Goal: Task Accomplishment & Management: Manage account settings

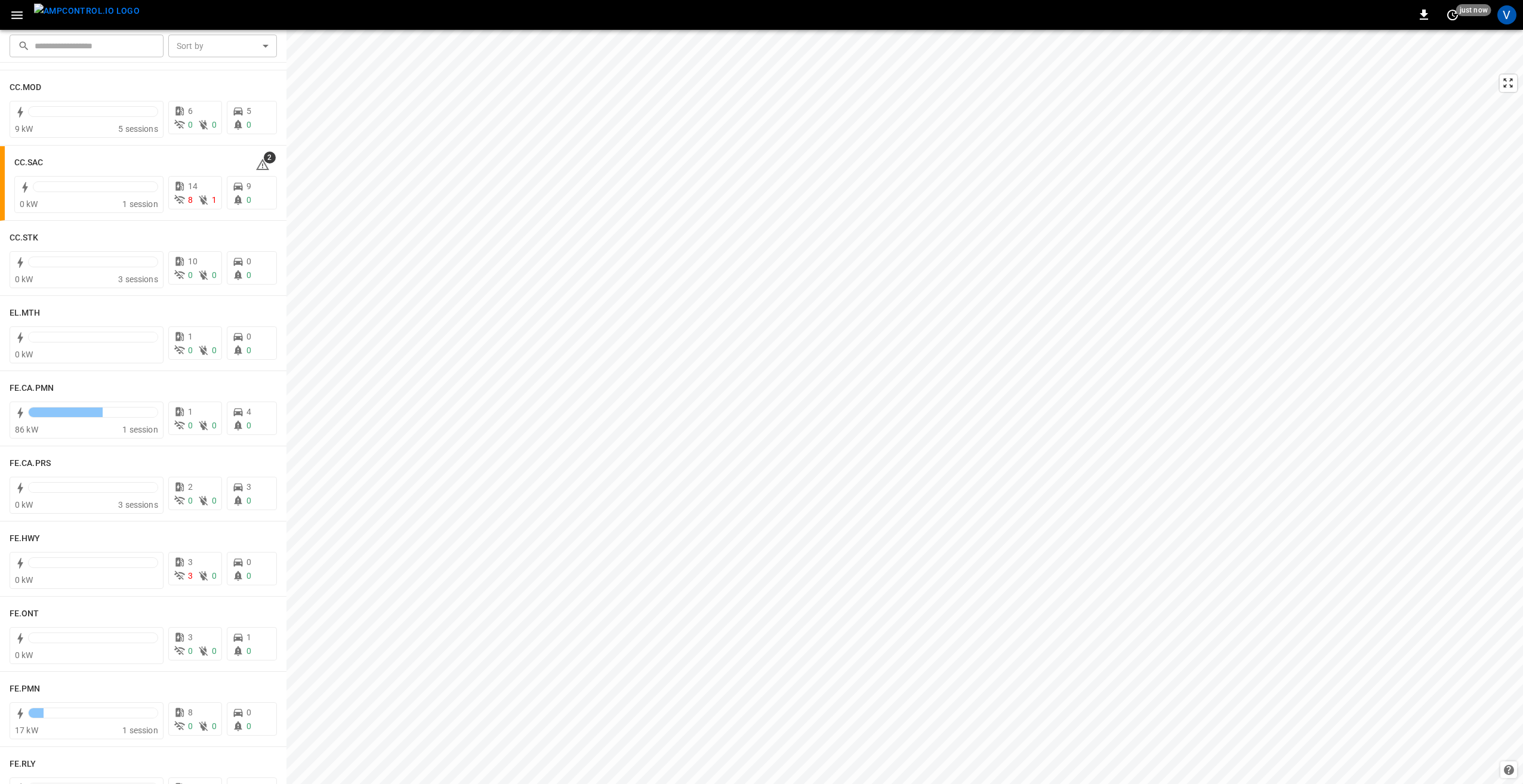
scroll to position [835, 0]
click at [31, 163] on h6 "CC.SAC" at bounding box center [29, 163] width 30 height 13
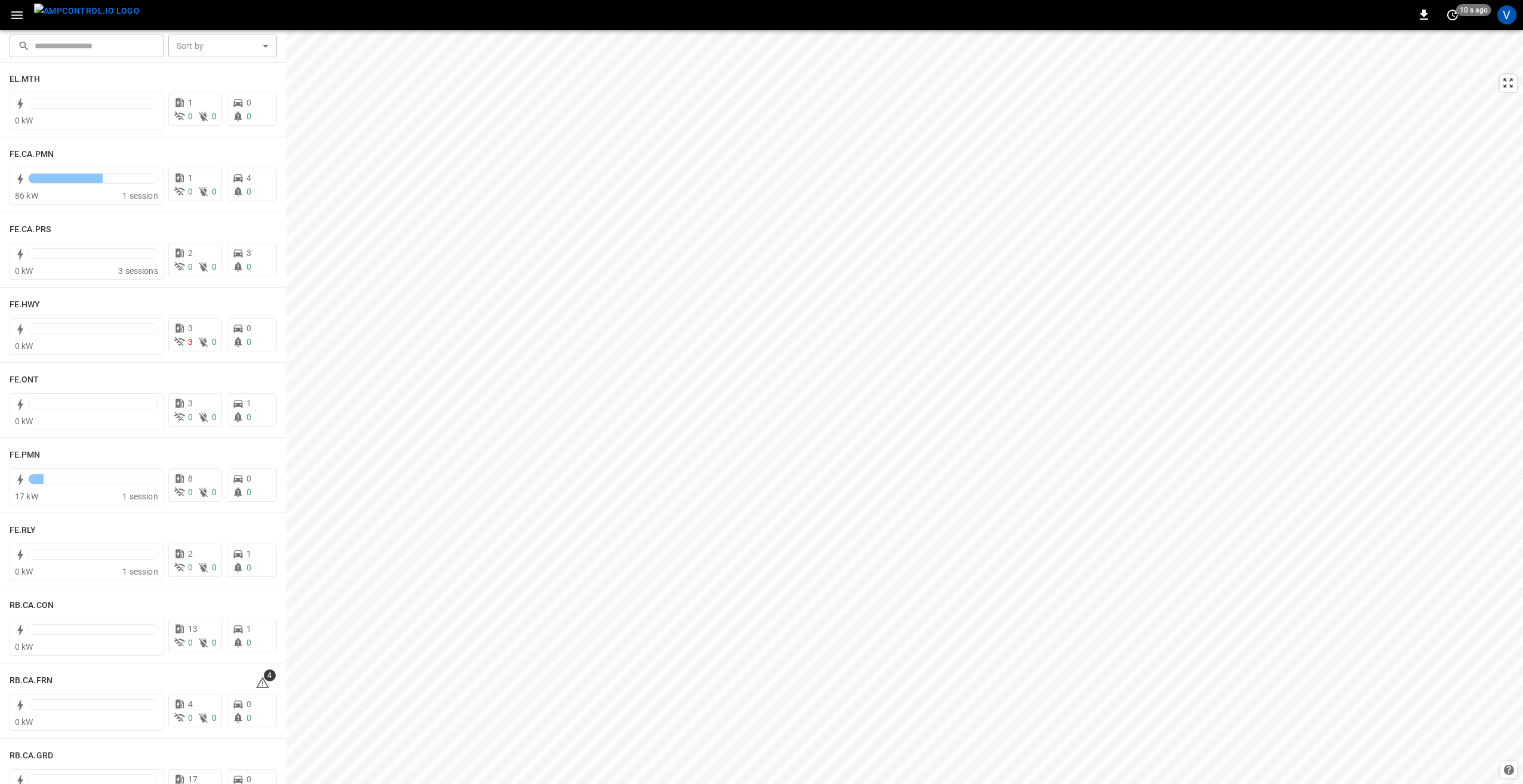
scroll to position [1133, 0]
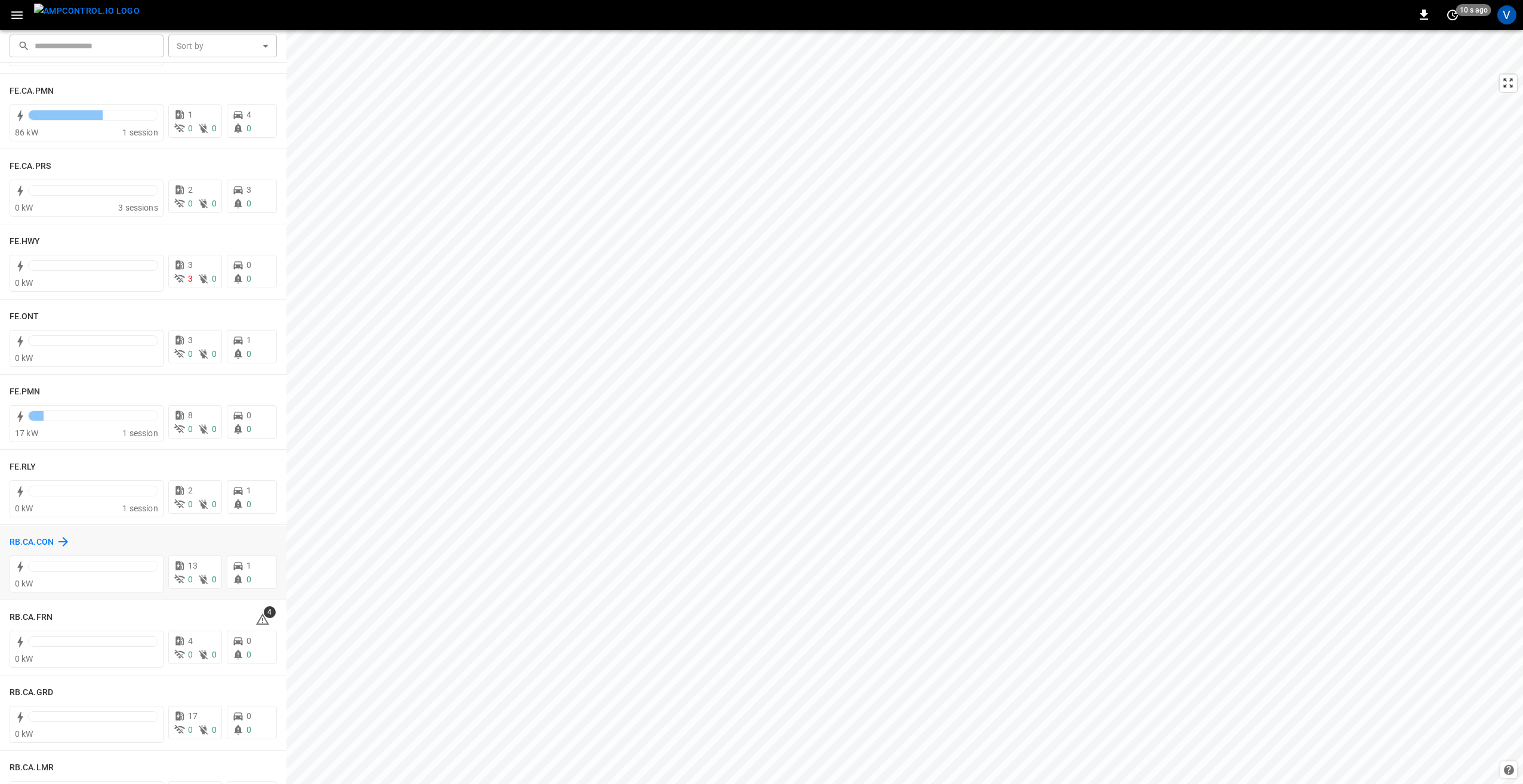
click at [22, 542] on h6 "RB.CA.CON" at bounding box center [31, 542] width 44 height 13
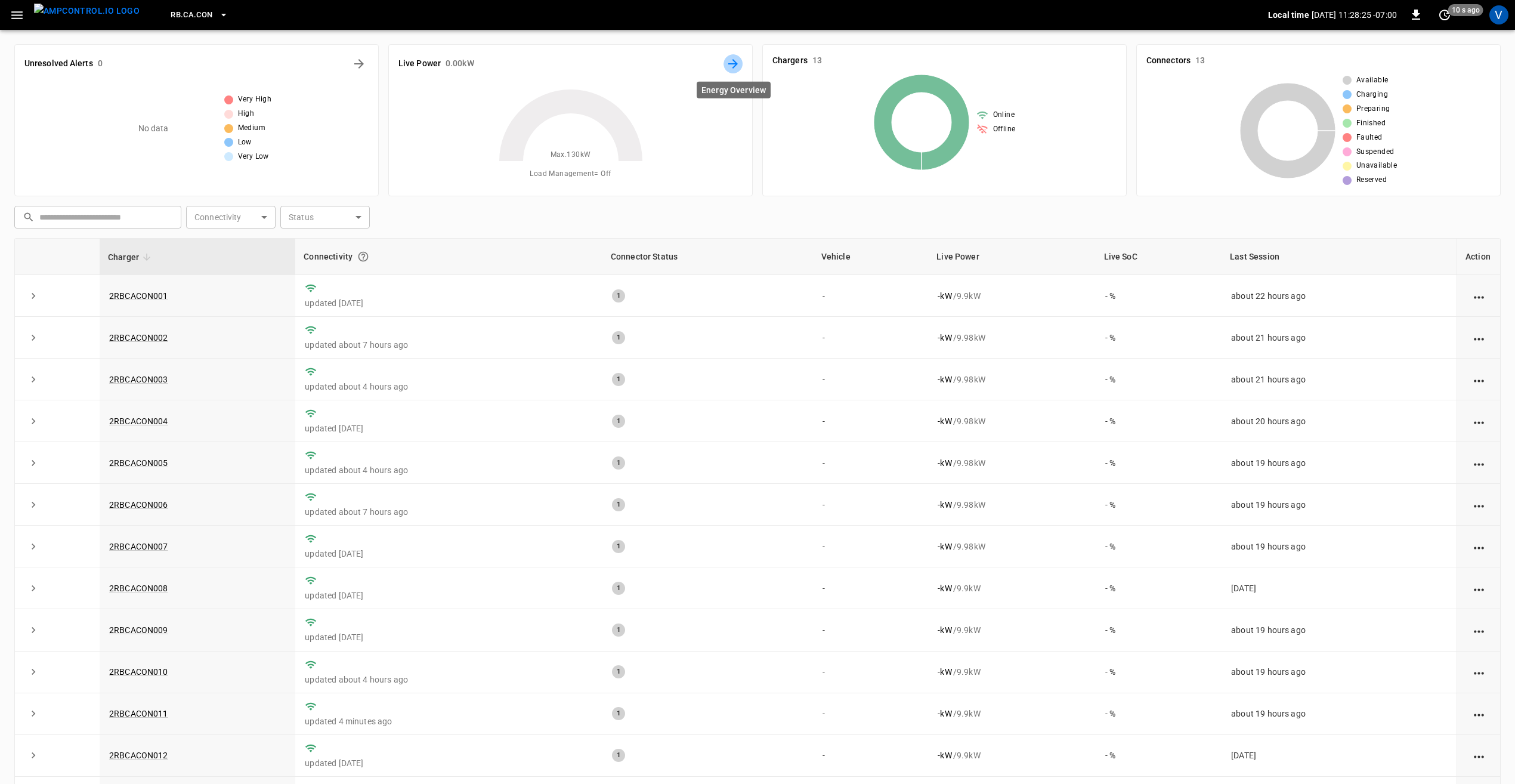
click at [727, 65] on icon "Energy Overview" at bounding box center [733, 64] width 14 height 14
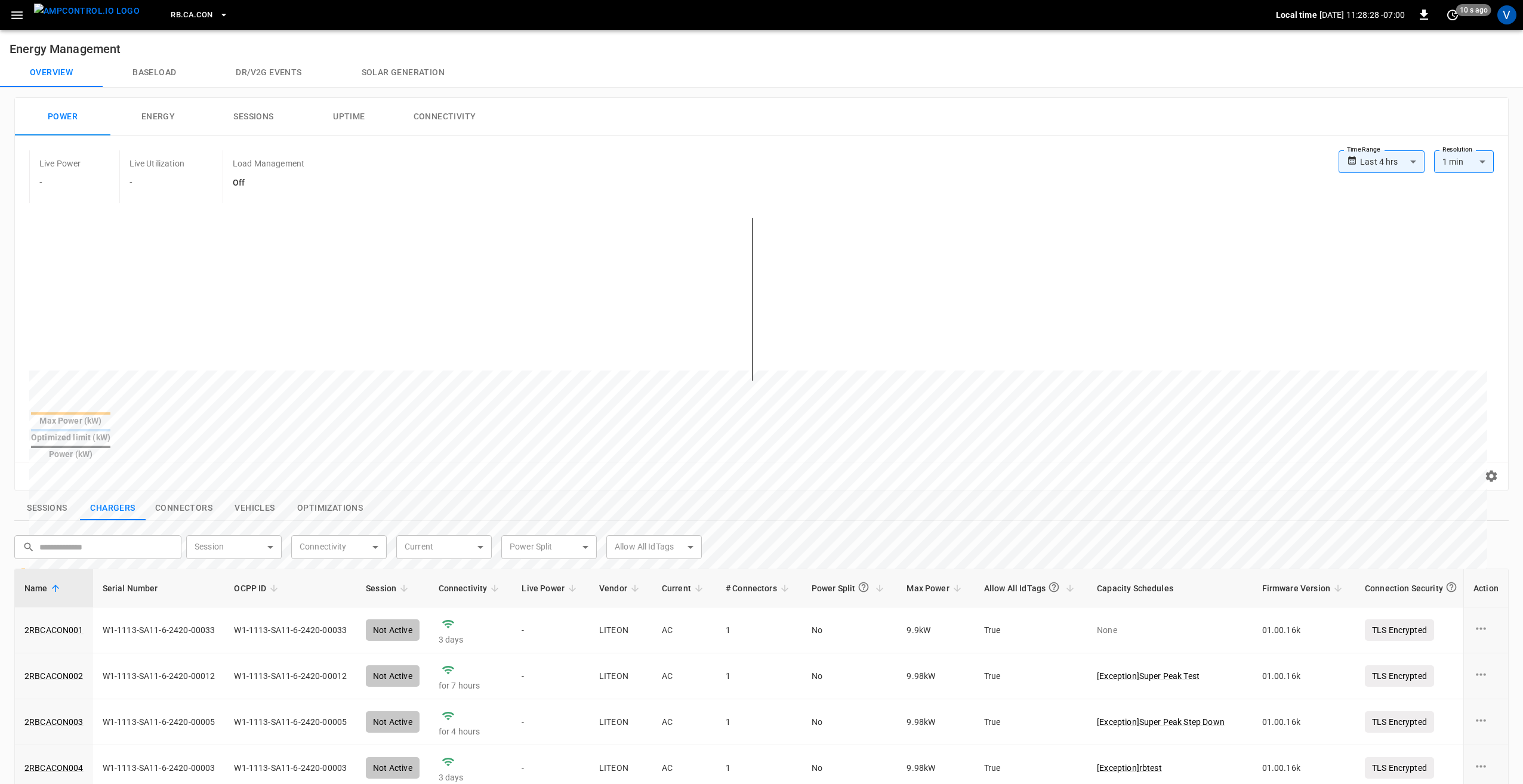
click at [1362, 164] on body "**********" at bounding box center [761, 579] width 1523 height 1159
click at [1368, 210] on li "Last 24 hrs" at bounding box center [1375, 207] width 86 height 20
type input "**********"
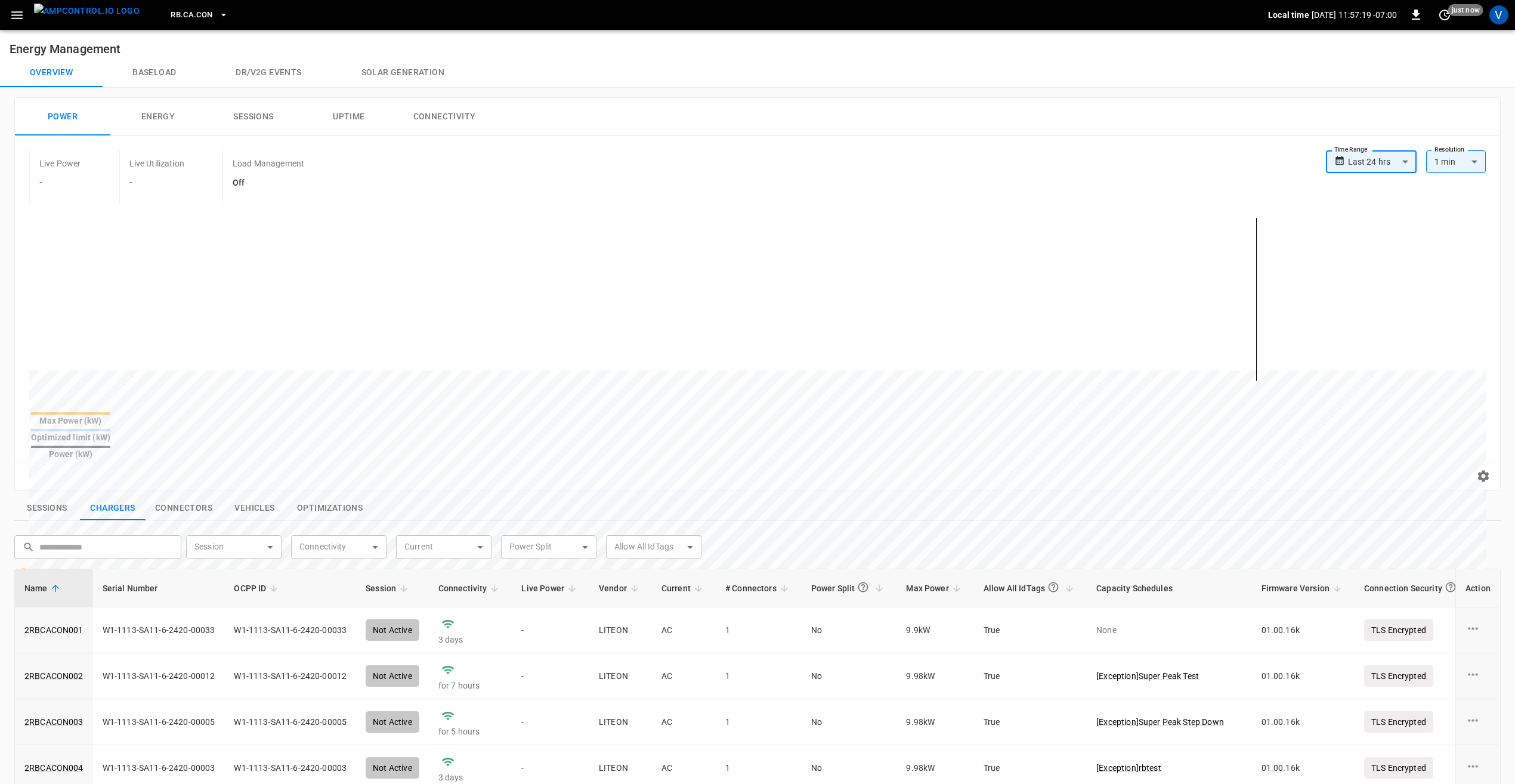
click at [14, 17] on icon "button" at bounding box center [17, 15] width 15 height 15
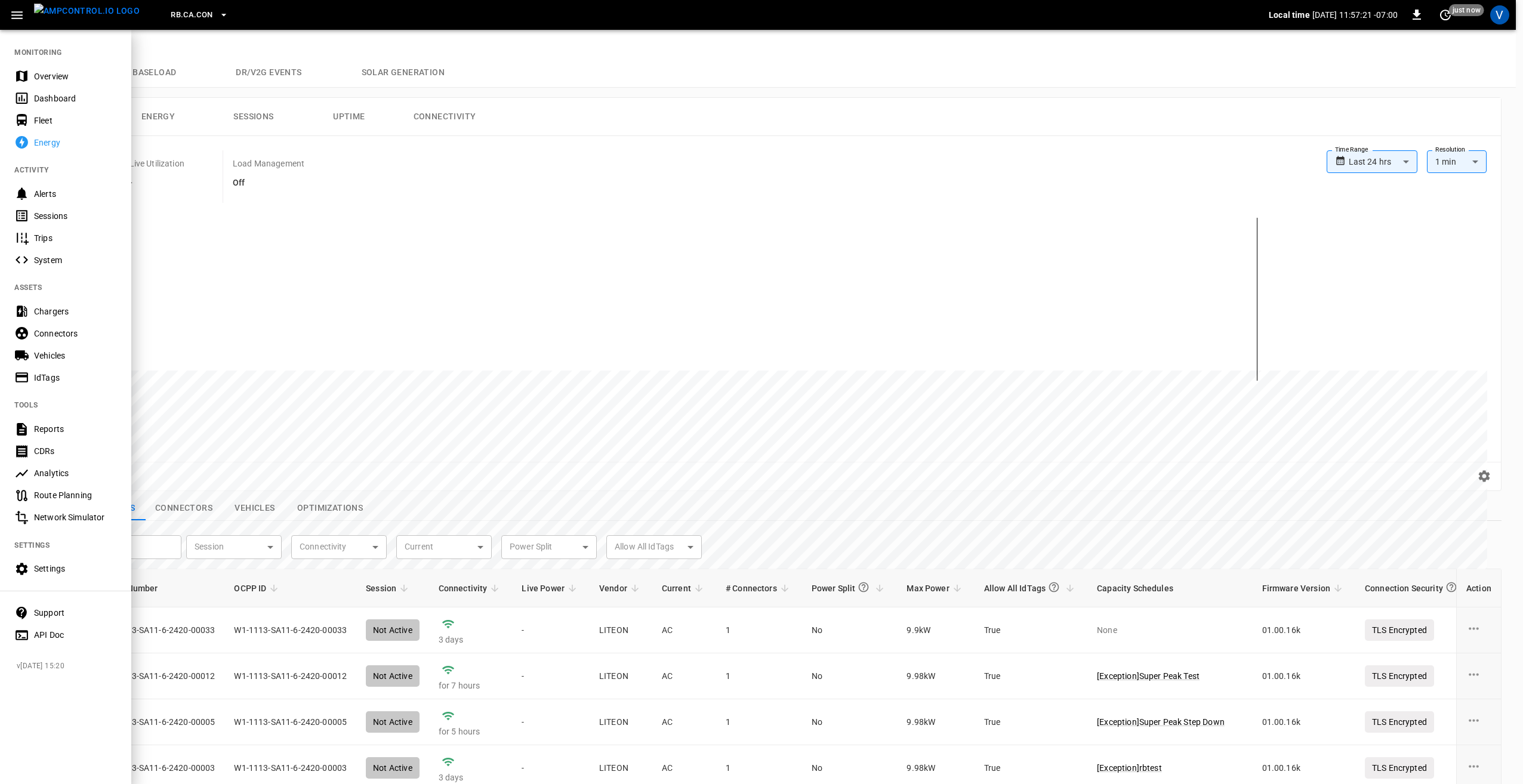
drag, startPoint x: 57, startPoint y: 79, endPoint x: 184, endPoint y: 191, distance: 169.3
click at [57, 79] on div "Overview" at bounding box center [75, 75] width 83 height 12
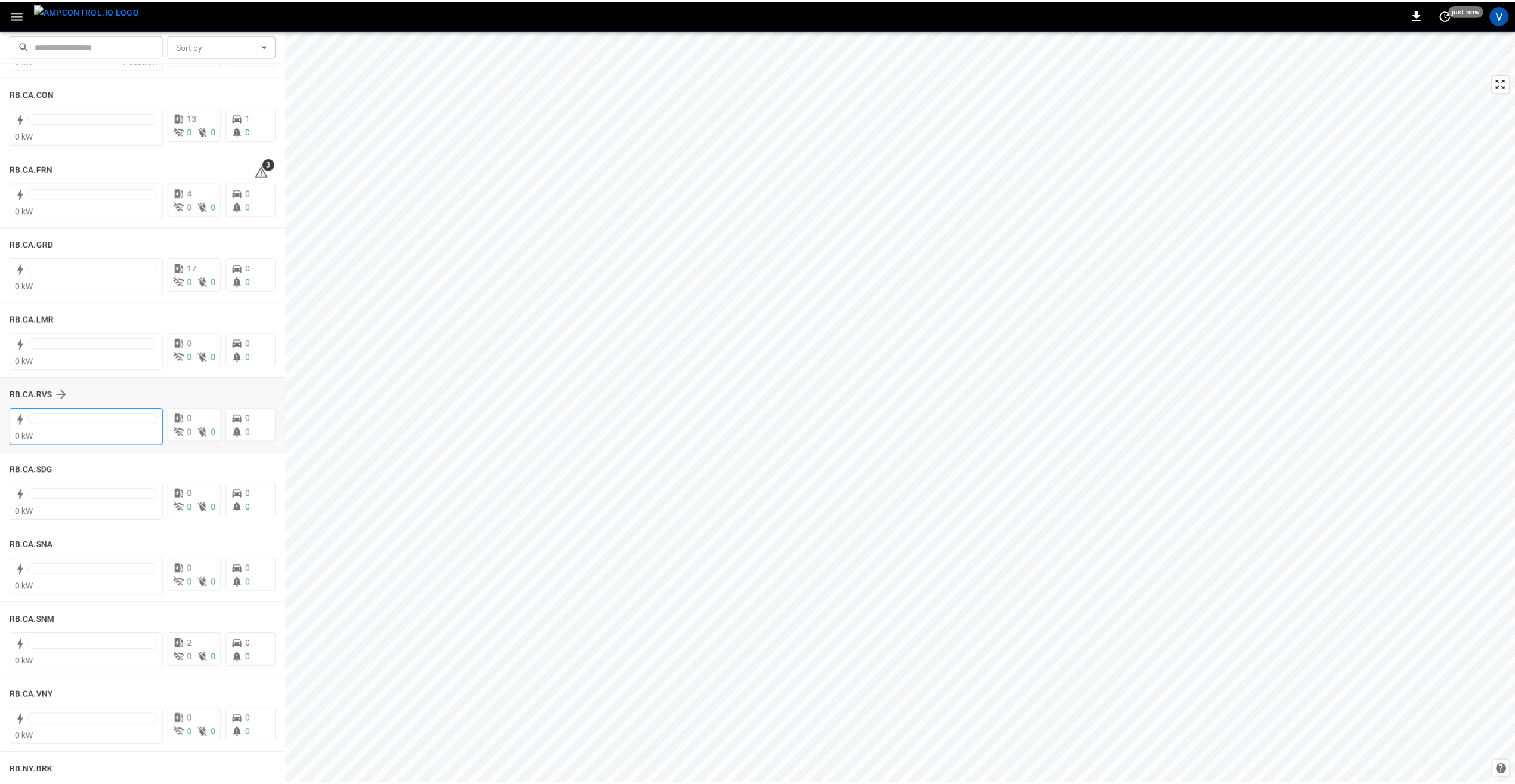
scroll to position [1611, 0]
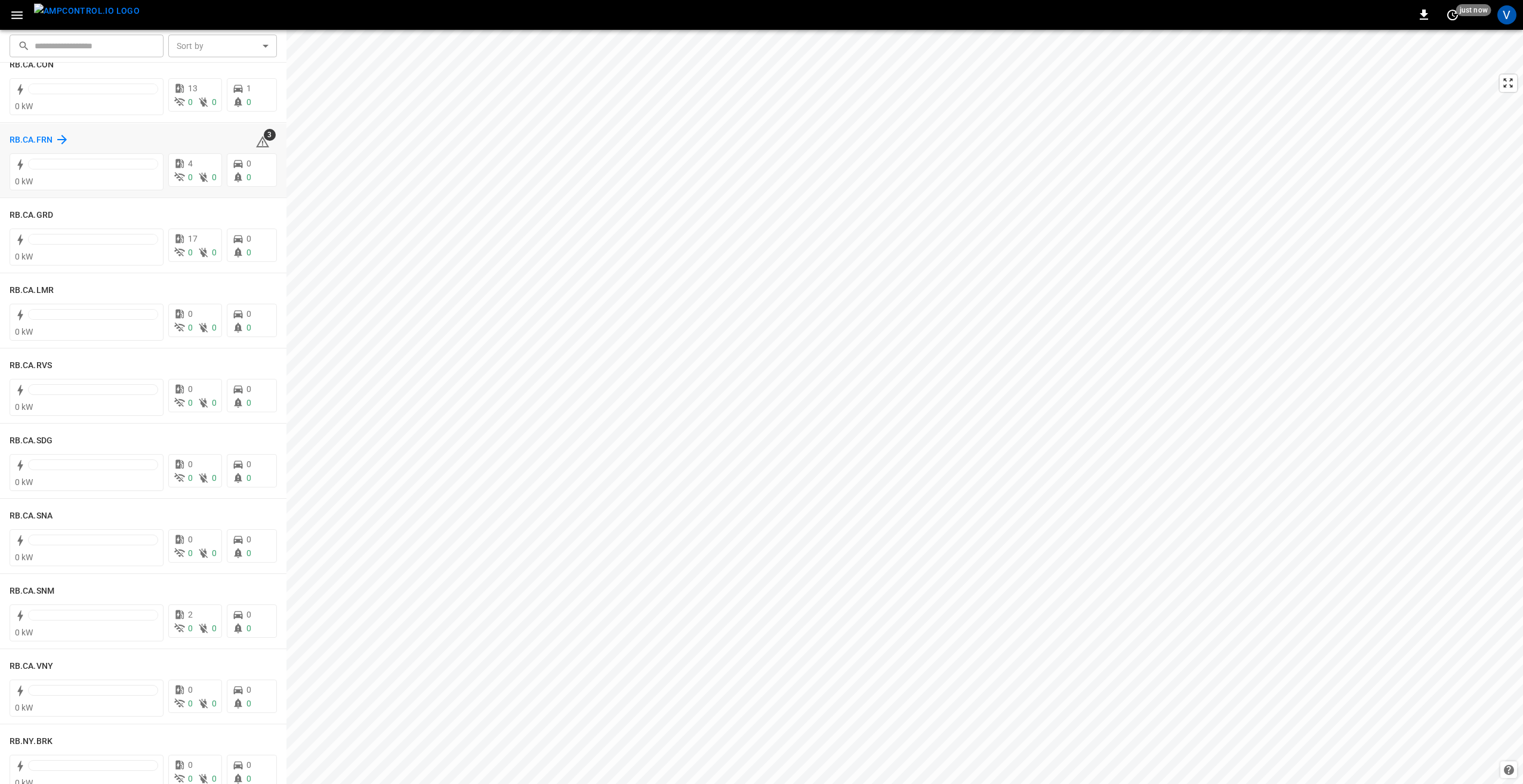
click at [29, 145] on h6 "RB.CA.FRN" at bounding box center [31, 140] width 43 height 13
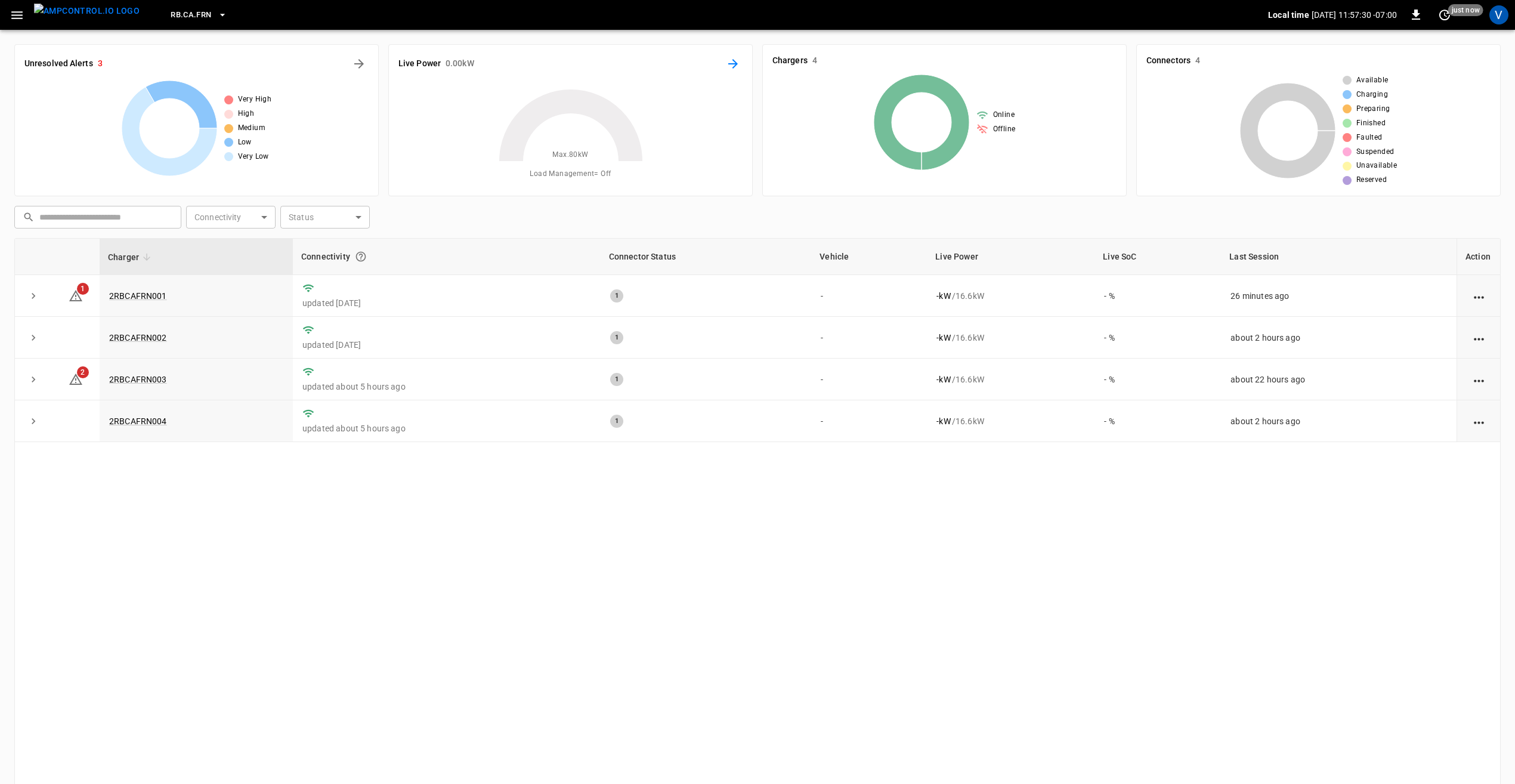
click at [735, 66] on icon "Energy Overview" at bounding box center [733, 64] width 10 height 10
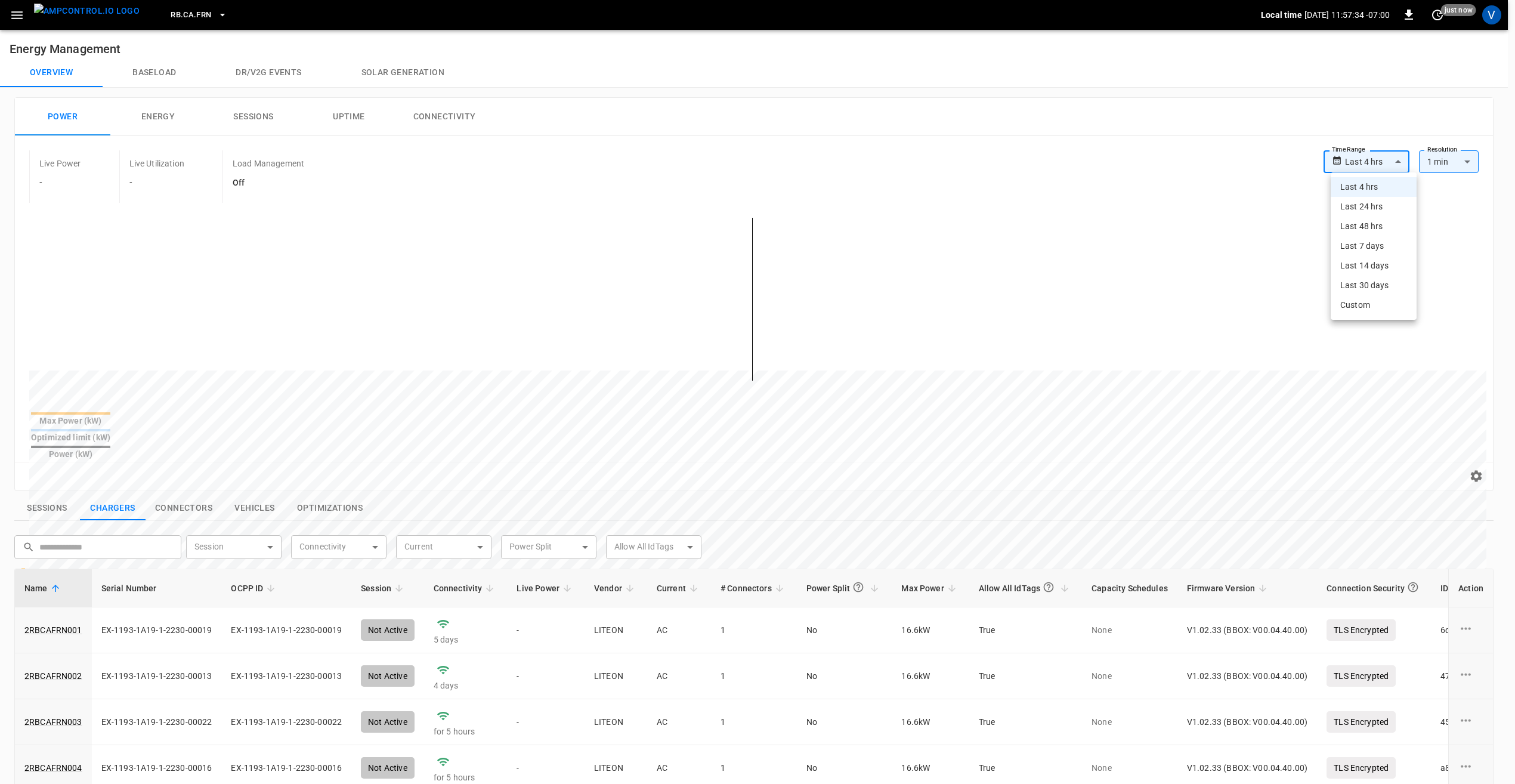
click at [1364, 168] on body "**********" at bounding box center [757, 579] width 1515 height 1159
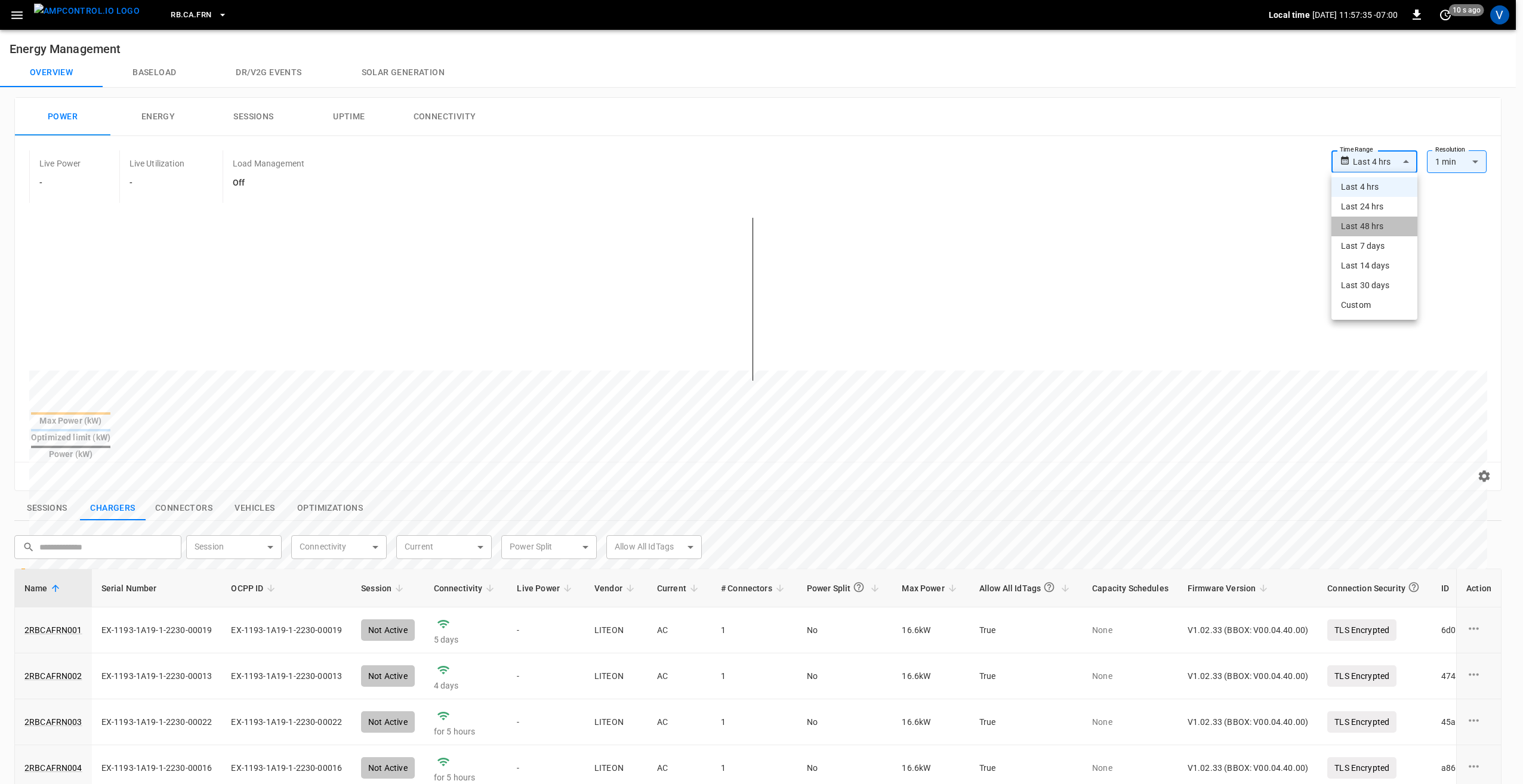
click at [1366, 226] on li "Last 48 hrs" at bounding box center [1375, 226] width 86 height 20
type input "**********"
click at [1390, 160] on body "**********" at bounding box center [761, 579] width 1523 height 1159
click at [683, 315] on div at bounding box center [761, 392] width 1523 height 784
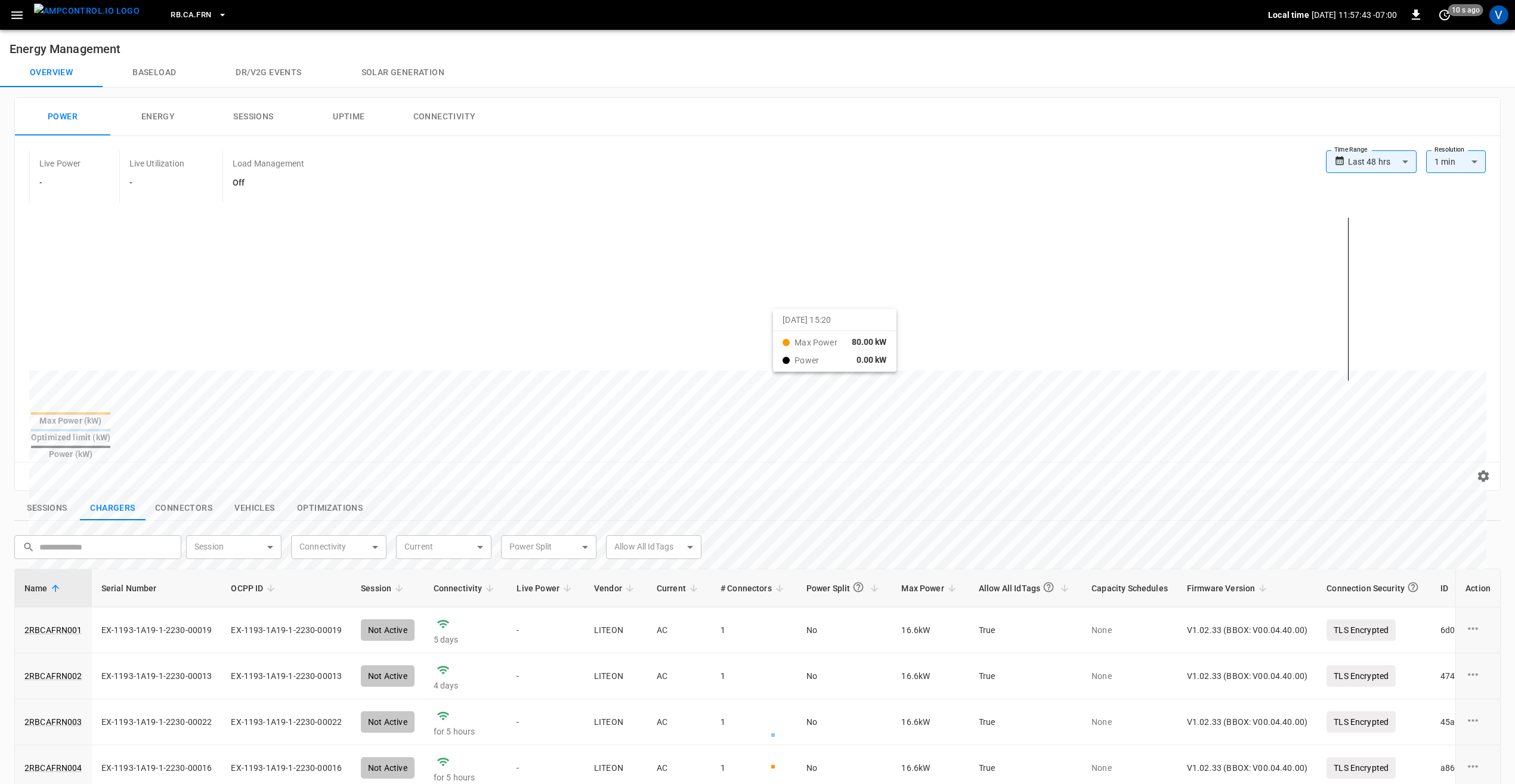
drag, startPoint x: 748, startPoint y: 315, endPoint x: 790, endPoint y: 319, distance: 42.2
click at [790, 577] on div at bounding box center [735, 657] width 1413 height 163
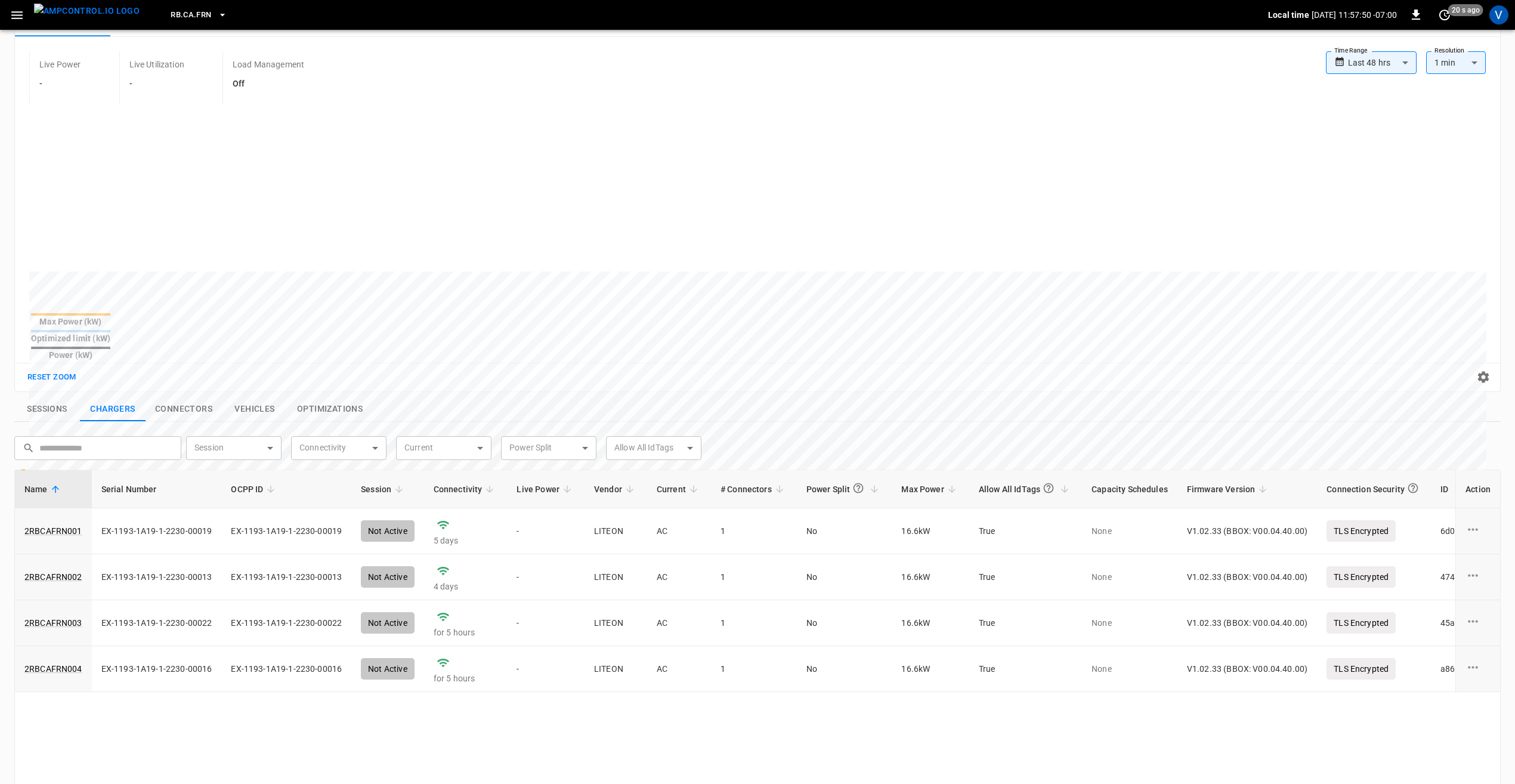
scroll to position [119, 0]
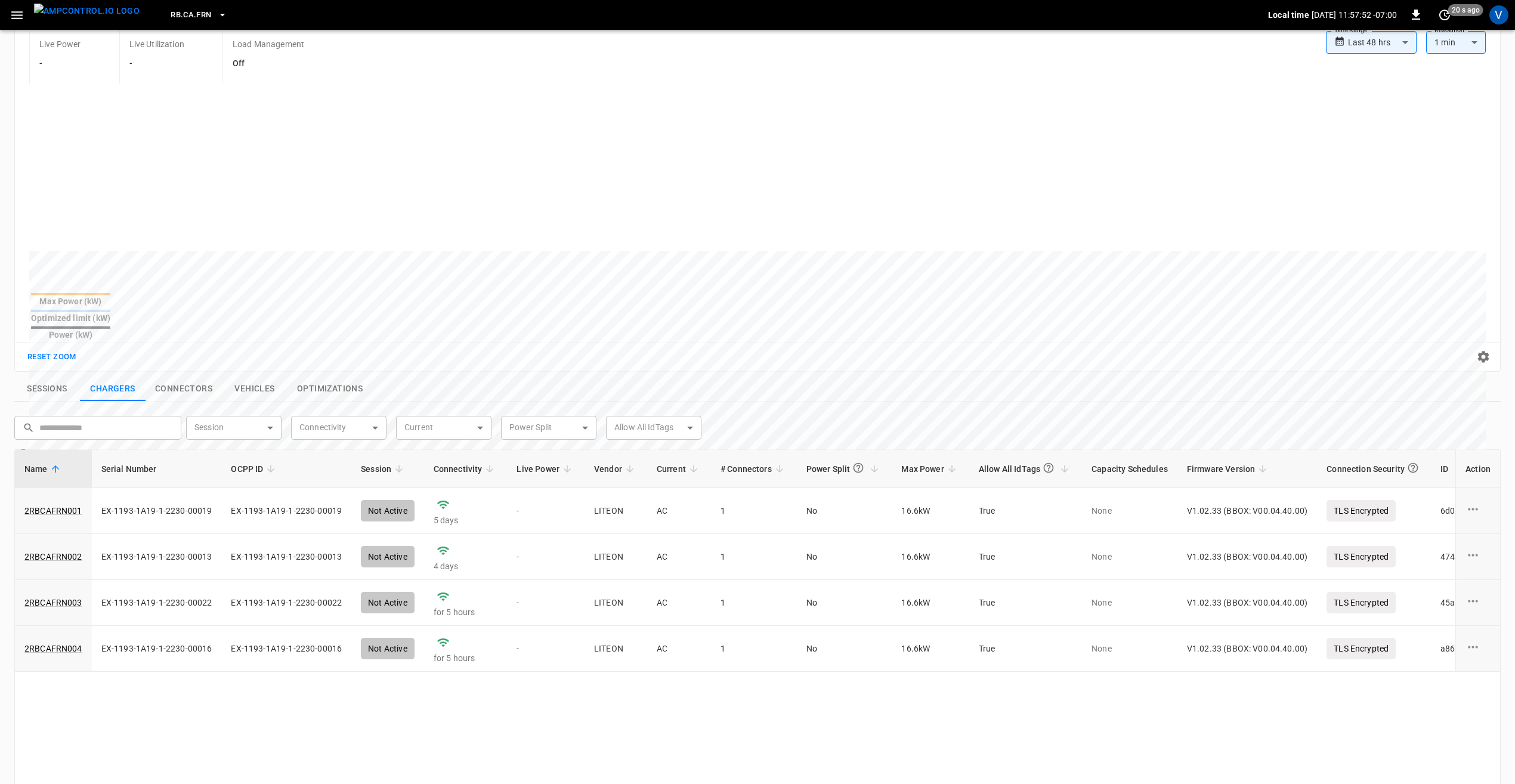
click at [43, 376] on button "Sessions" at bounding box center [47, 389] width 66 height 25
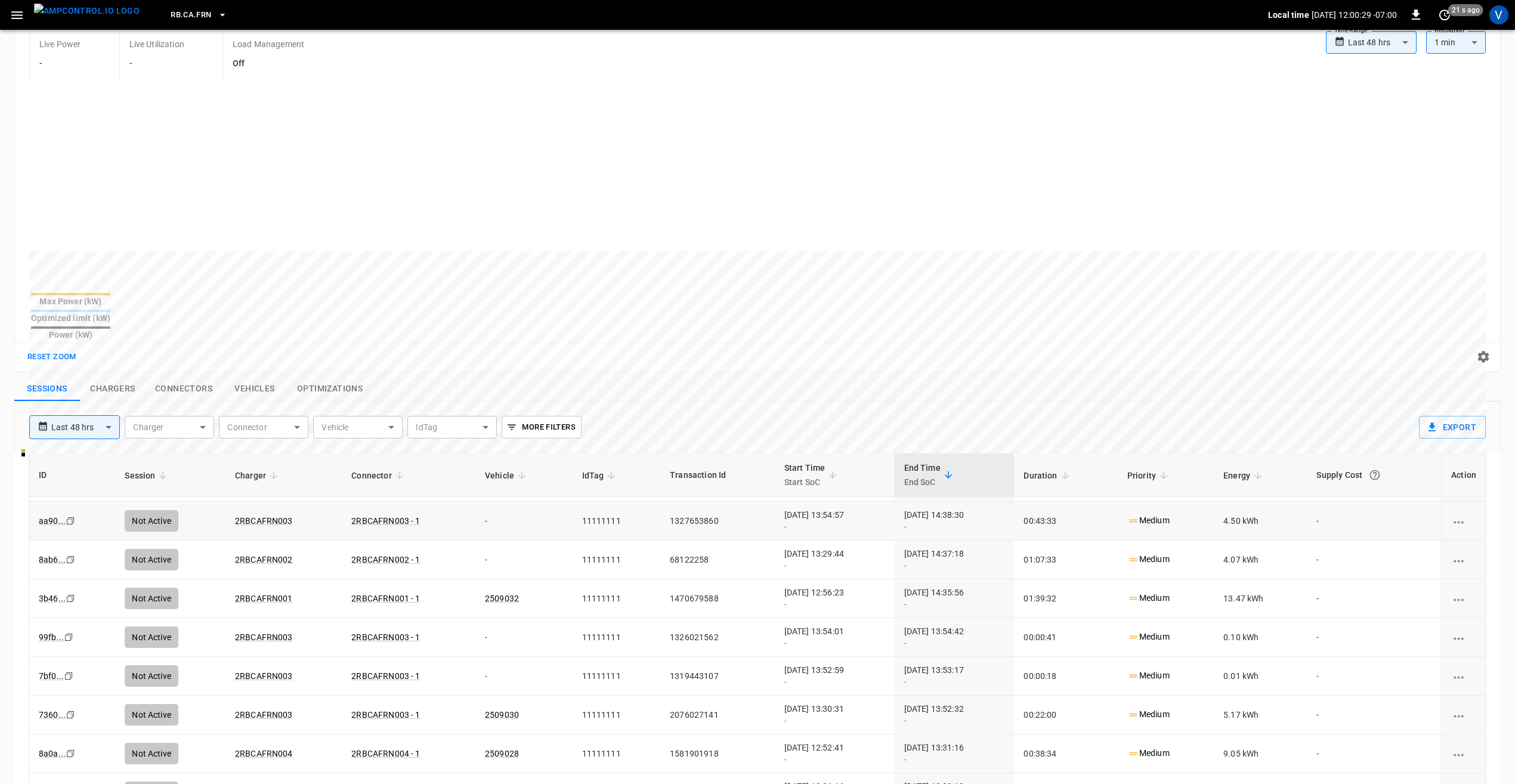
scroll to position [148, 0]
click at [44, 710] on link "3b46 ..." at bounding box center [52, 718] width 31 height 14
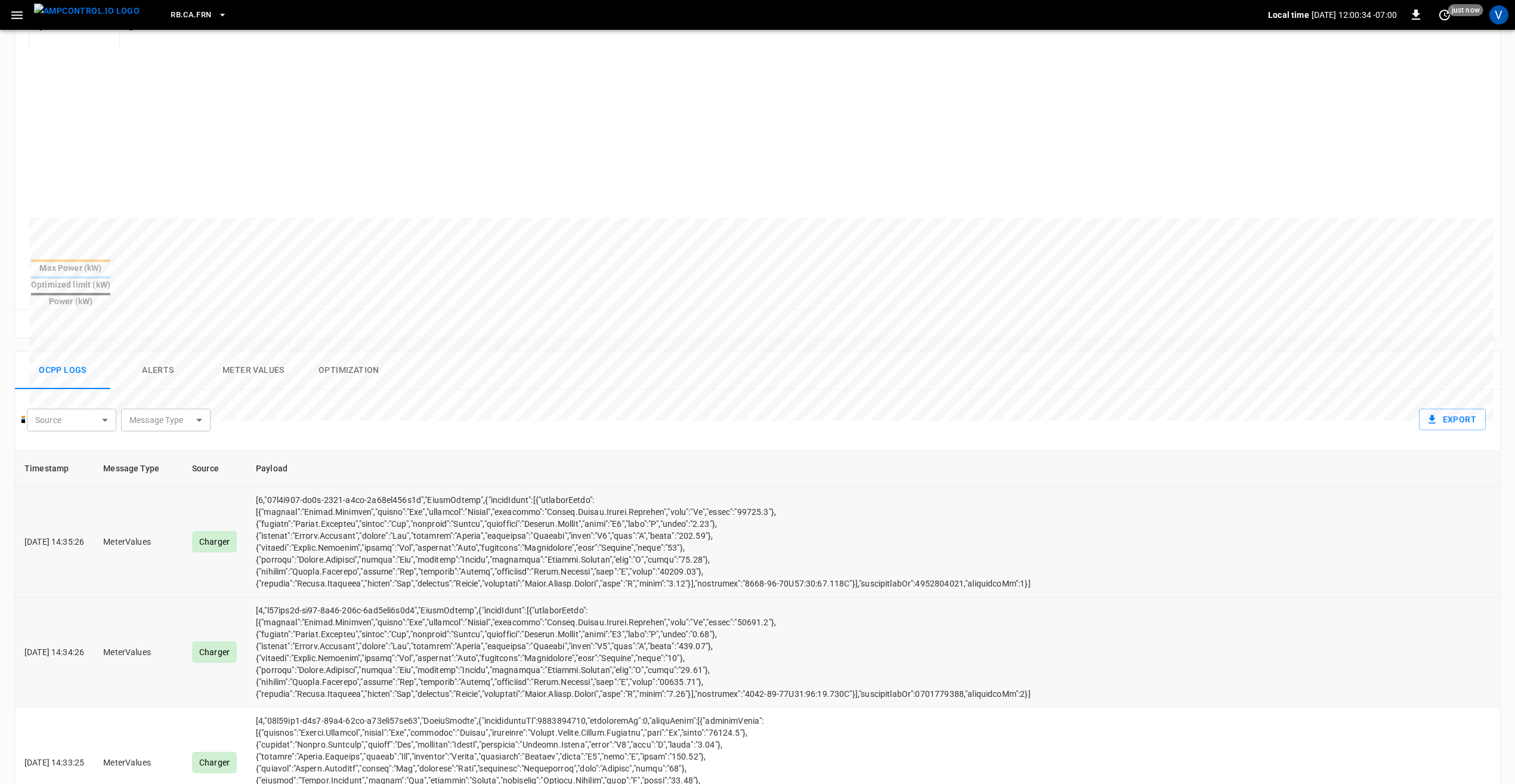
scroll to position [298, 0]
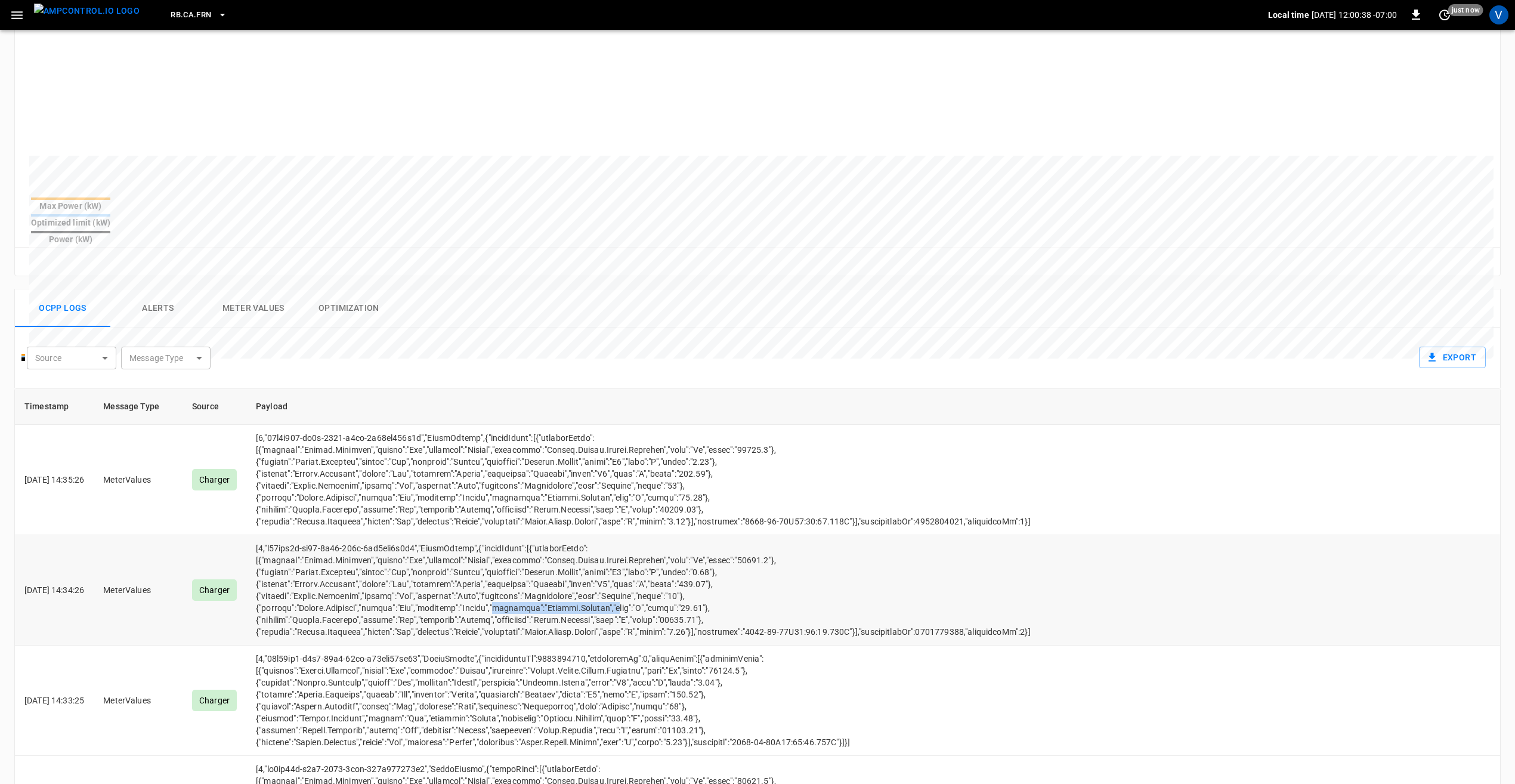
drag, startPoint x: 626, startPoint y: 596, endPoint x: 506, endPoint y: 589, distance: 120.2
click at [506, 589] on td "opcc-messages-table" at bounding box center [650, 590] width 808 height 110
click at [765, 599] on td "opcc-messages-table" at bounding box center [650, 590] width 808 height 110
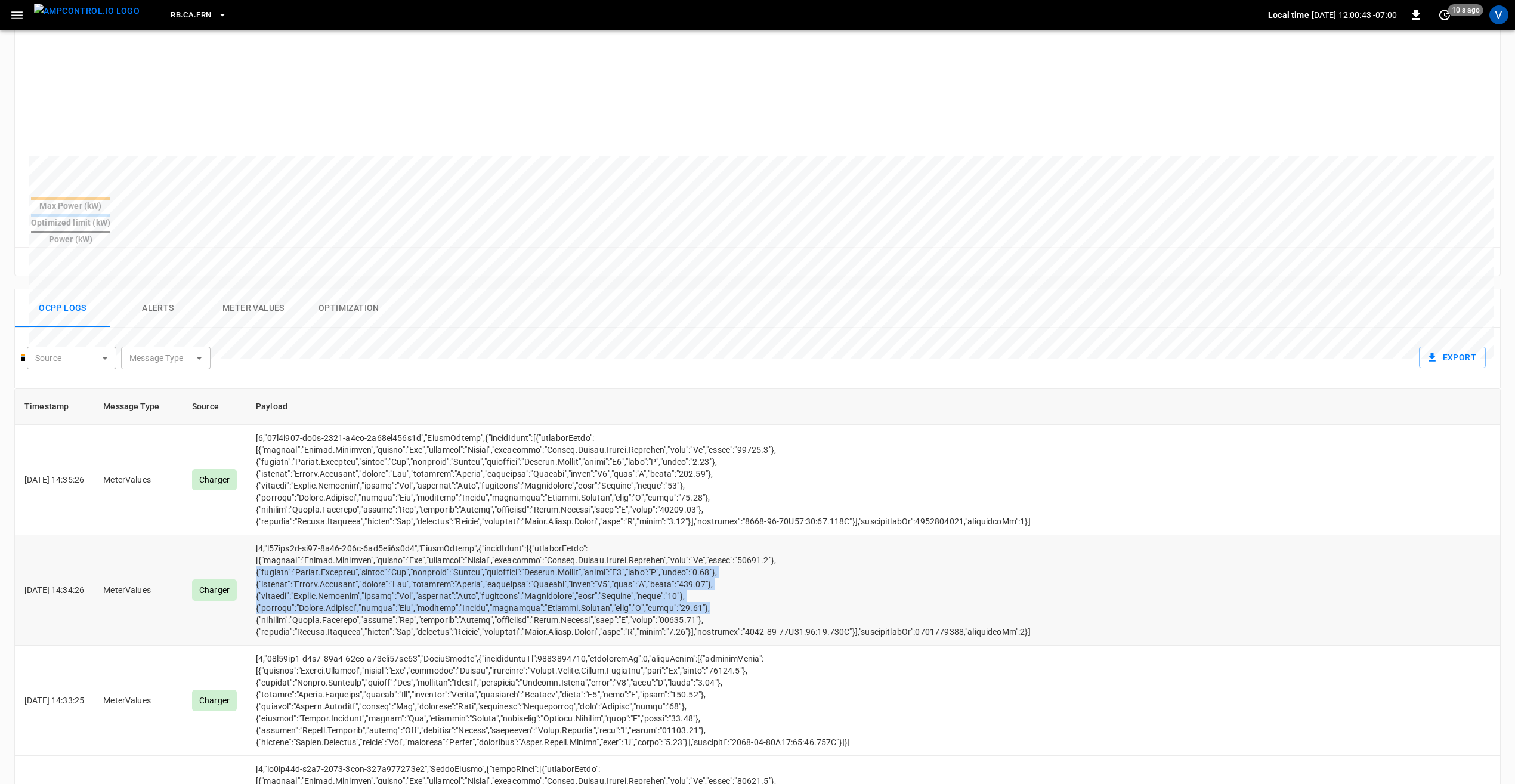
drag, startPoint x: 733, startPoint y: 596, endPoint x: 269, endPoint y: 560, distance: 465.4
click at [269, 560] on td "opcc-messages-table" at bounding box center [650, 590] width 808 height 110
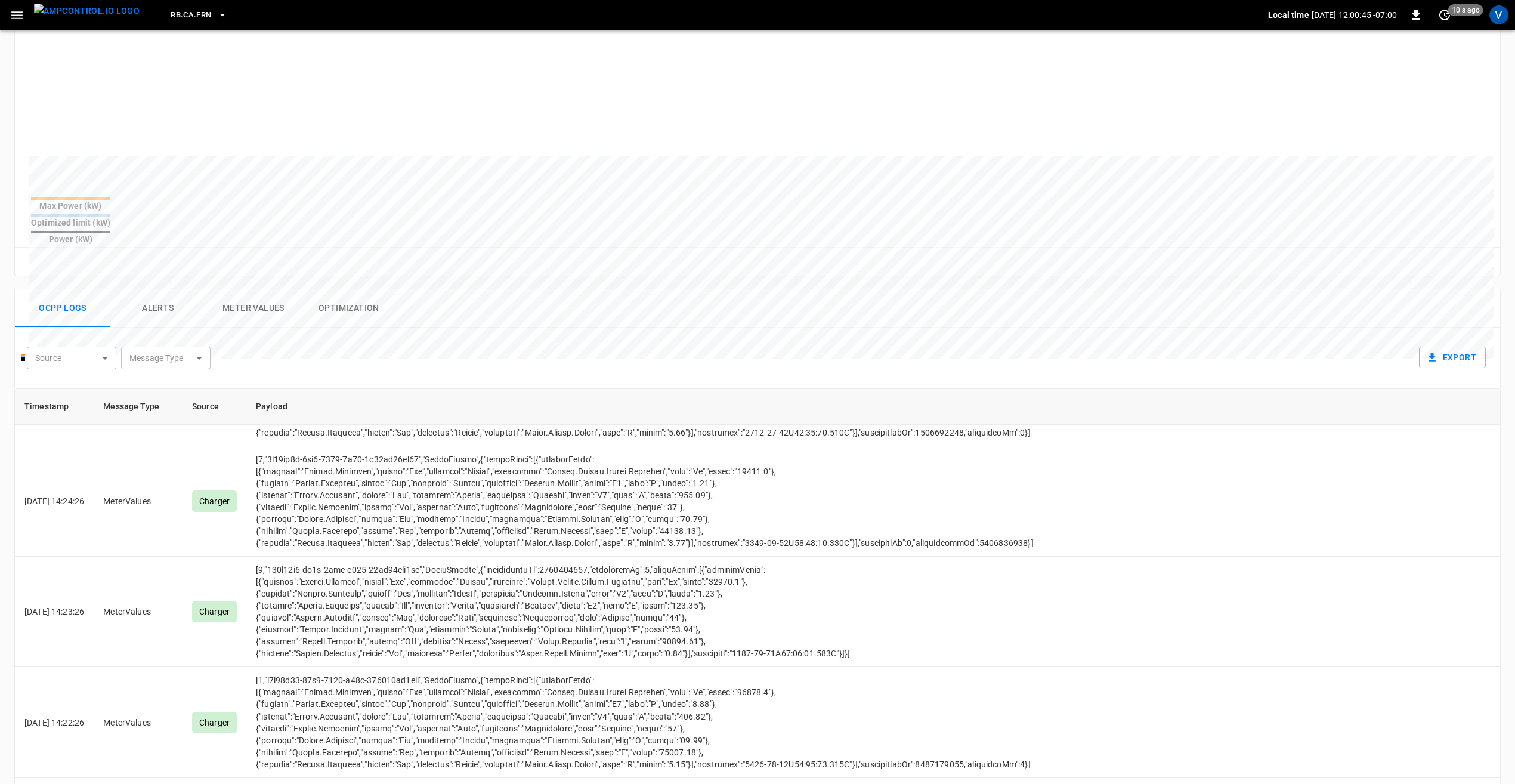
scroll to position [1670, 0]
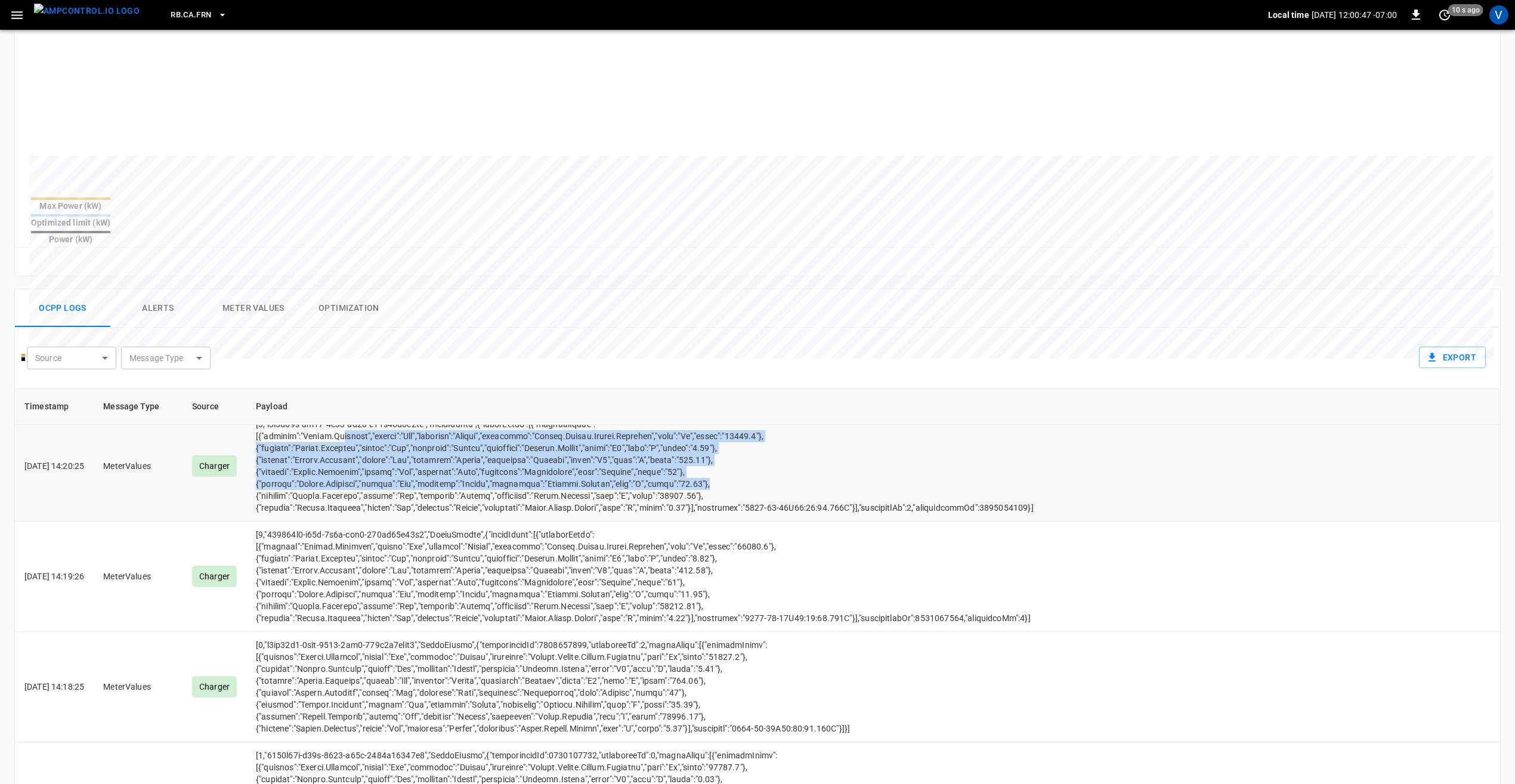
drag, startPoint x: 745, startPoint y: 571, endPoint x: 357, endPoint y: 529, distance: 390.3
click at [357, 522] on td "opcc-messages-table" at bounding box center [650, 466] width 808 height 110
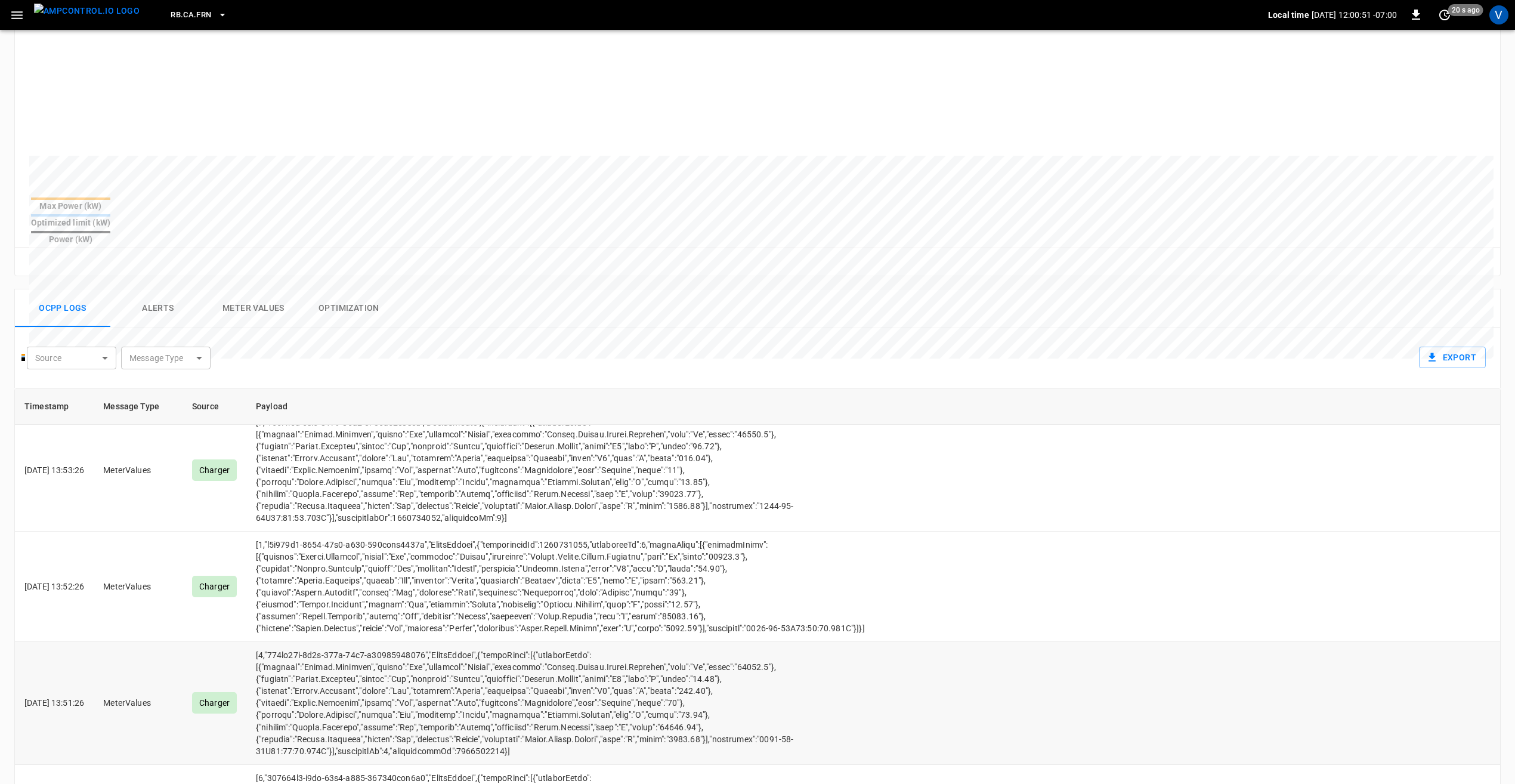
scroll to position [5011, 0]
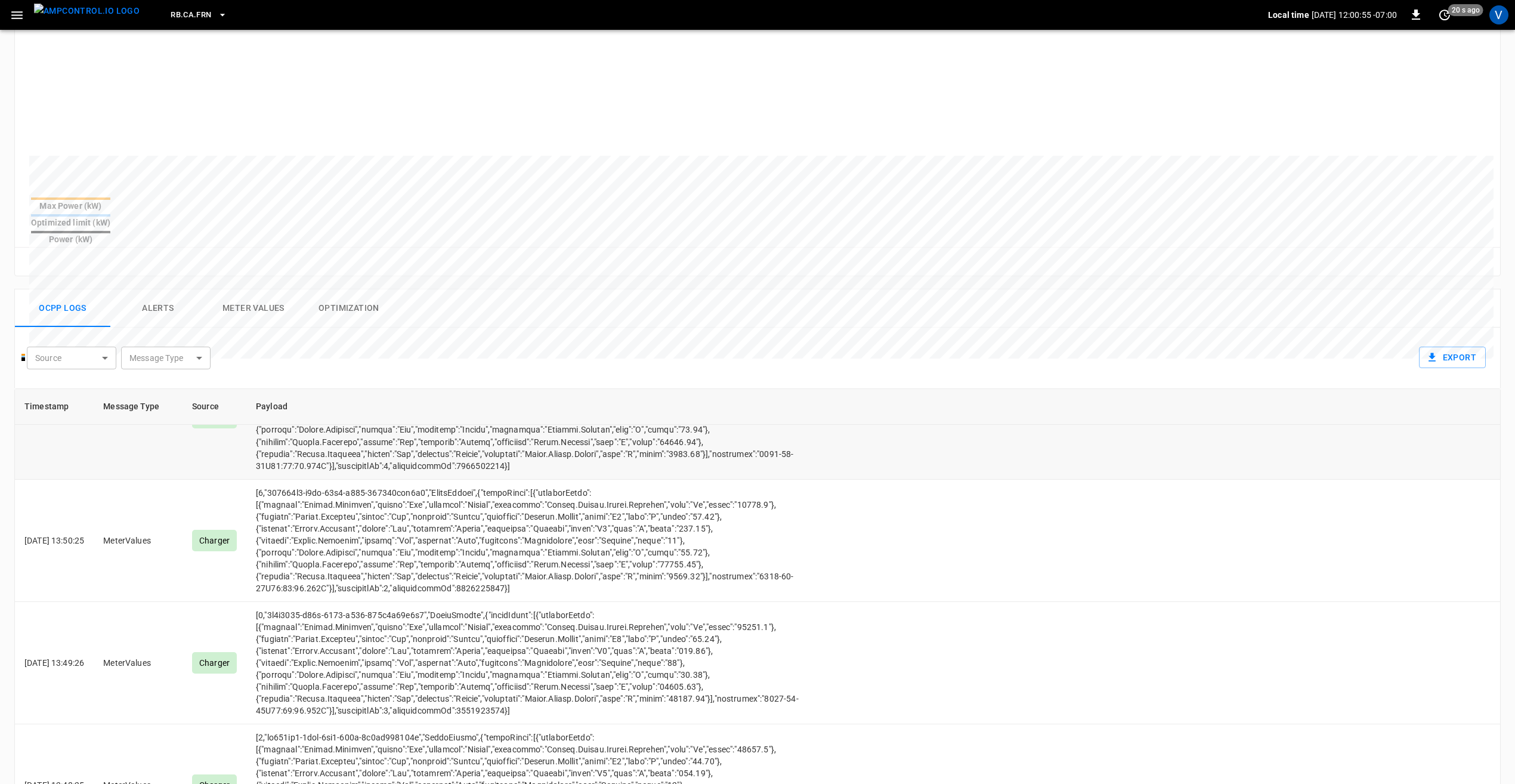
drag, startPoint x: 765, startPoint y: 629, endPoint x: 529, endPoint y: 634, distance: 236.1
click at [529, 479] on td "opcc-messages-table" at bounding box center [650, 418] width 808 height 122
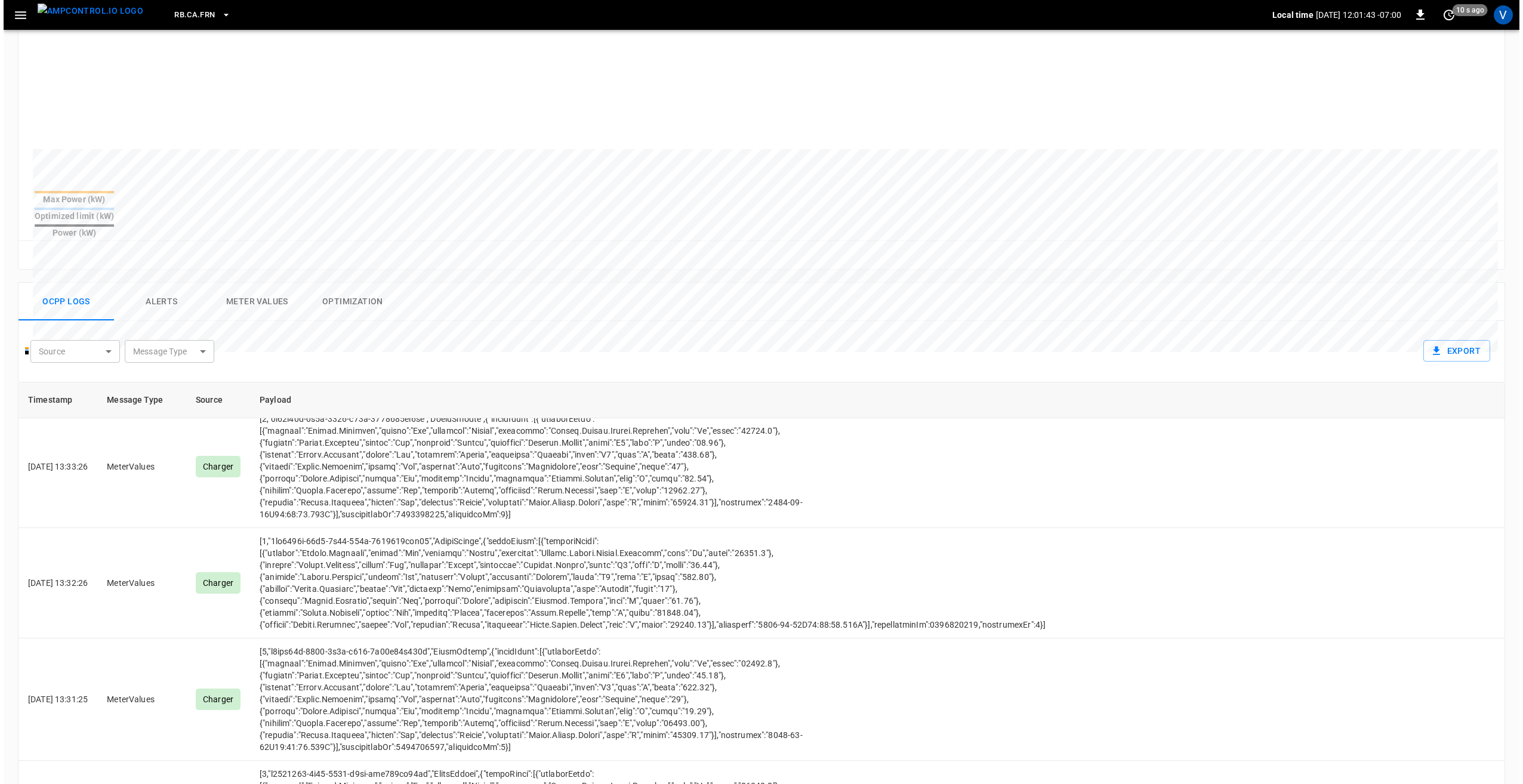
scroll to position [358, 0]
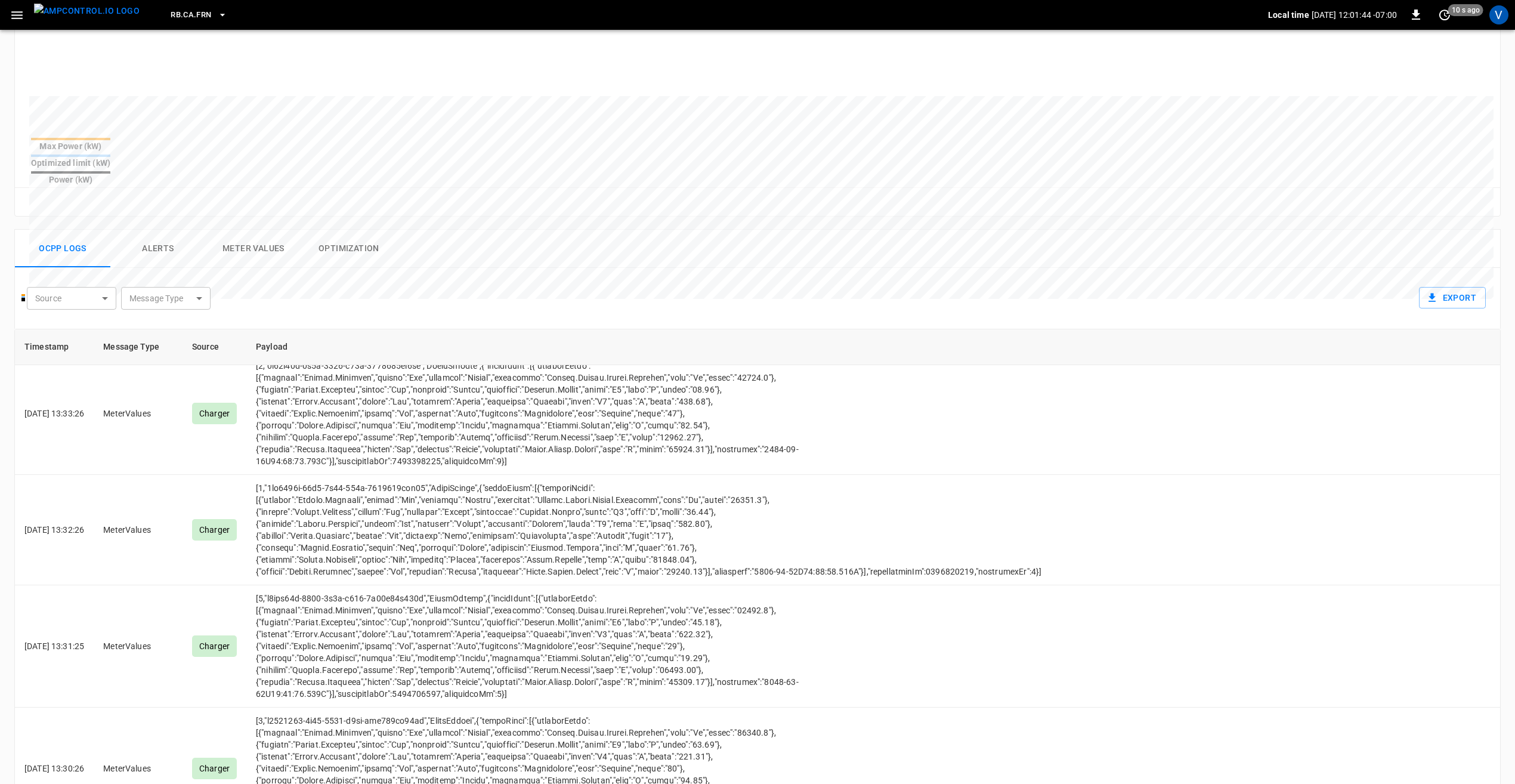
click at [199, 278] on body "RB.CA.FRN Local time [DATE] 12:01:44 -07:00 0 10 s ago V Session 3b46 ... Copy …" at bounding box center [757, 283] width 1515 height 1282
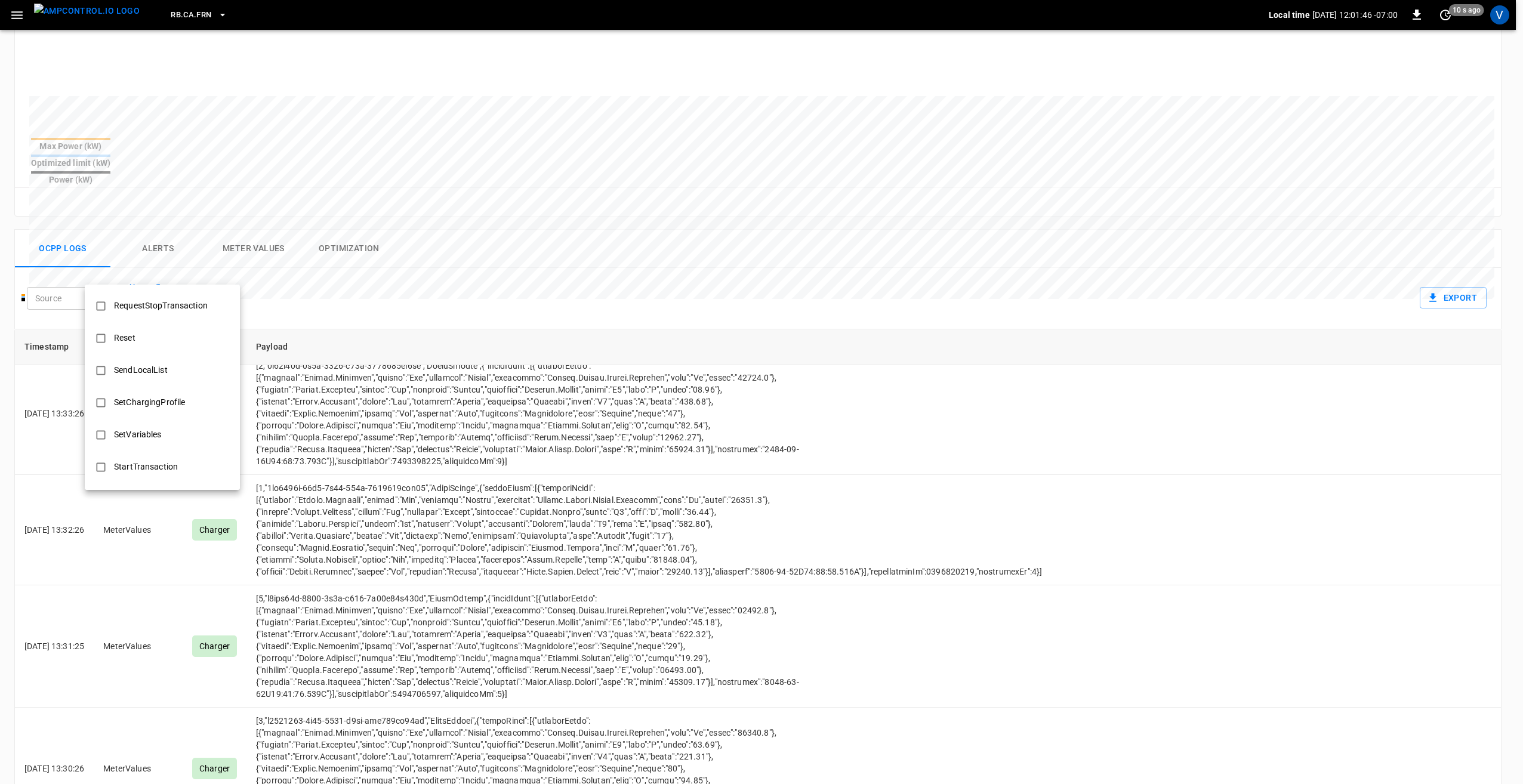
scroll to position [596, 0]
type input "**********"
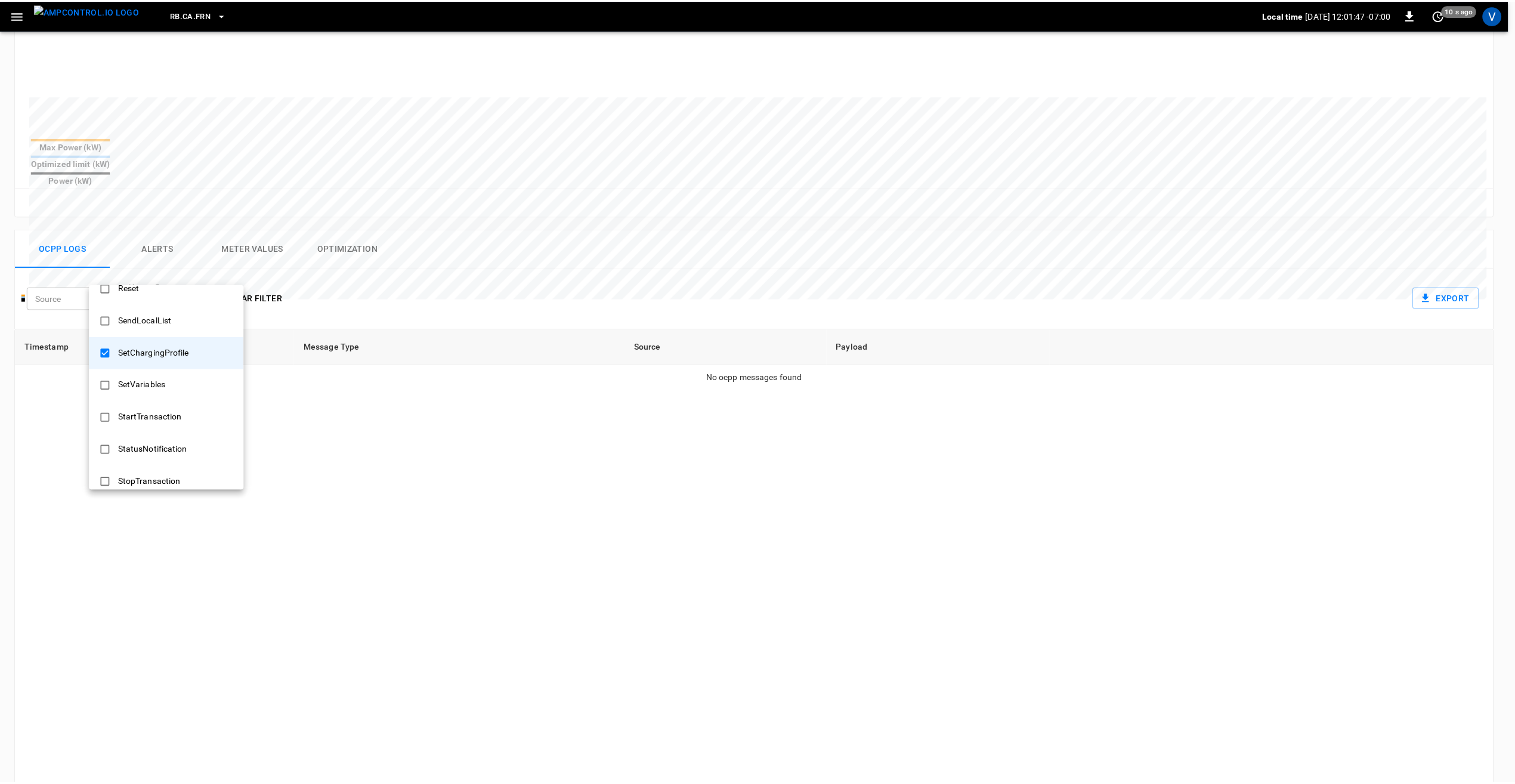
scroll to position [0, 0]
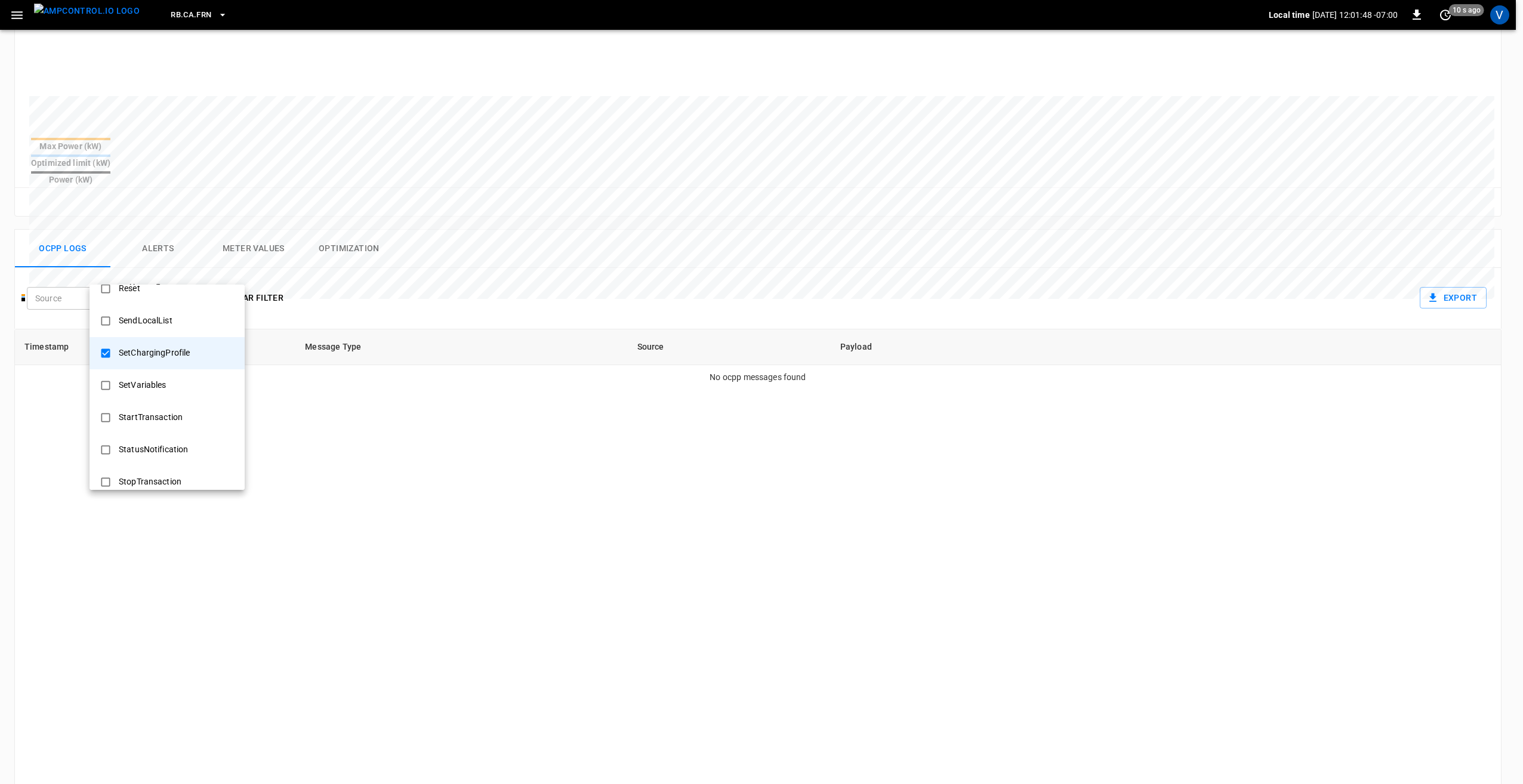
click at [500, 259] on div at bounding box center [761, 392] width 1523 height 784
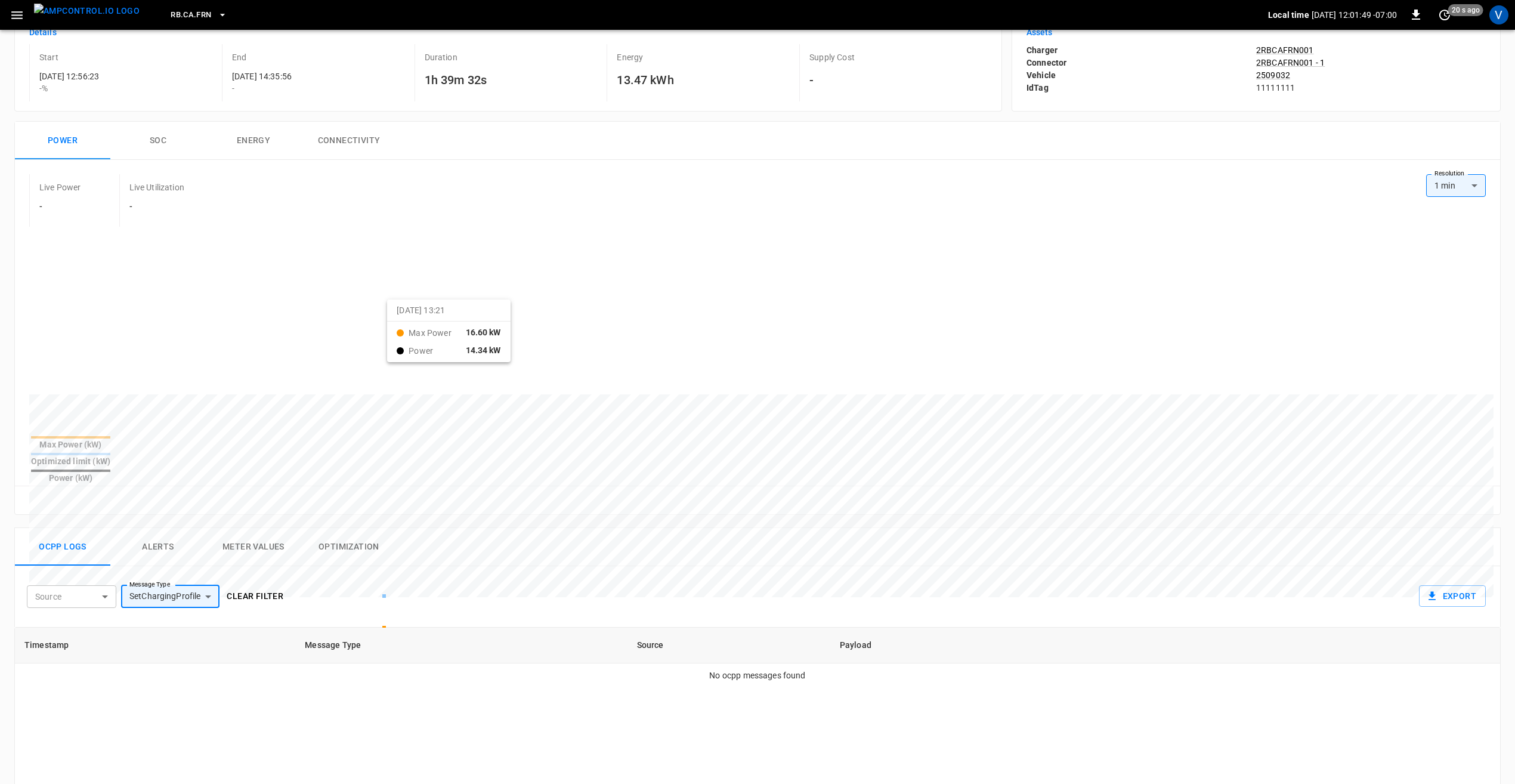
scroll to position [59, 0]
click at [340, 528] on button "Optimization" at bounding box center [348, 547] width 95 height 39
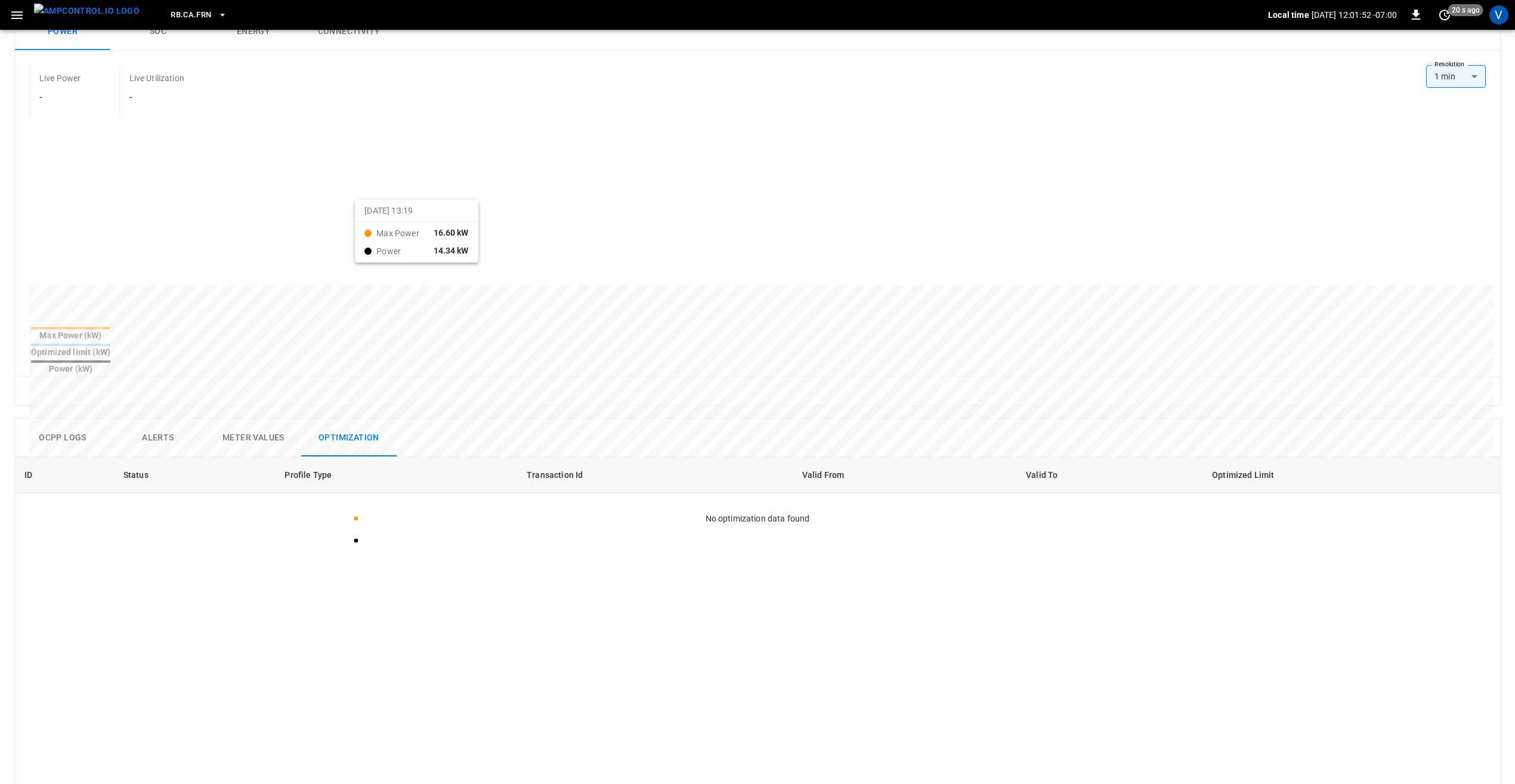
scroll to position [0, 0]
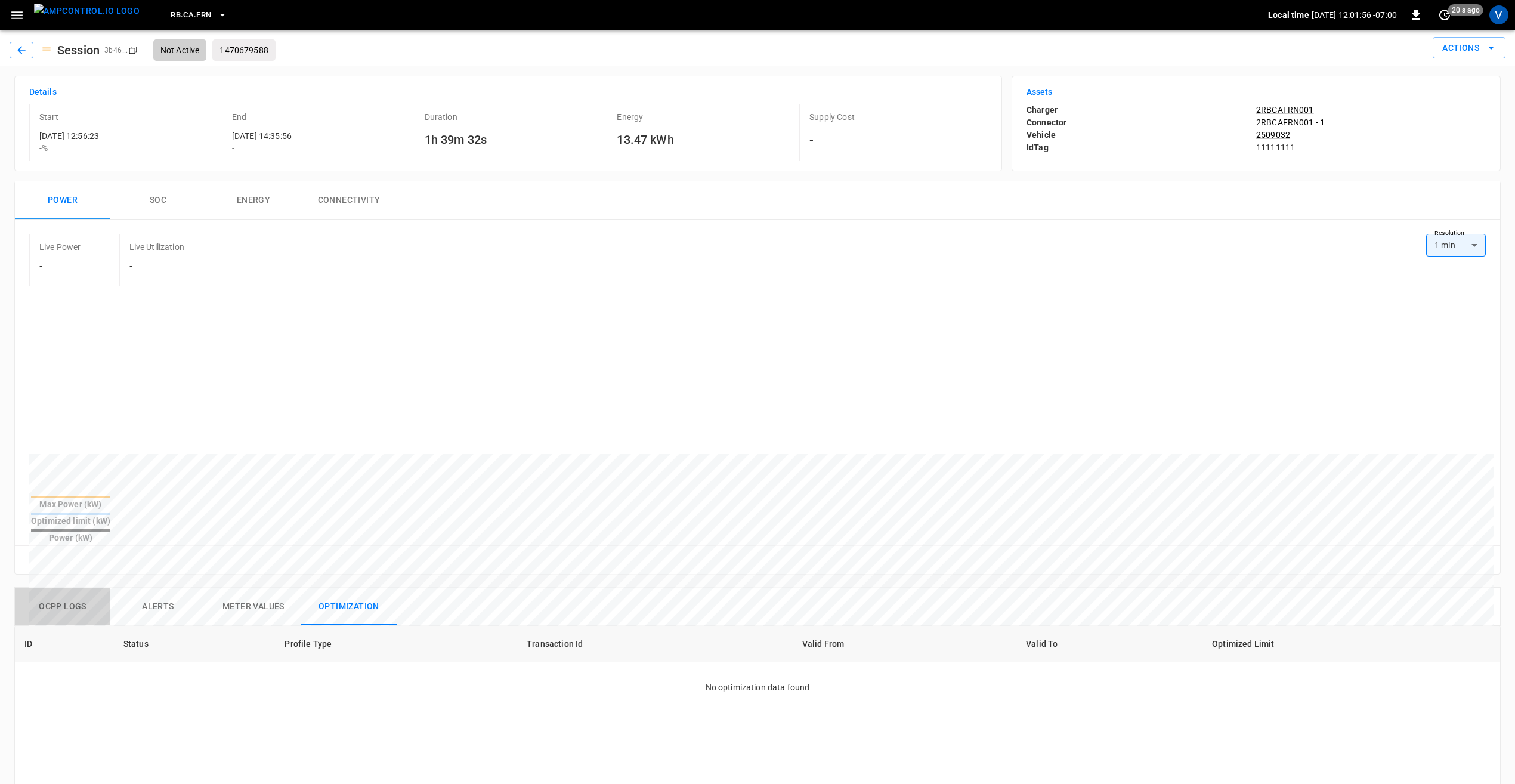
click at [81, 587] on button "Ocpp logs" at bounding box center [63, 606] width 95 height 39
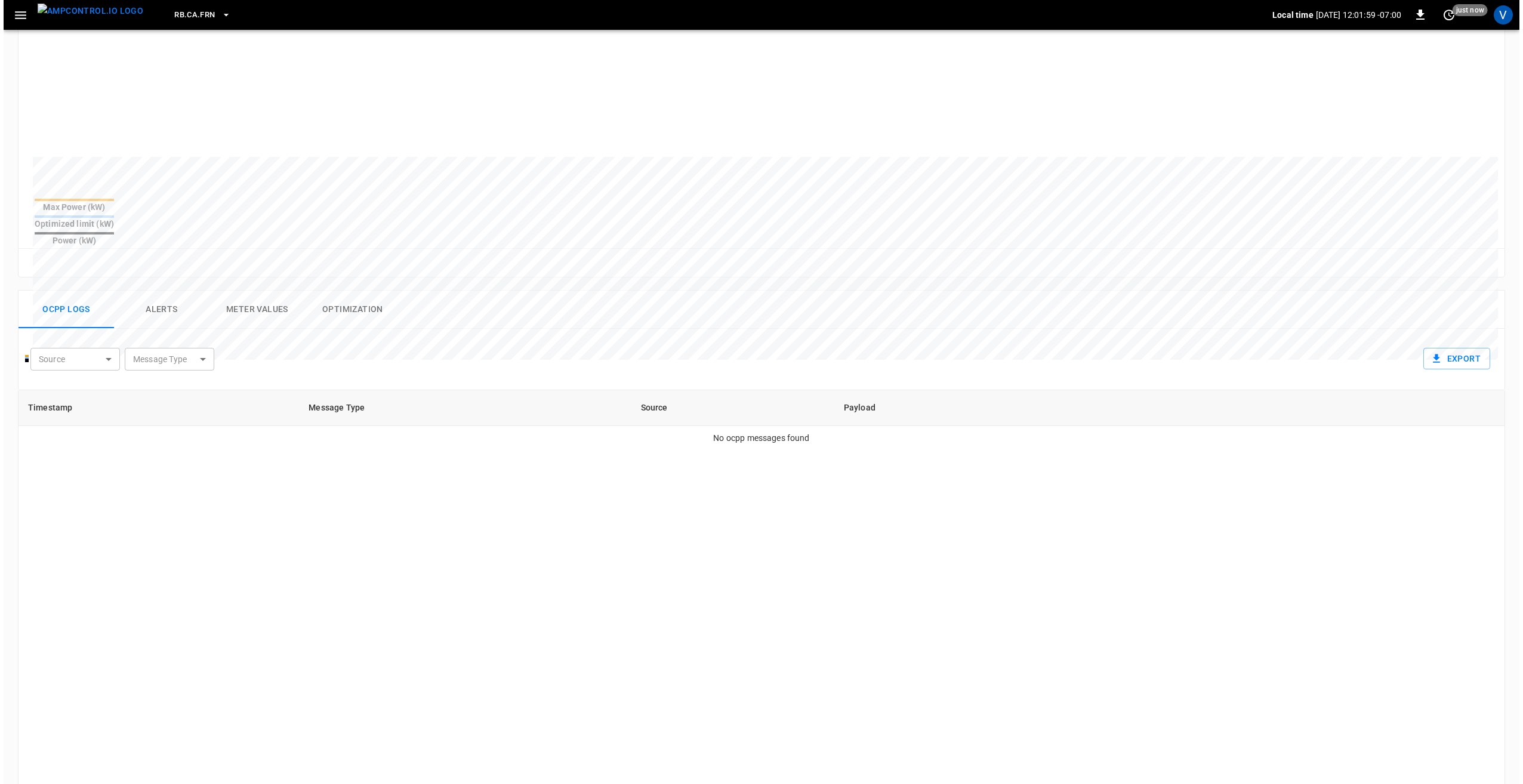
scroll to position [298, 0]
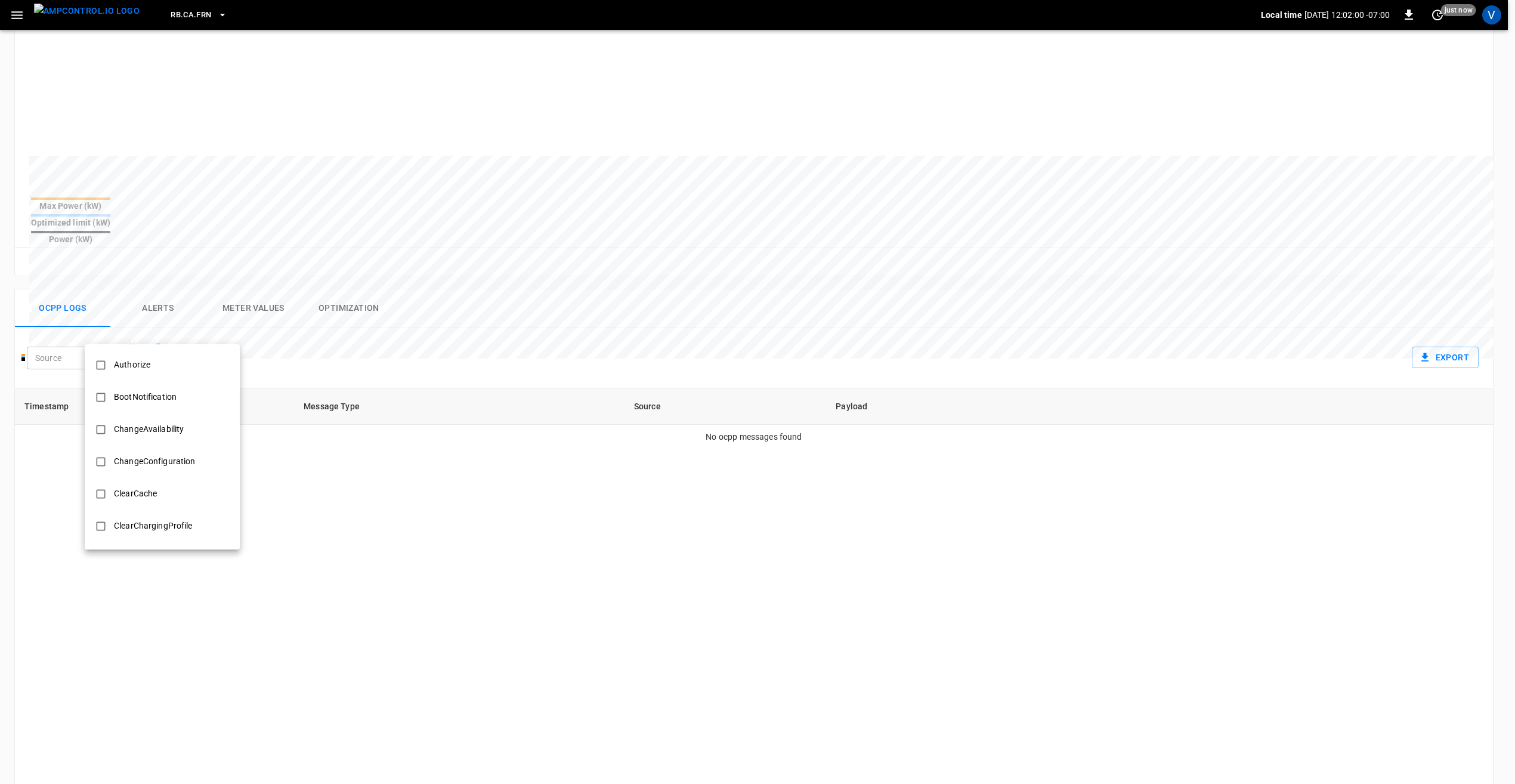
click at [198, 324] on body "RB.CA.FRN Local time [DATE] 12:02:00 -07:00 0 just now V Session 3b46 ... Copy …" at bounding box center [757, 343] width 1515 height 1282
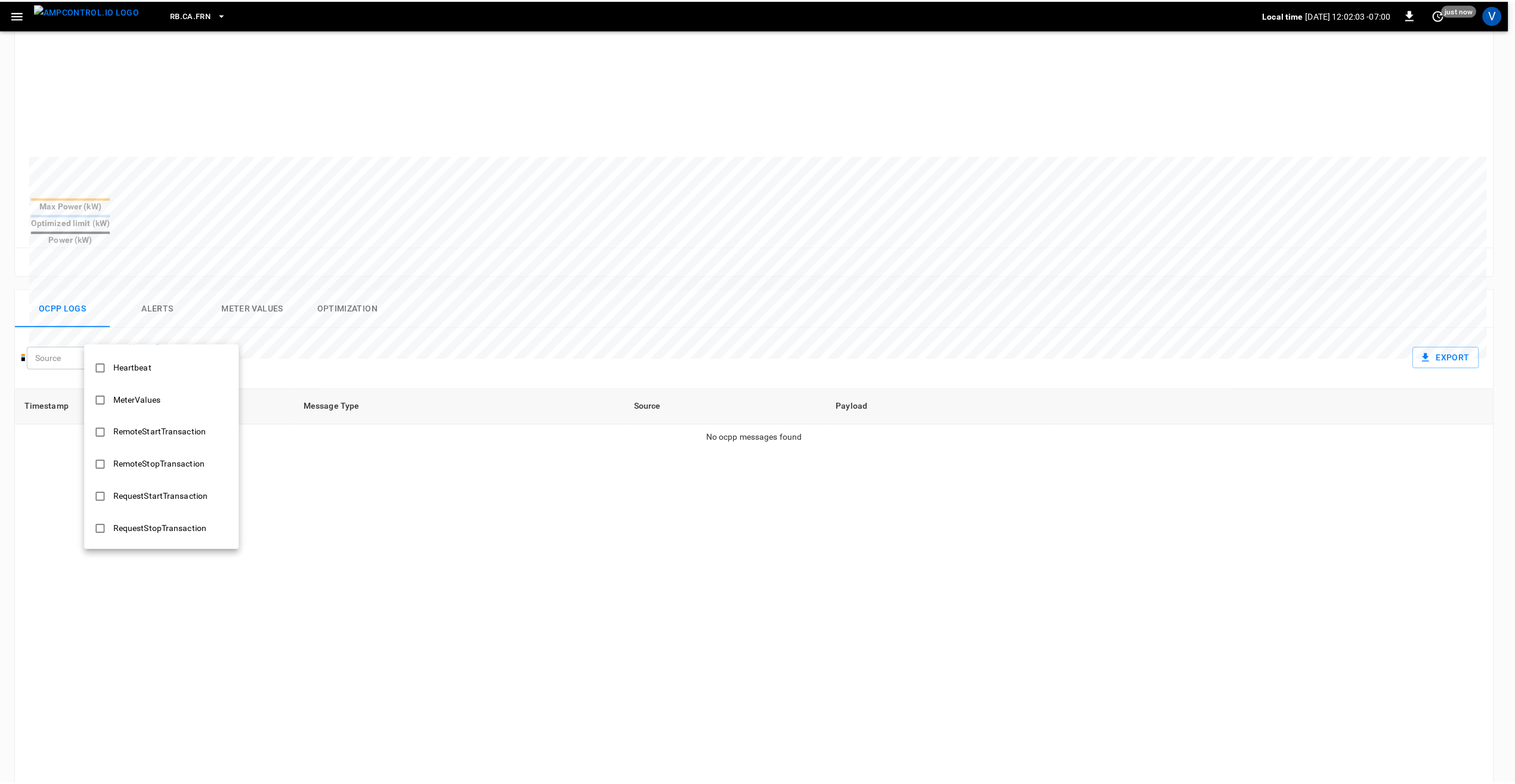
scroll to position [348, 0]
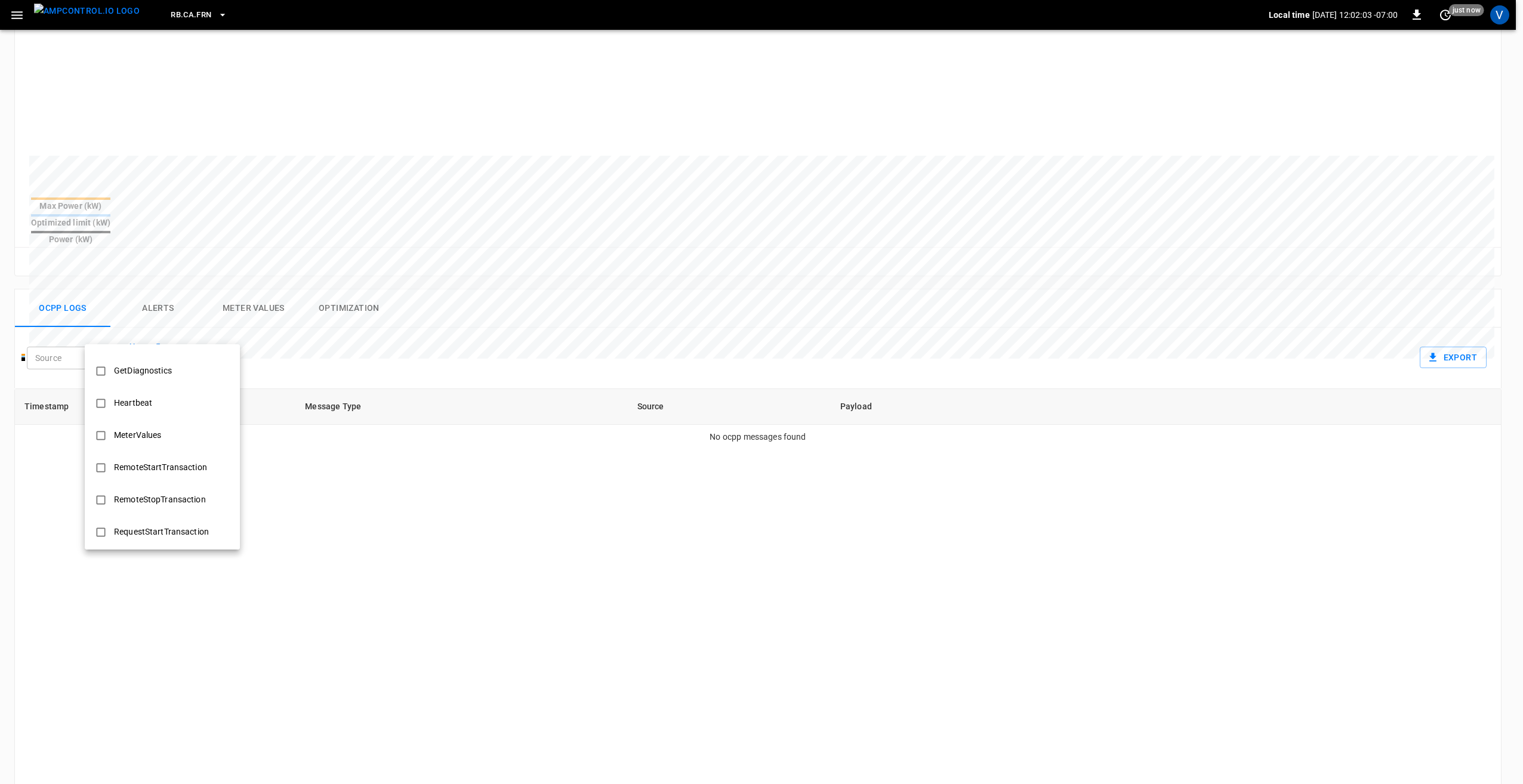
click at [297, 328] on div at bounding box center [761, 392] width 1523 height 784
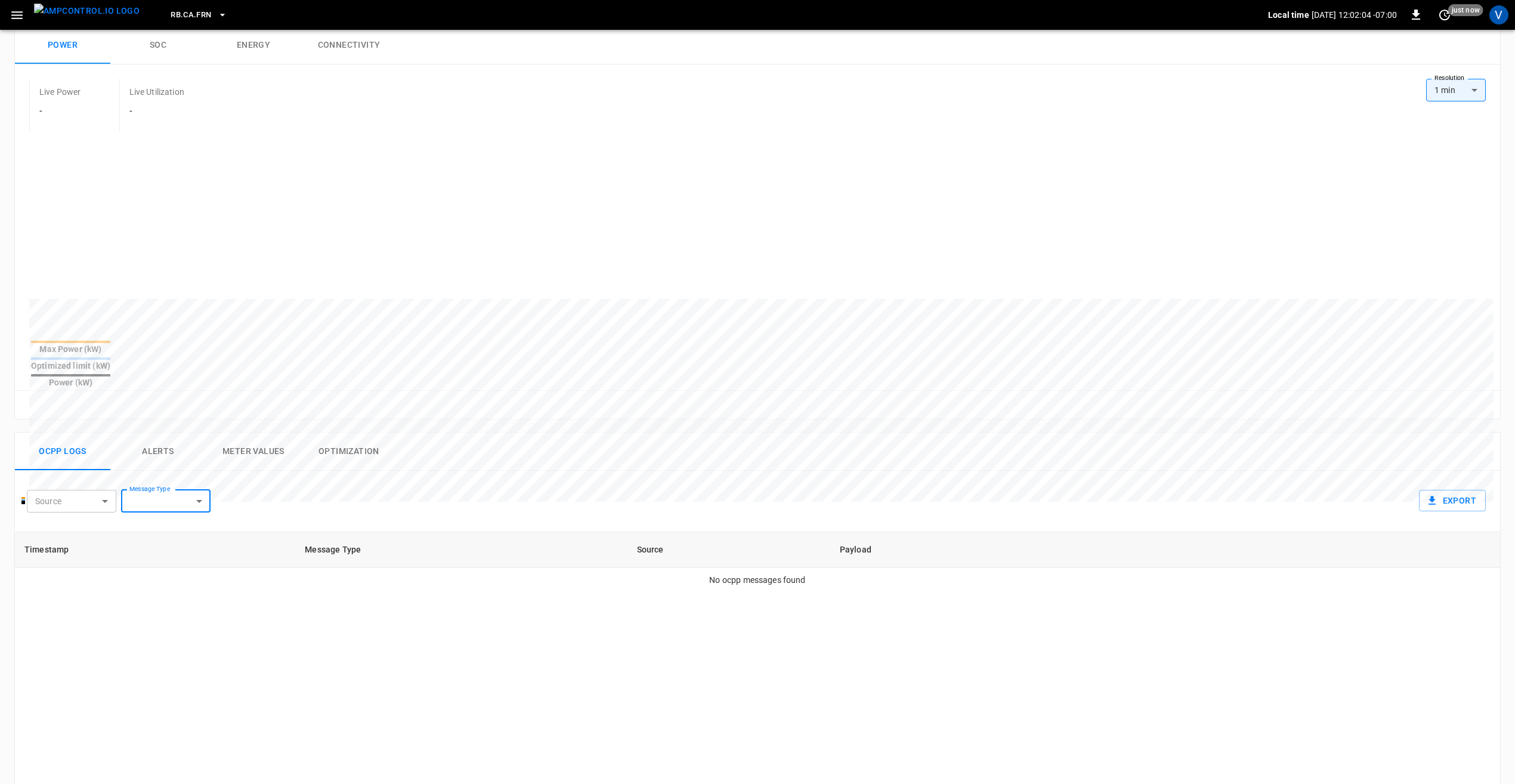
scroll to position [0, 0]
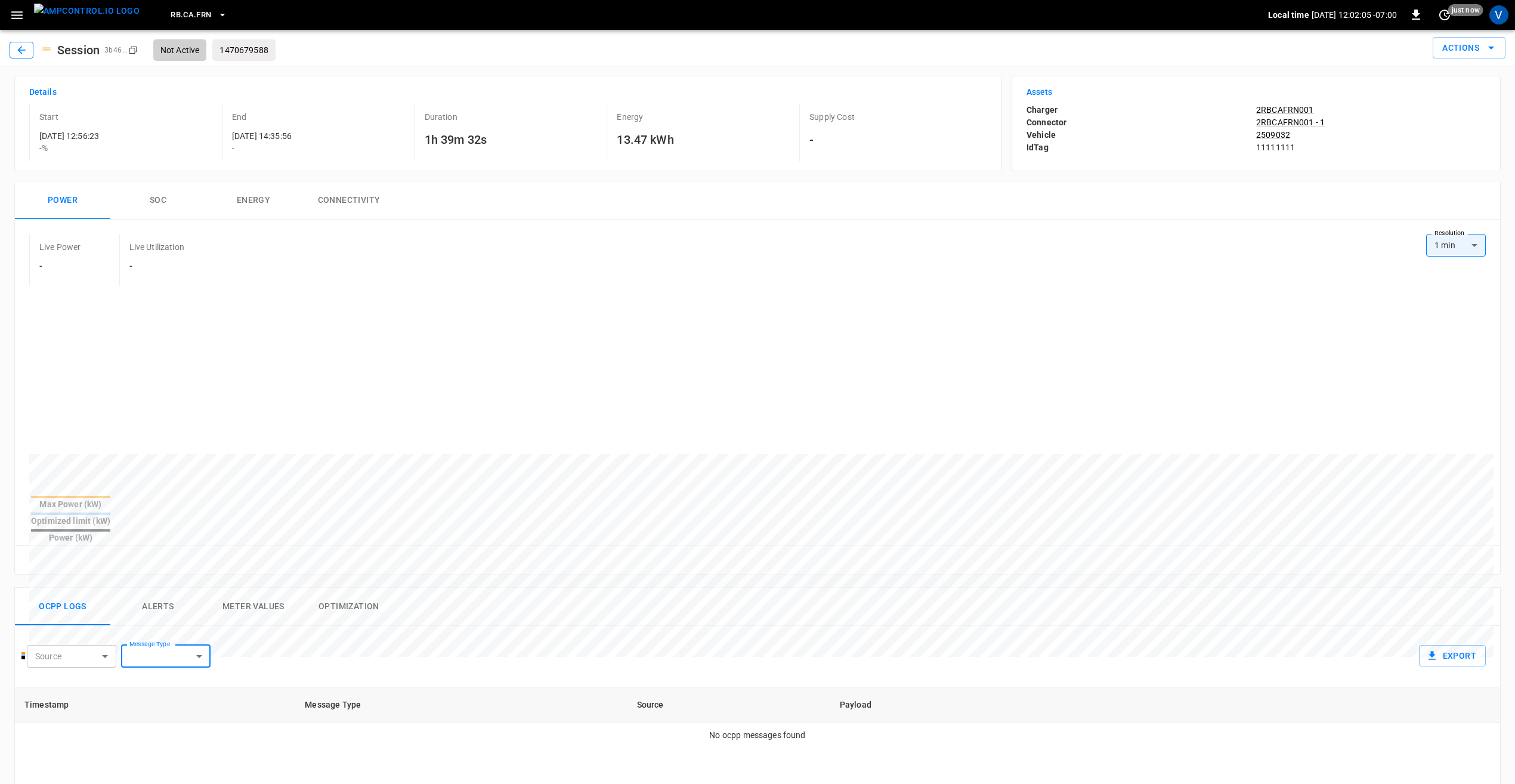
click at [27, 54] on icon "button" at bounding box center [21, 49] width 12 height 12
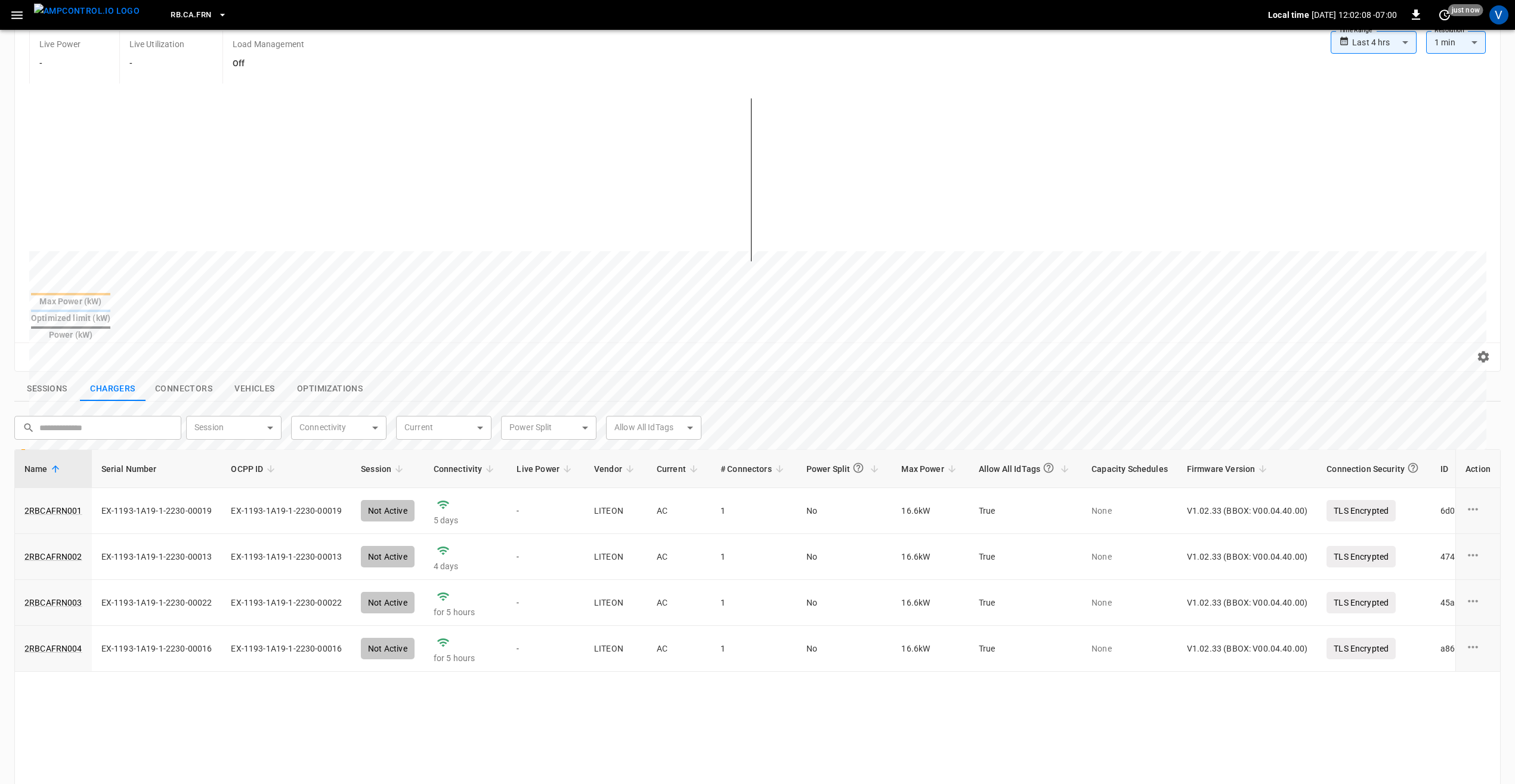
click at [43, 376] on button "Sessions" at bounding box center [47, 389] width 66 height 25
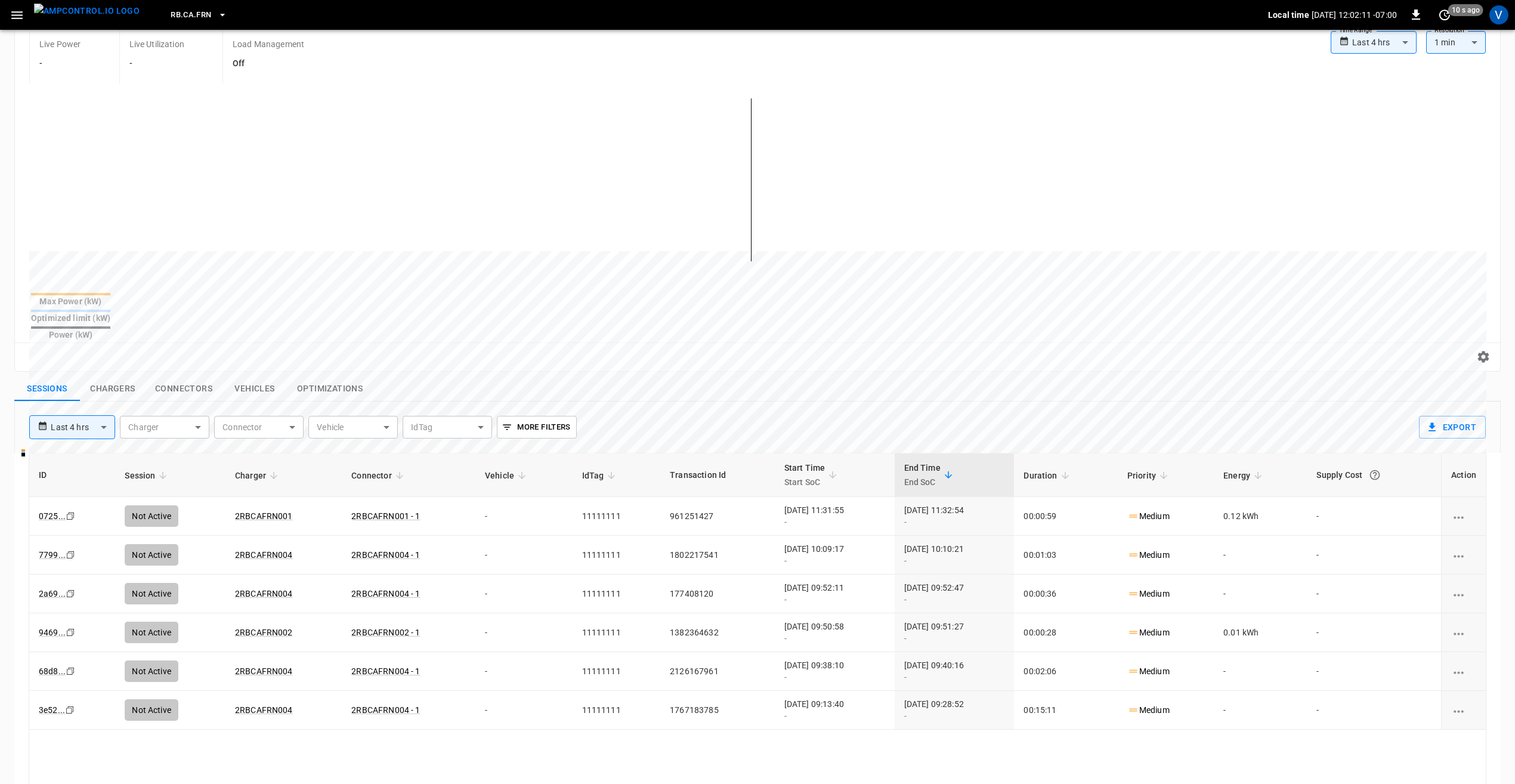
click at [94, 400] on body "**********" at bounding box center [757, 462] width 1515 height 1163
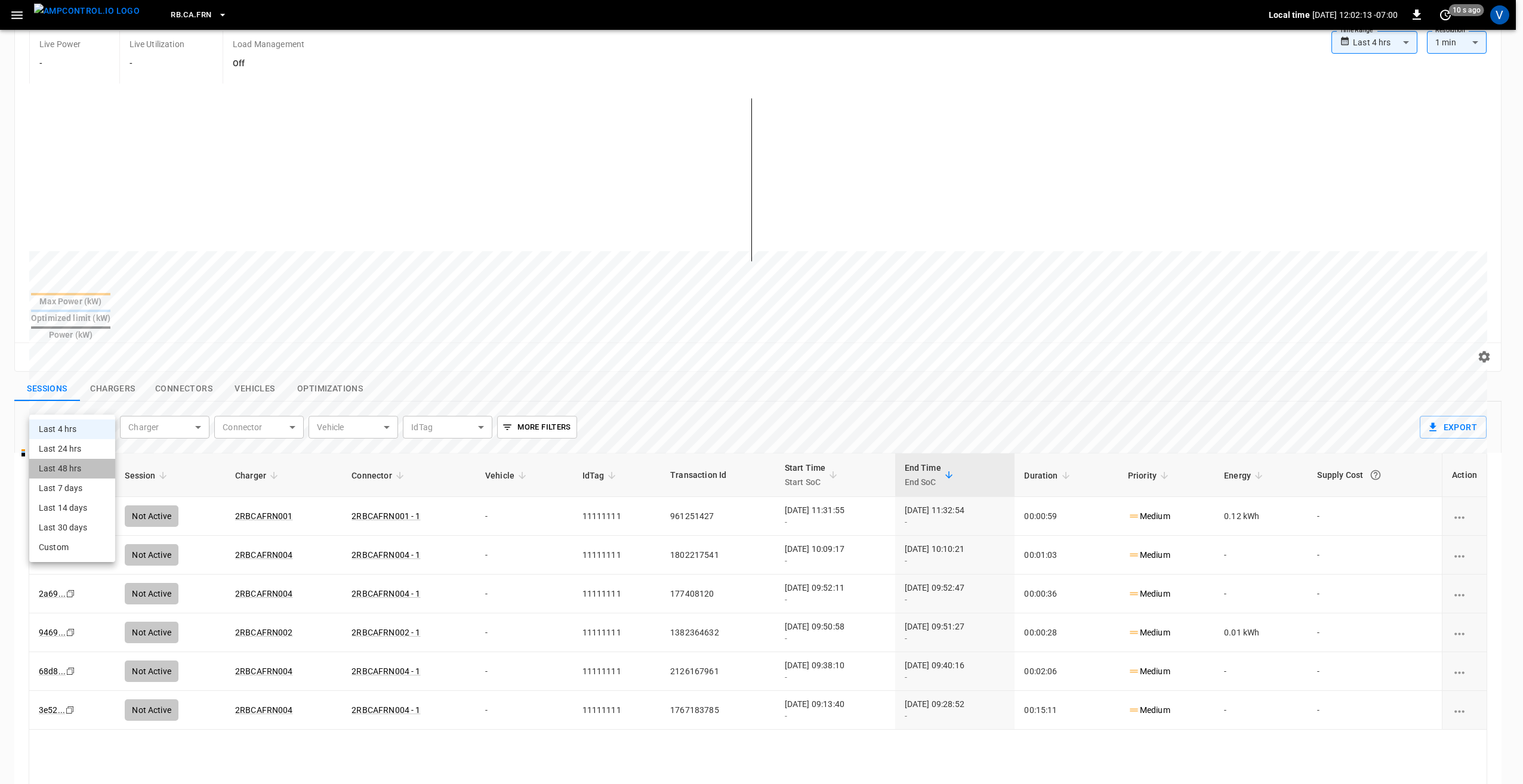
click at [75, 469] on li "Last 48 hrs" at bounding box center [73, 469] width 86 height 20
type input "**********"
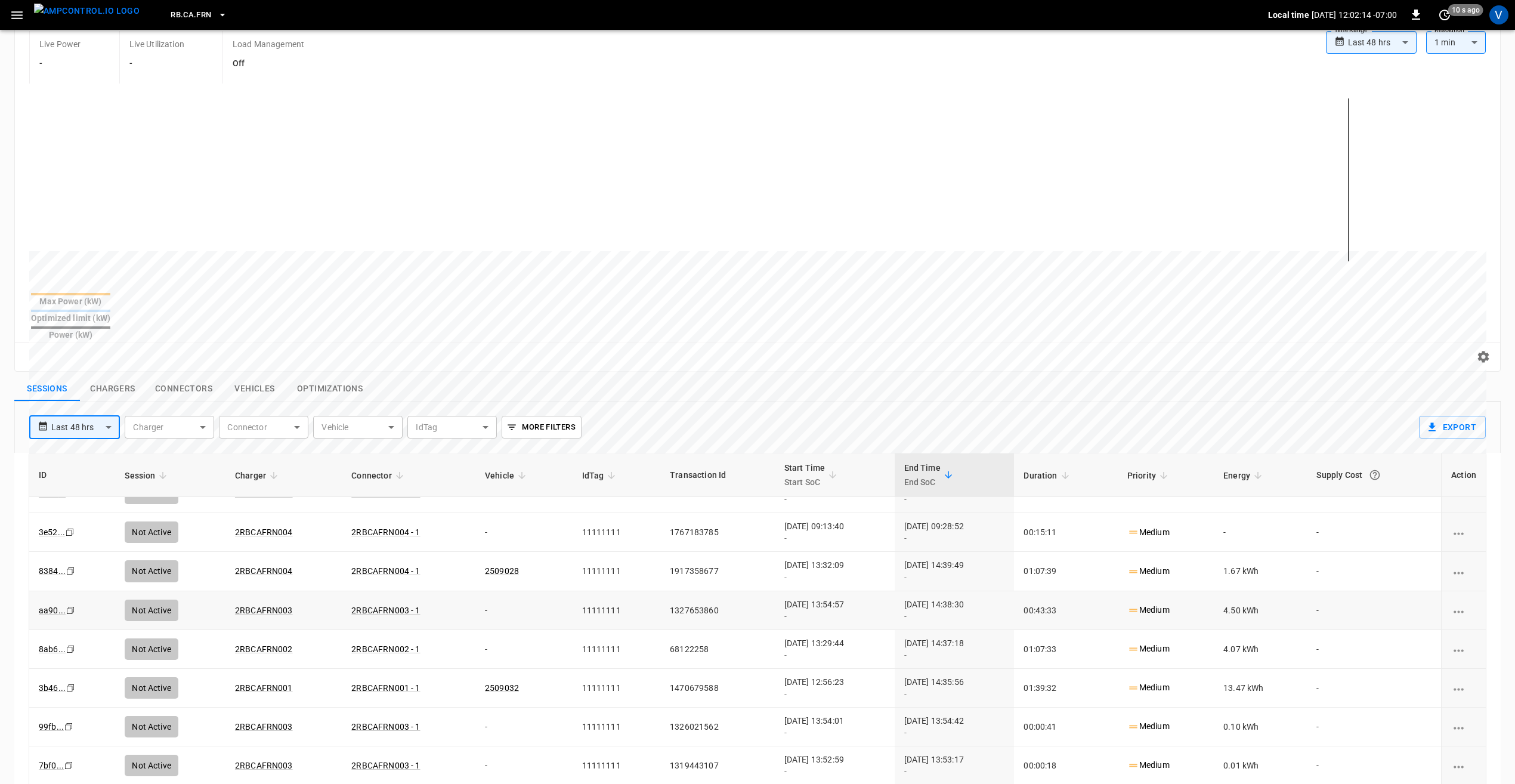
scroll to position [179, 0]
click at [57, 680] on link "3b46 ..." at bounding box center [52, 687] width 31 height 14
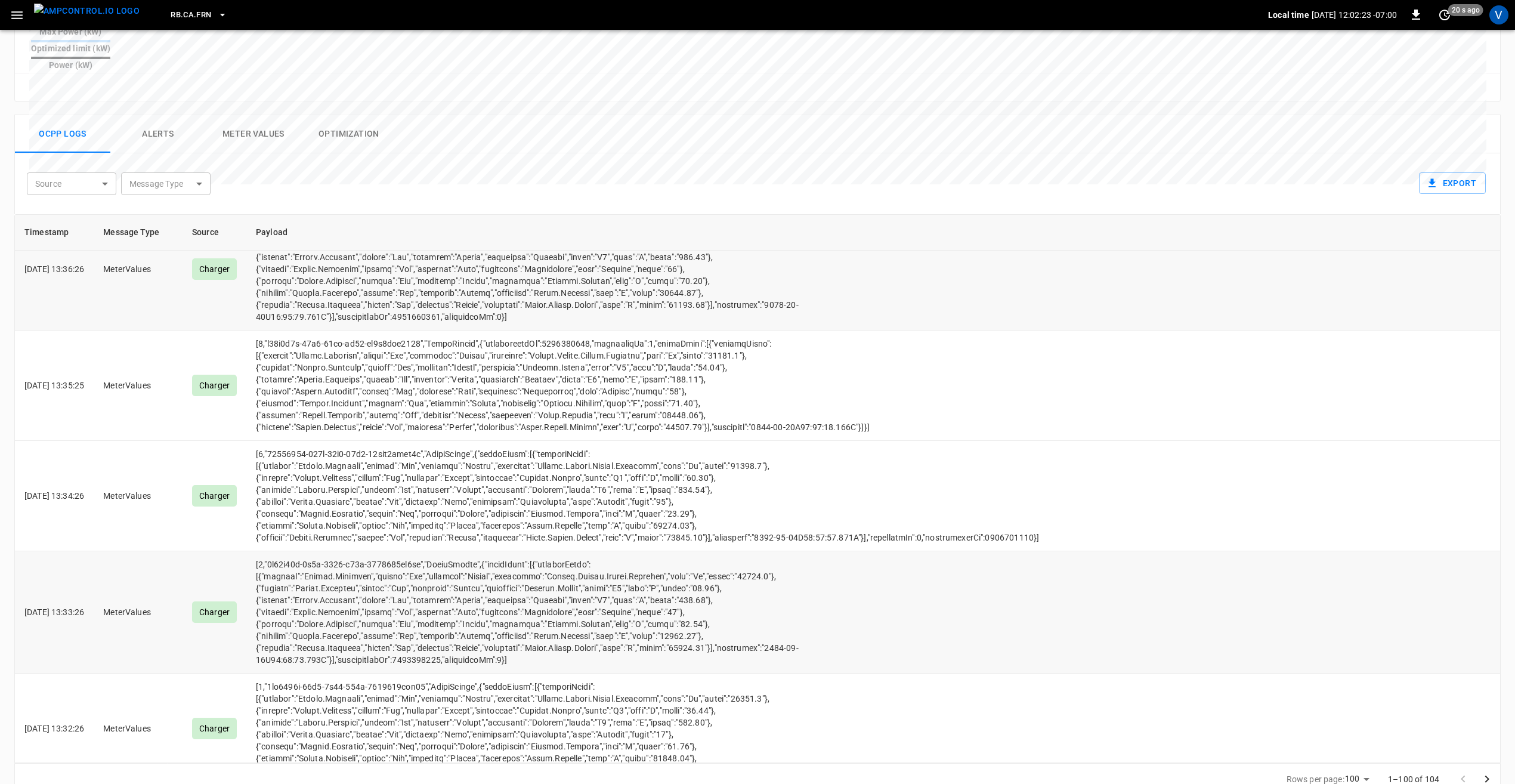
scroll to position [7159, 0]
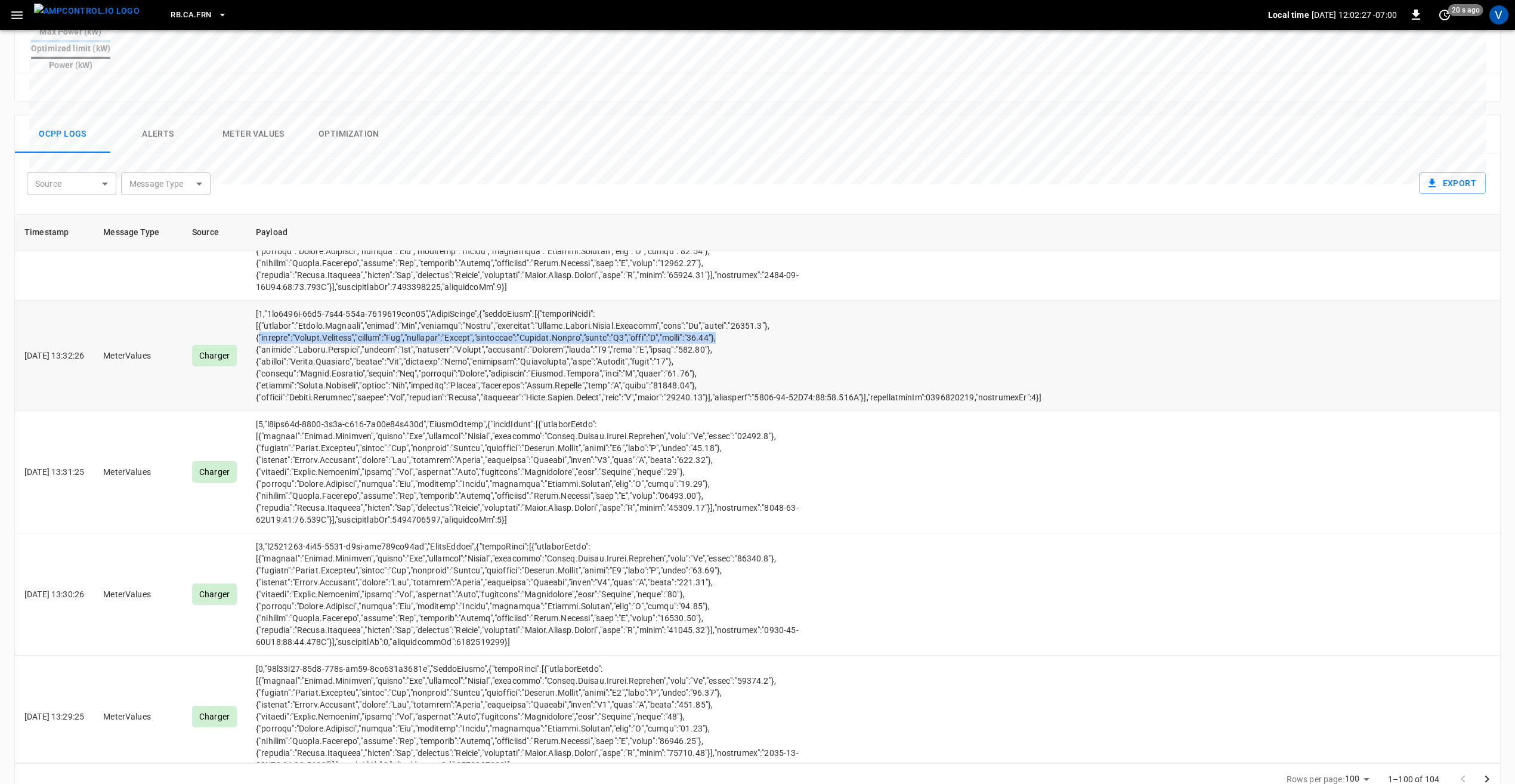
drag, startPoint x: 765, startPoint y: 583, endPoint x: 275, endPoint y: 585, distance: 490.0
click at [275, 411] on td "opcc-messages-table" at bounding box center [650, 356] width 808 height 110
click at [832, 411] on td "opcc-messages-table" at bounding box center [650, 356] width 808 height 110
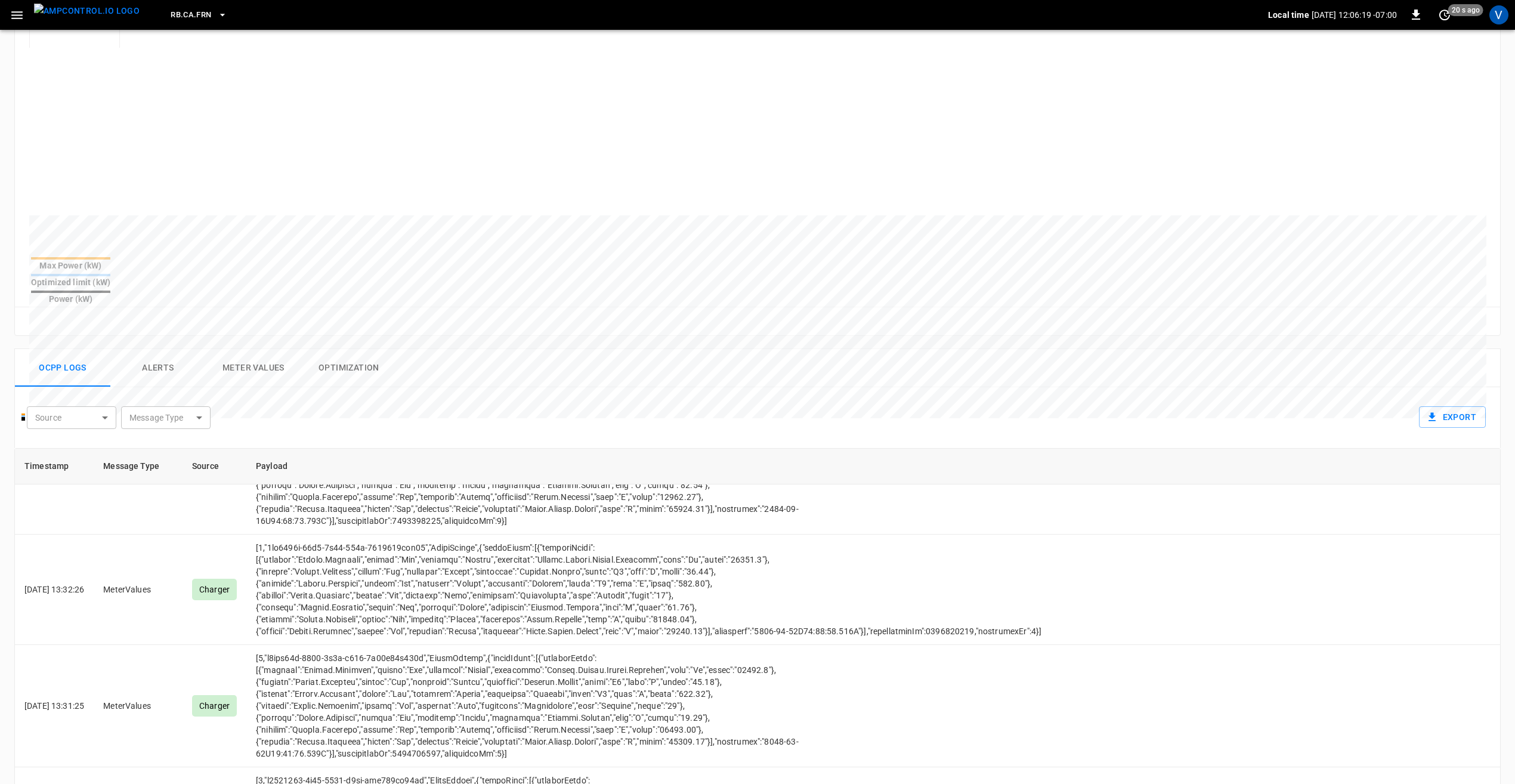
scroll to position [0, 0]
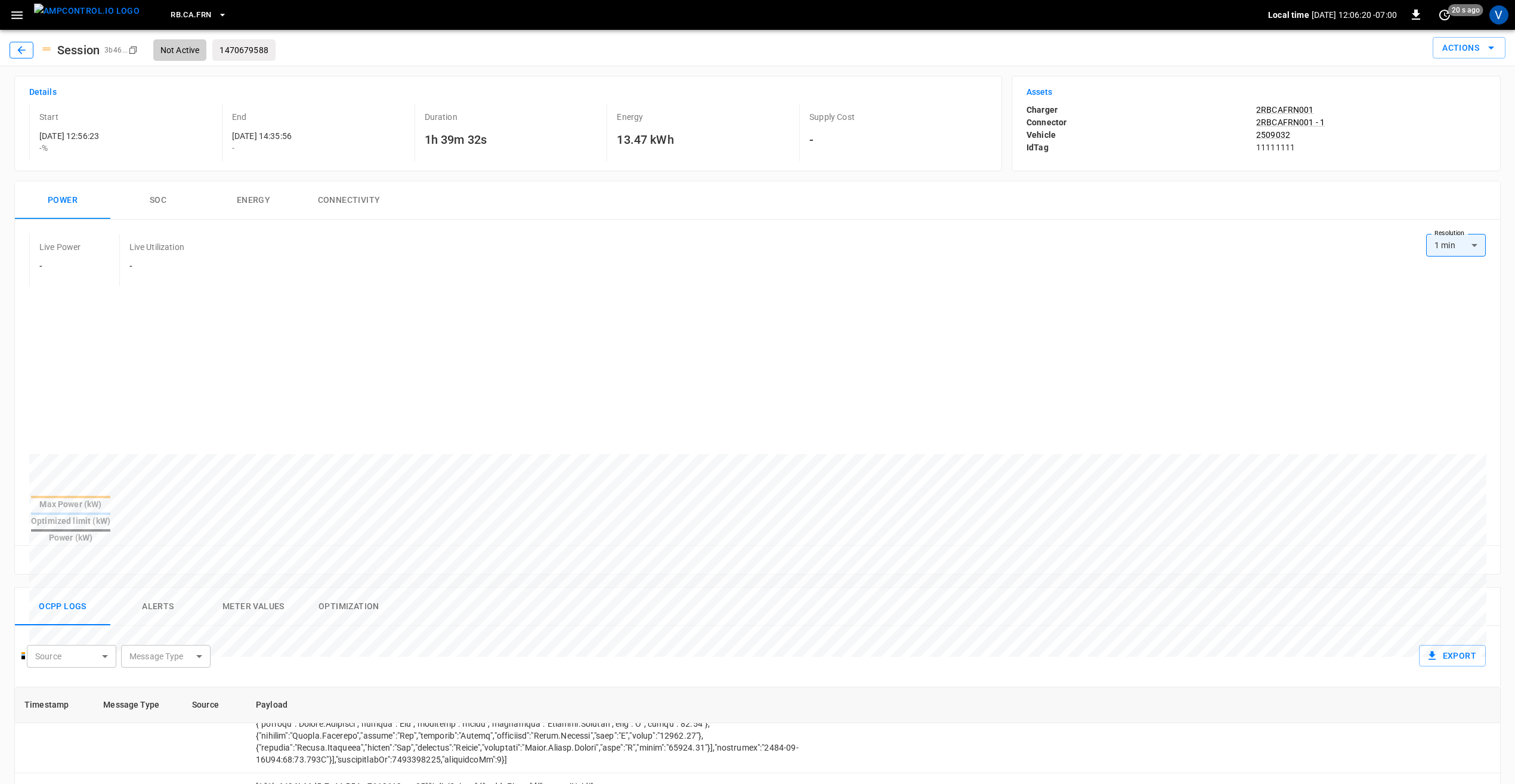
click at [30, 48] on button "button" at bounding box center [22, 50] width 24 height 17
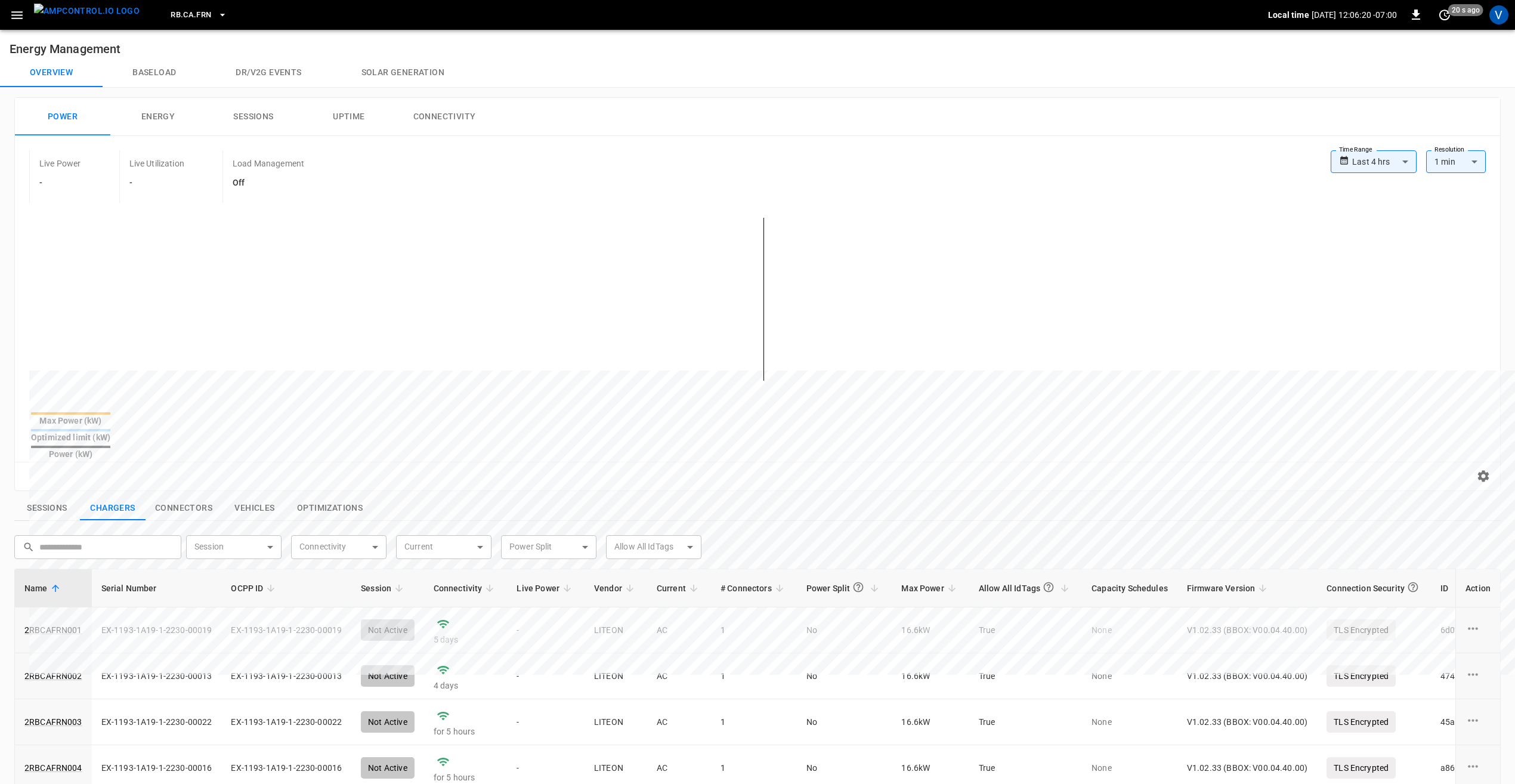
scroll to position [119, 0]
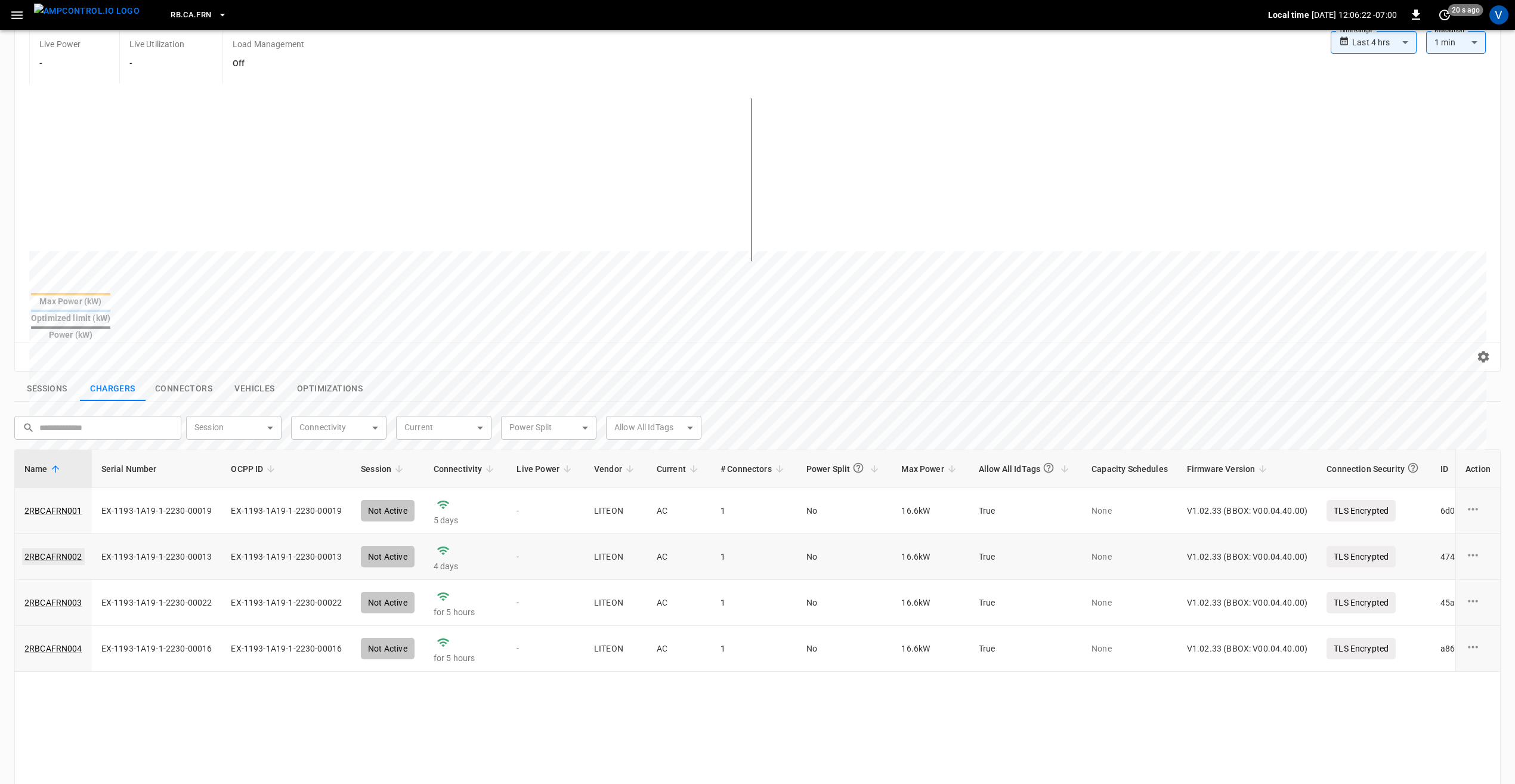
click at [48, 549] on link "2RBCAFRN002" at bounding box center [54, 557] width 63 height 17
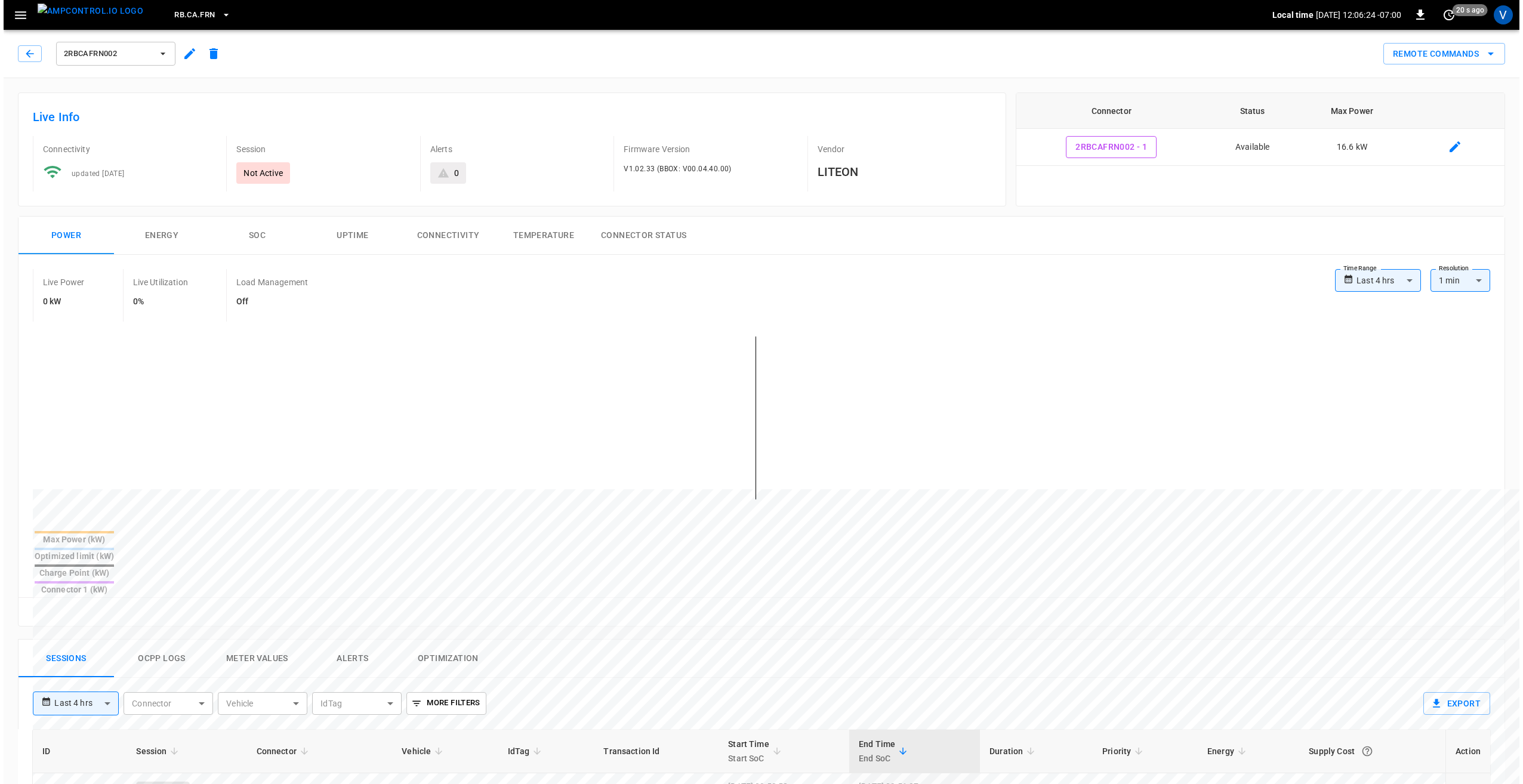
scroll to position [298, 0]
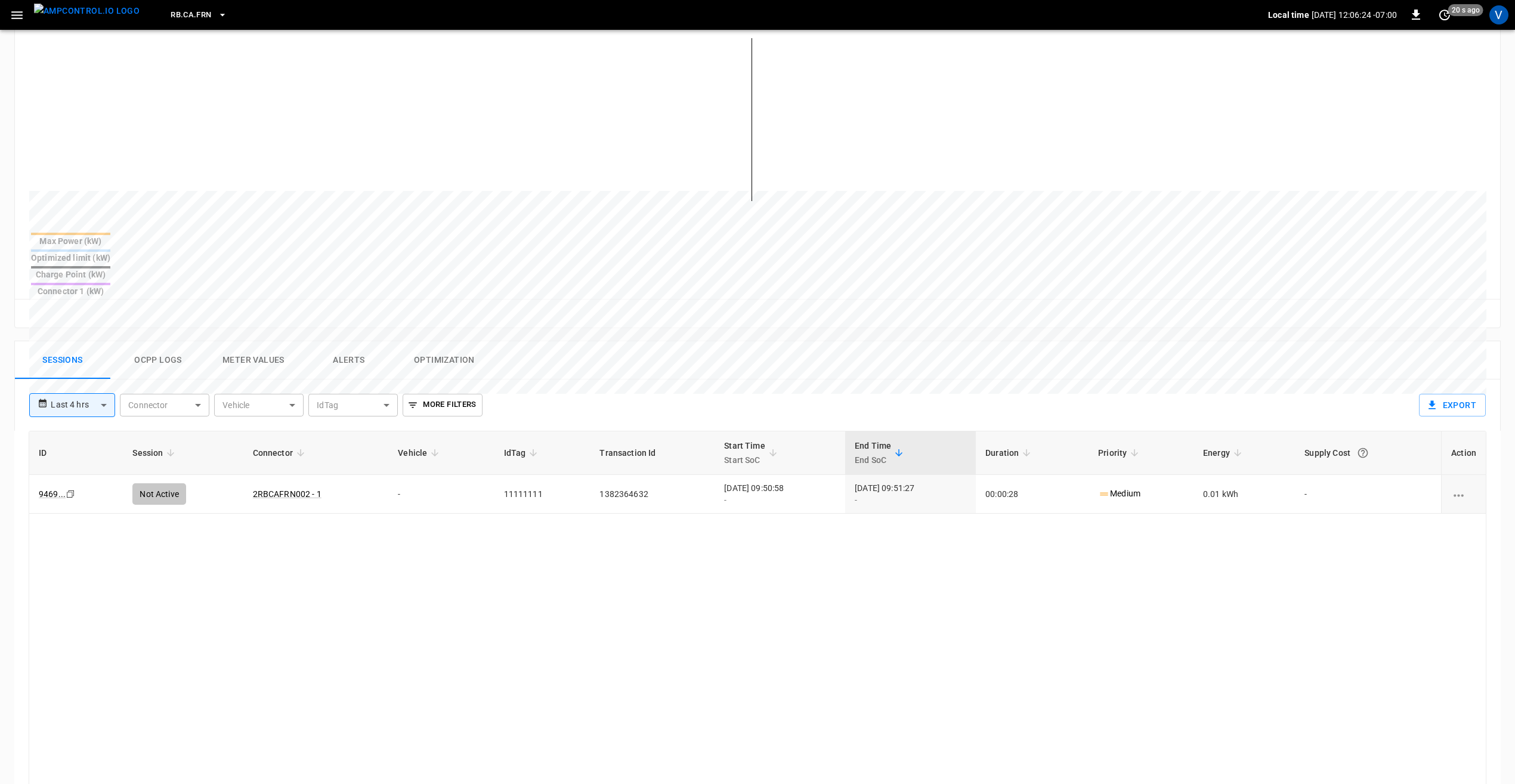
click at [159, 341] on button "Ocpp logs" at bounding box center [158, 360] width 95 height 39
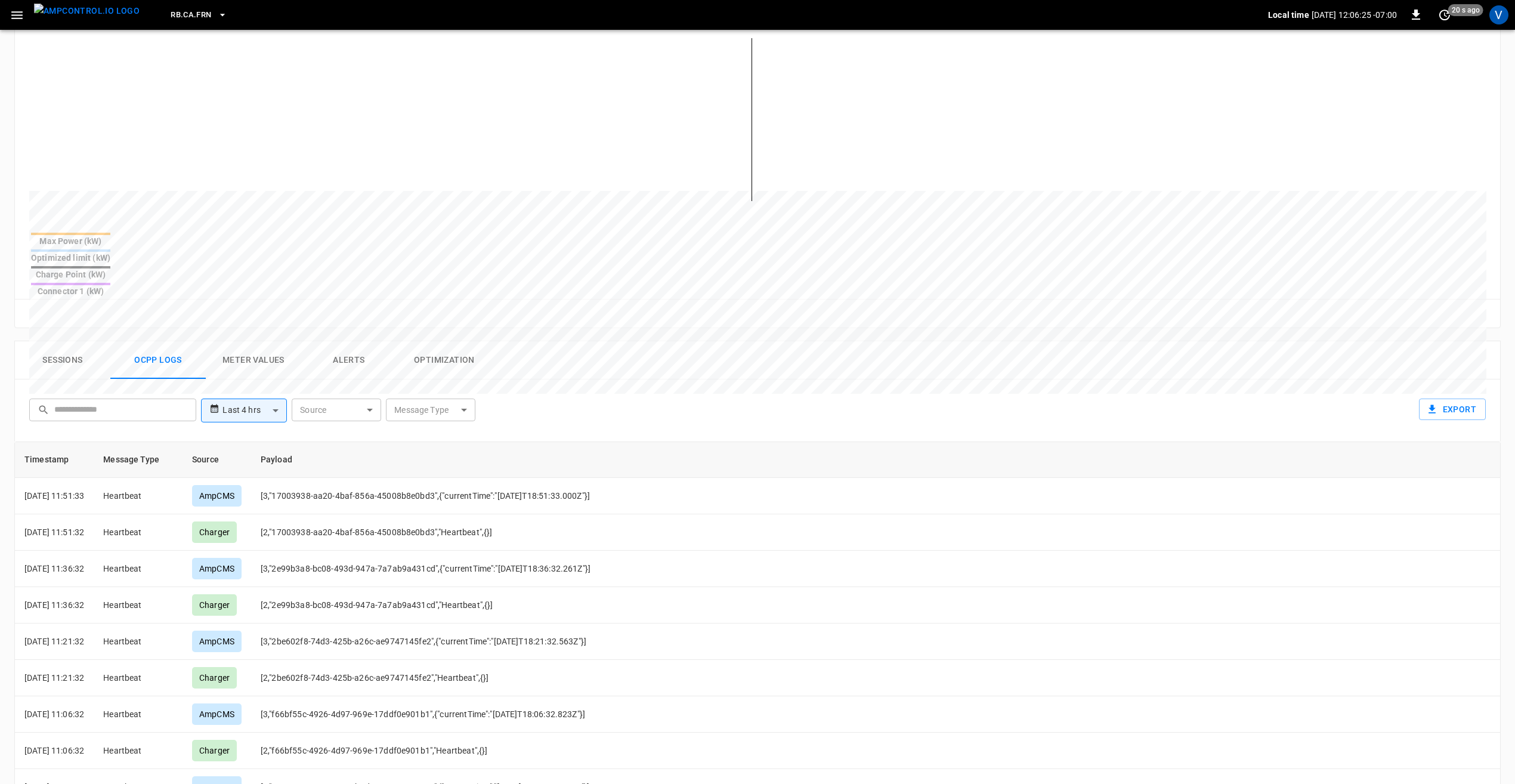
click at [259, 370] on body "**********" at bounding box center [757, 369] width 1515 height 1335
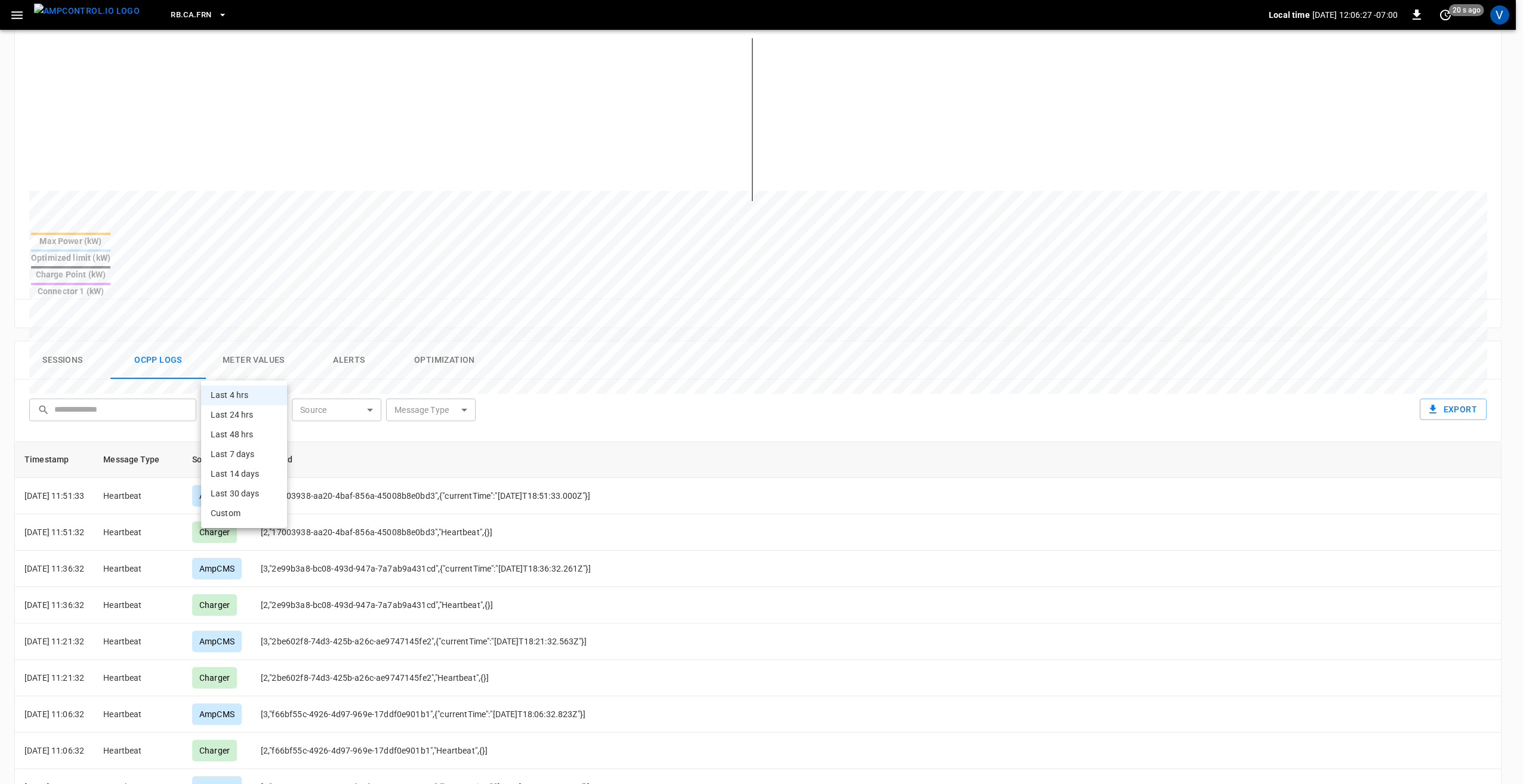
click at [246, 440] on li "Last 48 hrs" at bounding box center [244, 435] width 86 height 20
type input "**********"
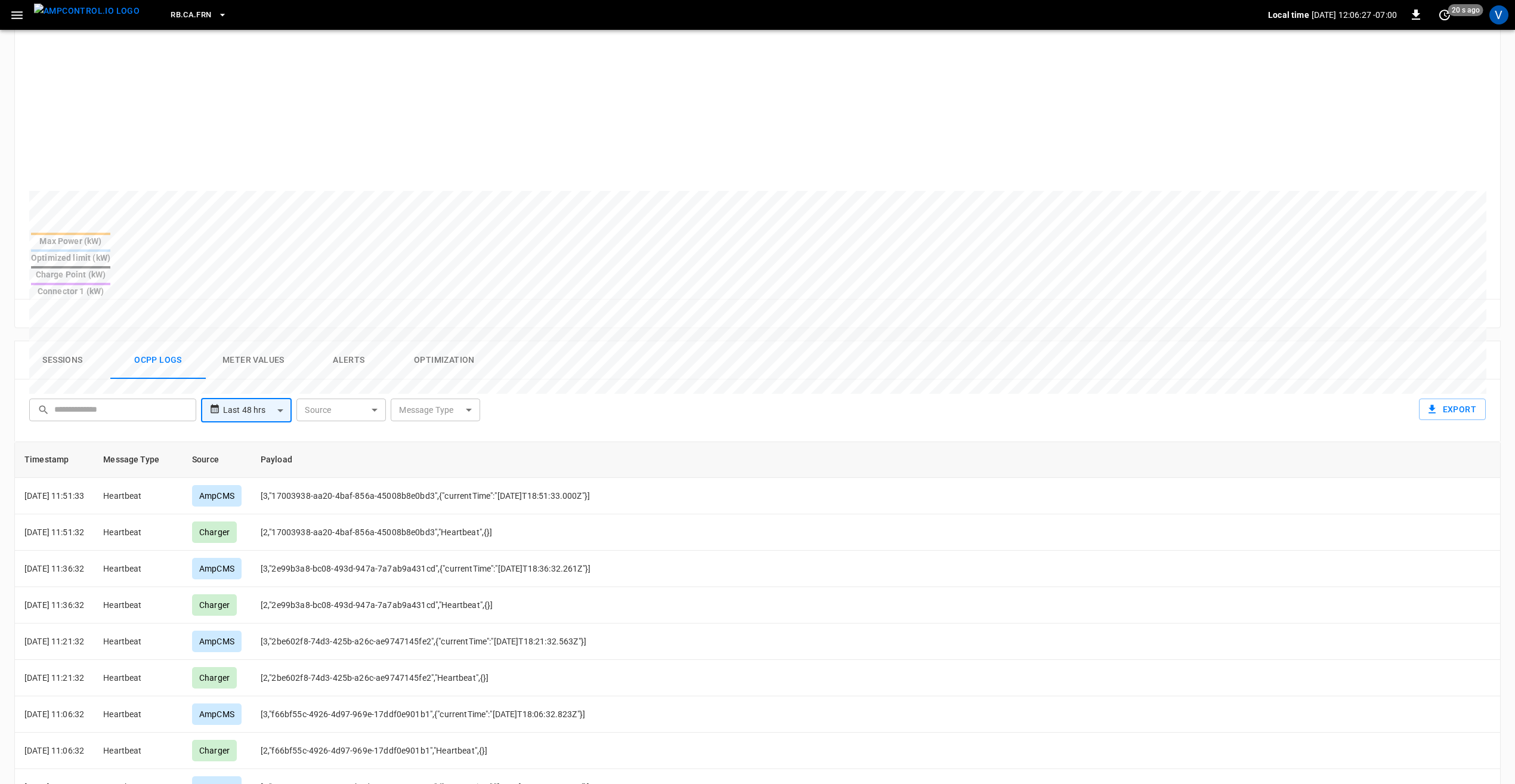
click at [458, 365] on body "**********" at bounding box center [757, 369] width 1515 height 1335
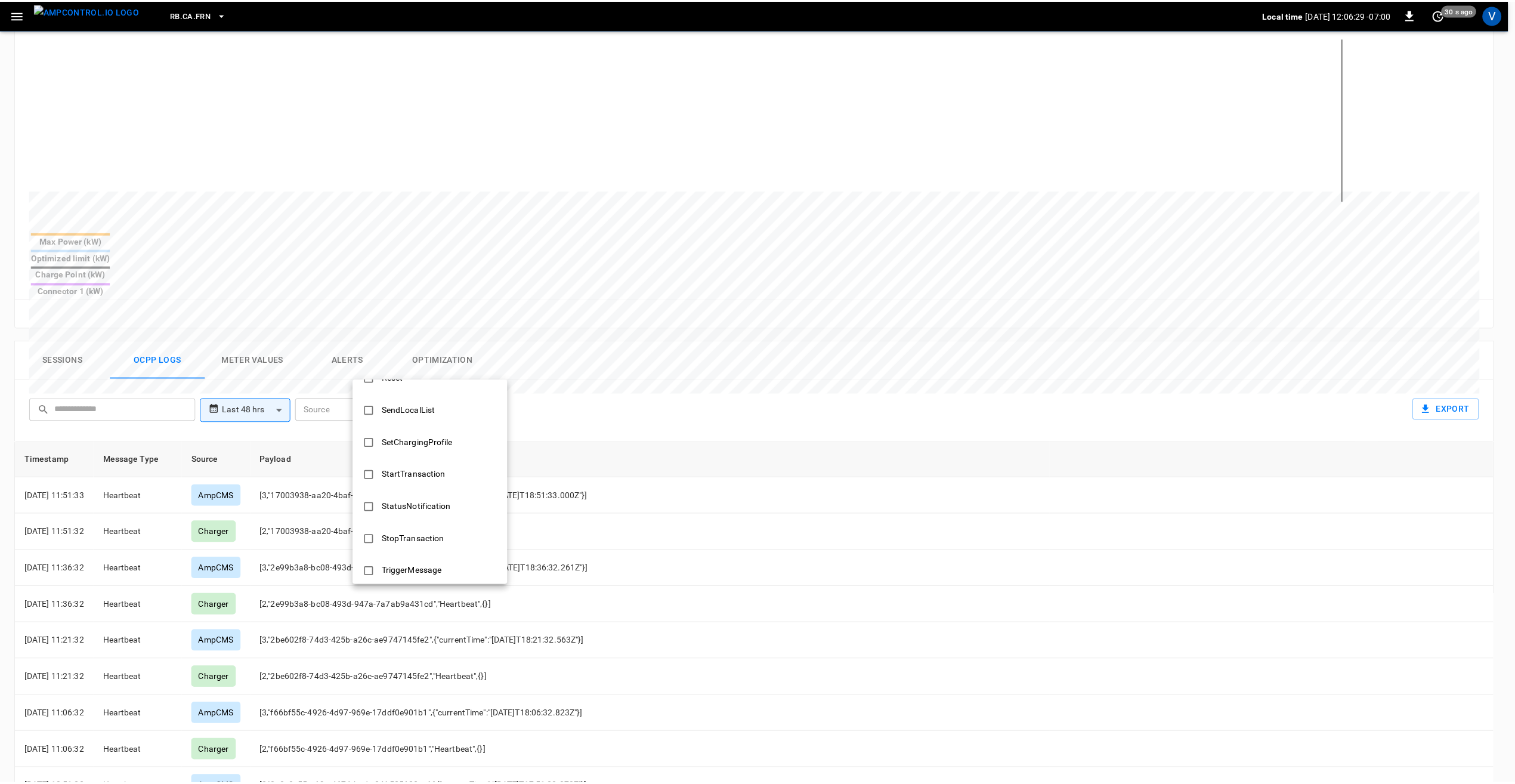
scroll to position [537, 0]
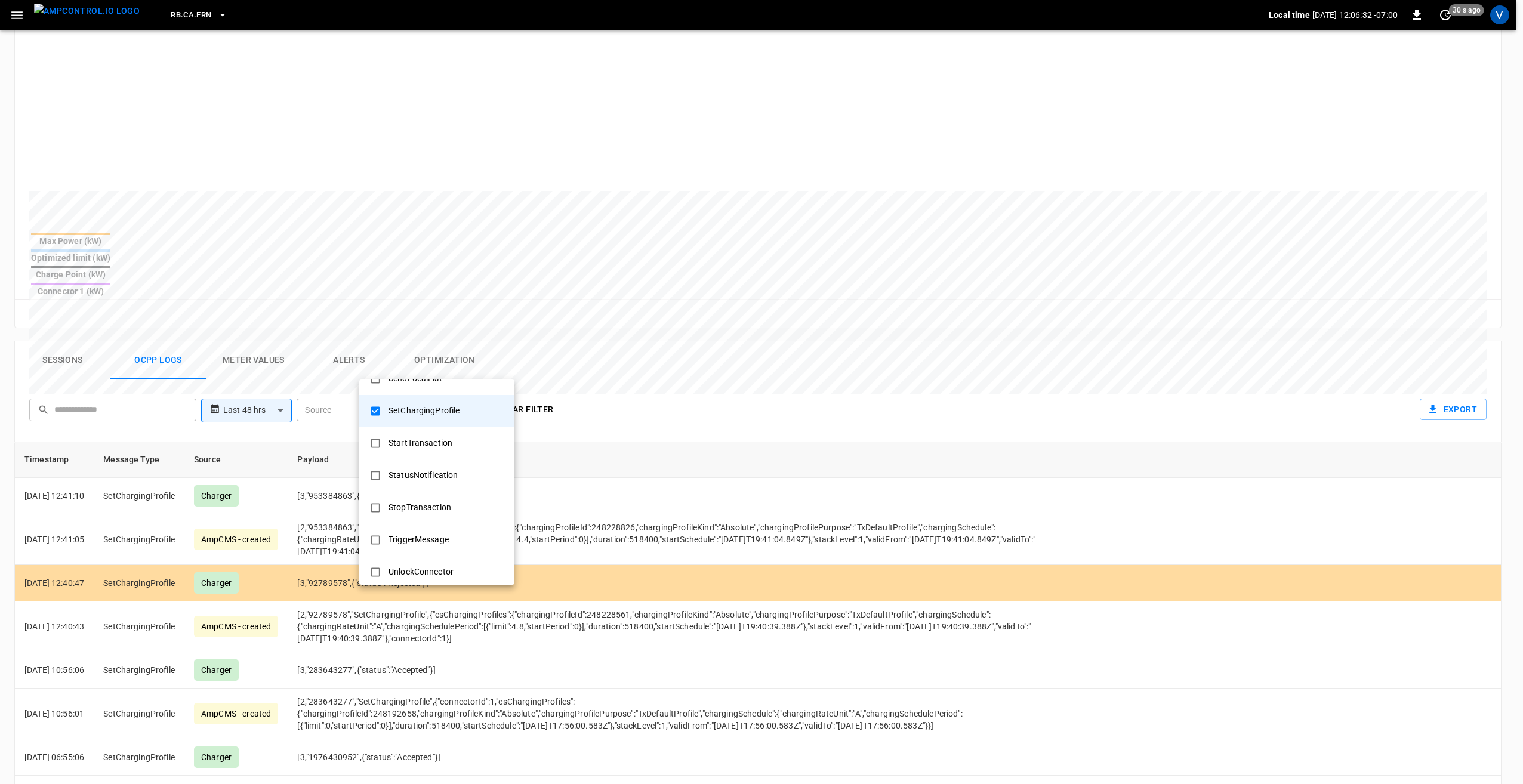
click at [982, 518] on div at bounding box center [761, 392] width 1523 height 784
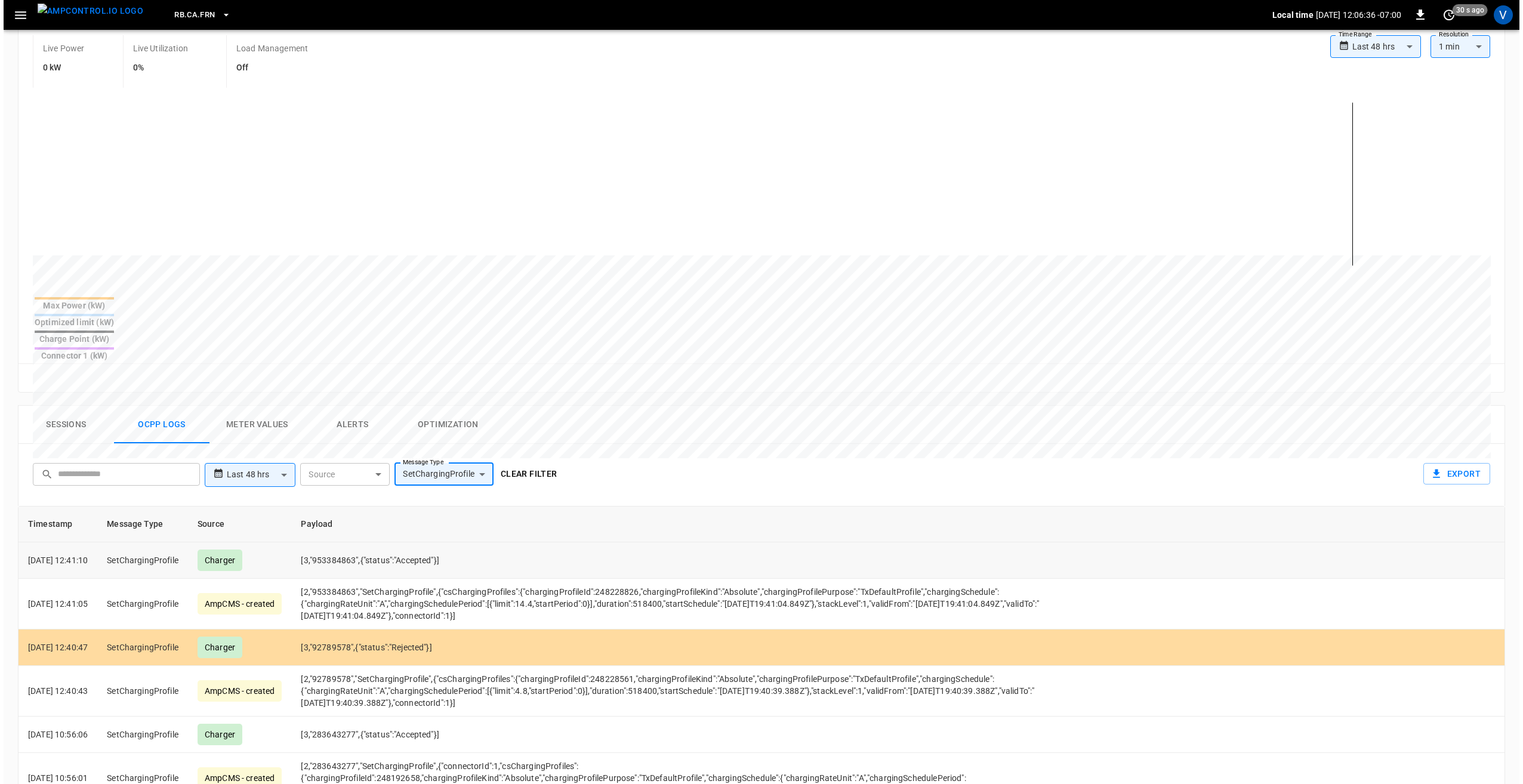
scroll to position [239, 0]
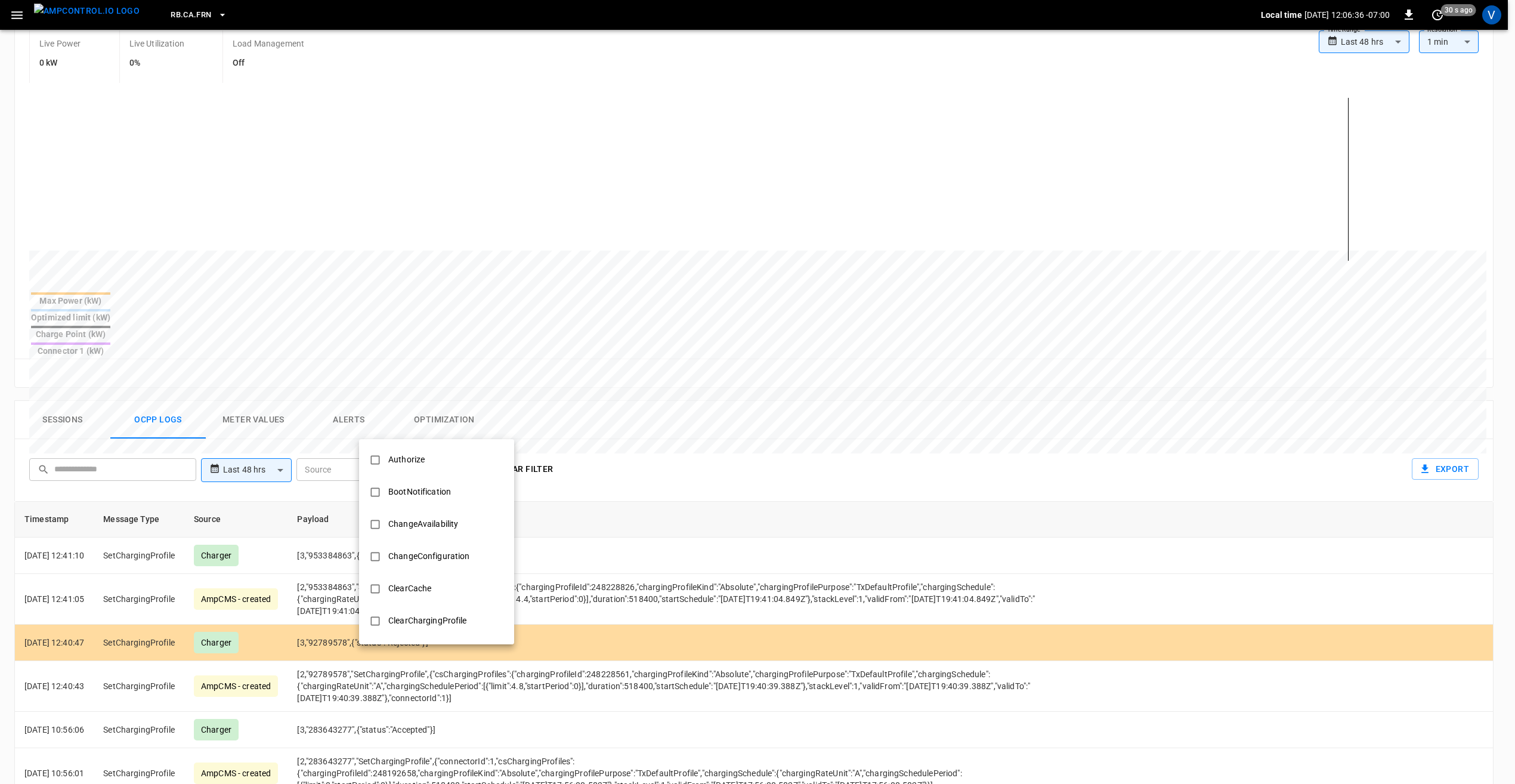
click at [470, 428] on body "**********" at bounding box center [757, 428] width 1515 height 1335
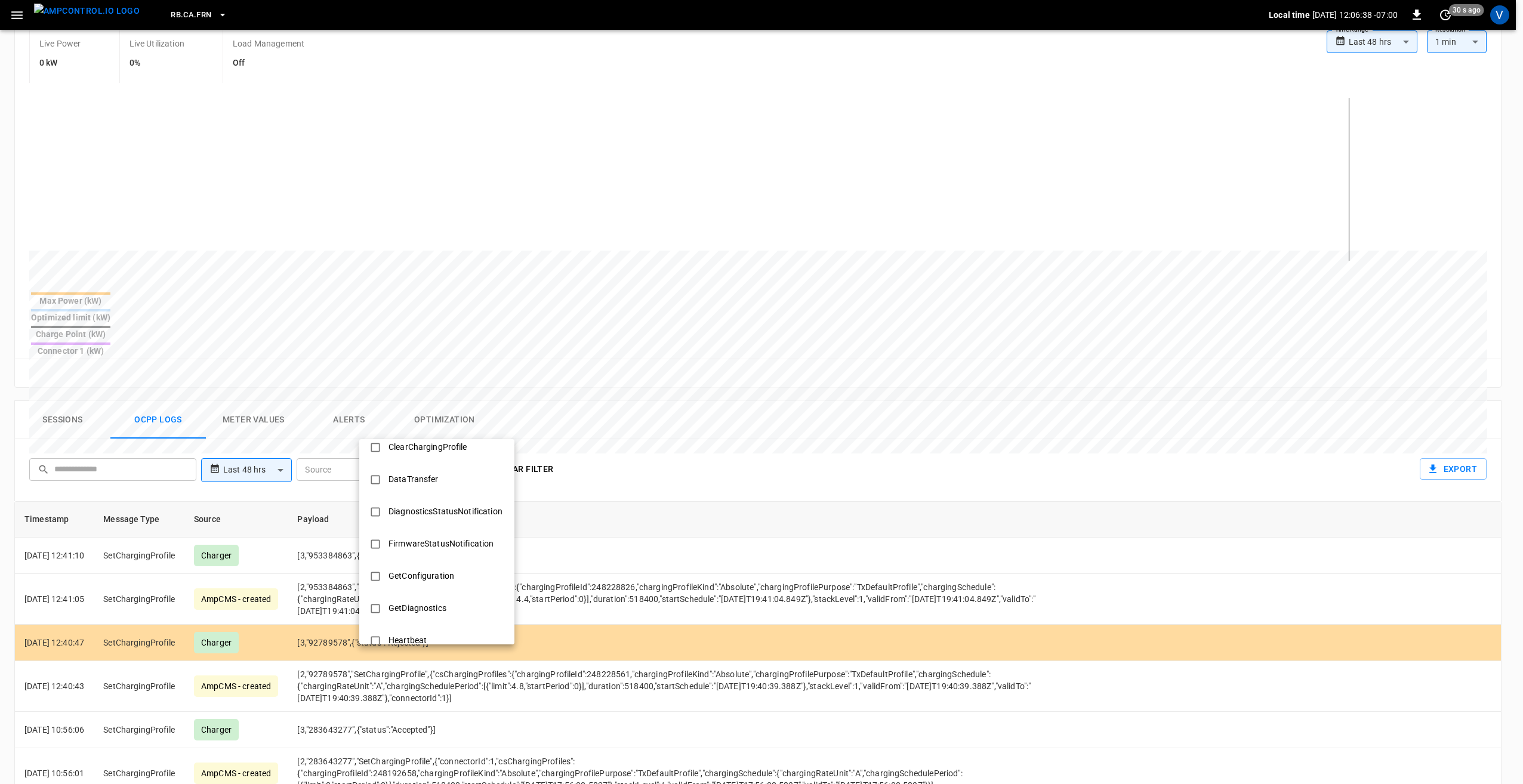
scroll to position [168, 0]
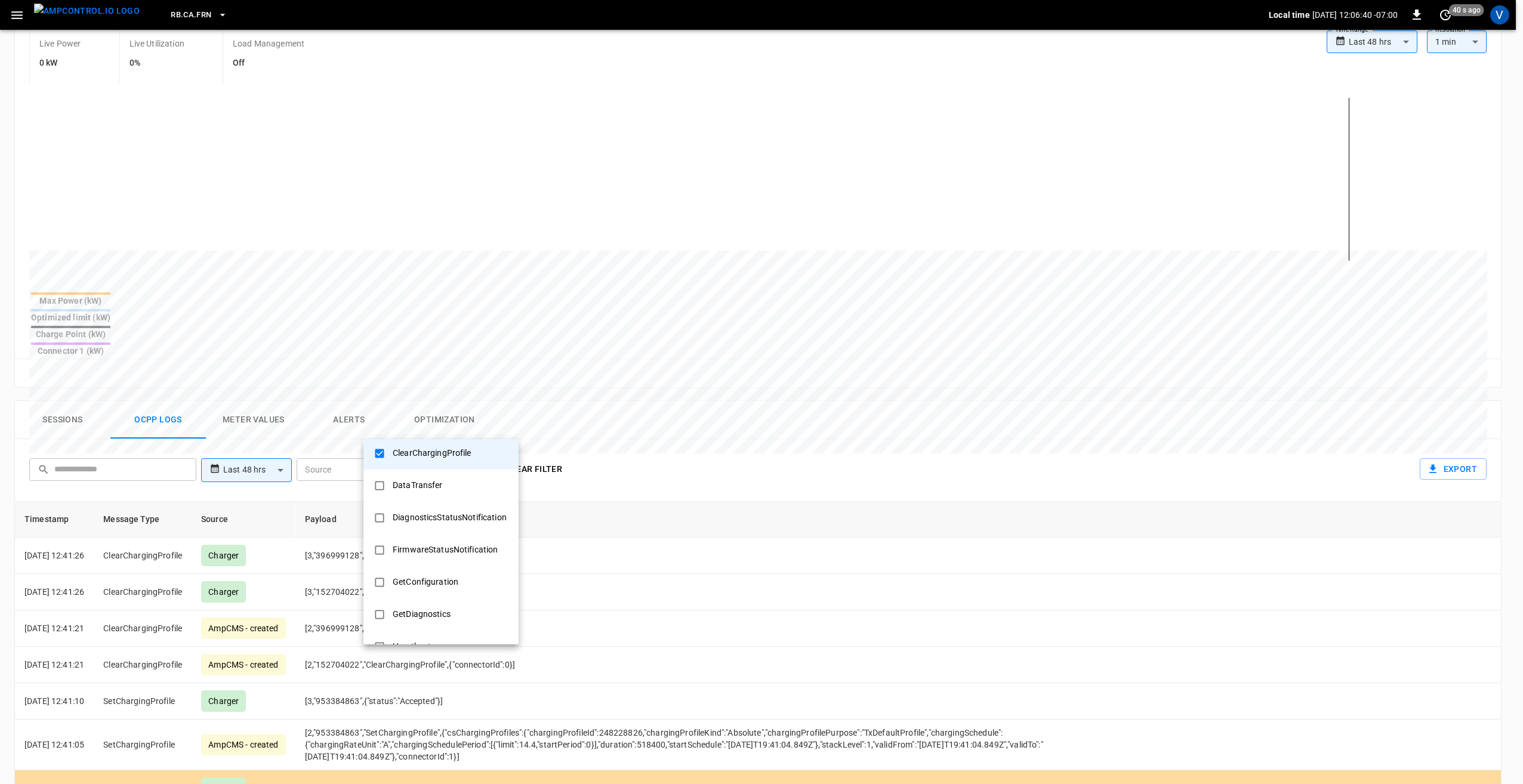
click at [669, 427] on div at bounding box center [761, 392] width 1523 height 784
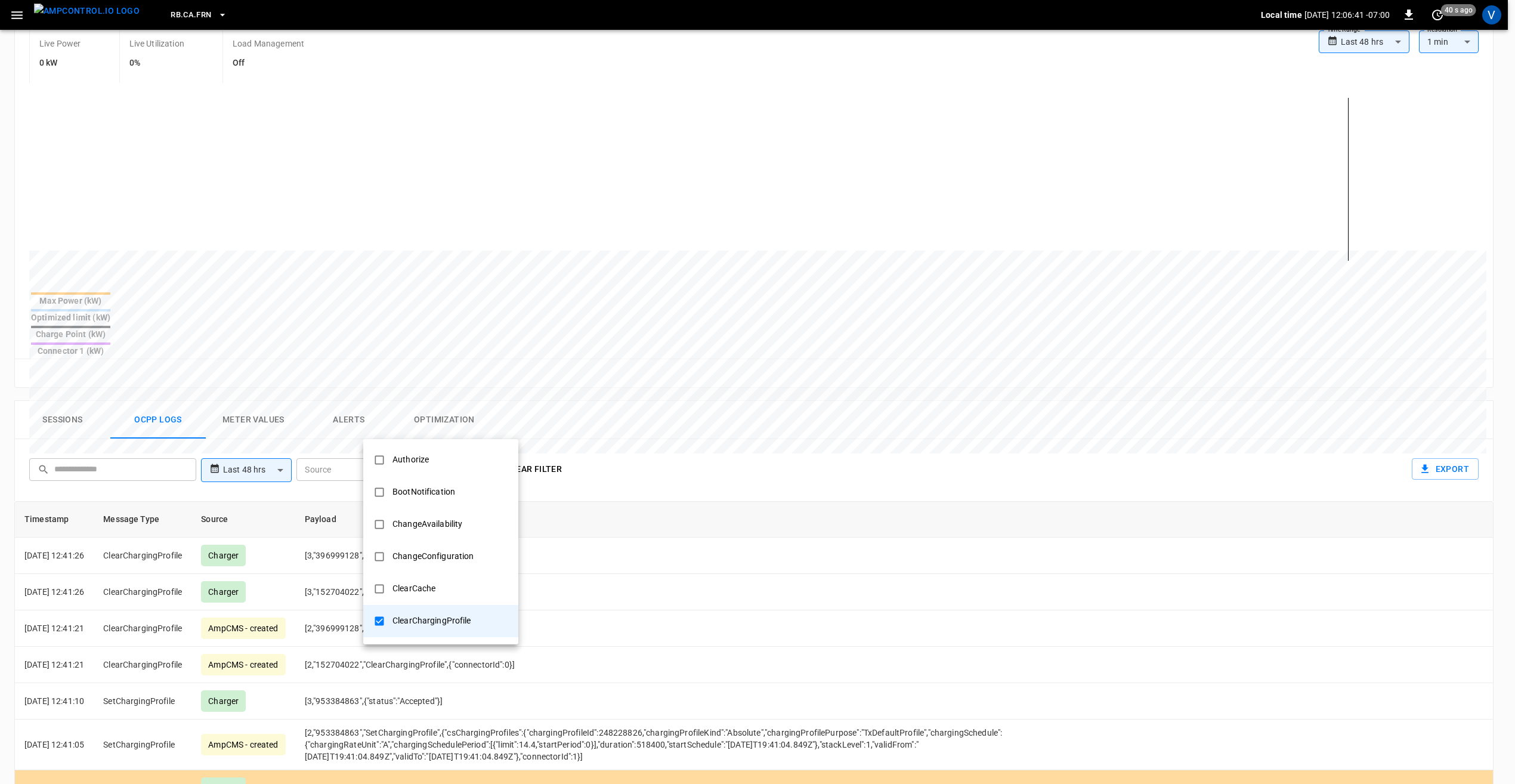
click at [486, 424] on body "**********" at bounding box center [757, 428] width 1515 height 1335
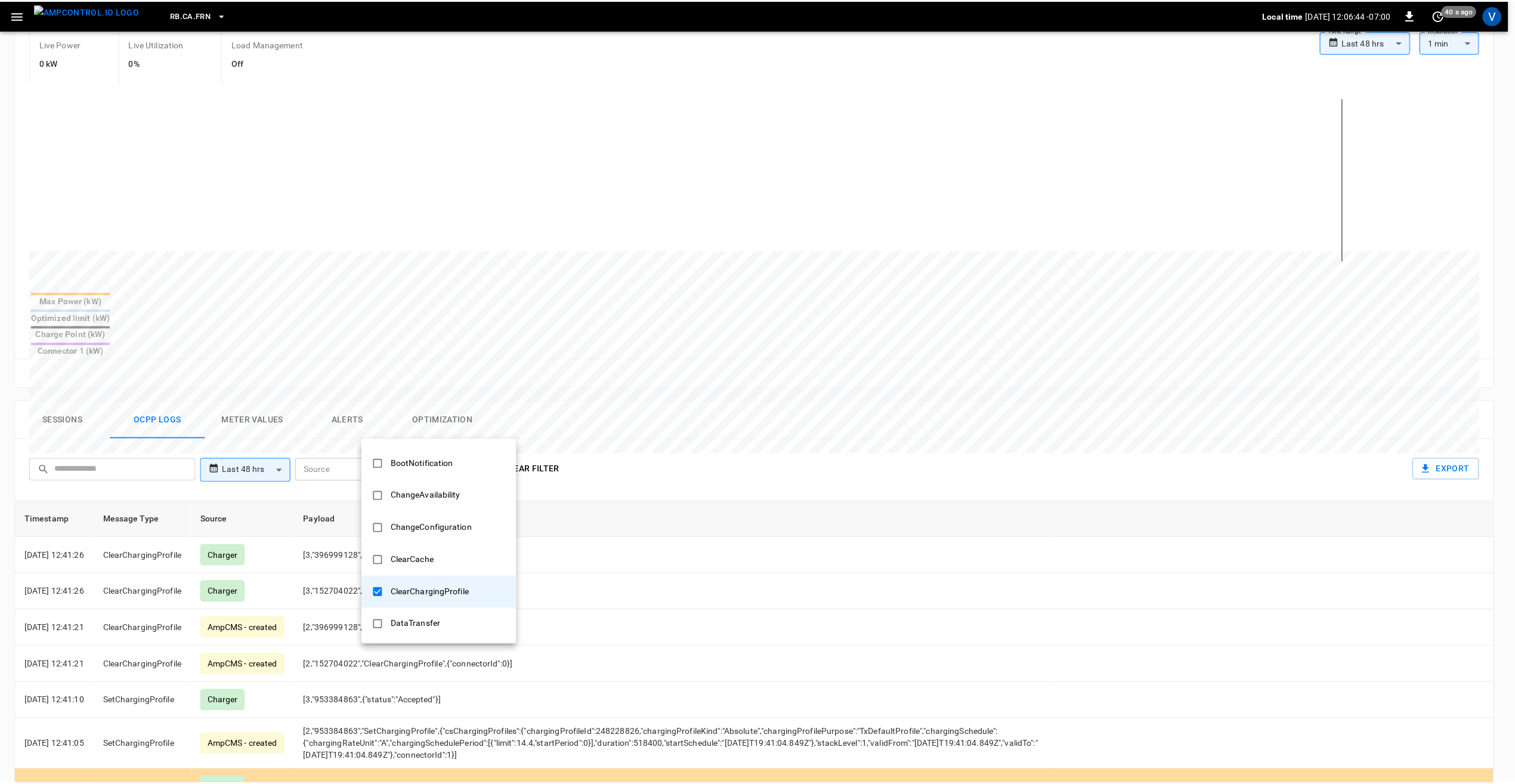
scroll to position [59, 0]
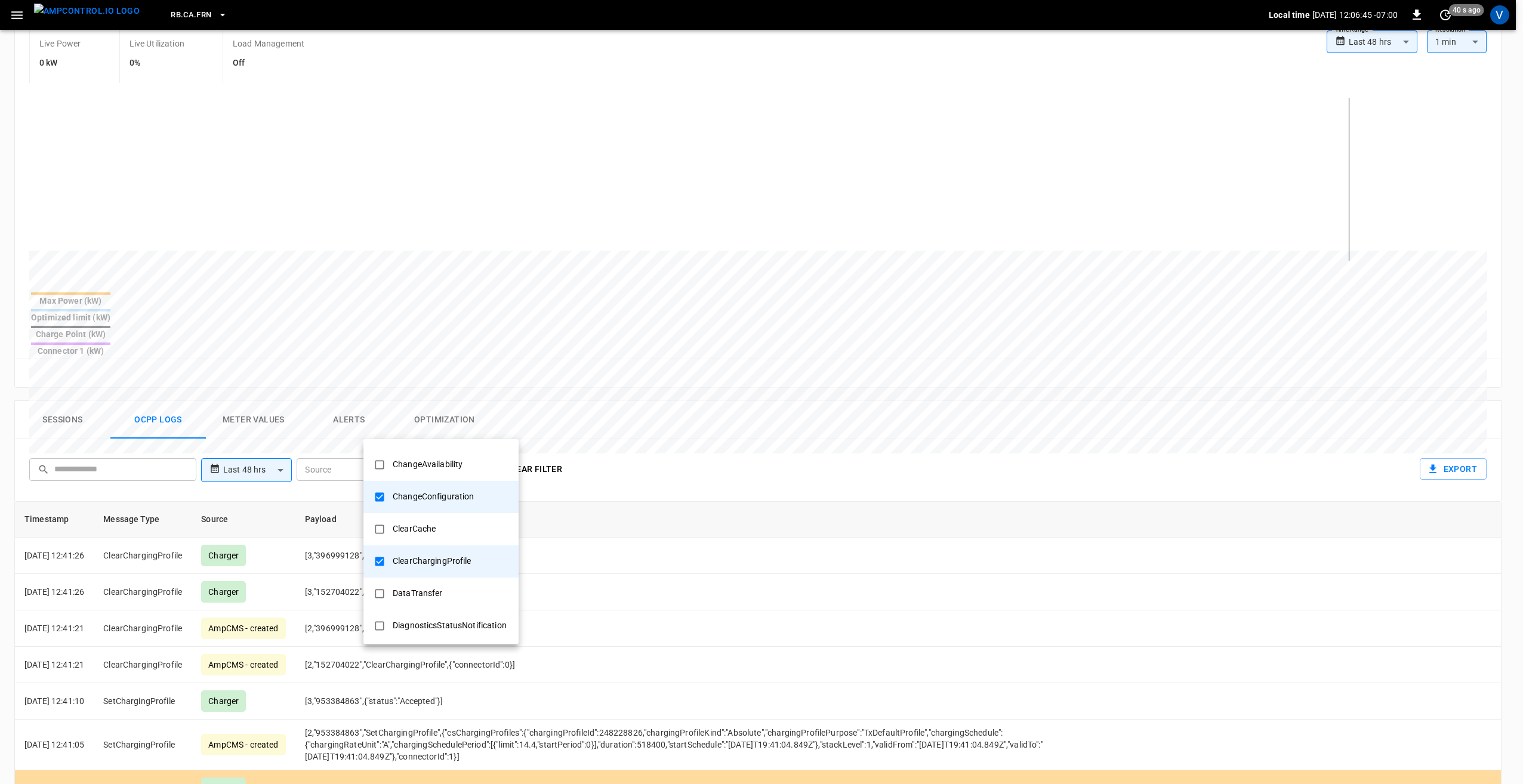
type input "**********"
click at [690, 424] on div at bounding box center [761, 392] width 1523 height 784
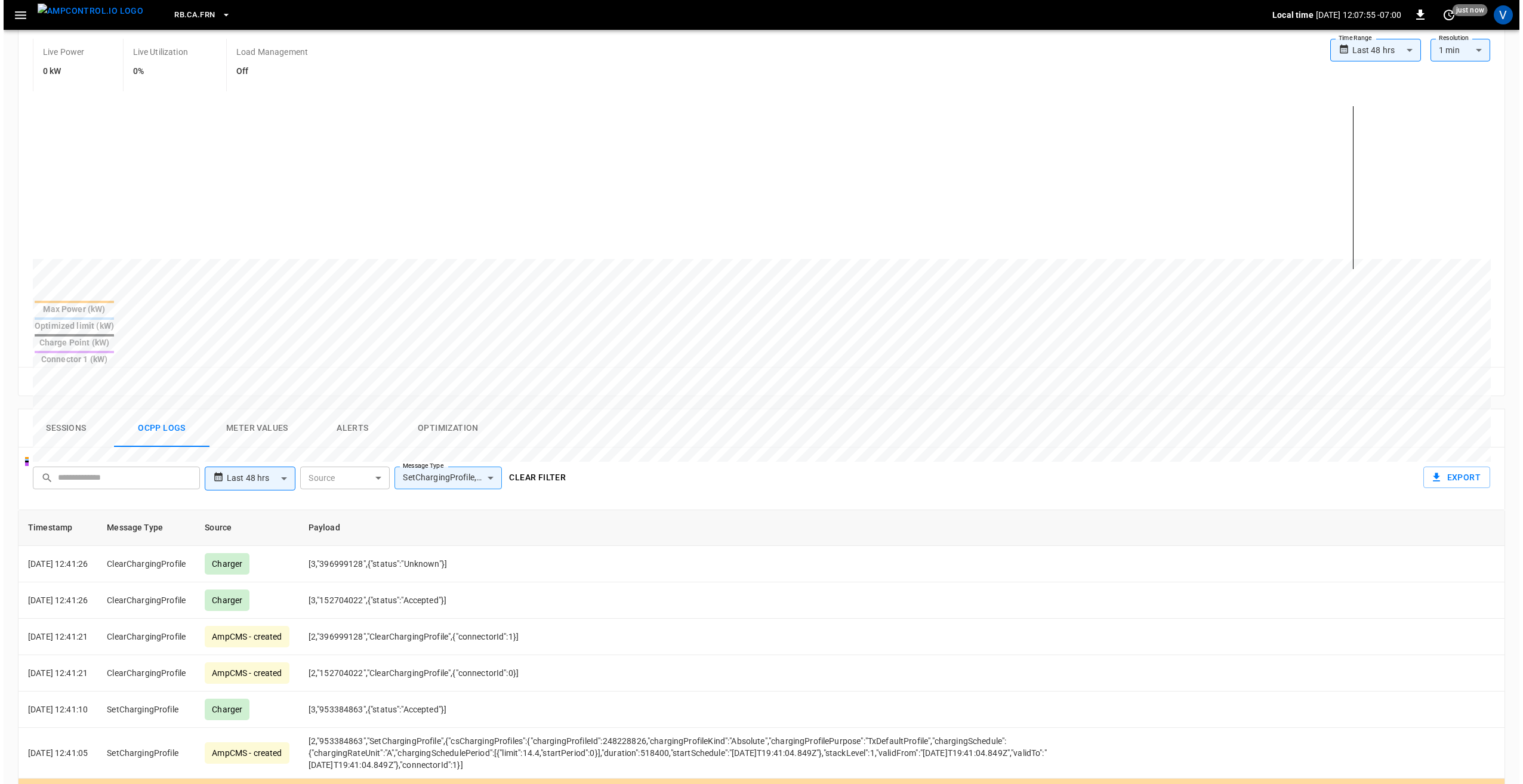
scroll to position [298, 0]
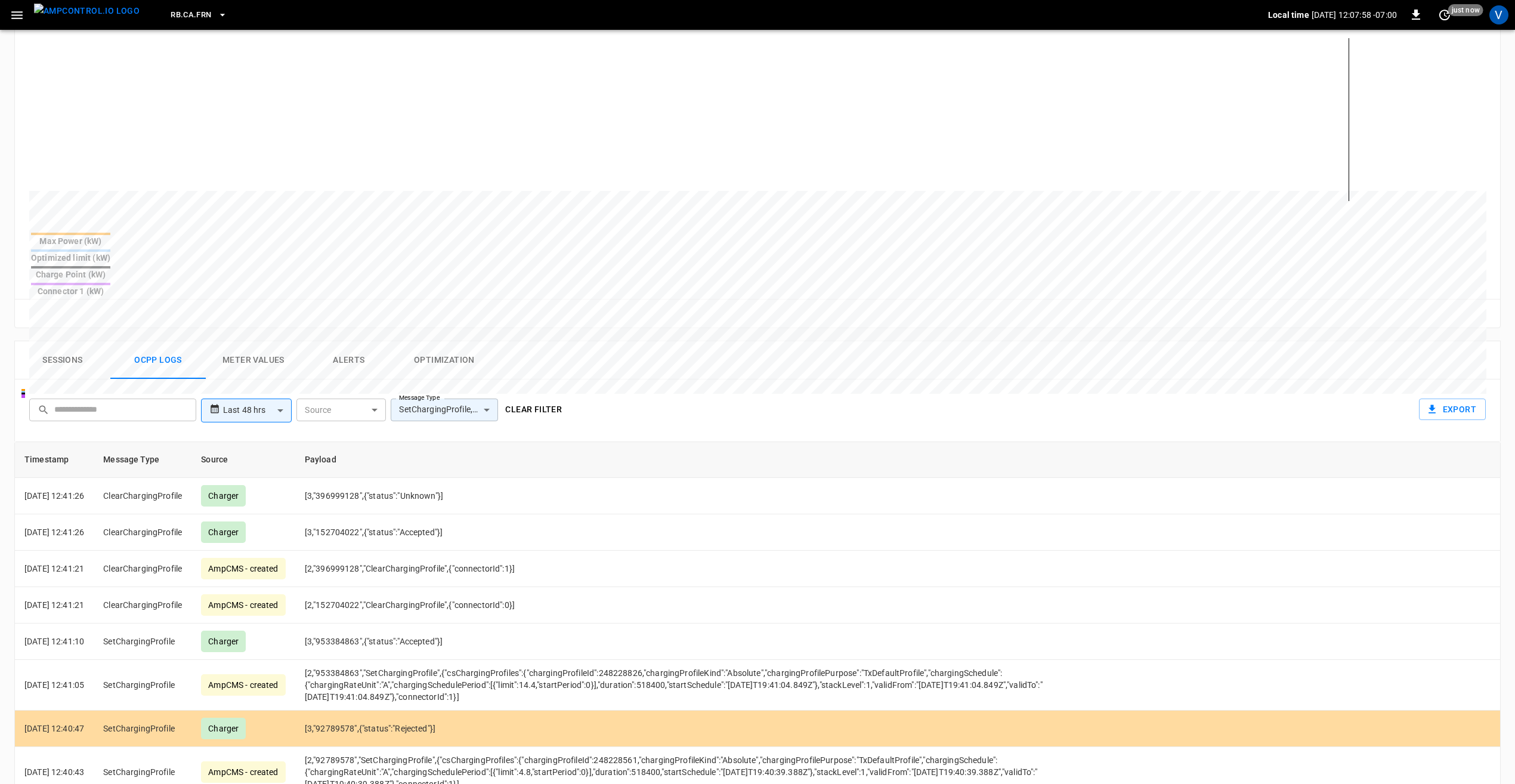
click at [488, 369] on body "**********" at bounding box center [757, 369] width 1515 height 1335
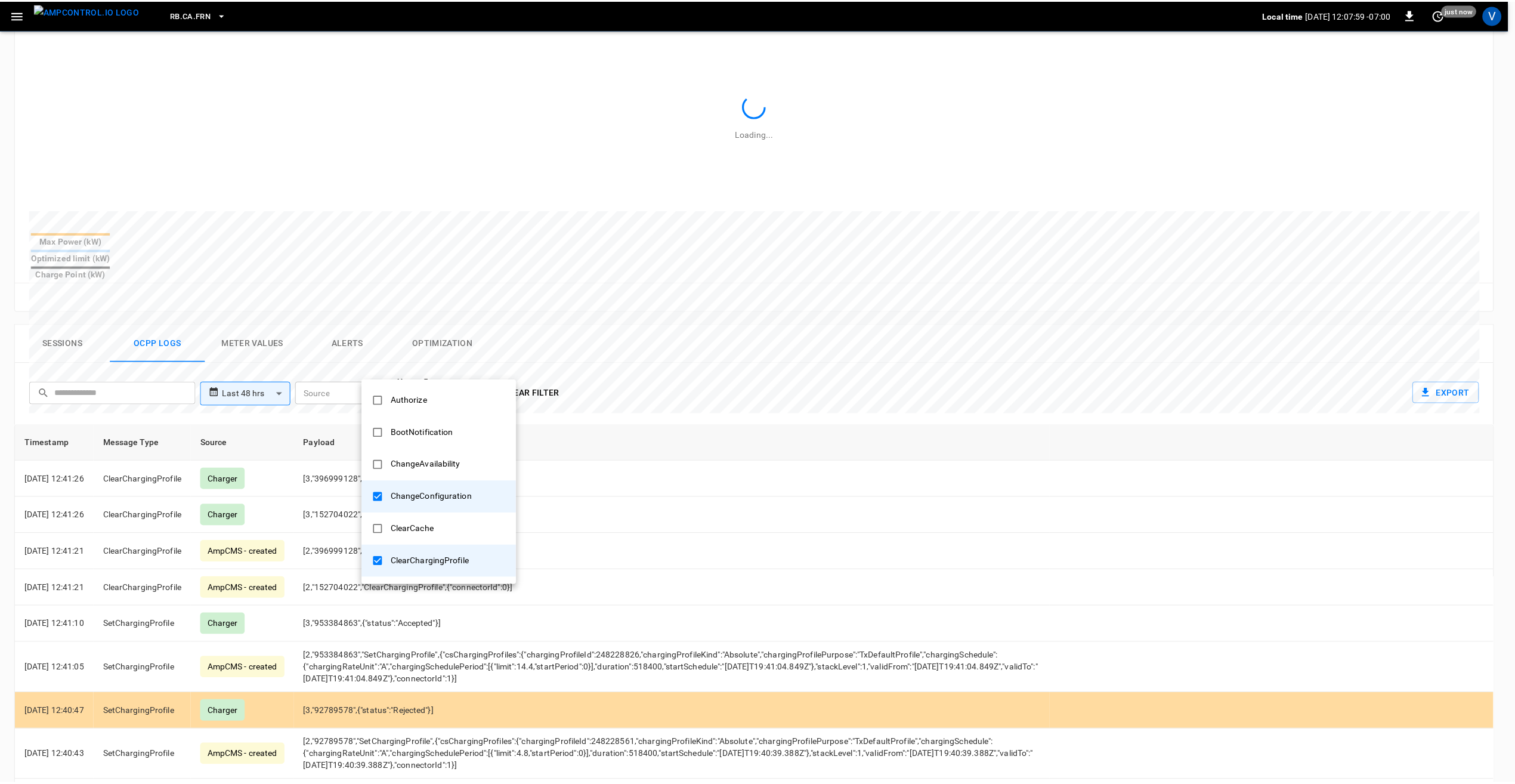
scroll to position [466, 0]
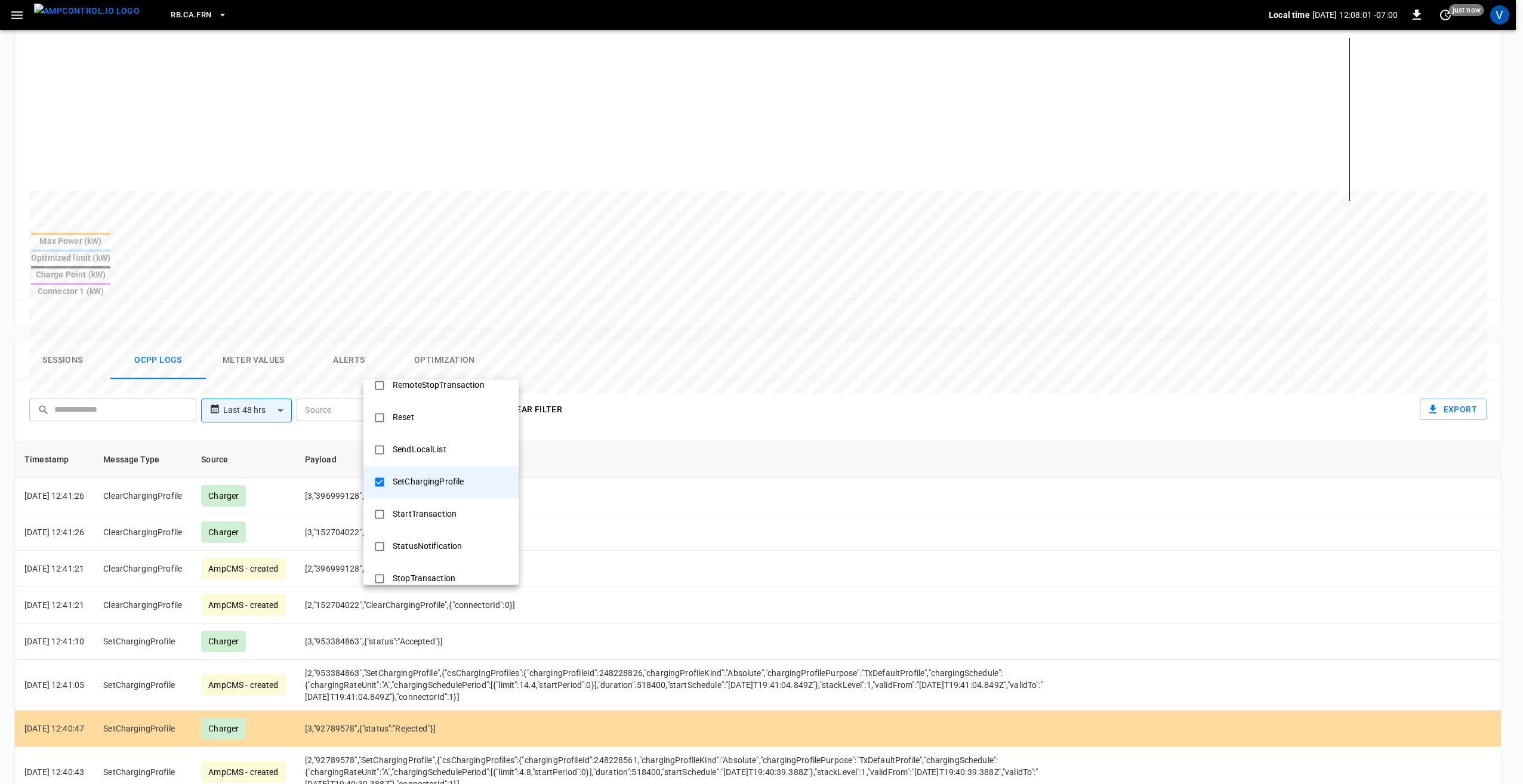
click at [549, 369] on div at bounding box center [761, 392] width 1523 height 784
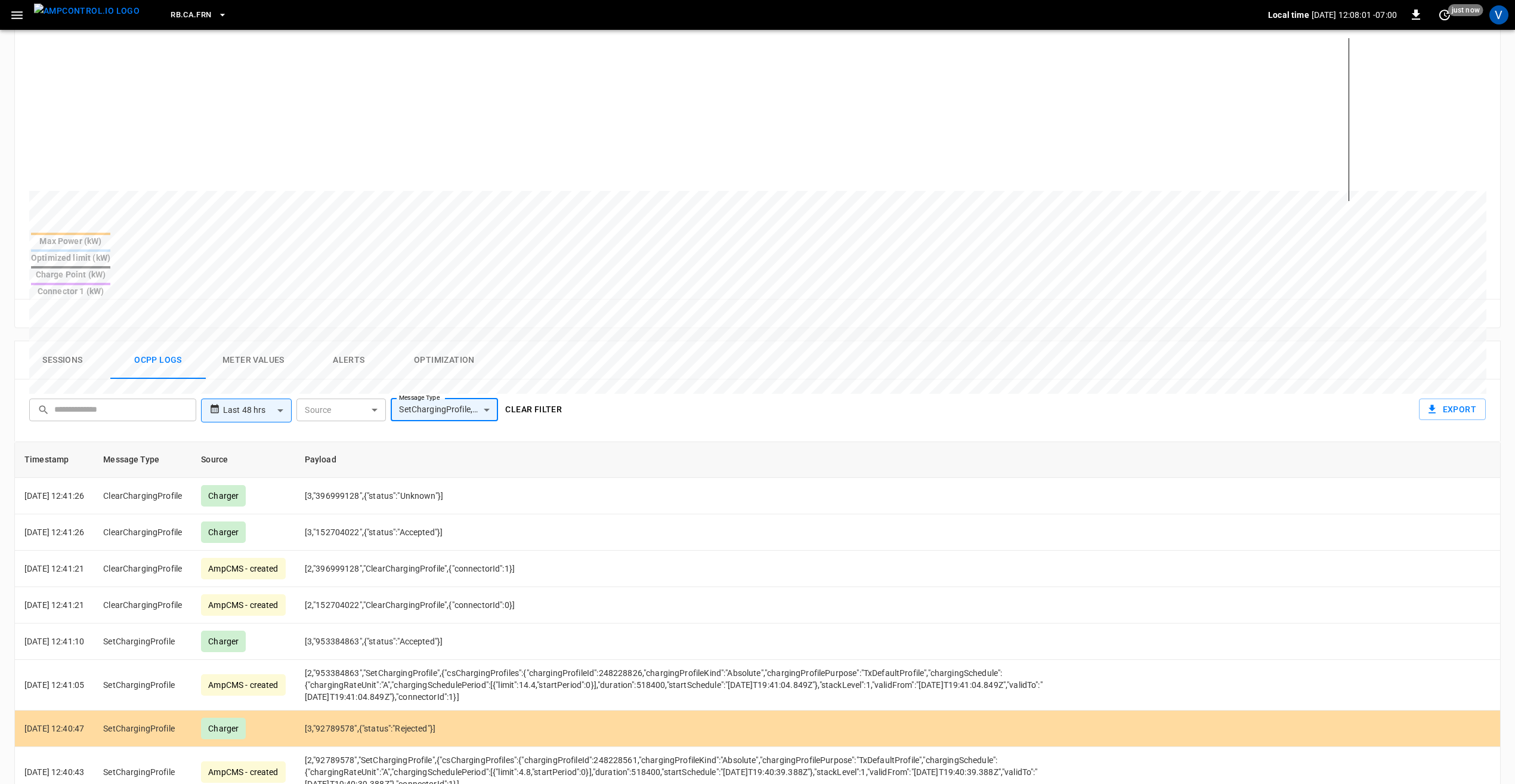
click at [541, 399] on button "Clear filter" at bounding box center [533, 410] width 66 height 22
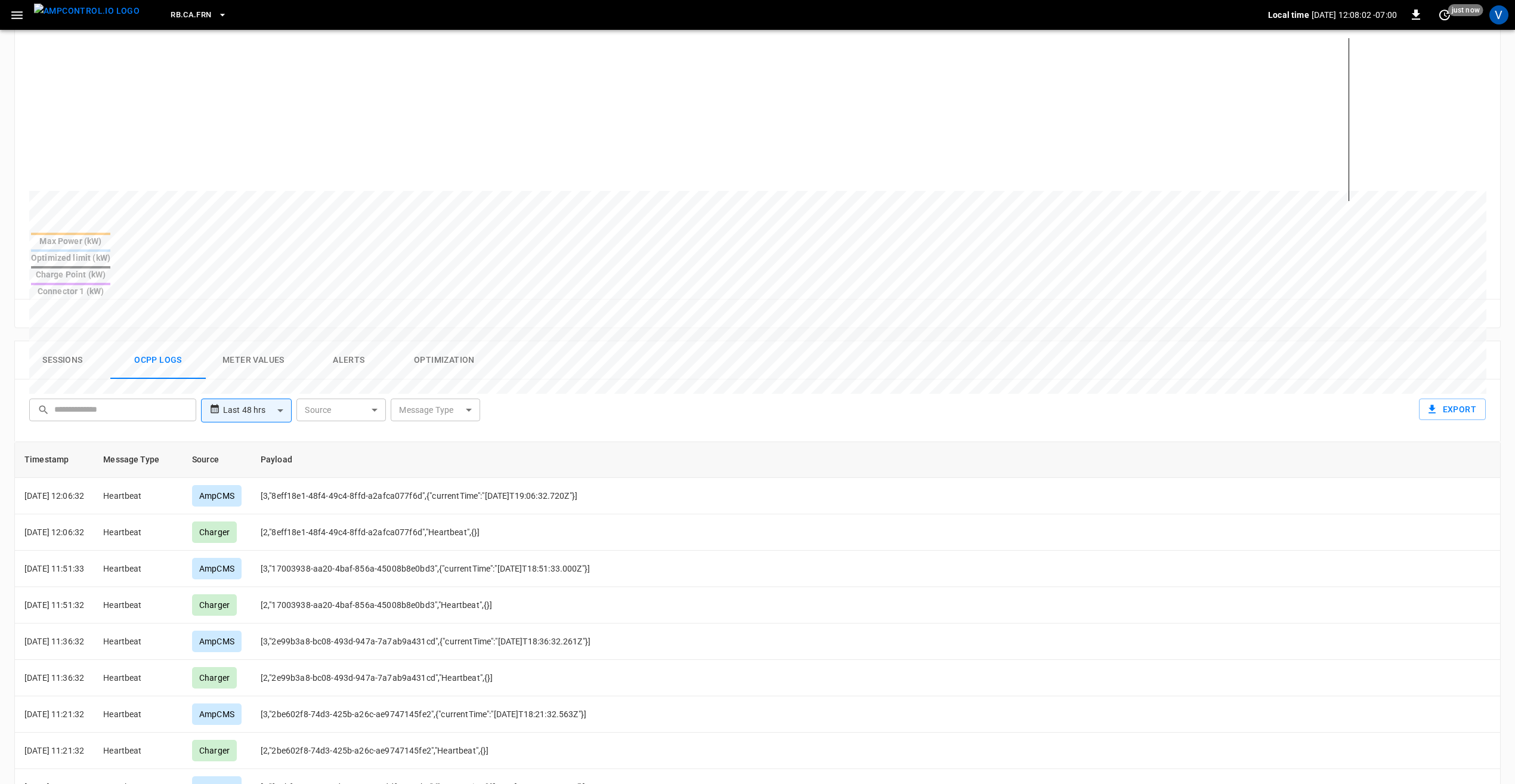
click at [541, 389] on div "**********" at bounding box center [755, 408] width 1462 height 39
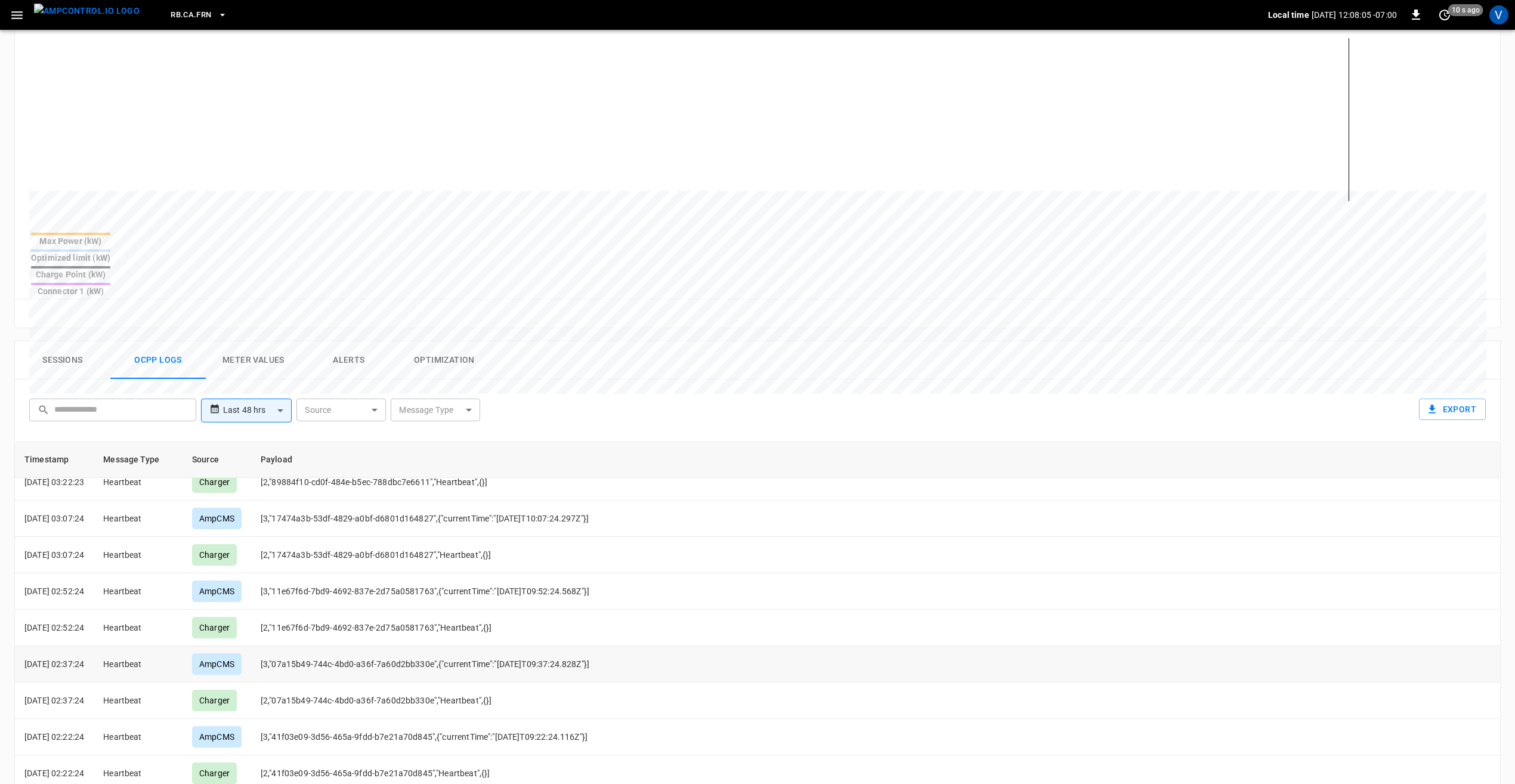
scroll to position [509, 0]
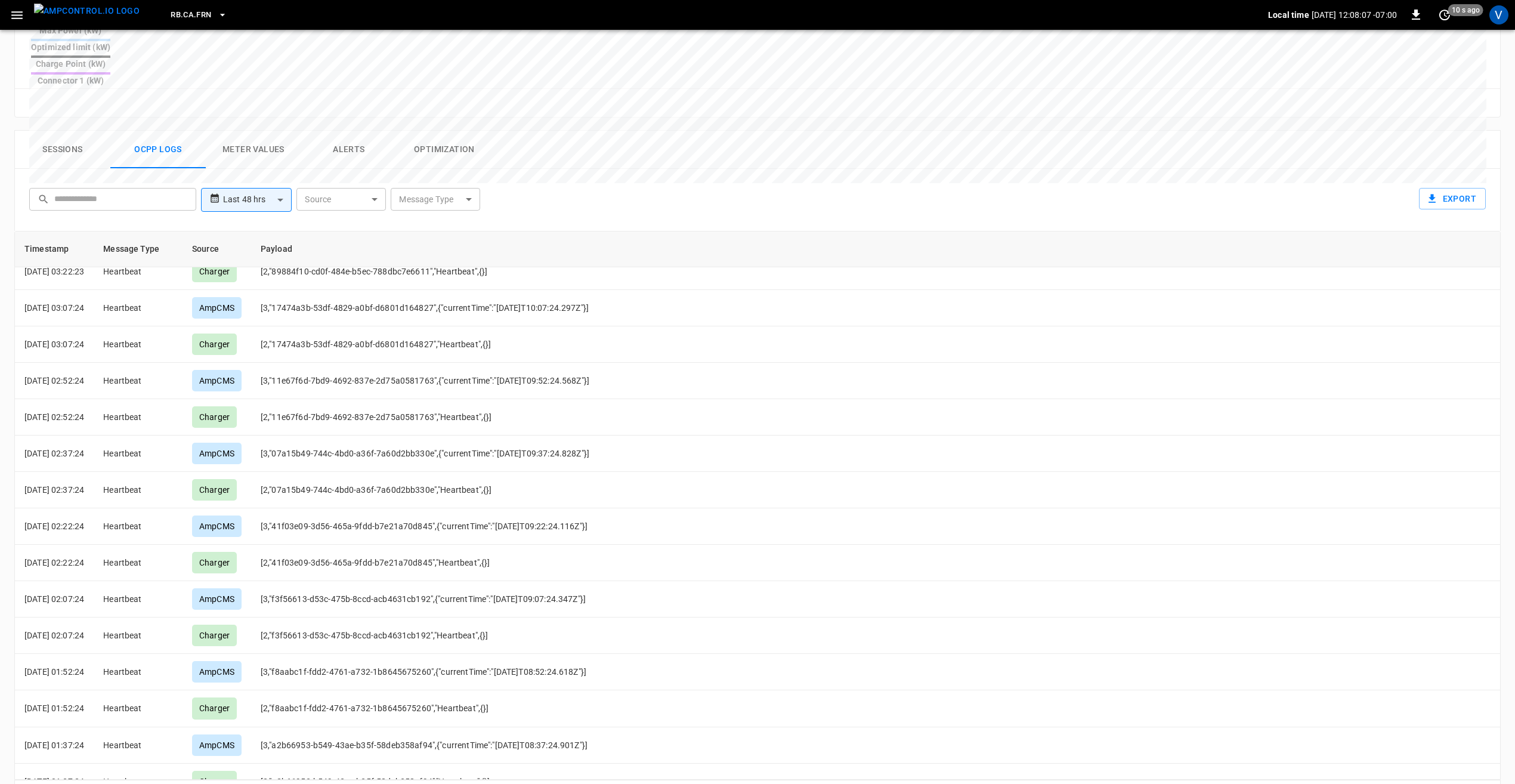
click at [1489, 783] on icon "Go to next page" at bounding box center [1487, 796] width 14 height 14
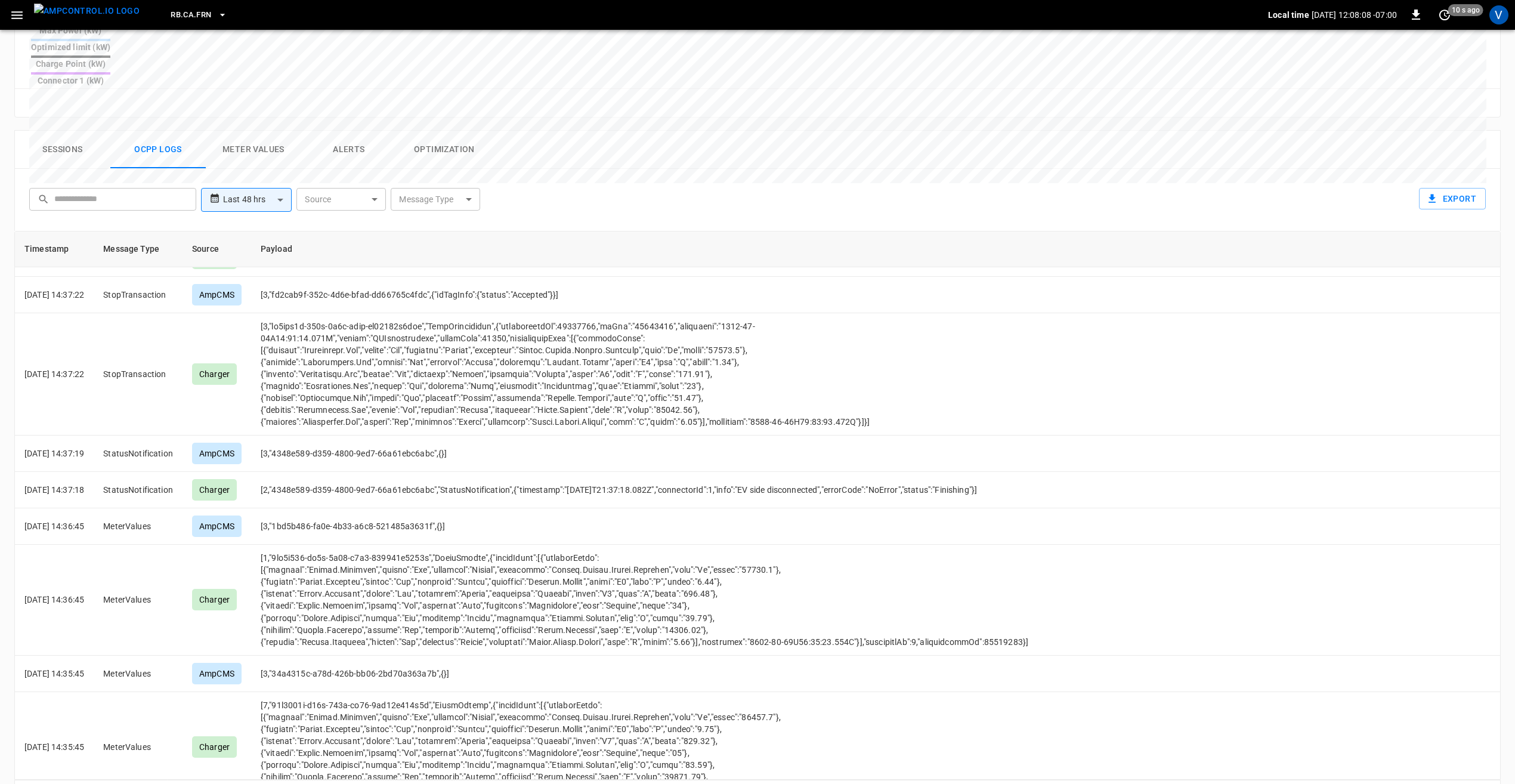
click at [1489, 783] on icon "Go to next page" at bounding box center [1487, 796] width 14 height 14
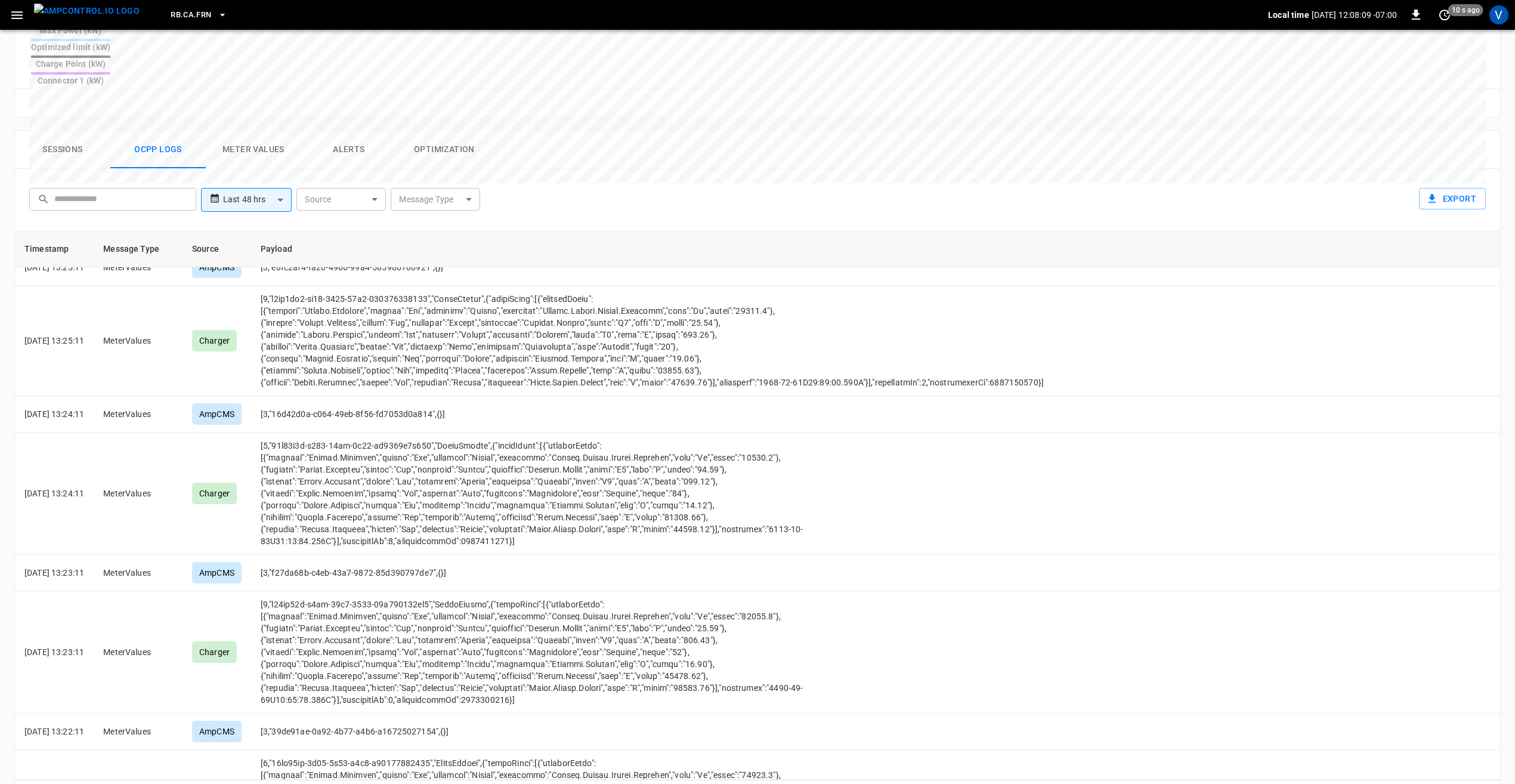
click at [1489, 783] on icon "Go to next page" at bounding box center [1487, 796] width 14 height 14
click at [1489, 783] on div at bounding box center [1475, 796] width 48 height 24
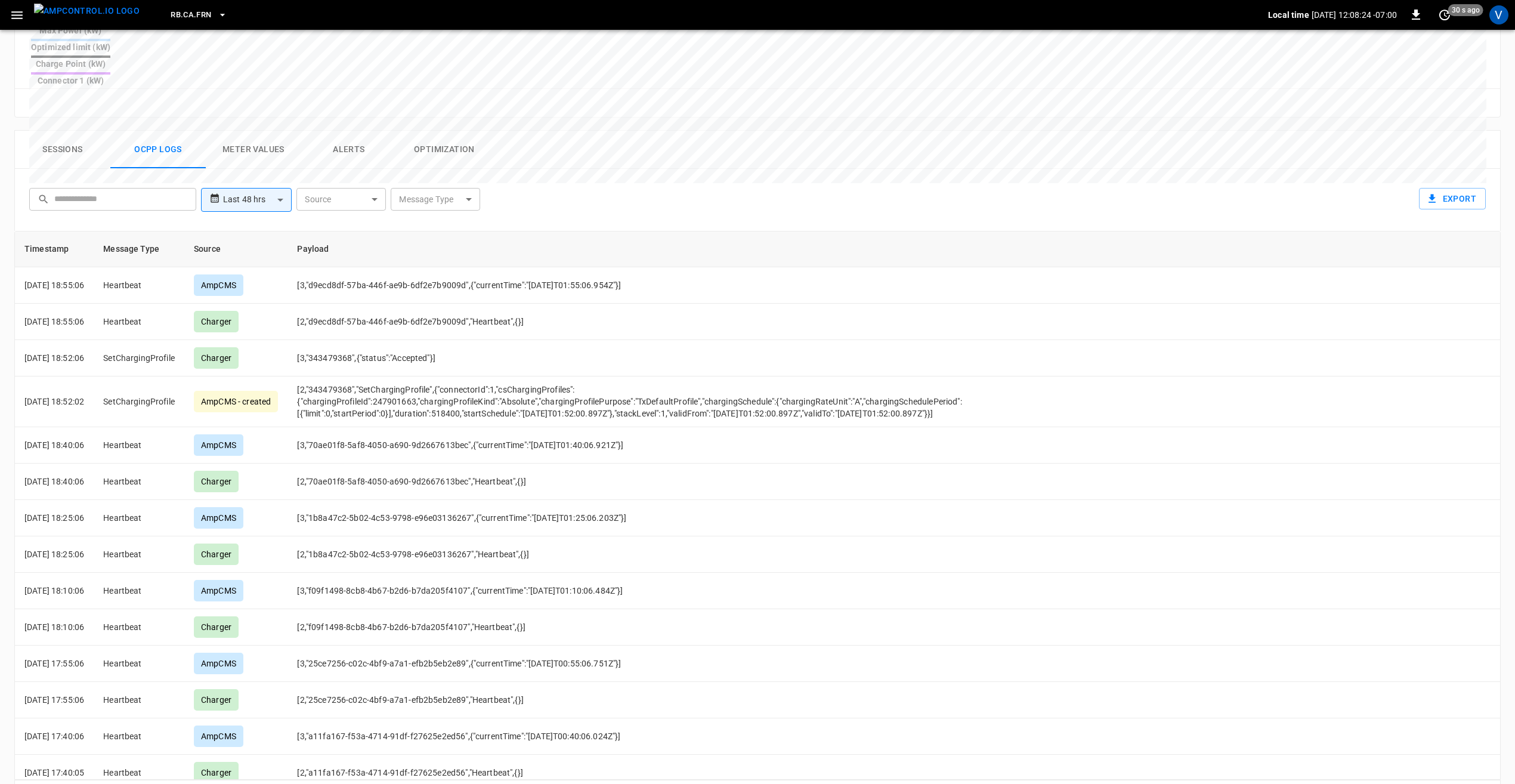
scroll to position [656, 0]
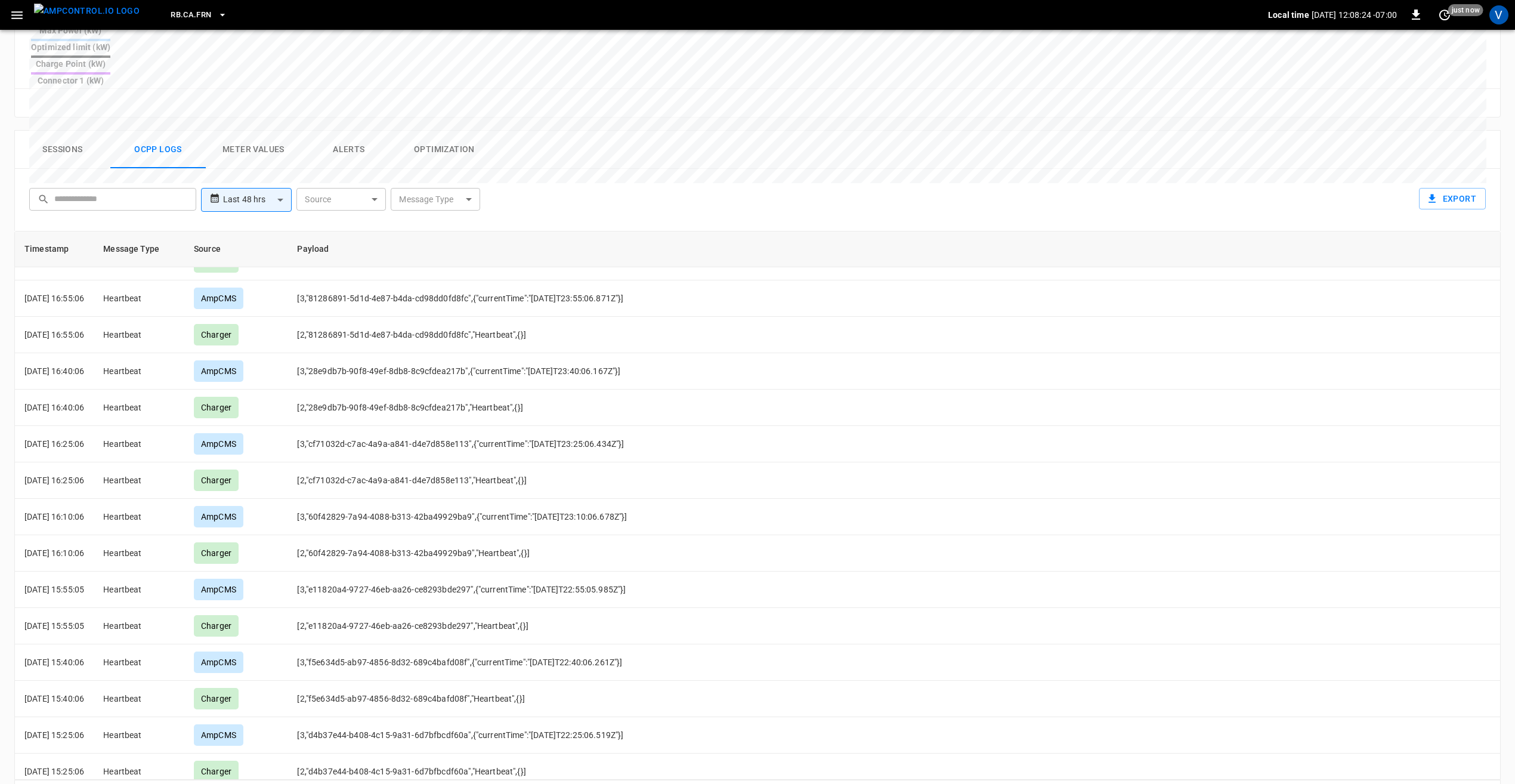
click at [1463, 783] on icon "Go to previous page" at bounding box center [1464, 796] width 14 height 14
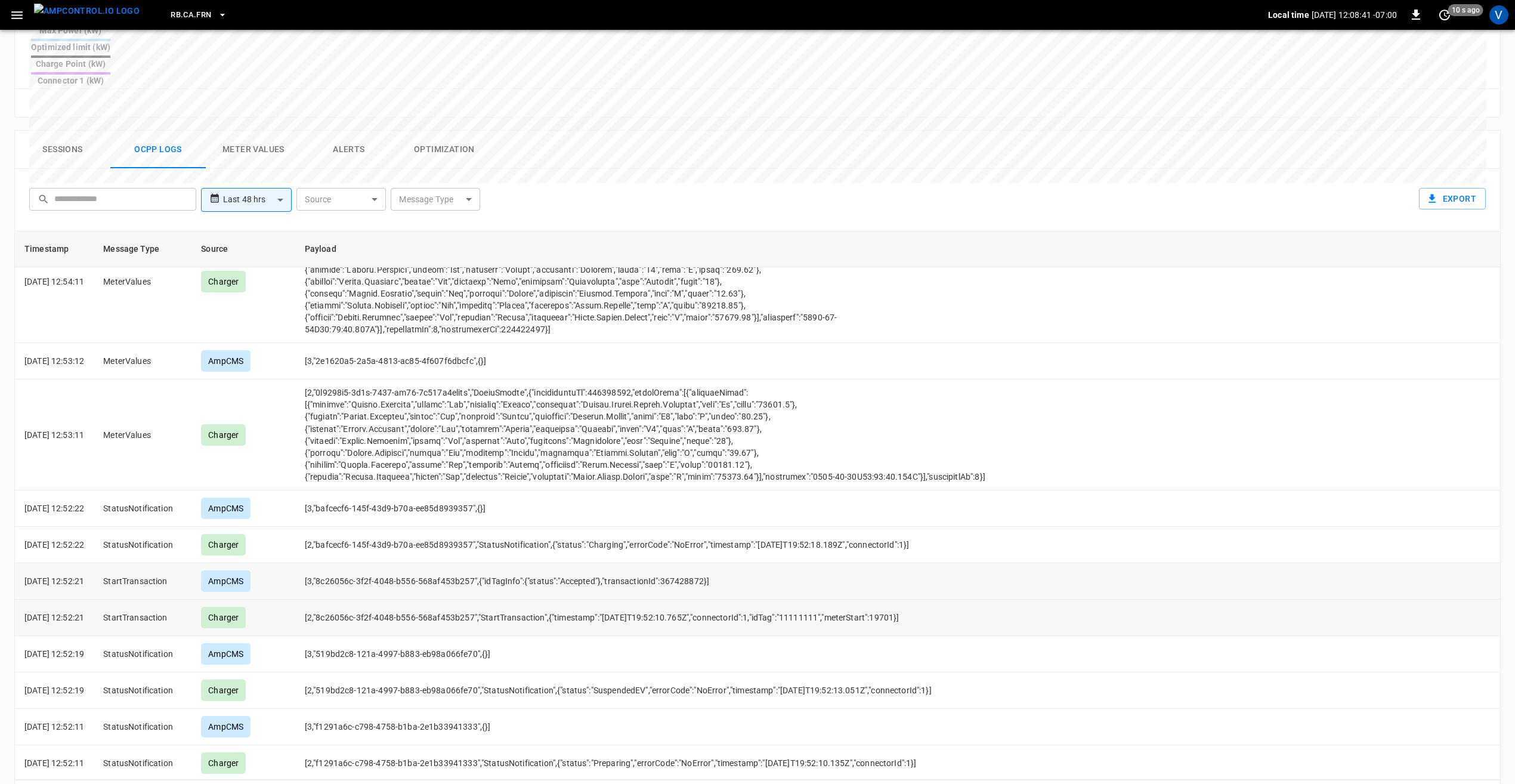
scroll to position [1829, 0]
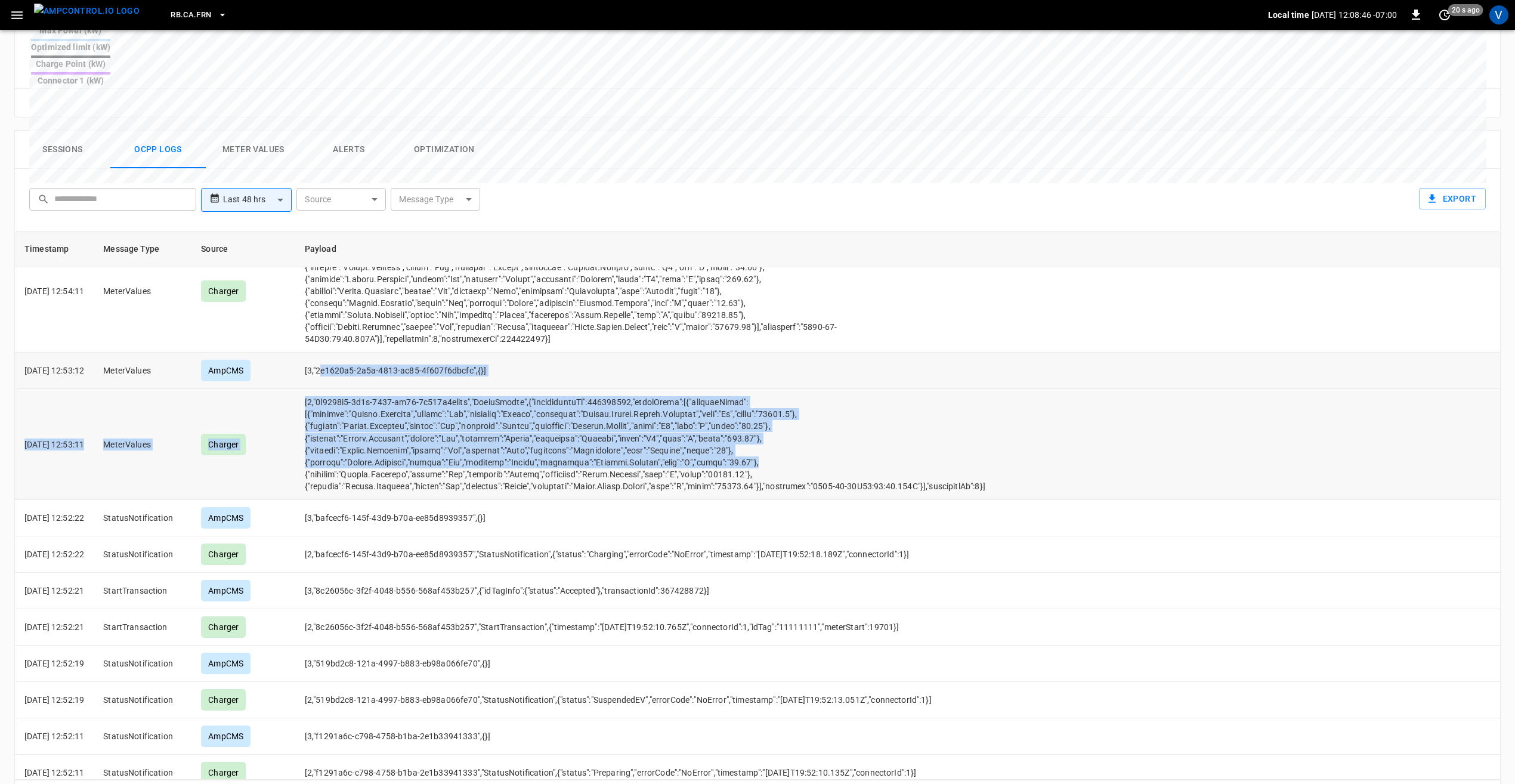
drag, startPoint x: 770, startPoint y: 417, endPoint x: 338, endPoint y: 337, distance: 439.3
click at [338, 337] on tbody "[DATE] 13:04:40 MeterValues AmpCMS [3,"06bf2725-861d-4ad9-964b-06157a3ef076",{}…" at bounding box center [758, 692] width 1485 height 4507
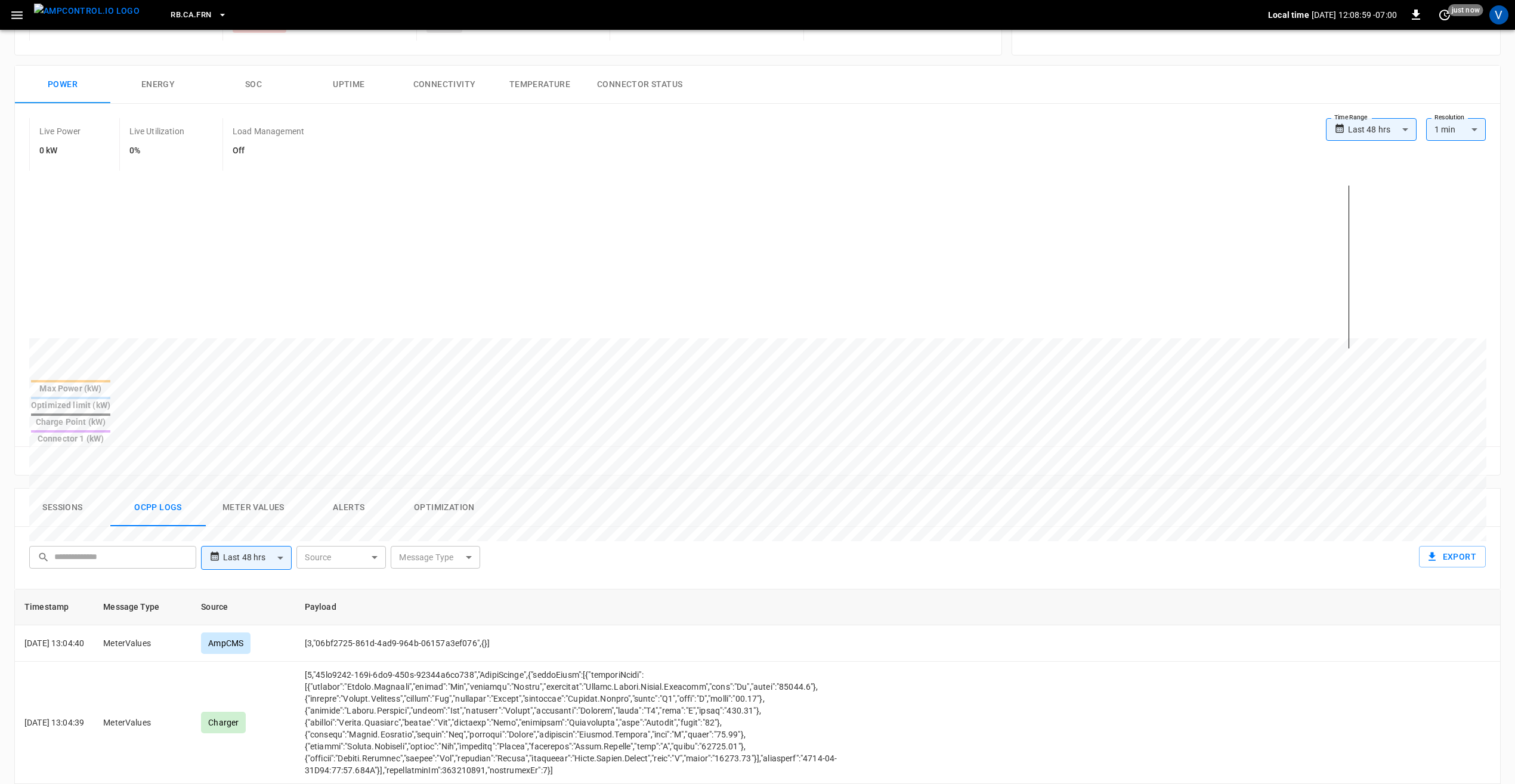
scroll to position [509, 0]
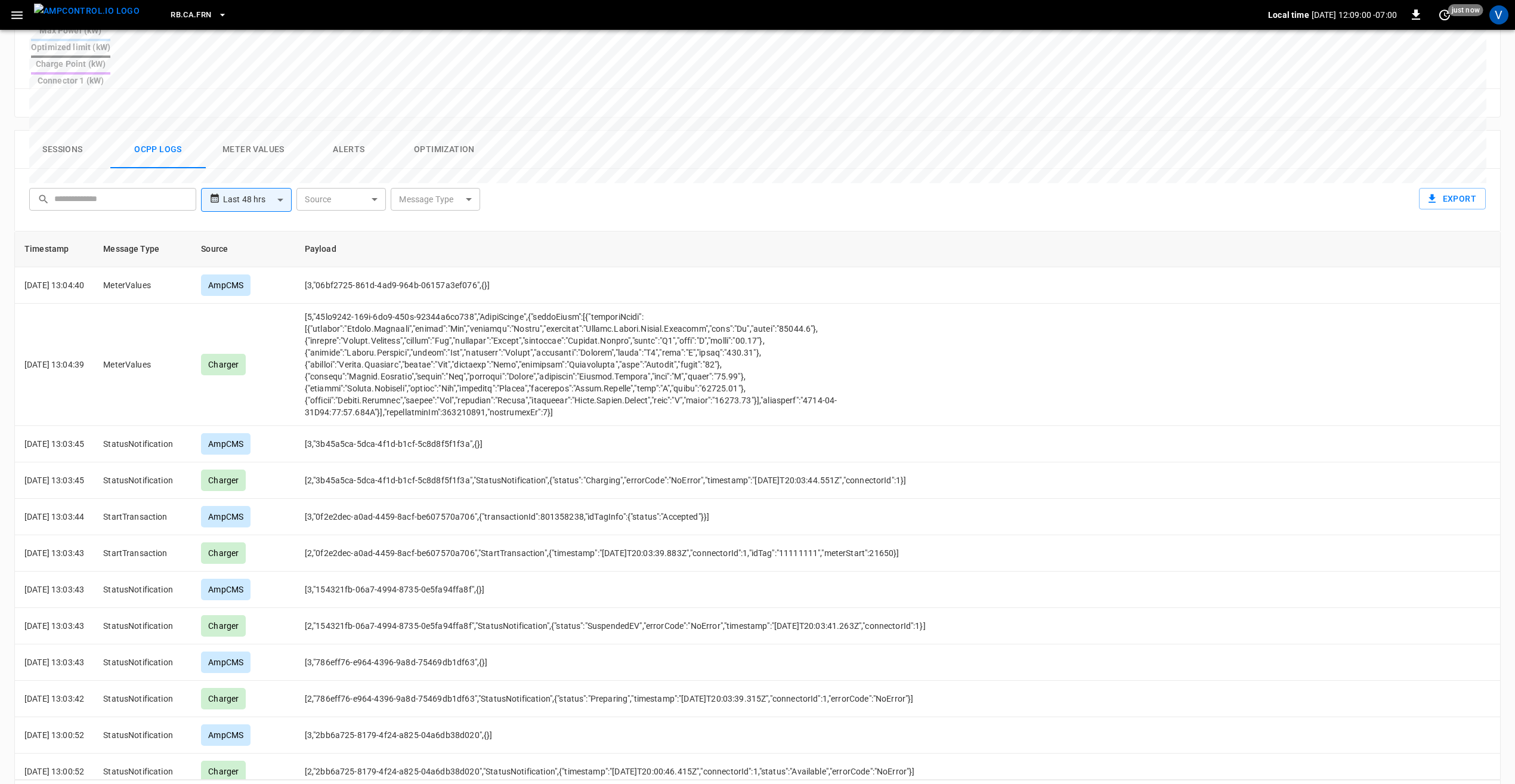
click at [1464, 783] on icon "Go to previous page" at bounding box center [1463, 796] width 4 height 7
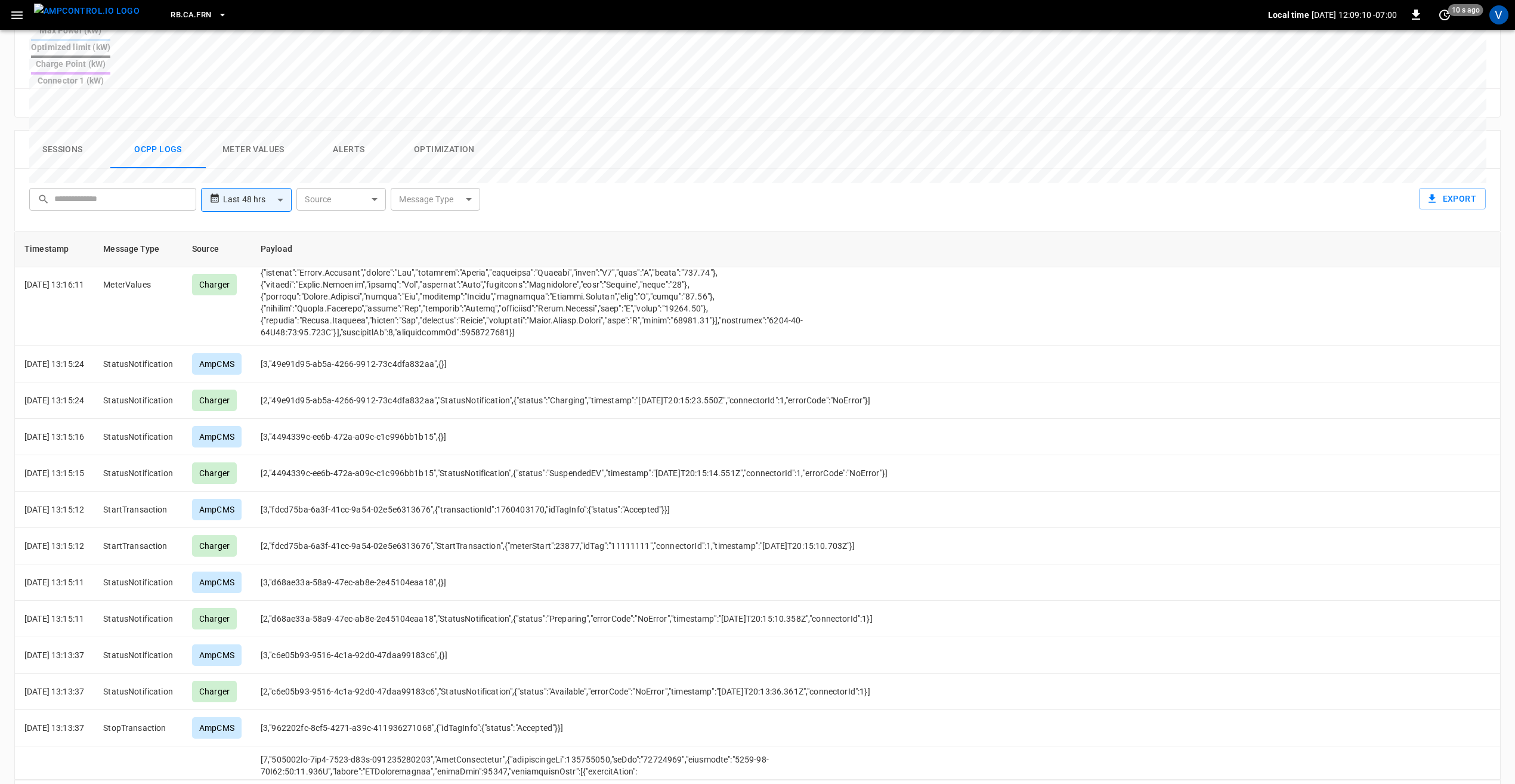
scroll to position [5429, 0]
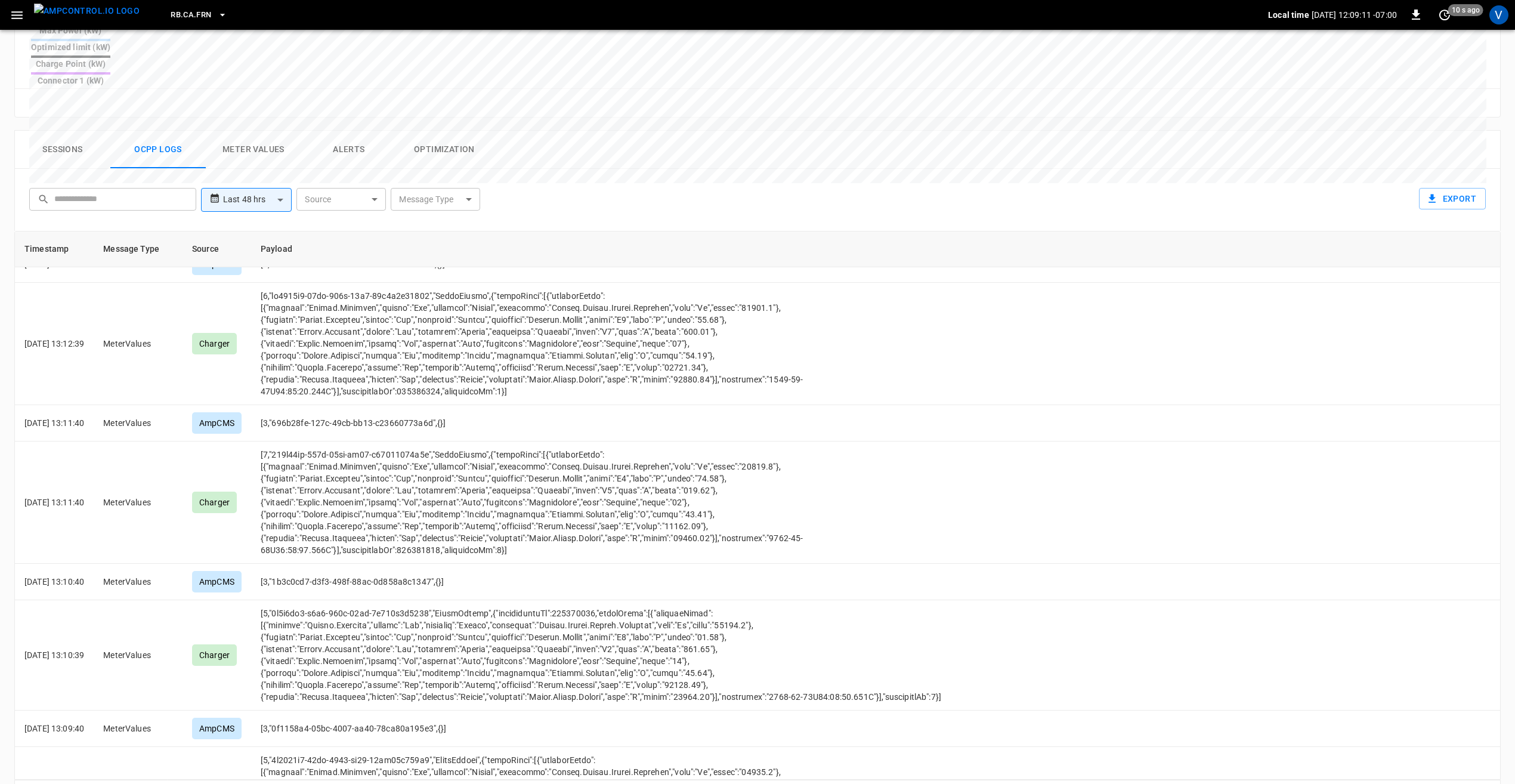
click at [1462, 783] on icon "Go to previous page" at bounding box center [1464, 796] width 14 height 14
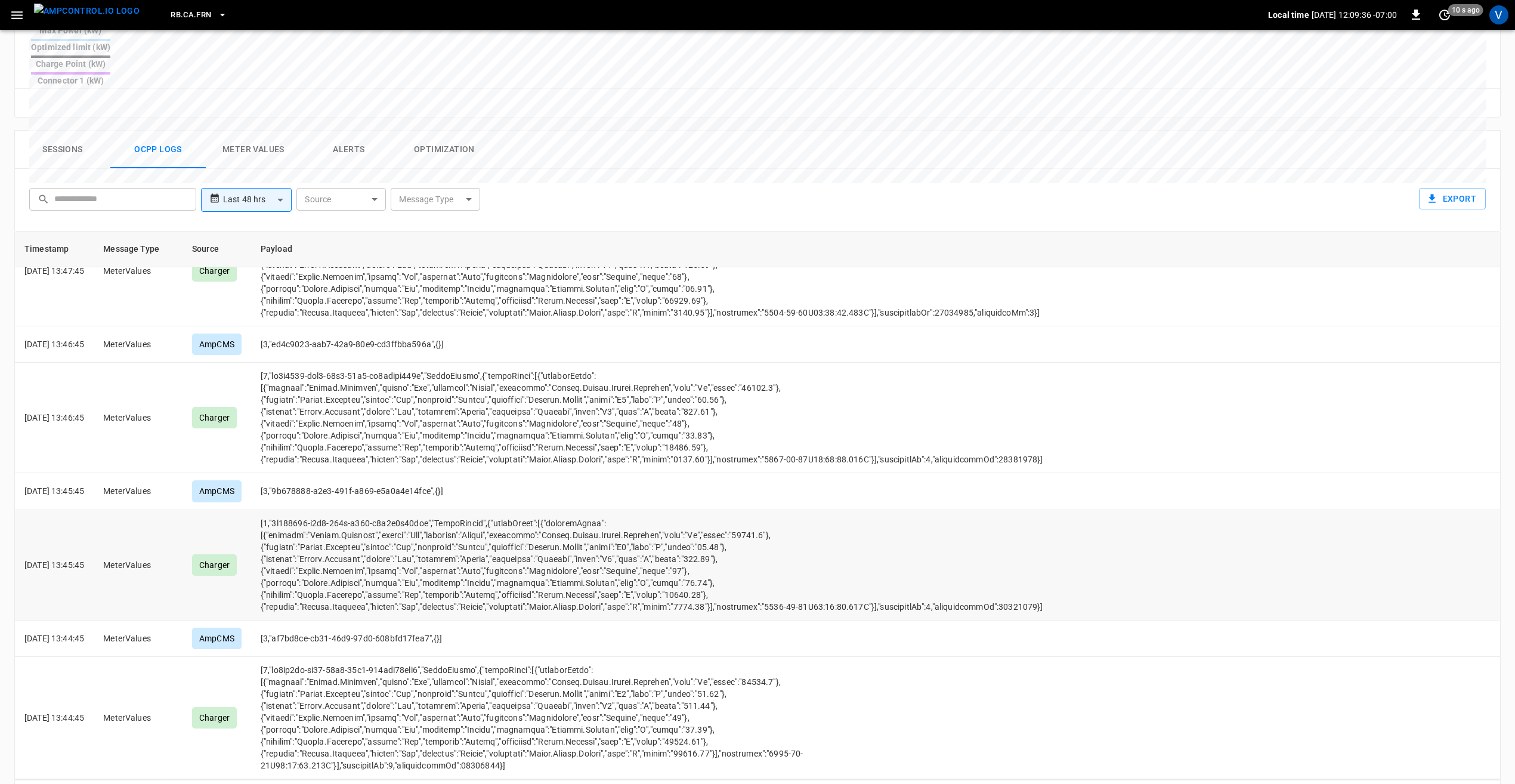
scroll to position [7099, 0]
click at [1469, 783] on icon "Go to previous page" at bounding box center [1464, 796] width 14 height 14
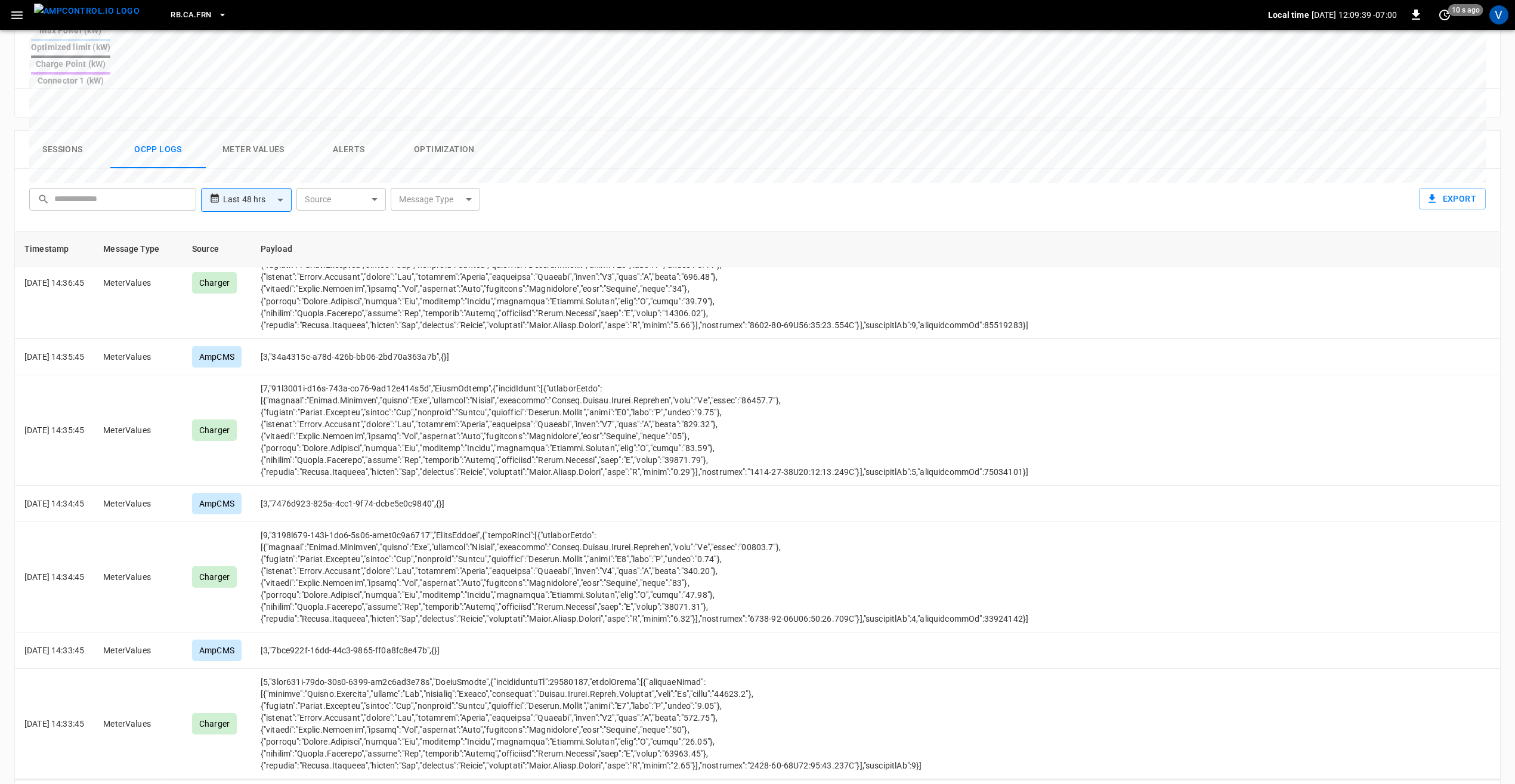
scroll to position [3526, 0]
click at [1471, 783] on button "Go to previous page" at bounding box center [1463, 796] width 24 height 24
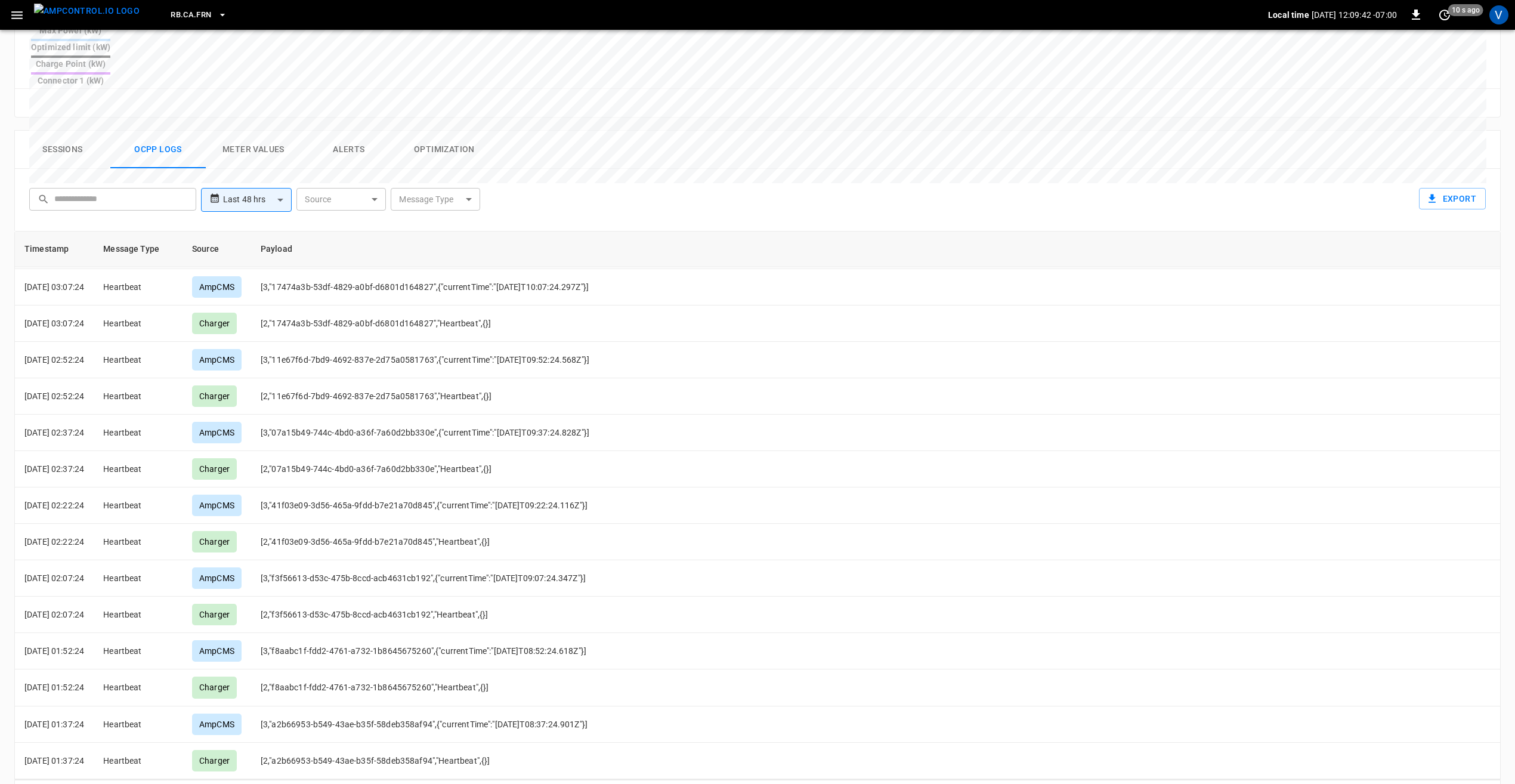
scroll to position [3193, 0]
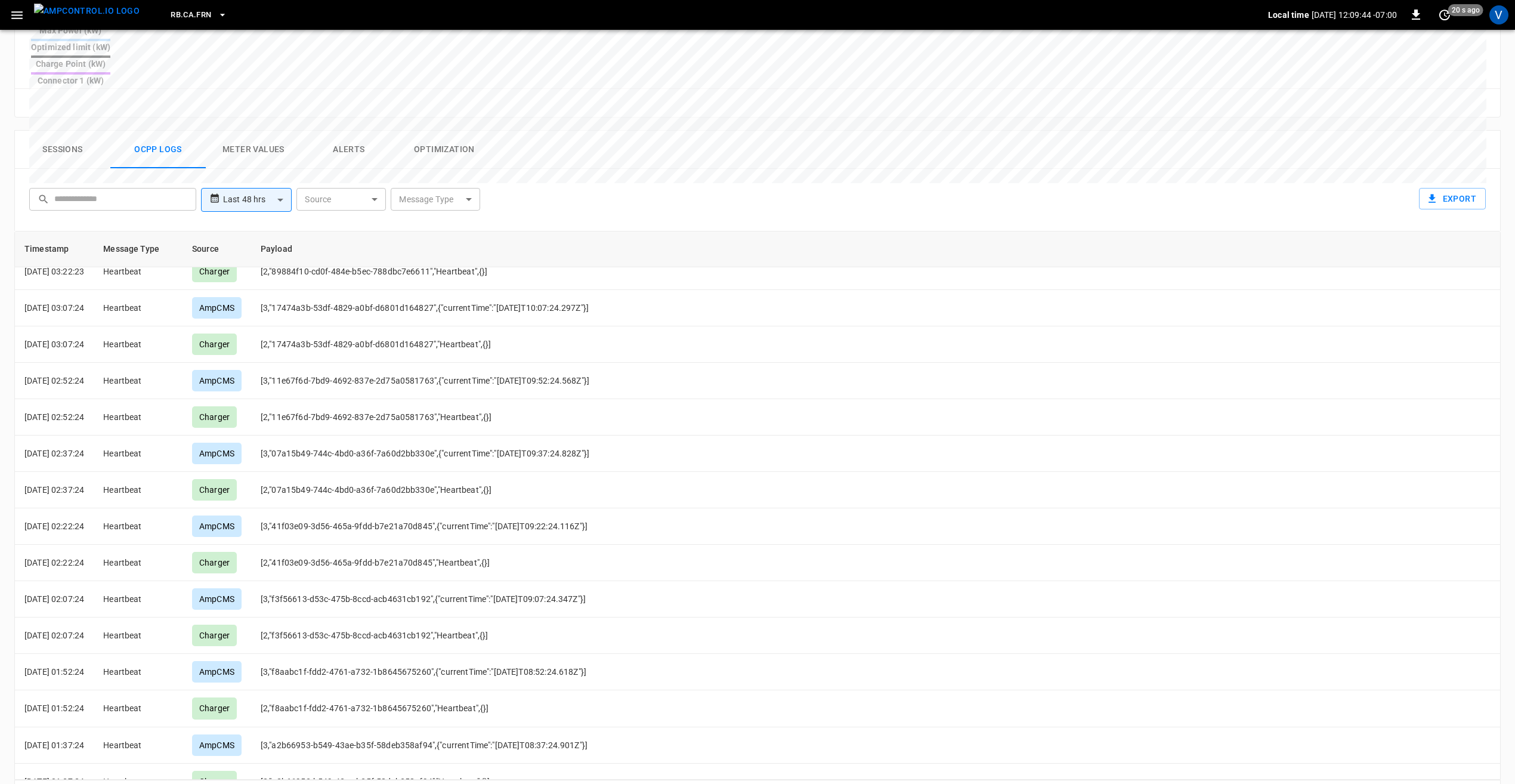
click at [1489, 783] on icon "Go to next page" at bounding box center [1487, 796] width 14 height 14
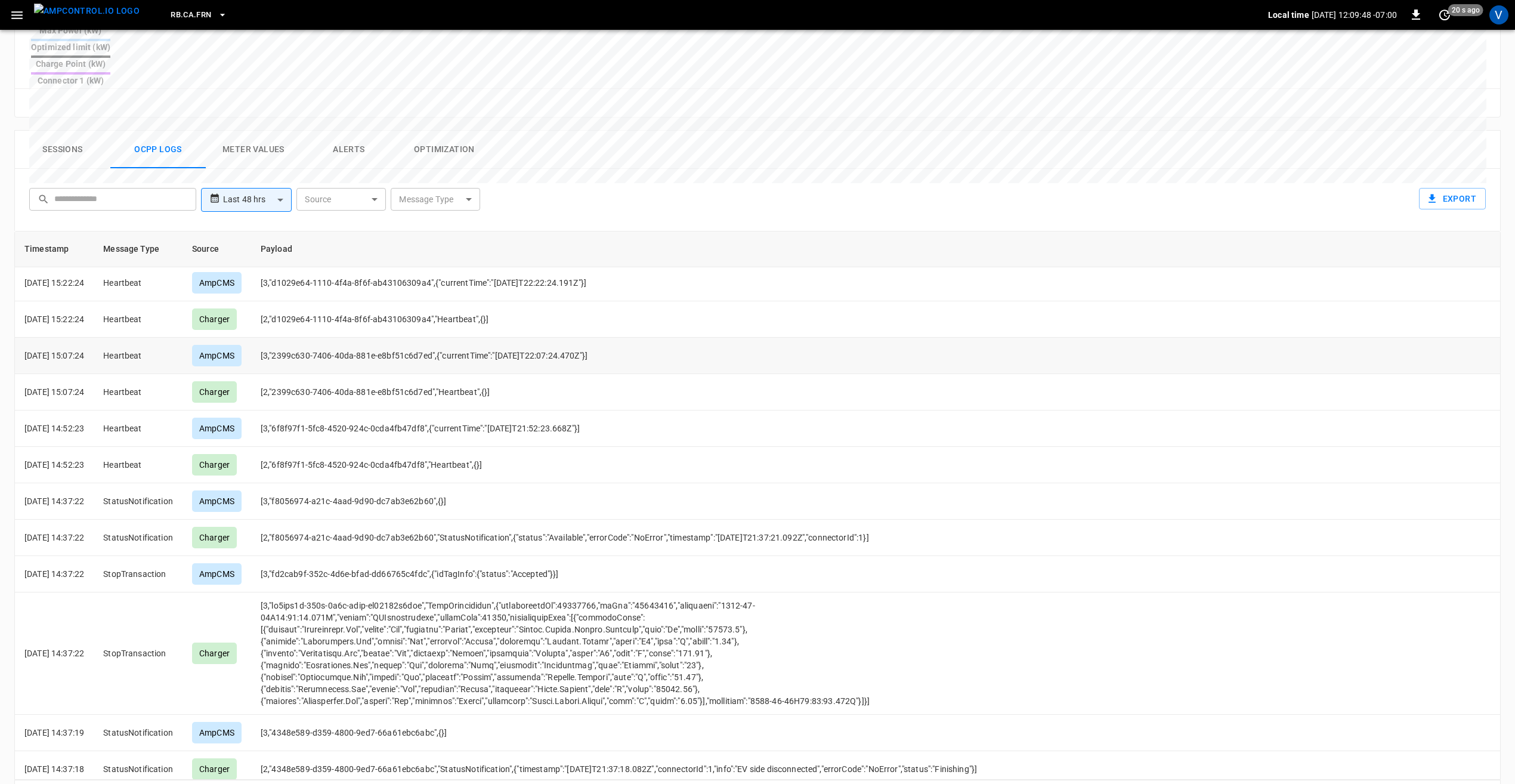
scroll to position [2989, 0]
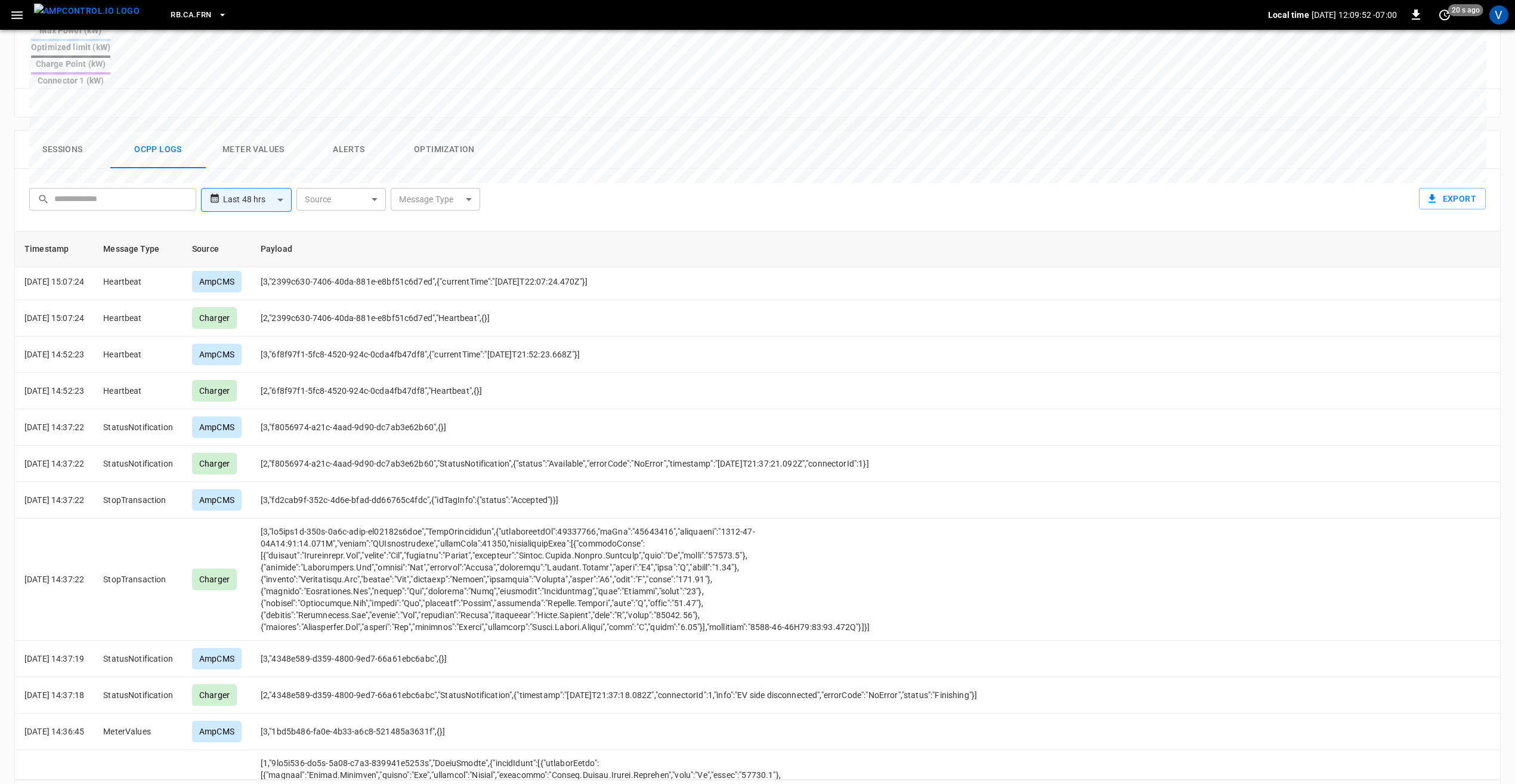
click at [1458, 783] on icon "Go to previous page" at bounding box center [1464, 796] width 14 height 14
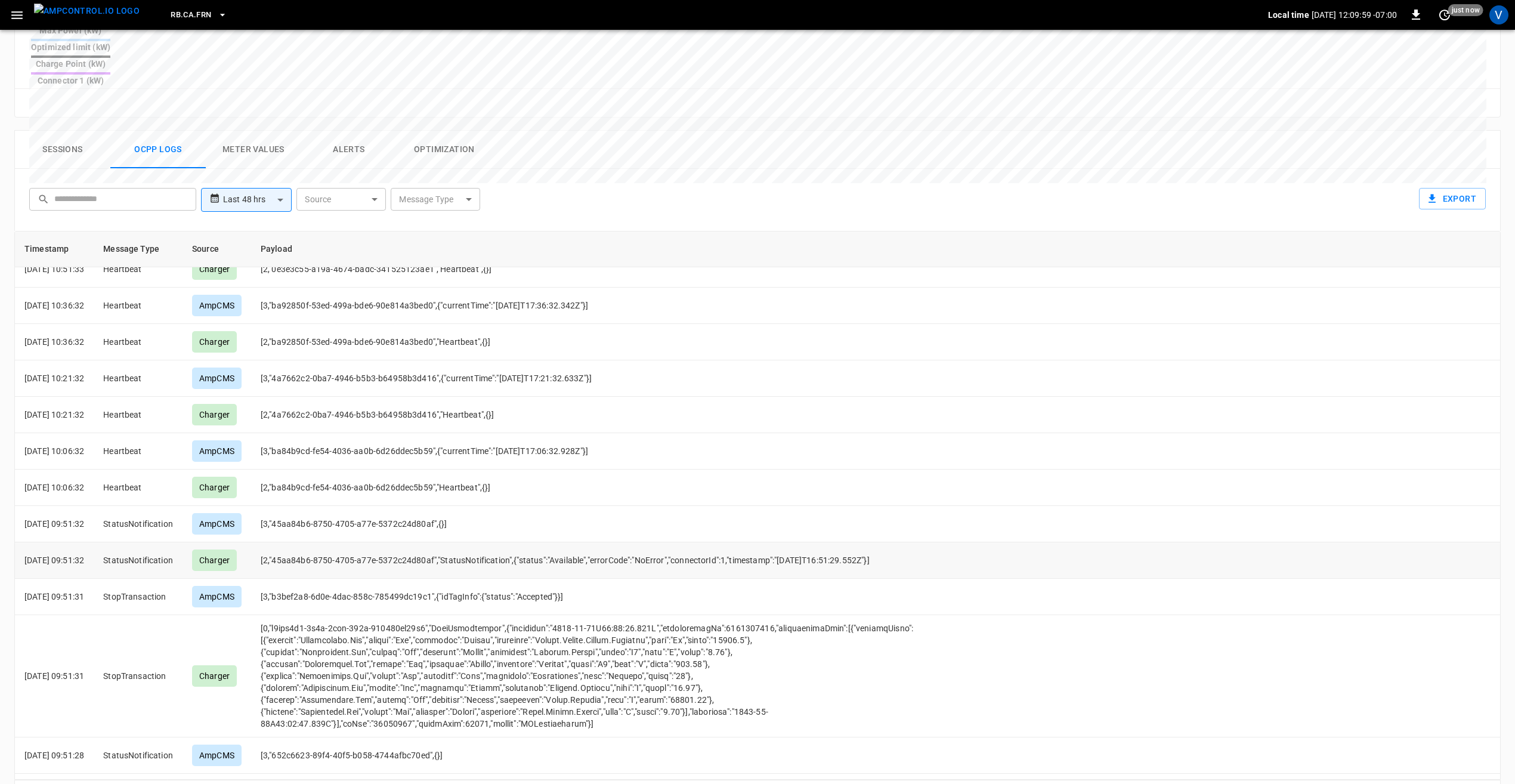
scroll to position [477, 0]
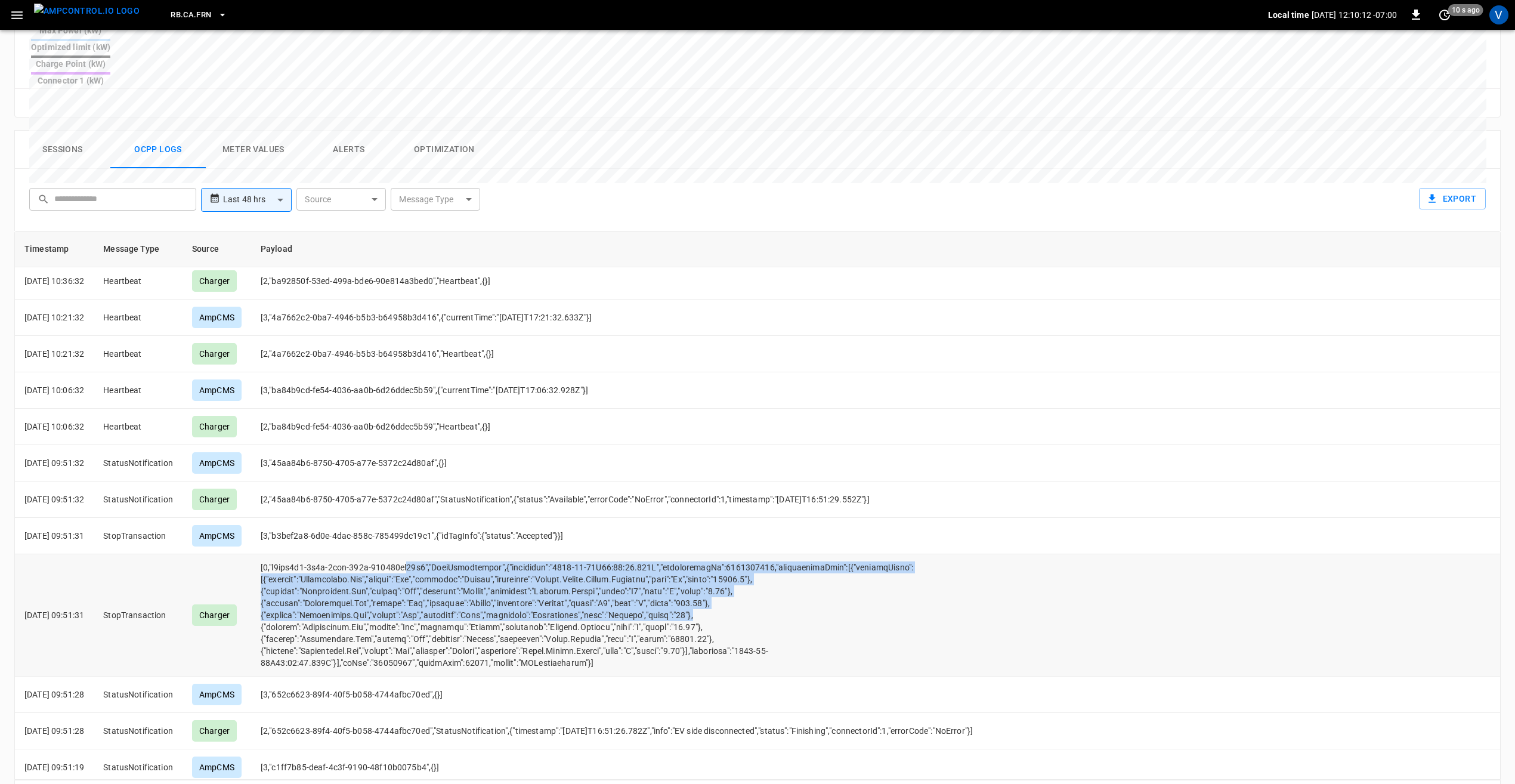
drag, startPoint x: 519, startPoint y: 527, endPoint x: 428, endPoint y: 522, distance: 91.1
click at [428, 554] on td "opcc-messages-table" at bounding box center [653, 615] width 804 height 122
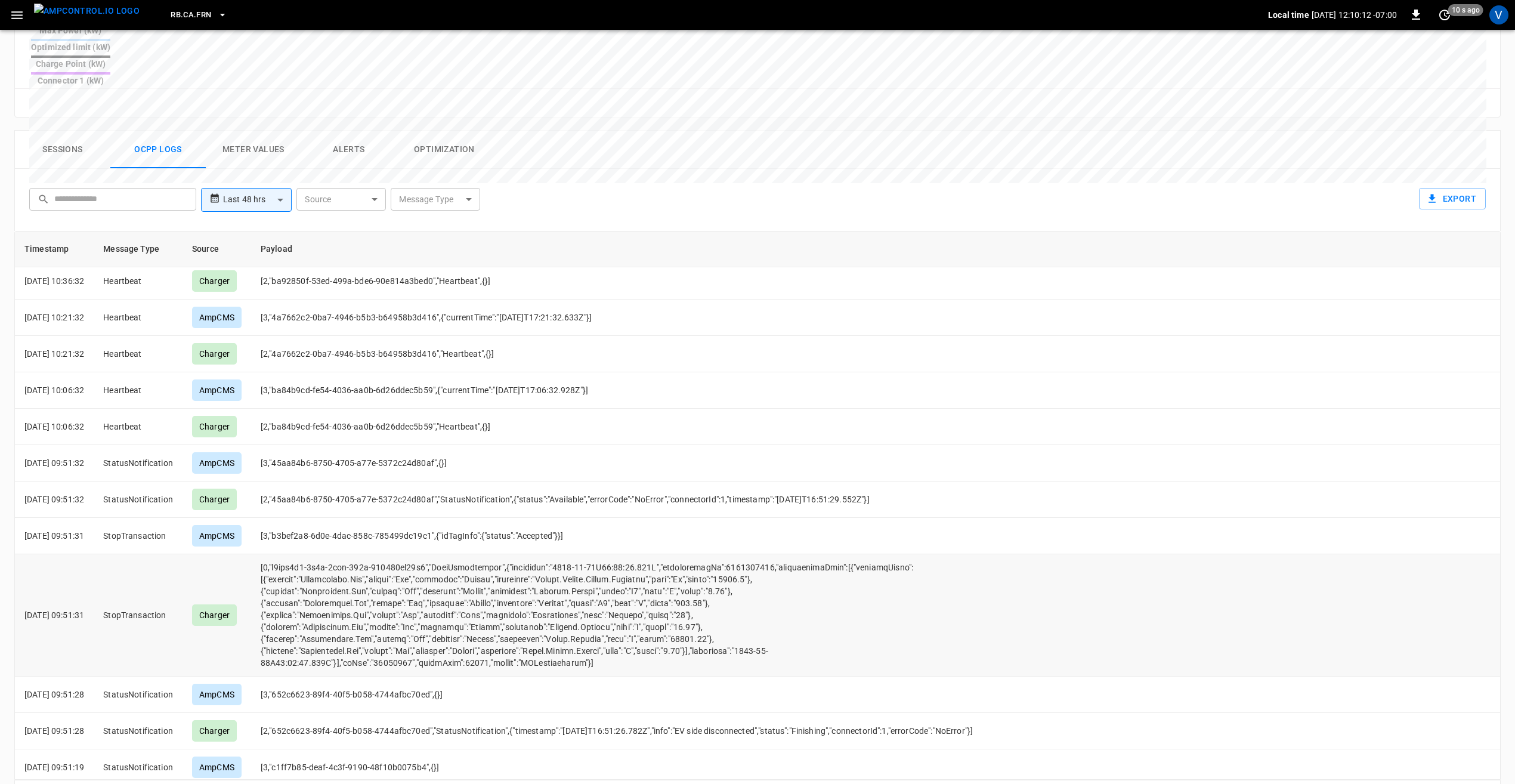
click at [850, 591] on td "opcc-messages-table" at bounding box center [653, 615] width 804 height 122
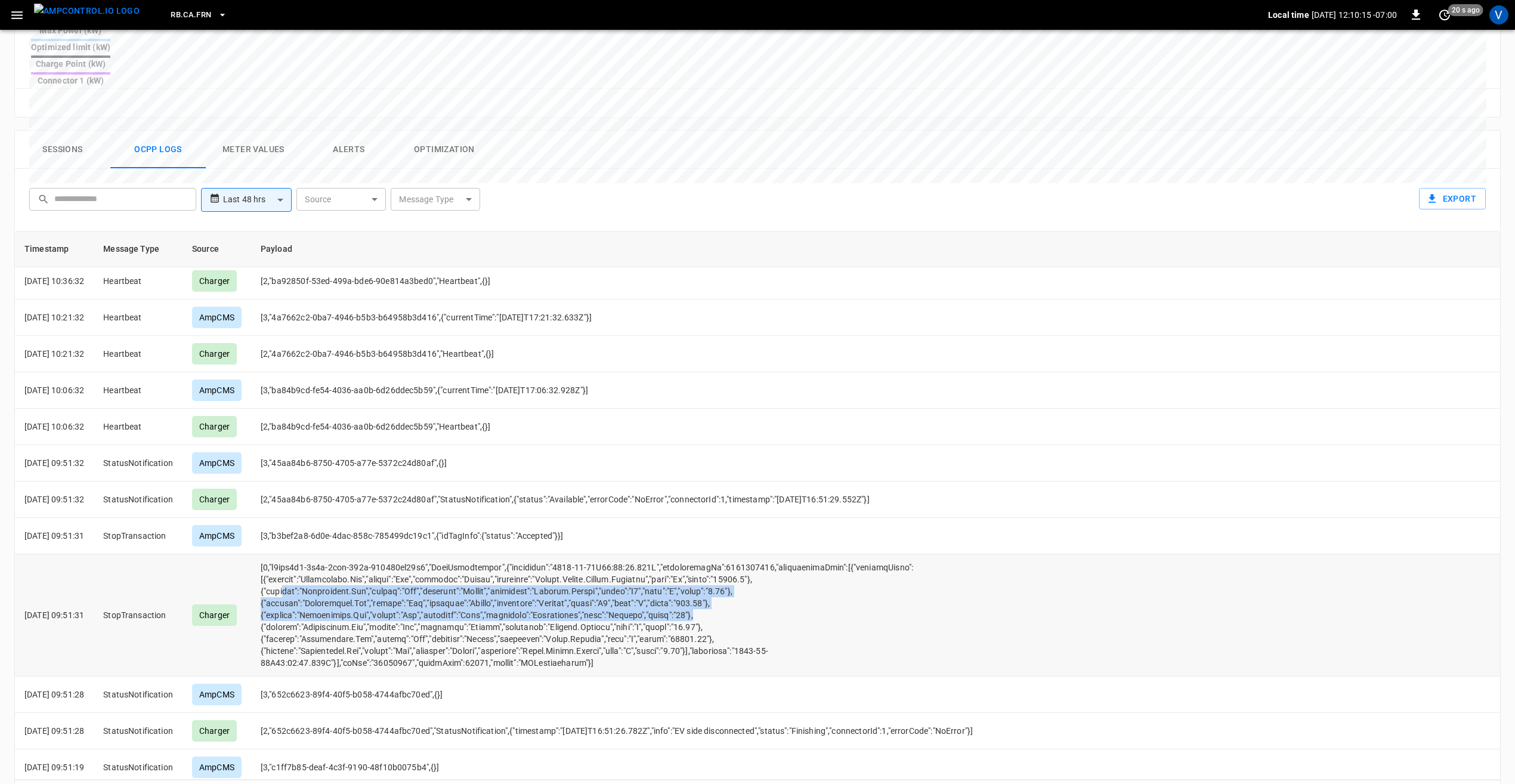
drag, startPoint x: 737, startPoint y: 567, endPoint x: 302, endPoint y: 549, distance: 435.4
click at [302, 554] on td "opcc-messages-table" at bounding box center [653, 615] width 804 height 122
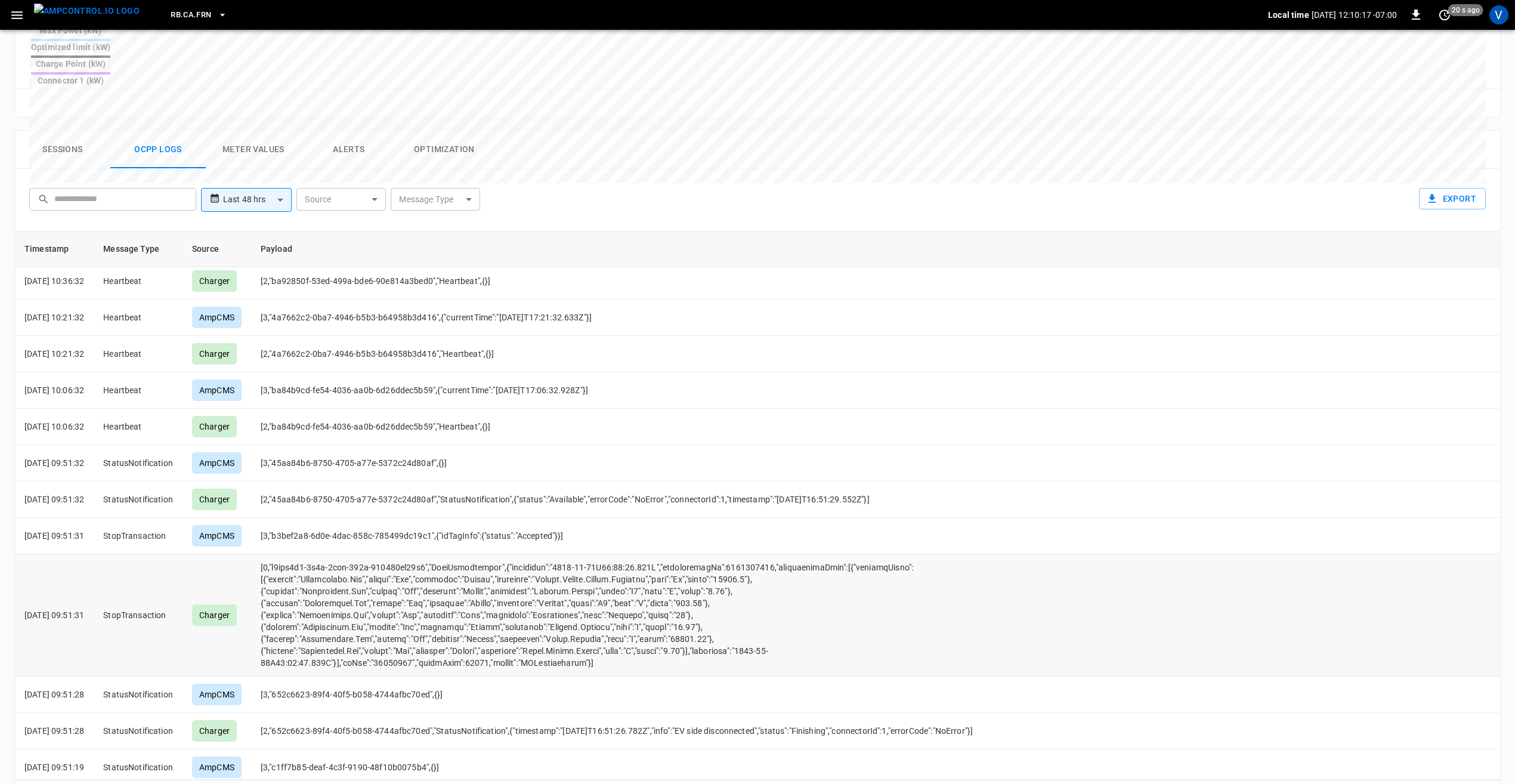
click at [815, 578] on td "opcc-messages-table" at bounding box center [653, 615] width 804 height 122
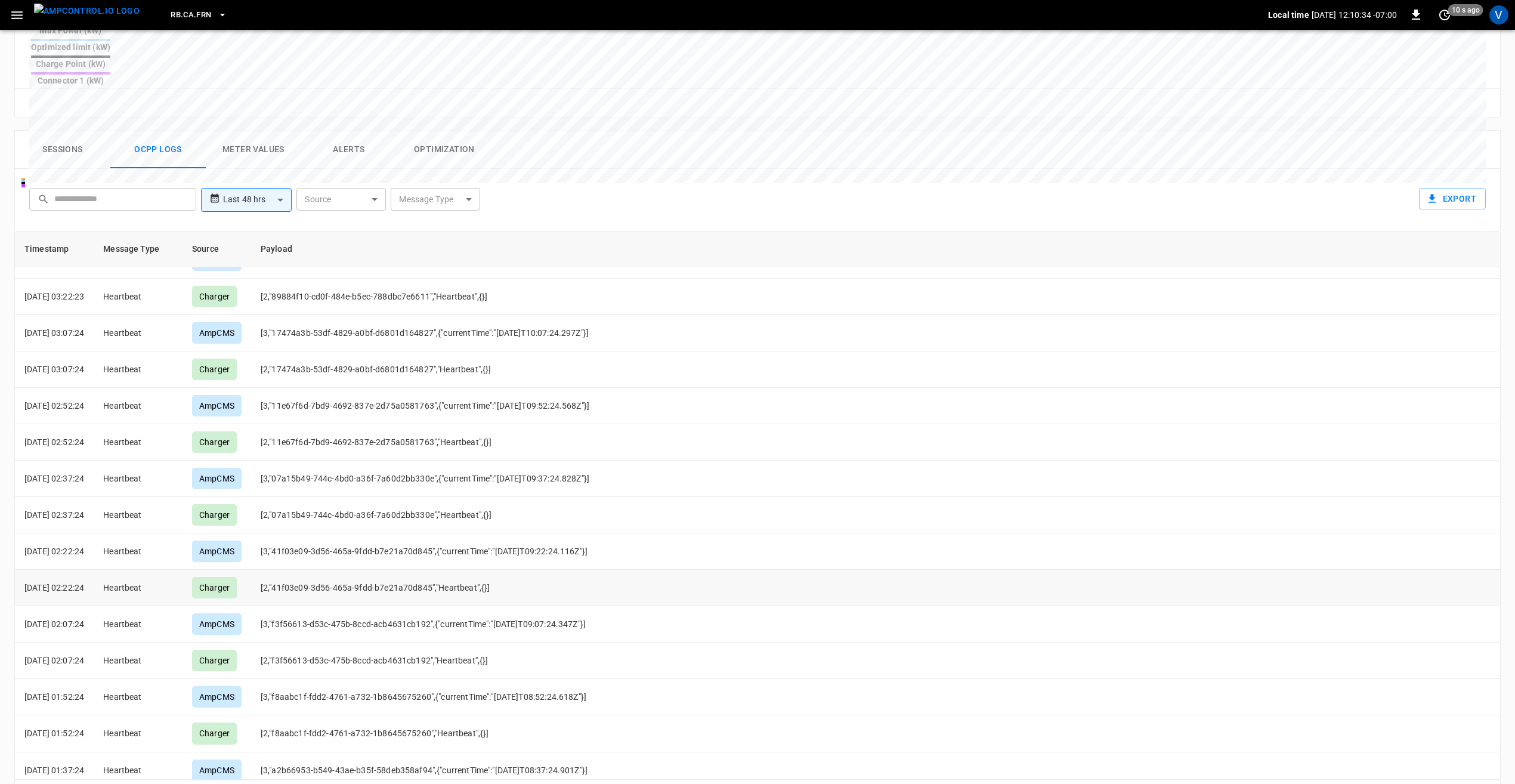
scroll to position [3193, 0]
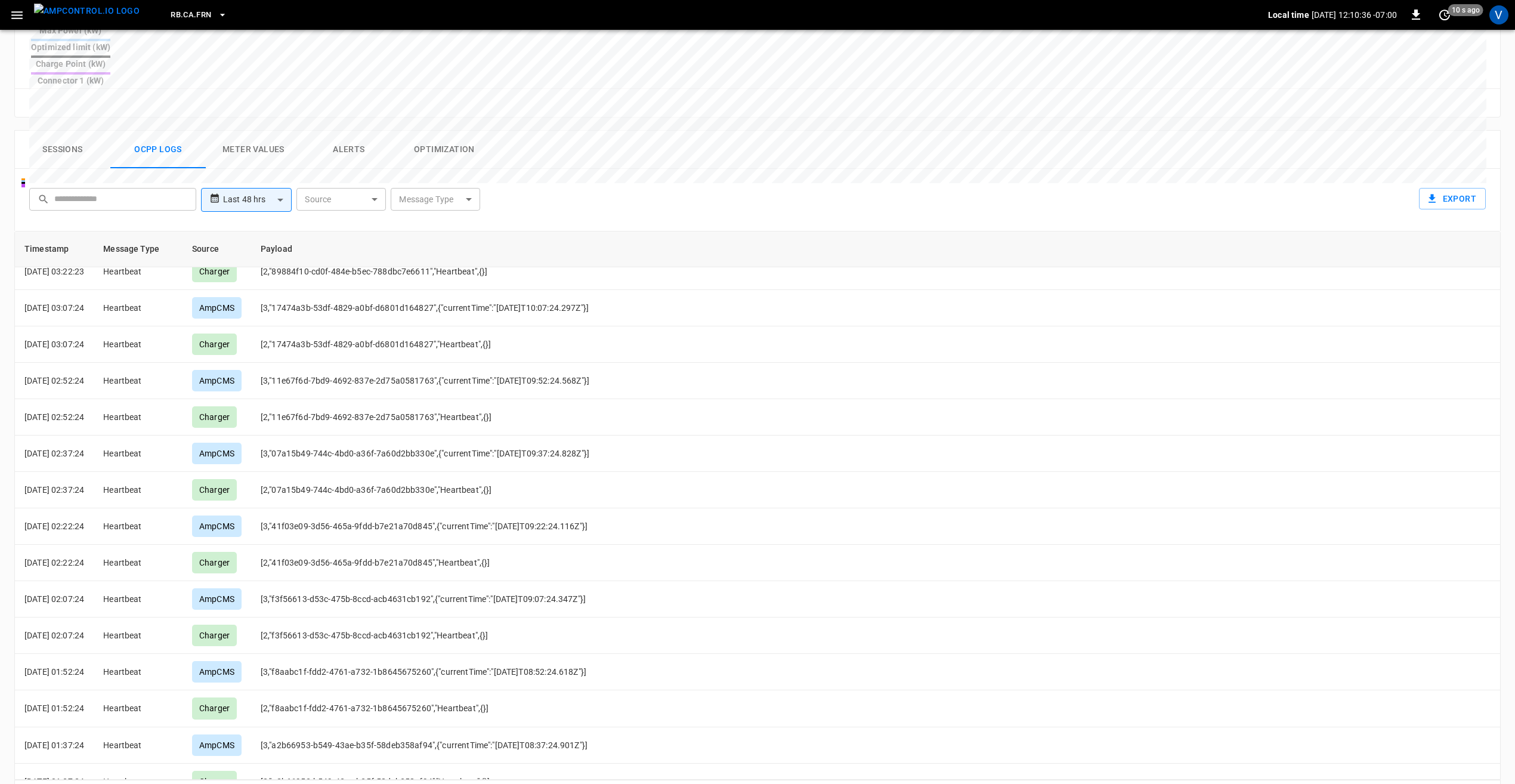
click at [1484, 783] on icon "Go to next page" at bounding box center [1487, 796] width 14 height 14
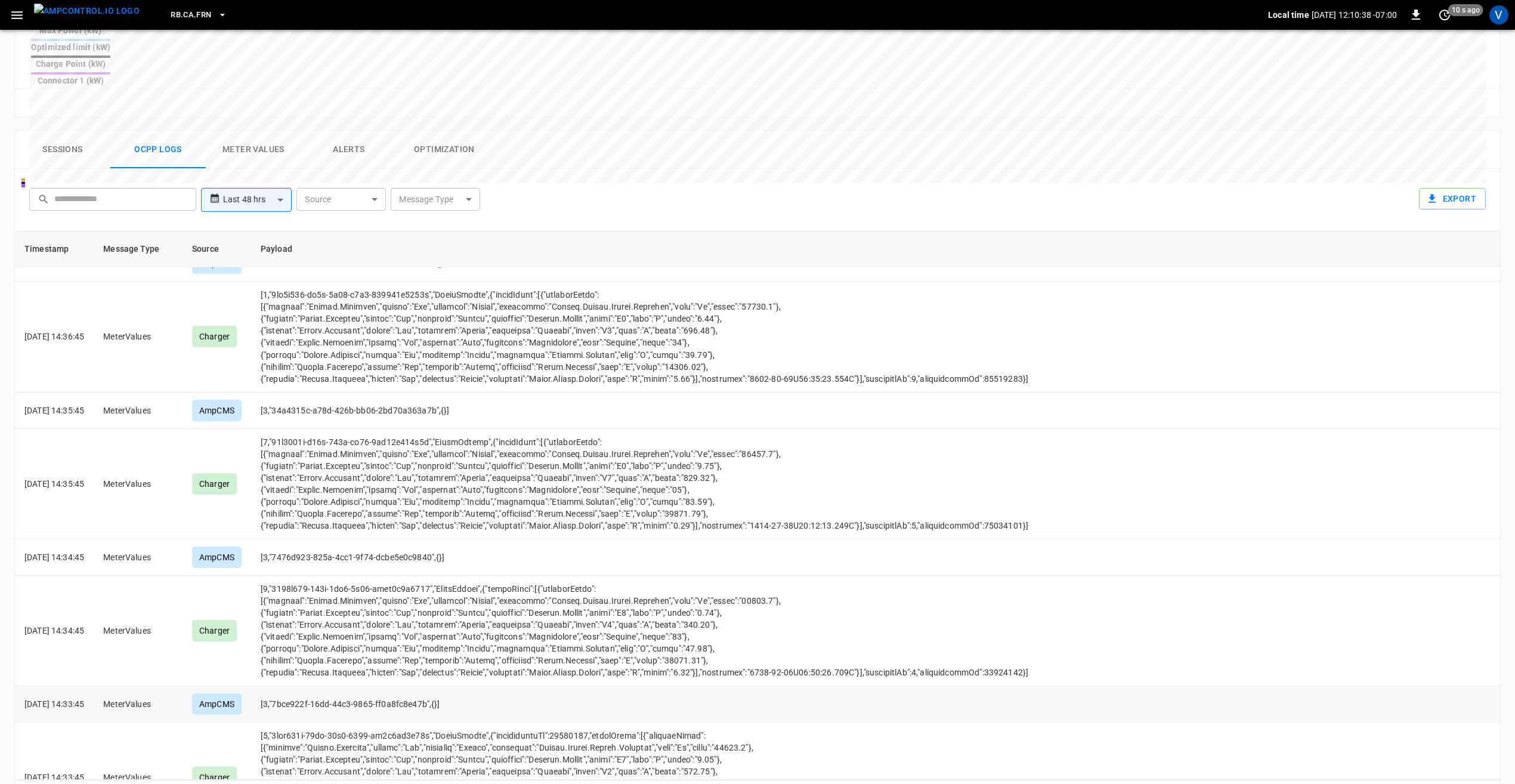
scroll to position [3526, 0]
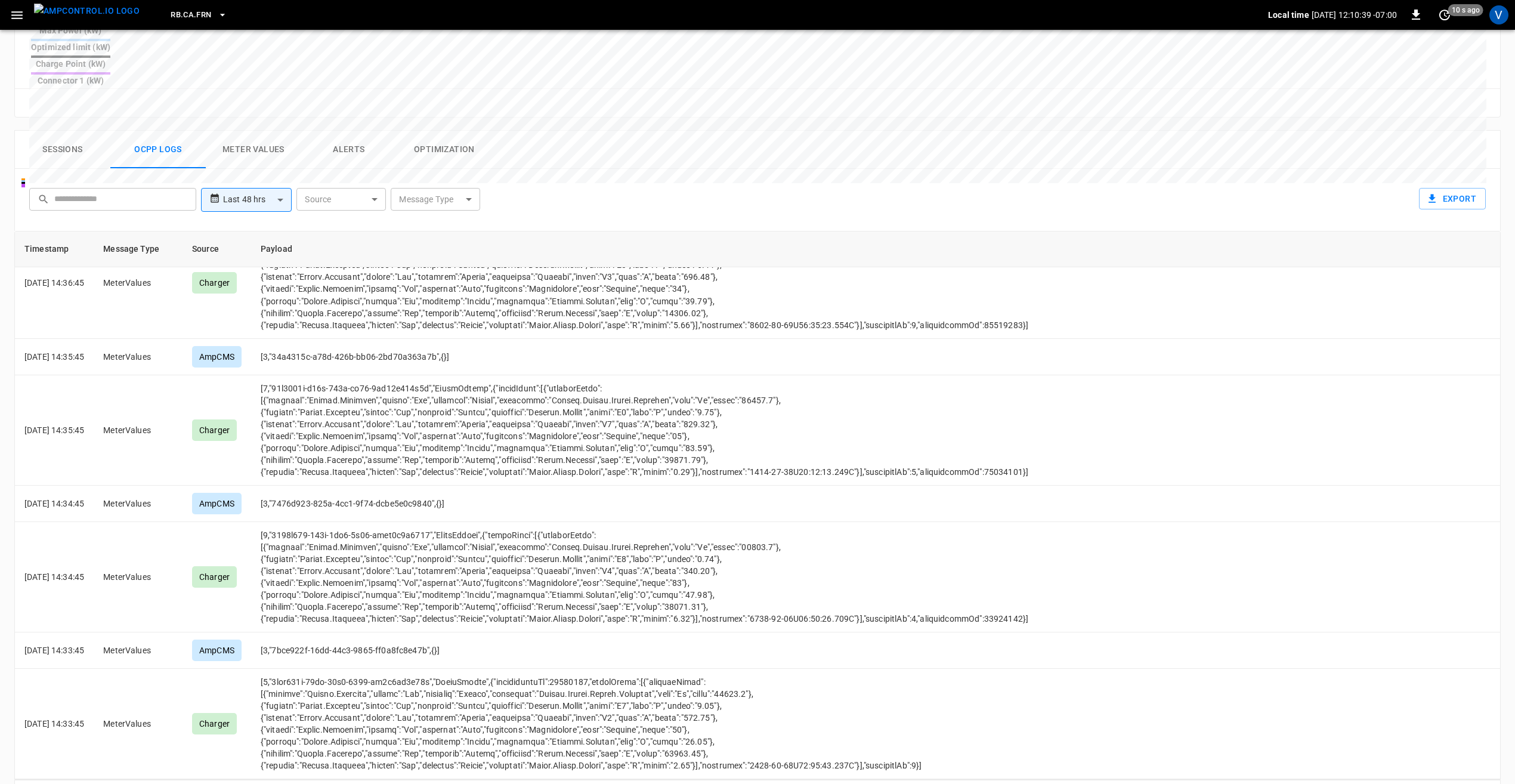
click at [1485, 783] on icon "Go to next page" at bounding box center [1487, 796] width 14 height 14
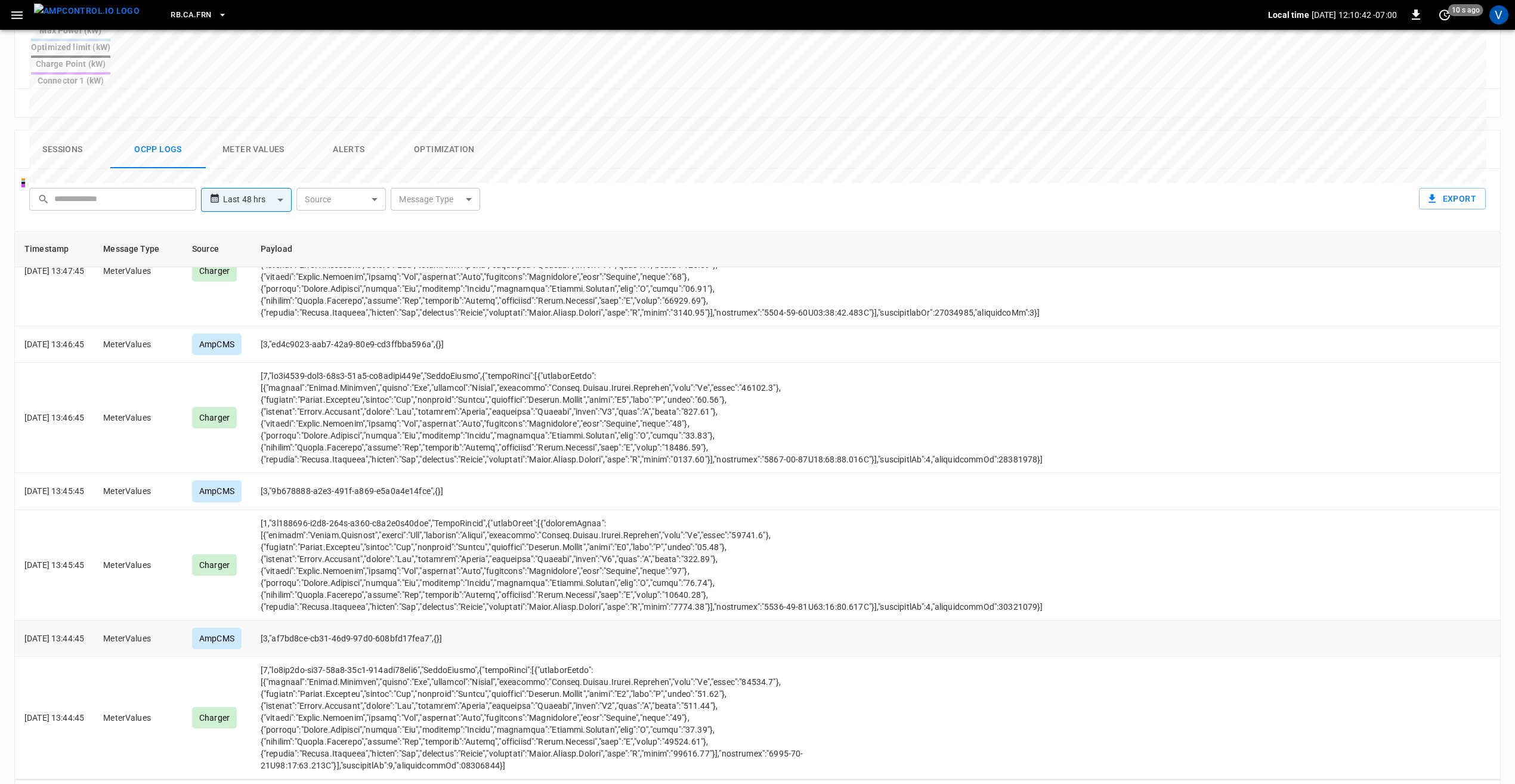
scroll to position [7188, 0]
click at [1490, 783] on icon "Go to next page" at bounding box center [1487, 796] width 14 height 14
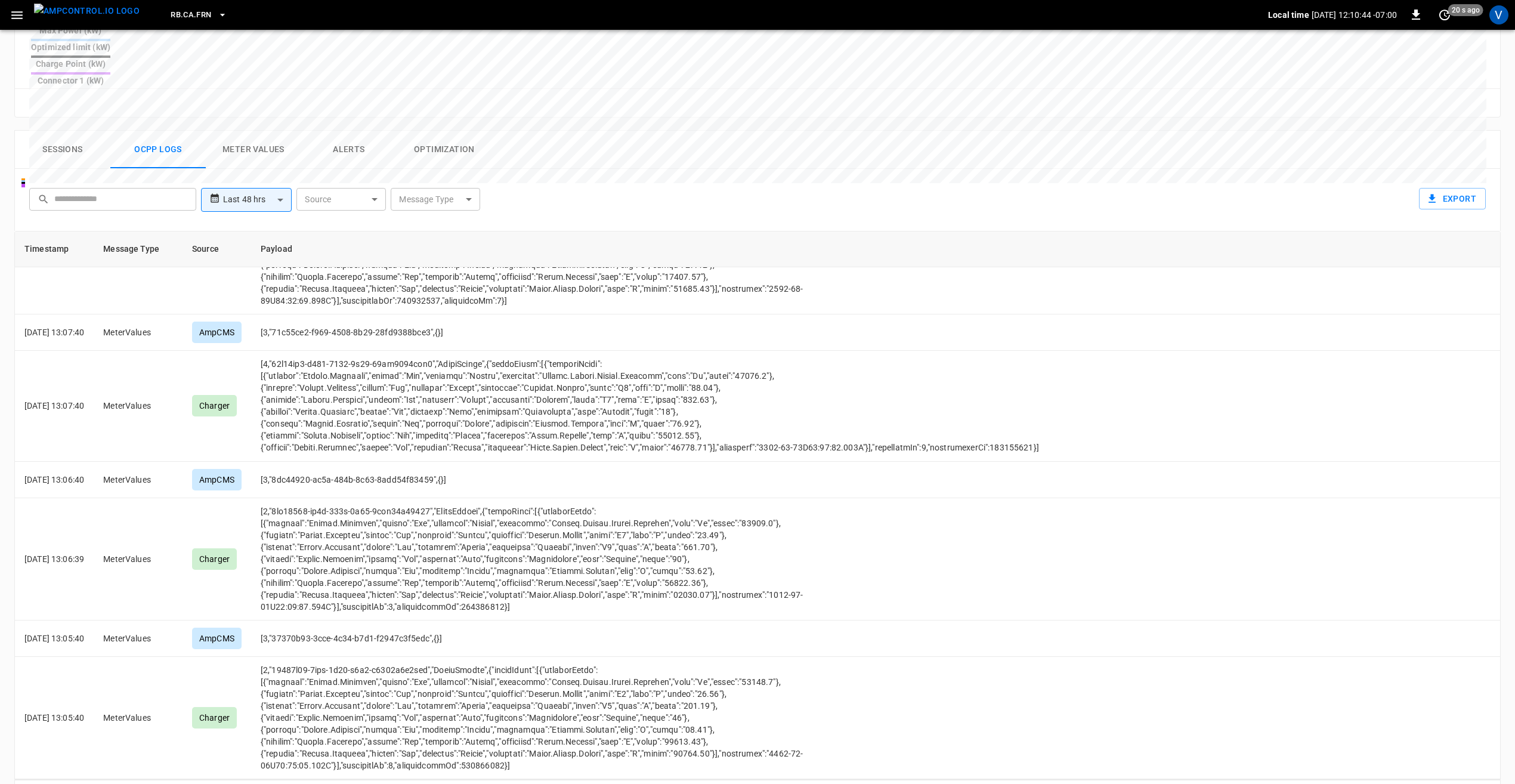
scroll to position [6180, 0]
click at [1484, 783] on icon "Go to next page" at bounding box center [1487, 796] width 14 height 14
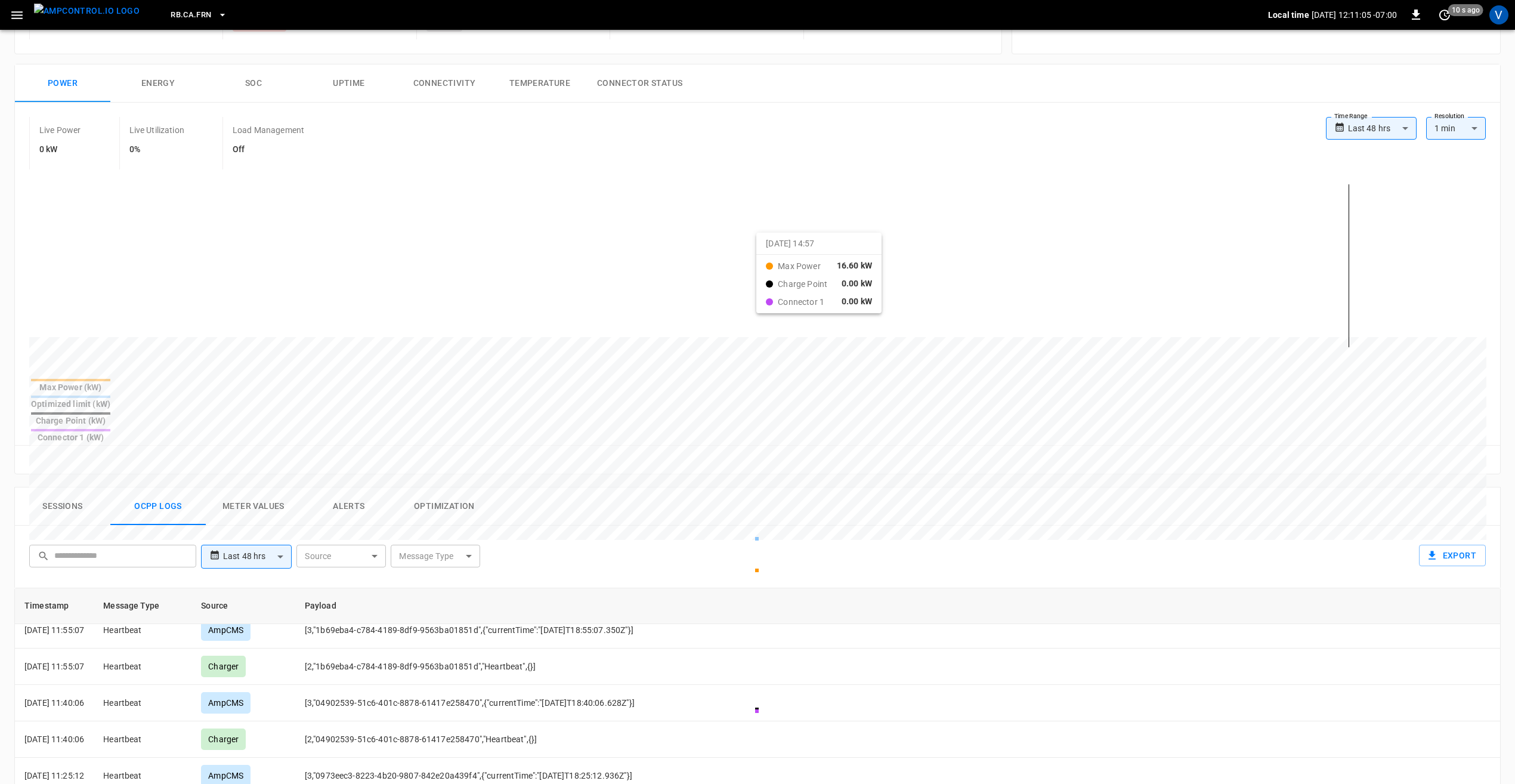
scroll to position [92, 0]
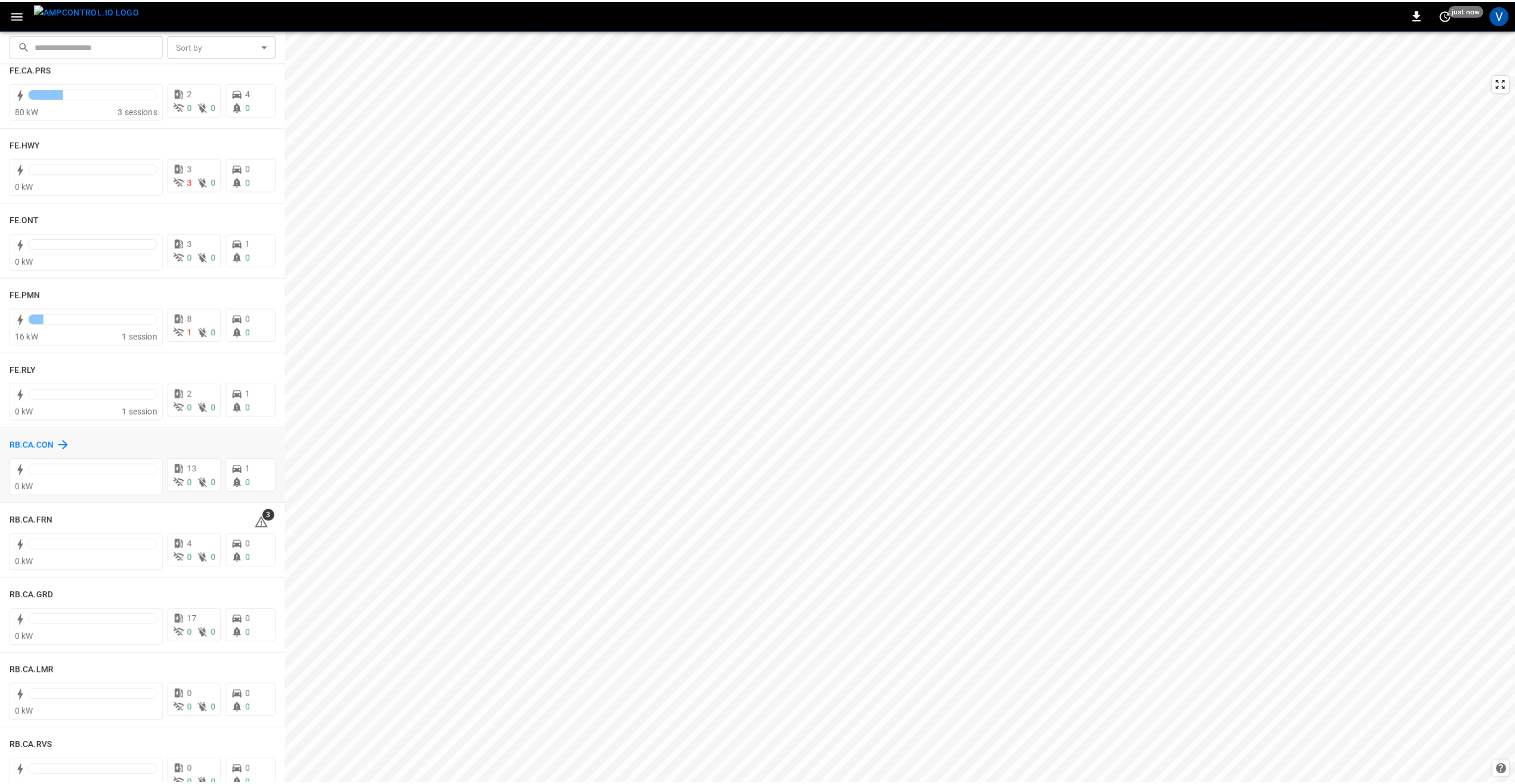
scroll to position [1253, 0]
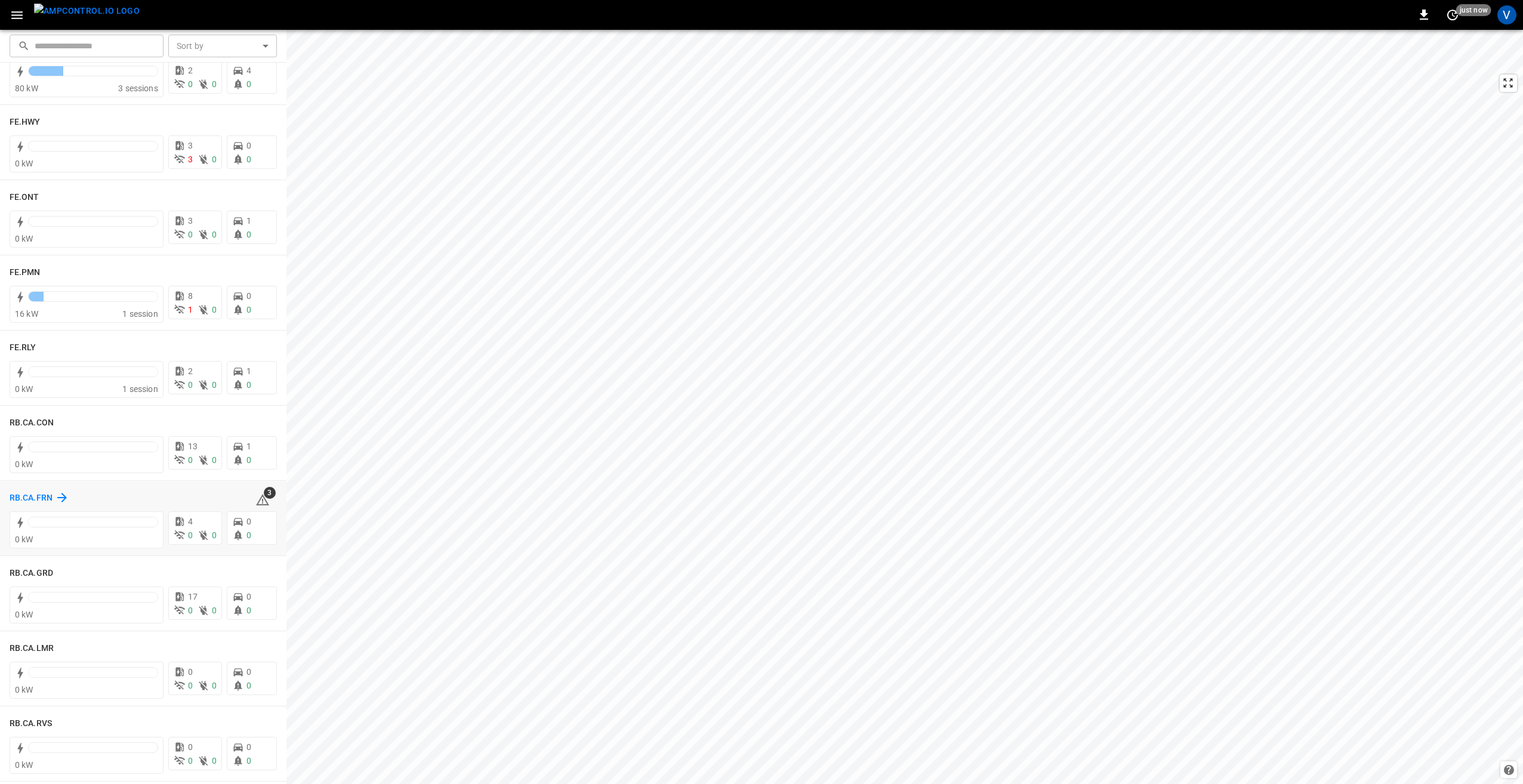
click at [31, 491] on h6 "RB.CA.FRN" at bounding box center [31, 498] width 43 height 13
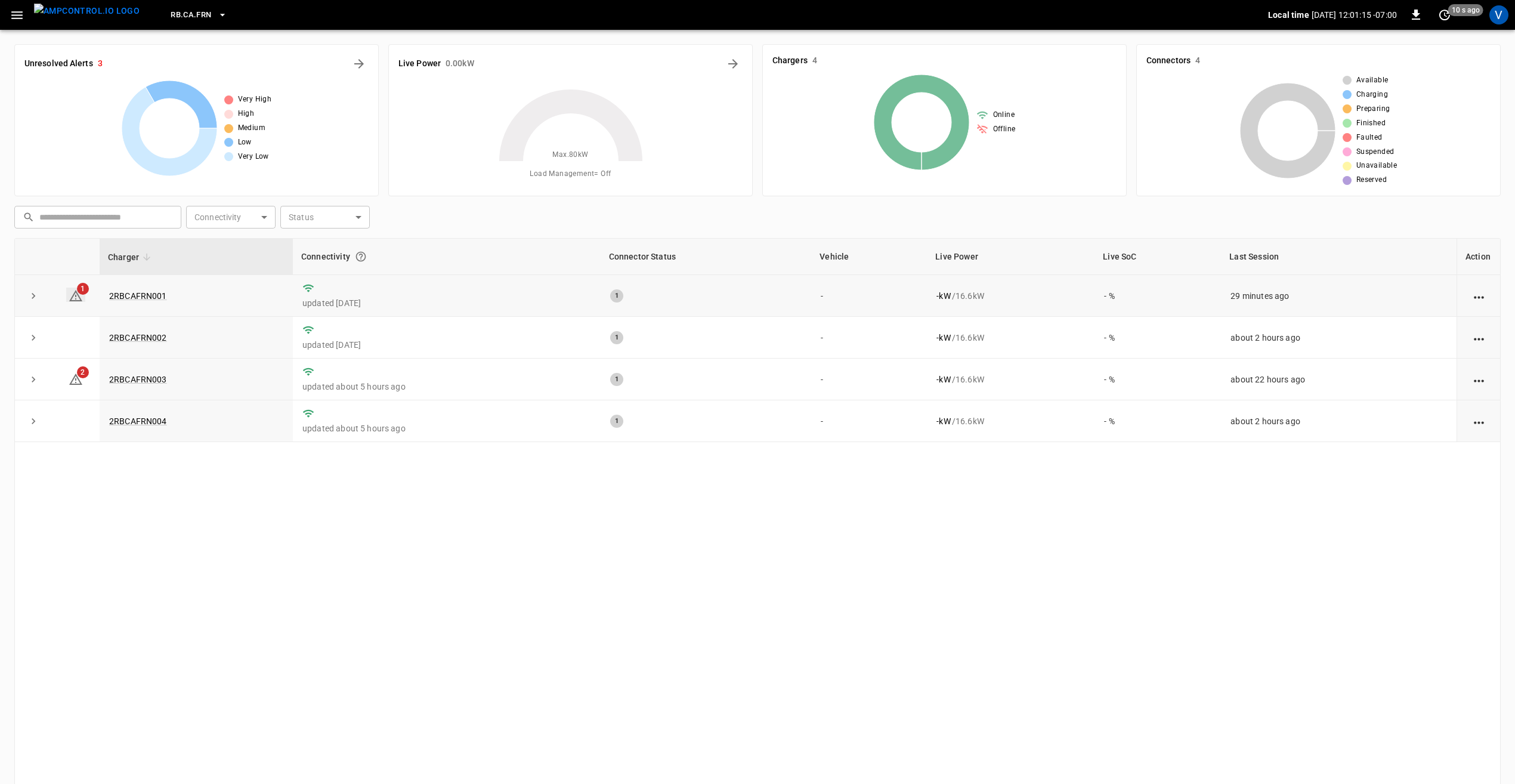
click at [81, 291] on span "1" at bounding box center [83, 288] width 12 height 12
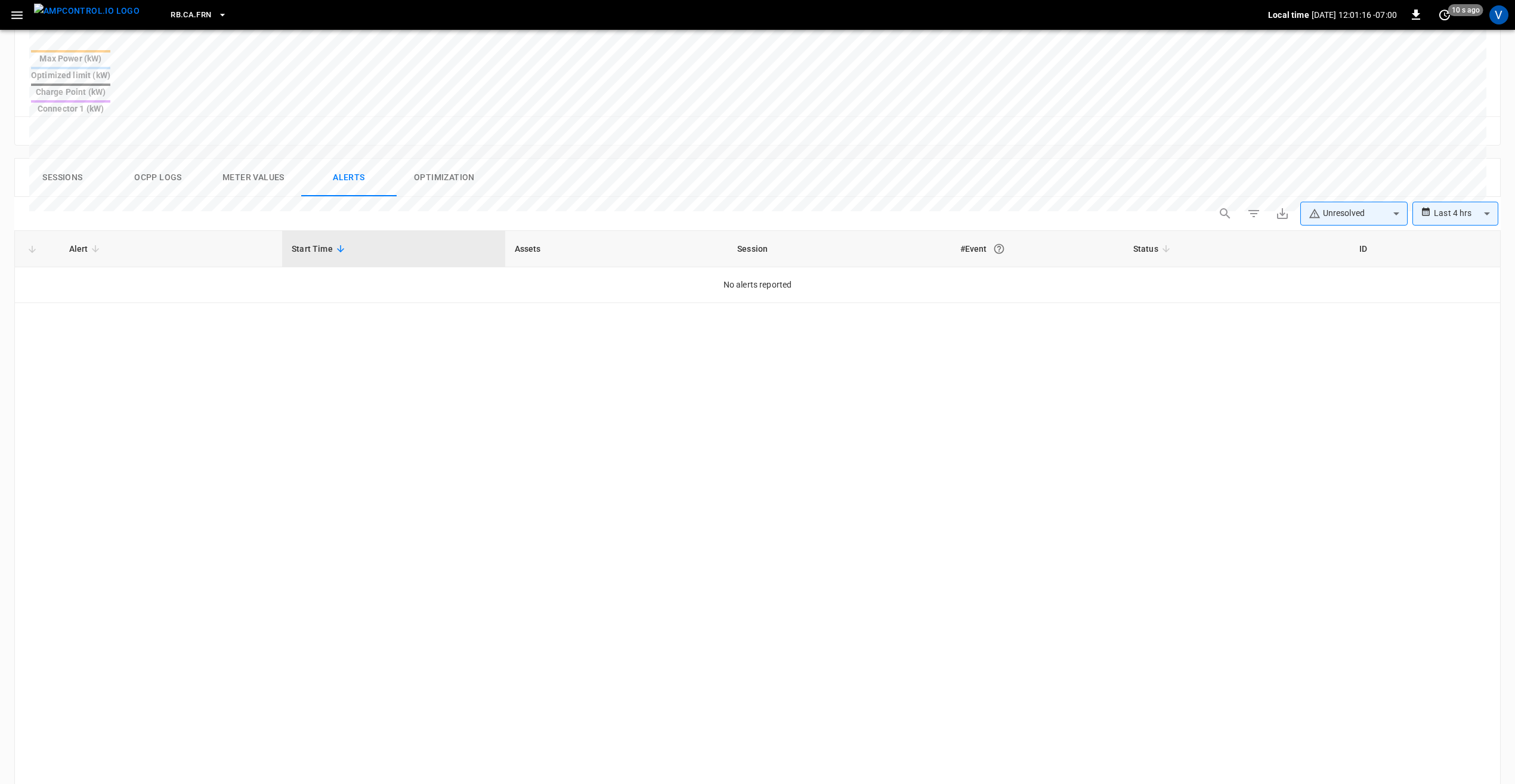
scroll to position [488, 0]
click at [1374, 165] on body "**********" at bounding box center [757, 216] width 1515 height 1408
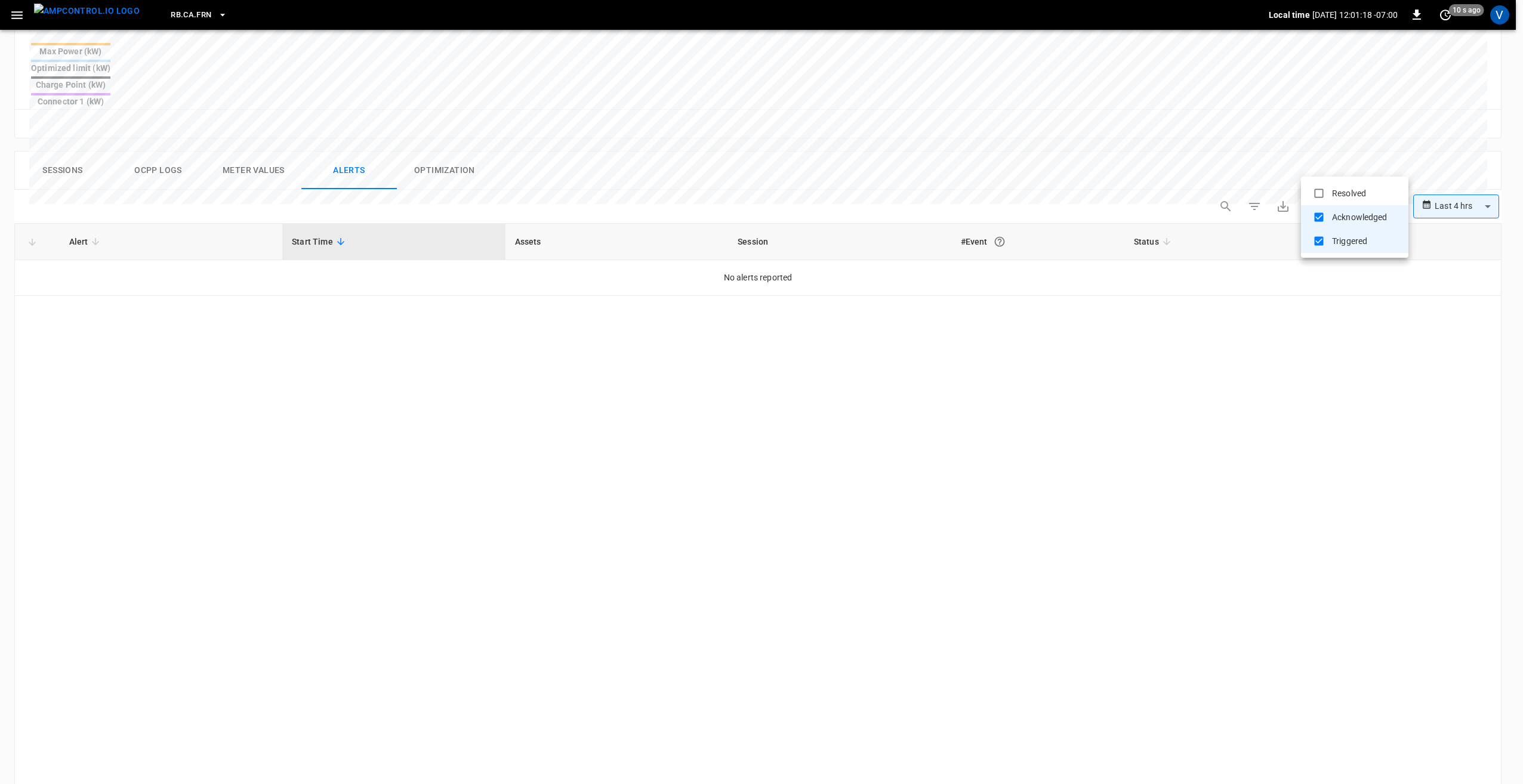
click at [1457, 167] on div at bounding box center [761, 392] width 1523 height 784
click at [1465, 167] on body "**********" at bounding box center [761, 216] width 1523 height 1408
click at [1445, 207] on li "Last 24 hrs" at bounding box center [1457, 211] width 86 height 20
type input "**********"
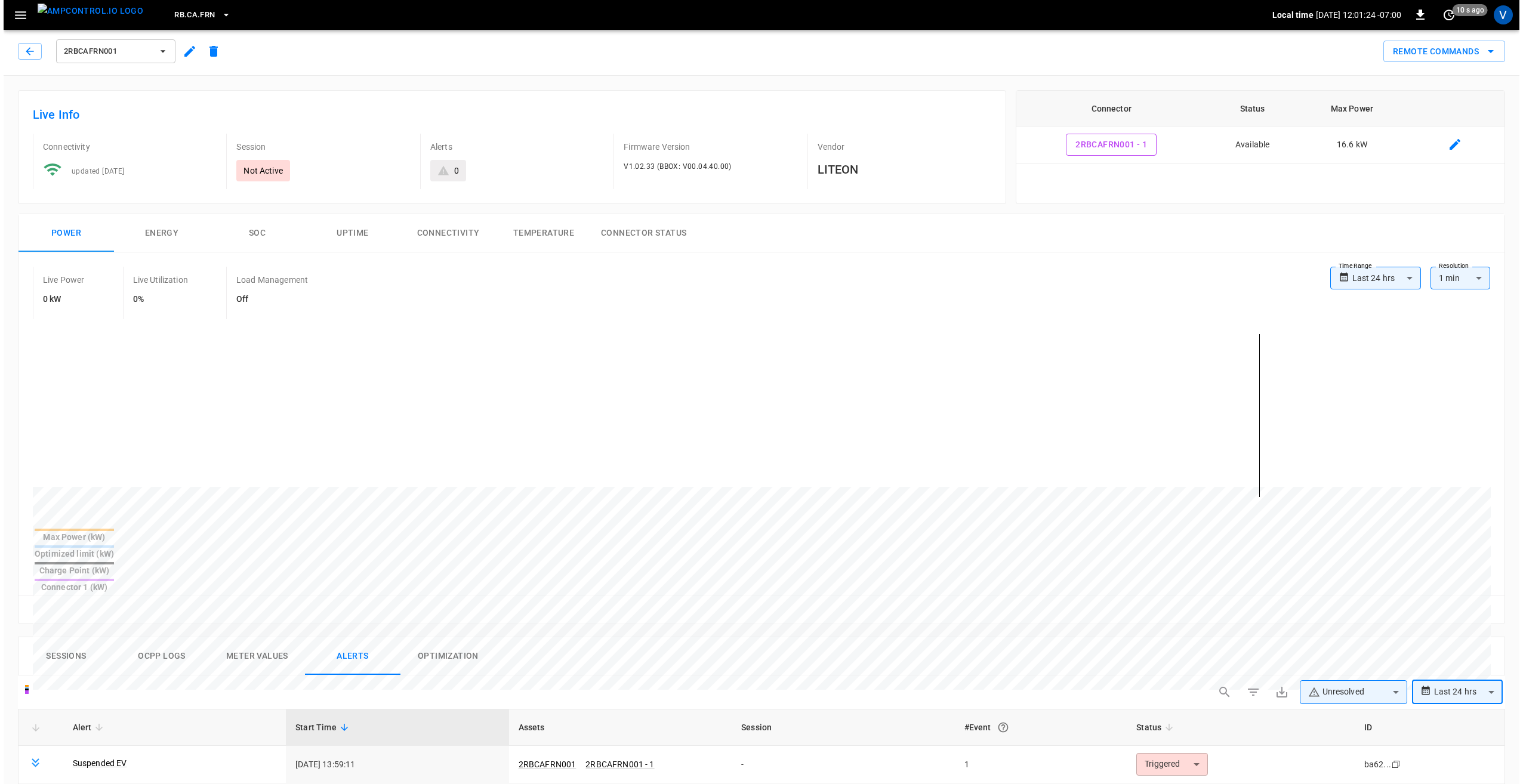
scroll to position [0, 0]
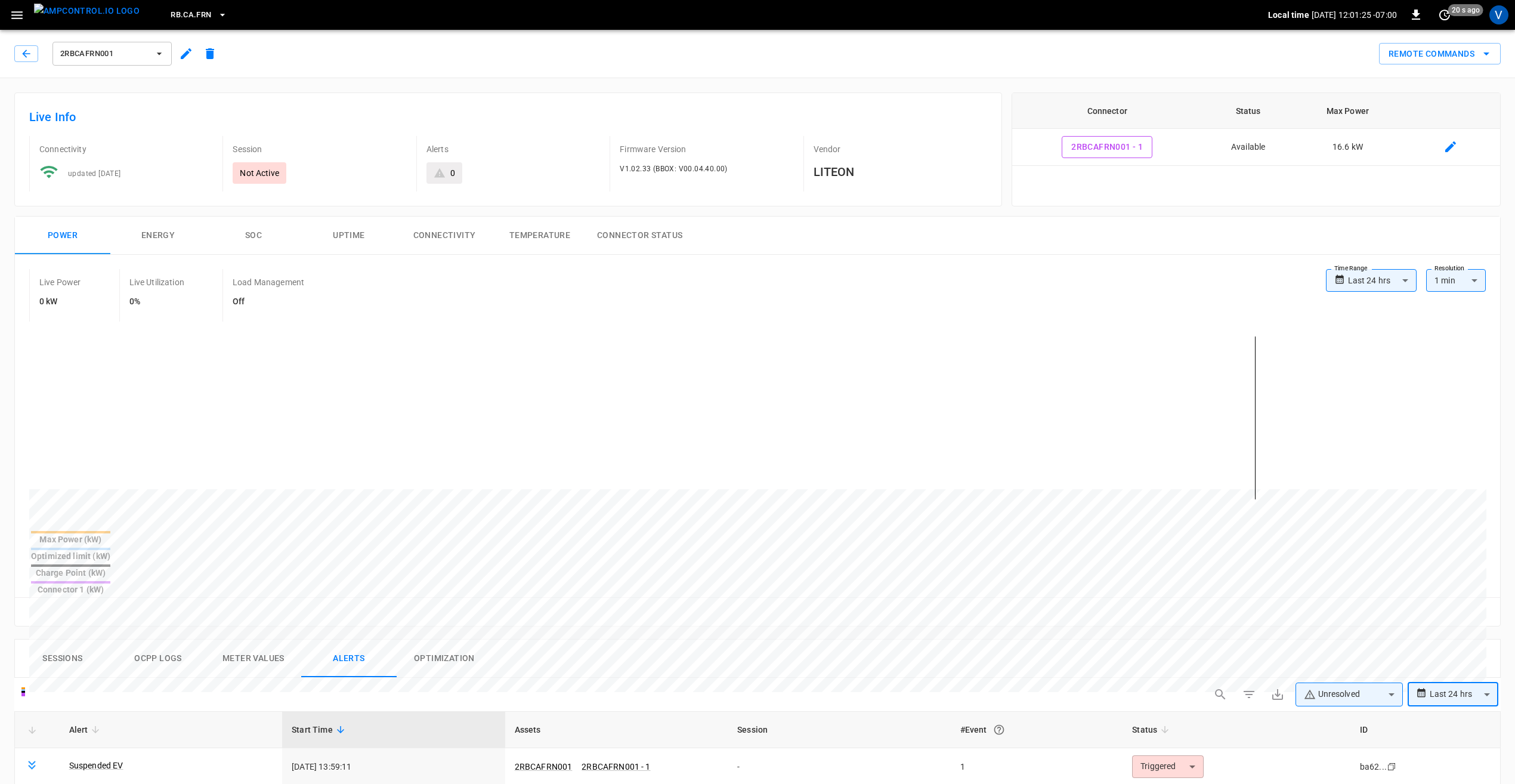
click at [183, 52] on icon "button" at bounding box center [186, 54] width 14 height 14
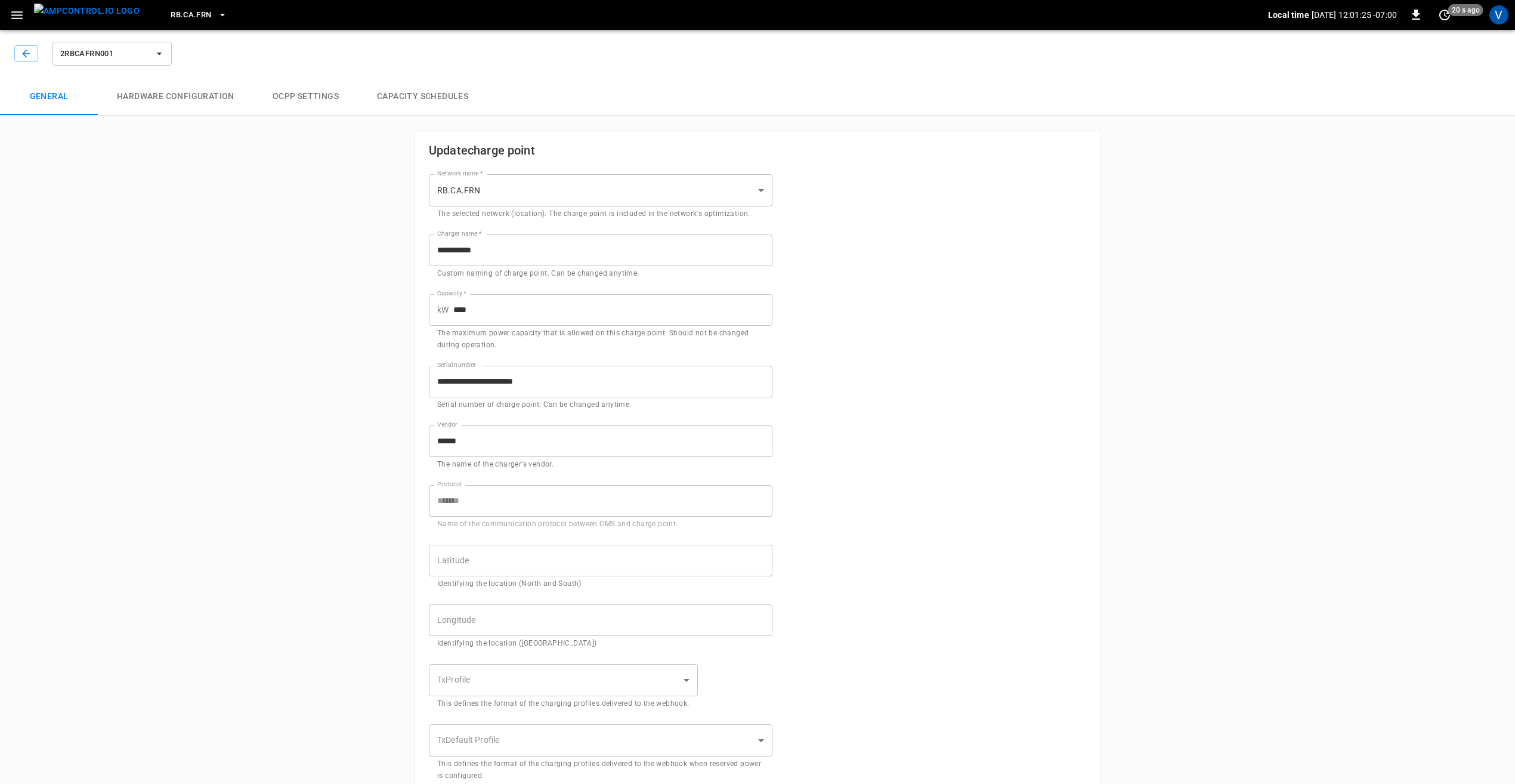
type input "**********"
click at [202, 93] on button "Hardware configuration" at bounding box center [175, 96] width 155 height 39
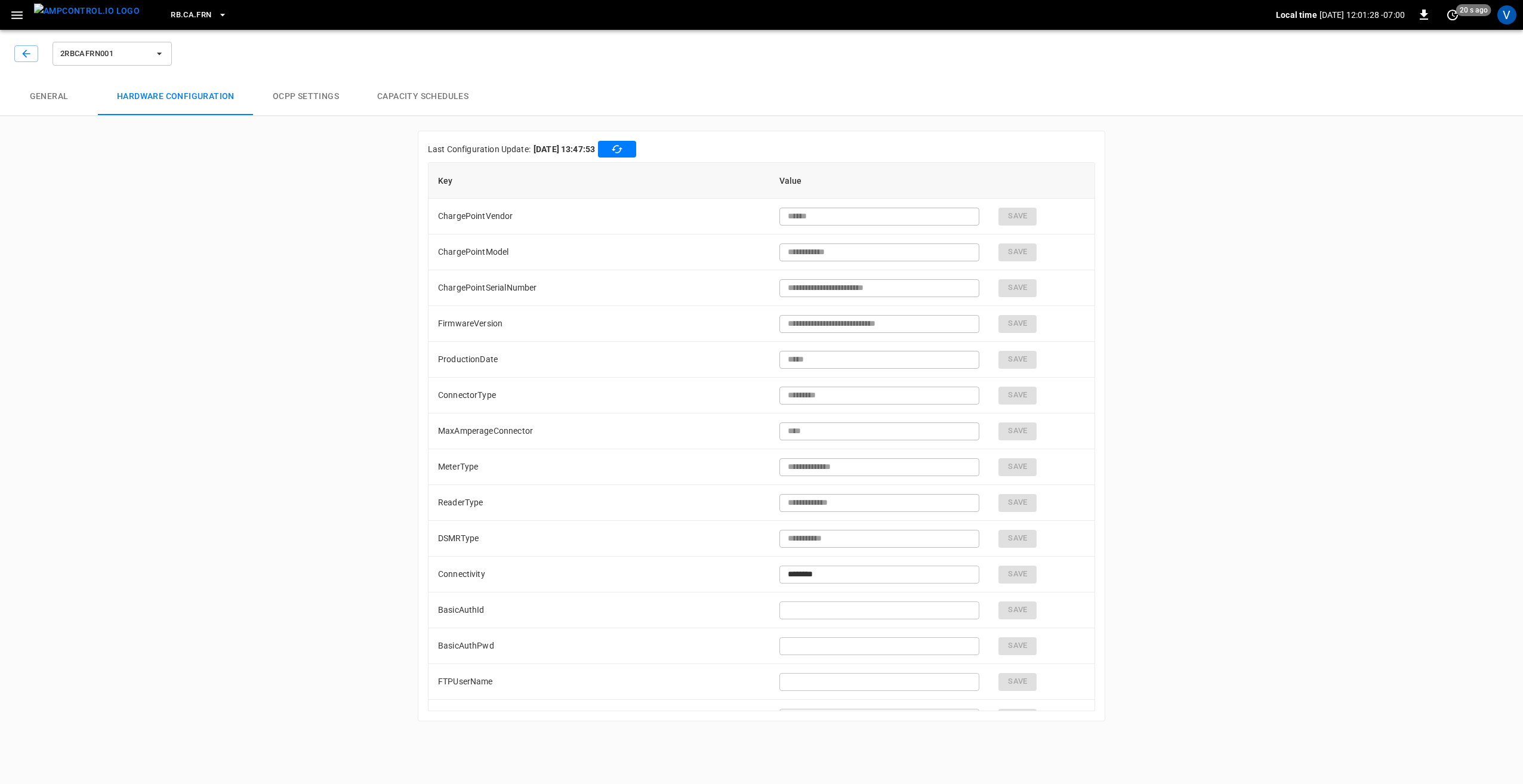
click at [368, 342] on div "**********" at bounding box center [761, 380] width 1523 height 710
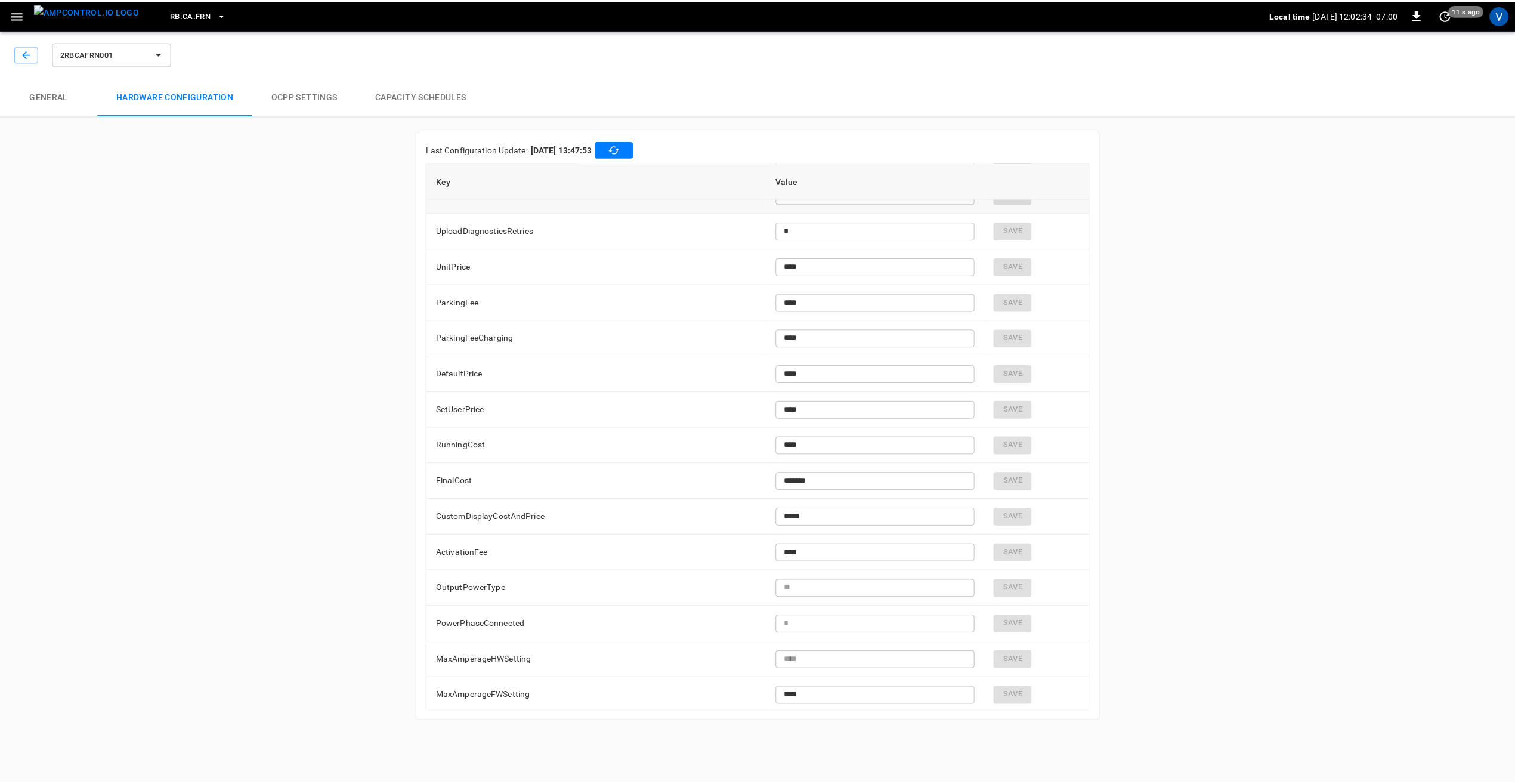
scroll to position [1485, 0]
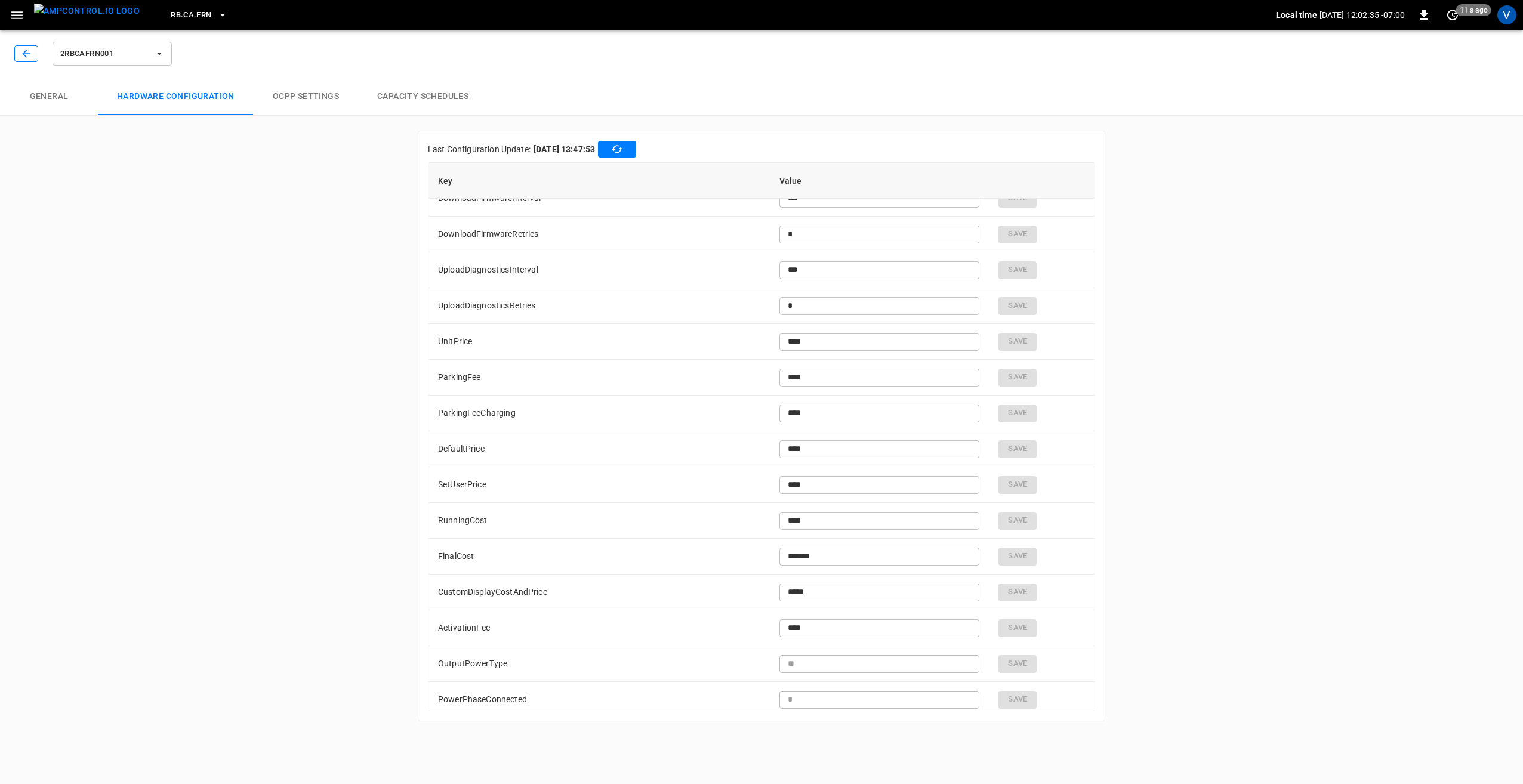
click at [22, 48] on icon "button" at bounding box center [26, 53] width 12 height 12
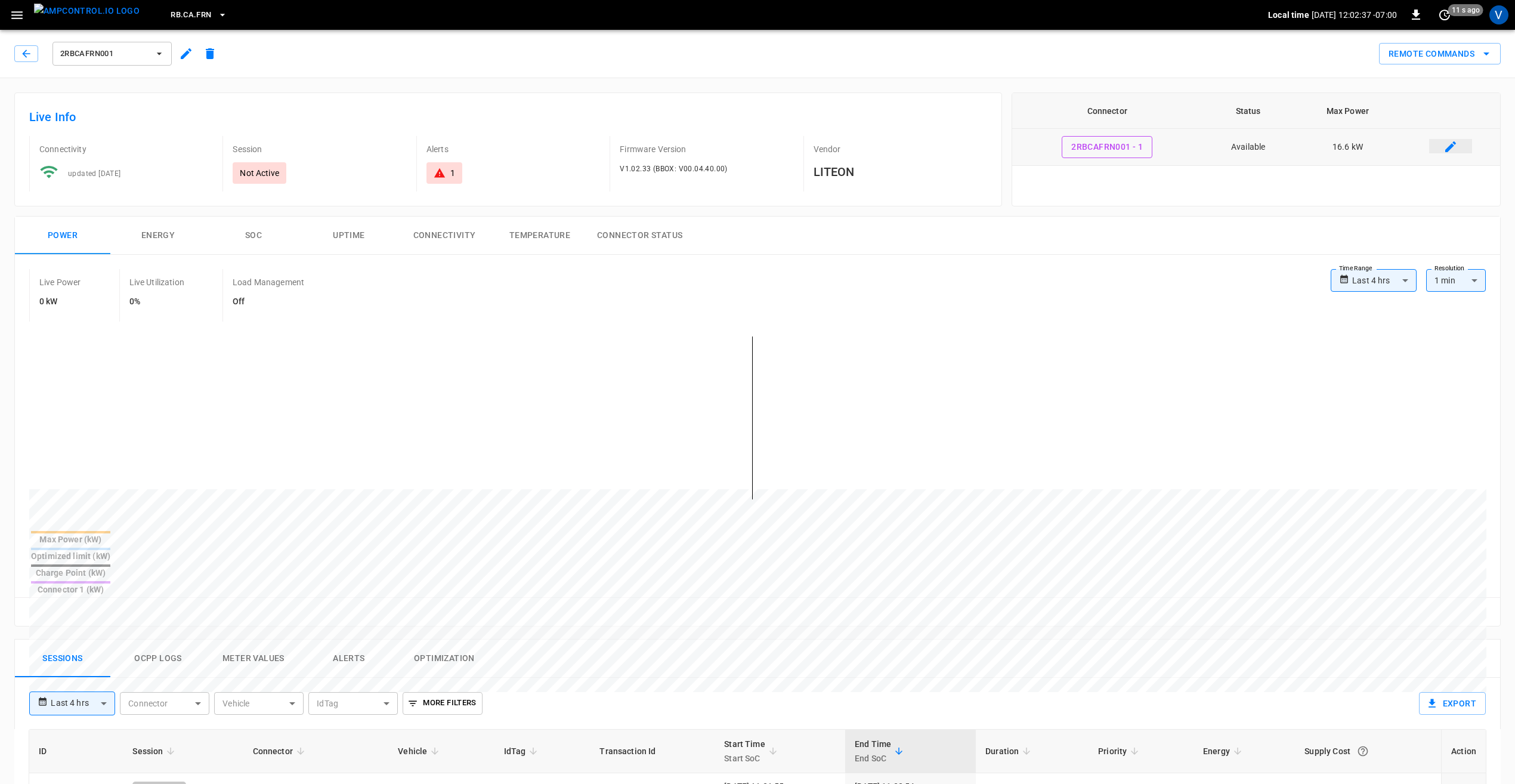
click at [1449, 145] on icon "connector table" at bounding box center [1451, 146] width 14 height 14
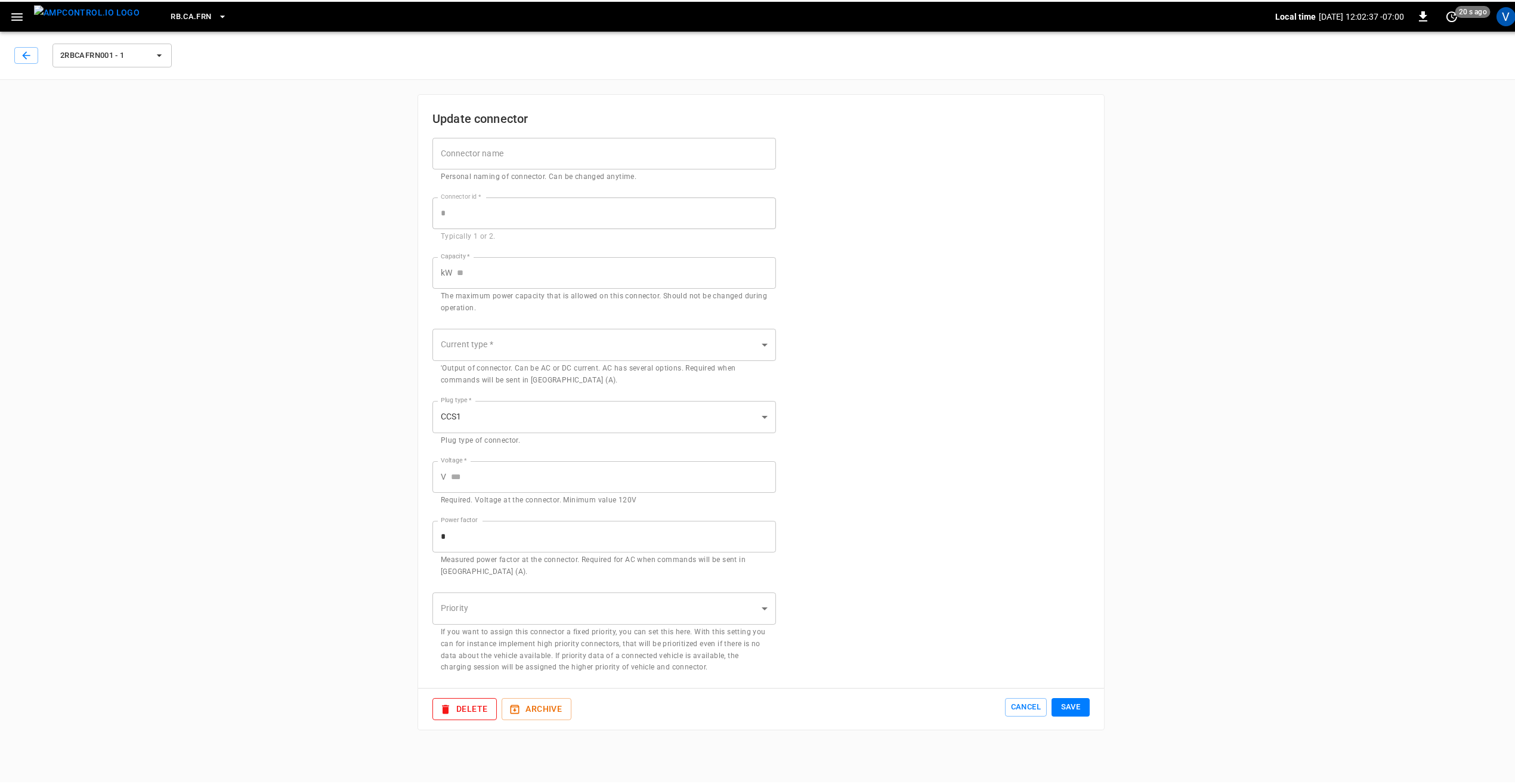
type input "****"
type input "*********"
type input "******"
type input "***"
type input "*"
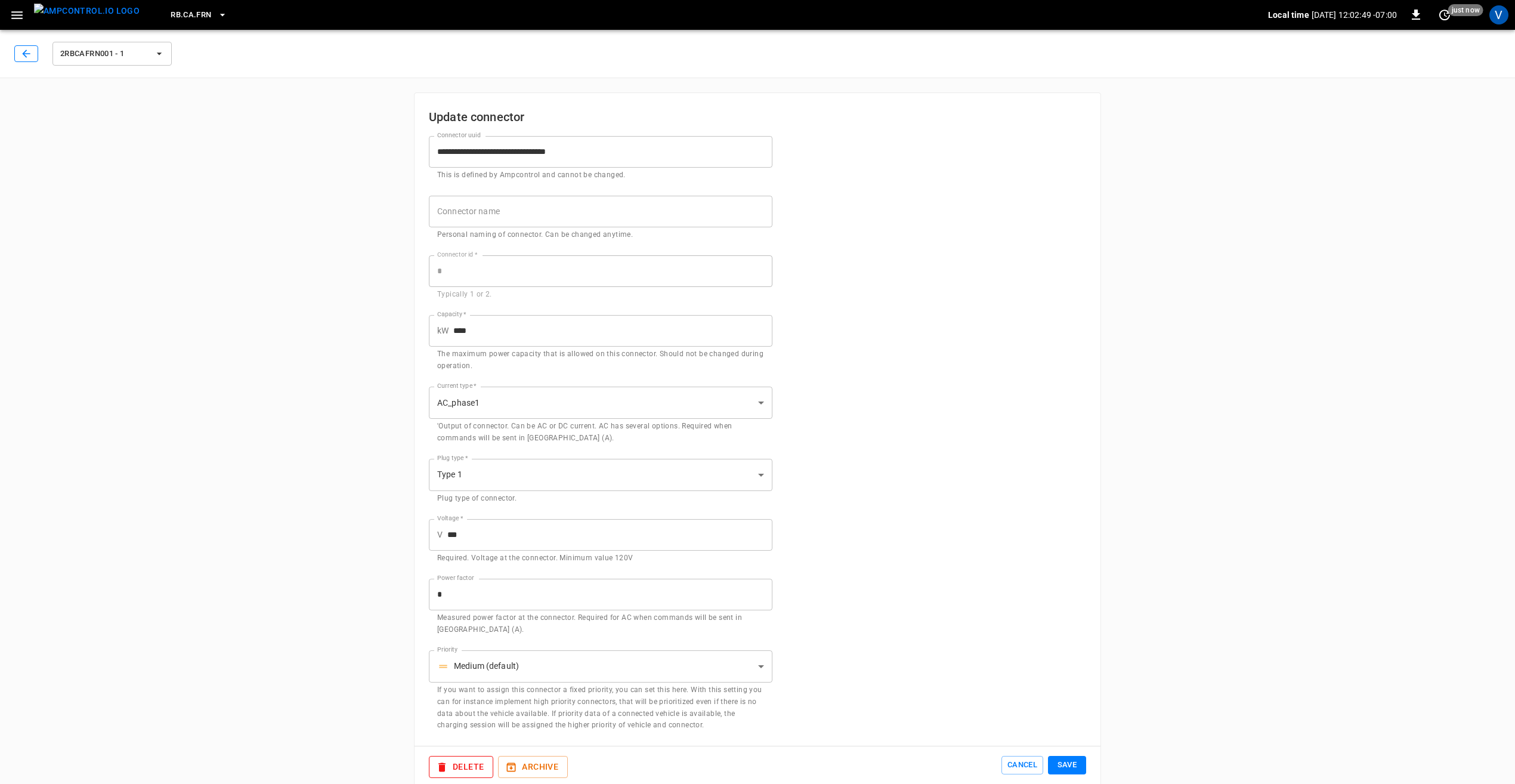
click at [30, 54] on icon "button" at bounding box center [26, 53] width 12 height 12
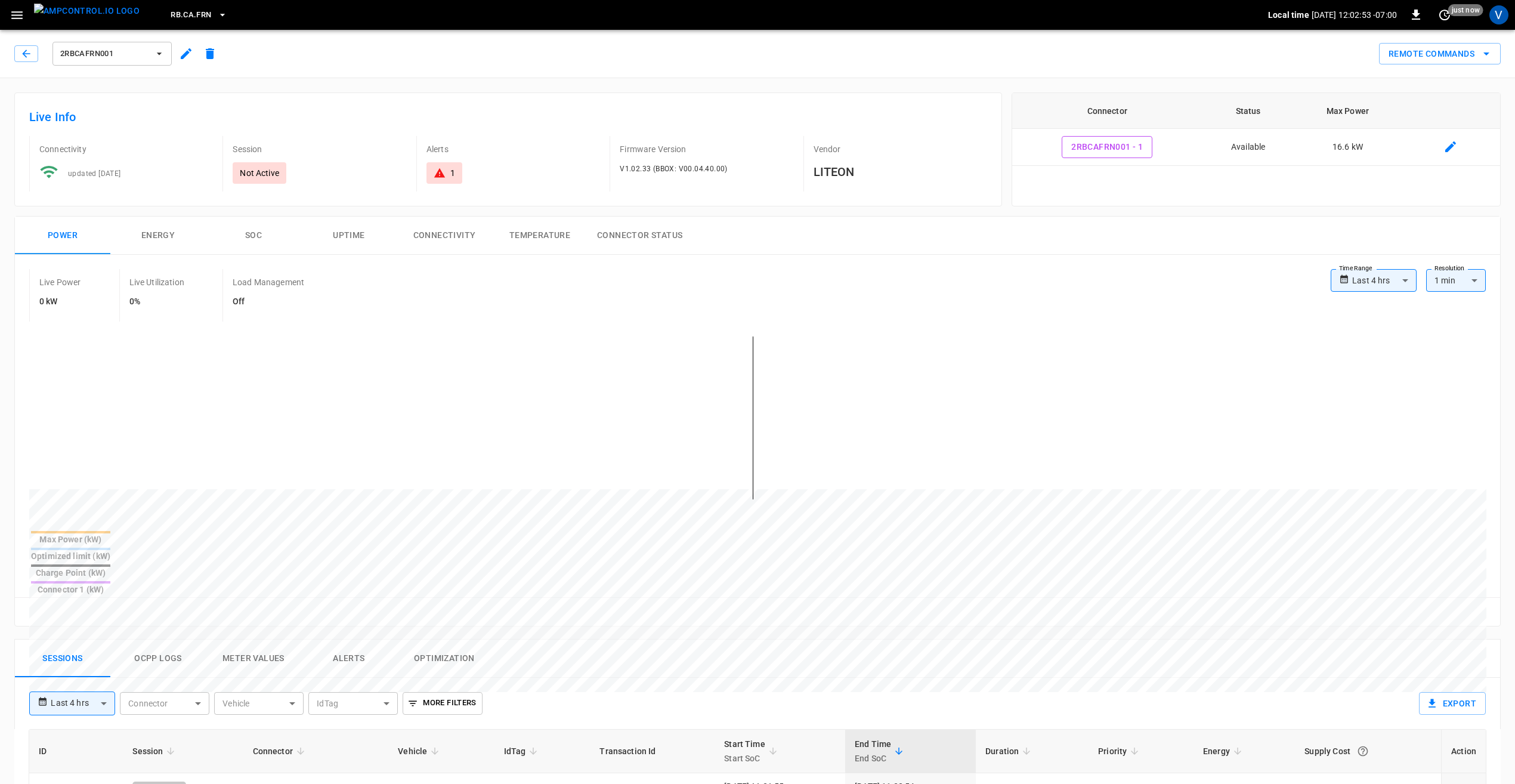
click at [181, 52] on icon "button" at bounding box center [186, 54] width 14 height 14
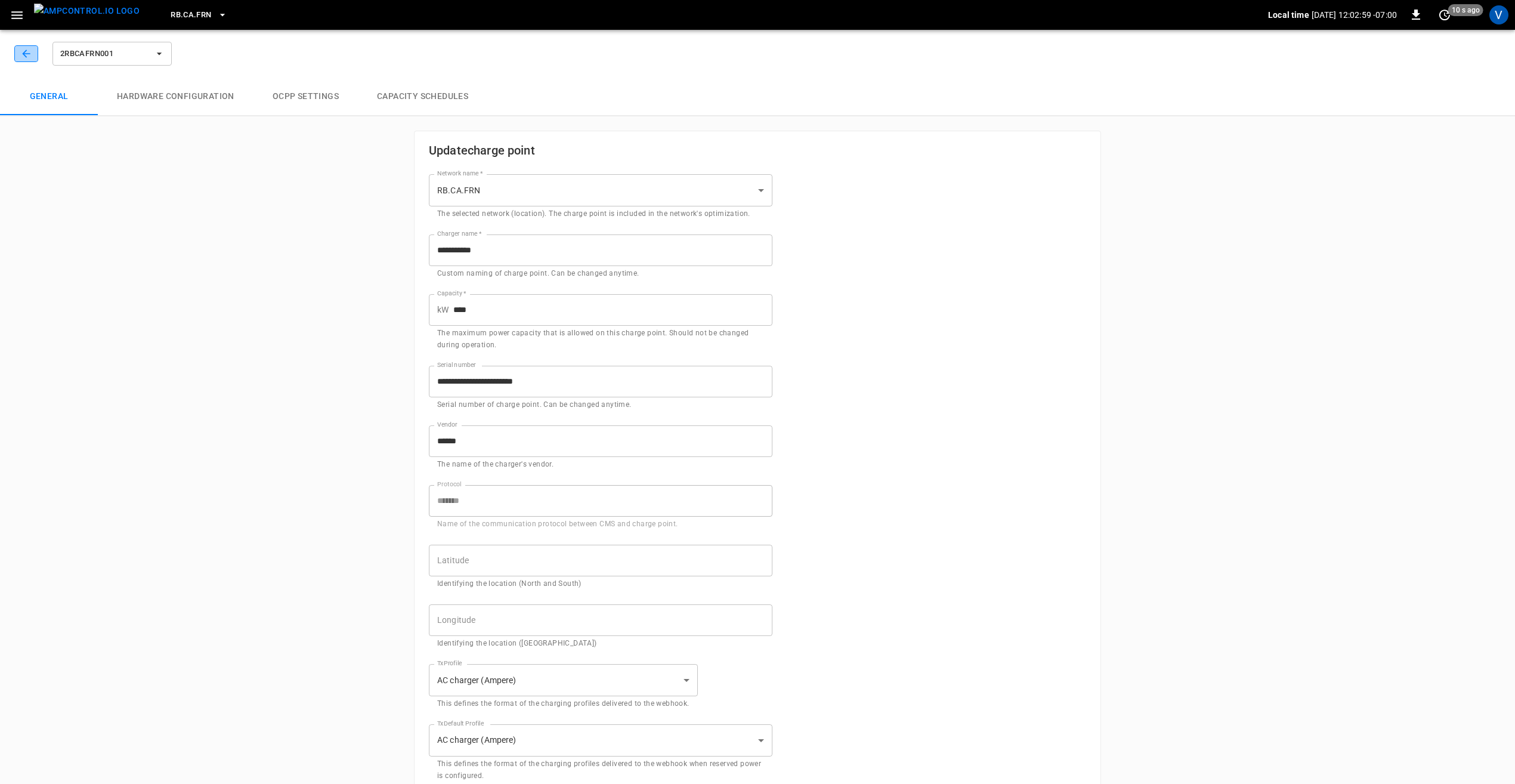
click at [35, 54] on button "button" at bounding box center [26, 53] width 24 height 17
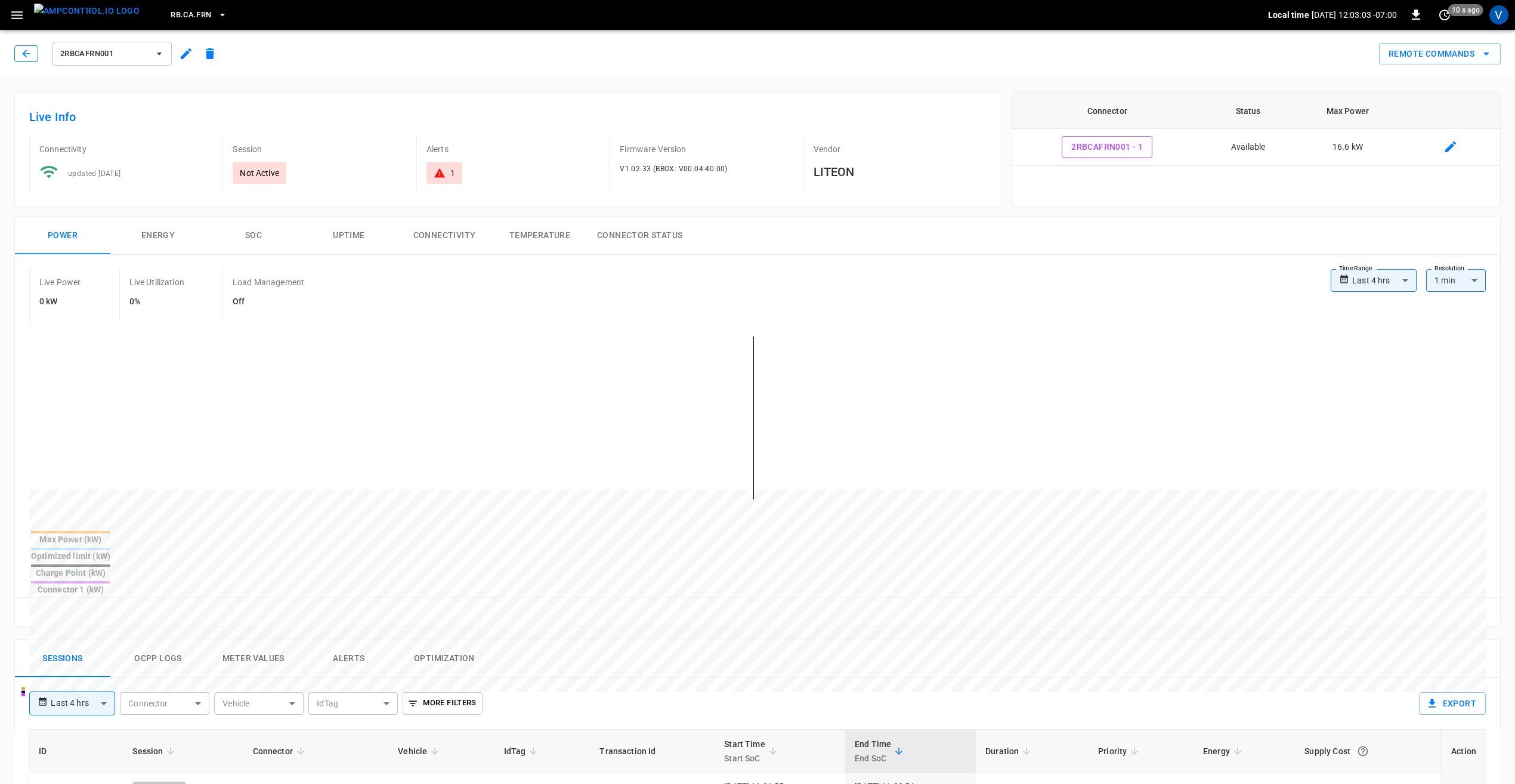
click at [36, 56] on button "button" at bounding box center [26, 53] width 24 height 17
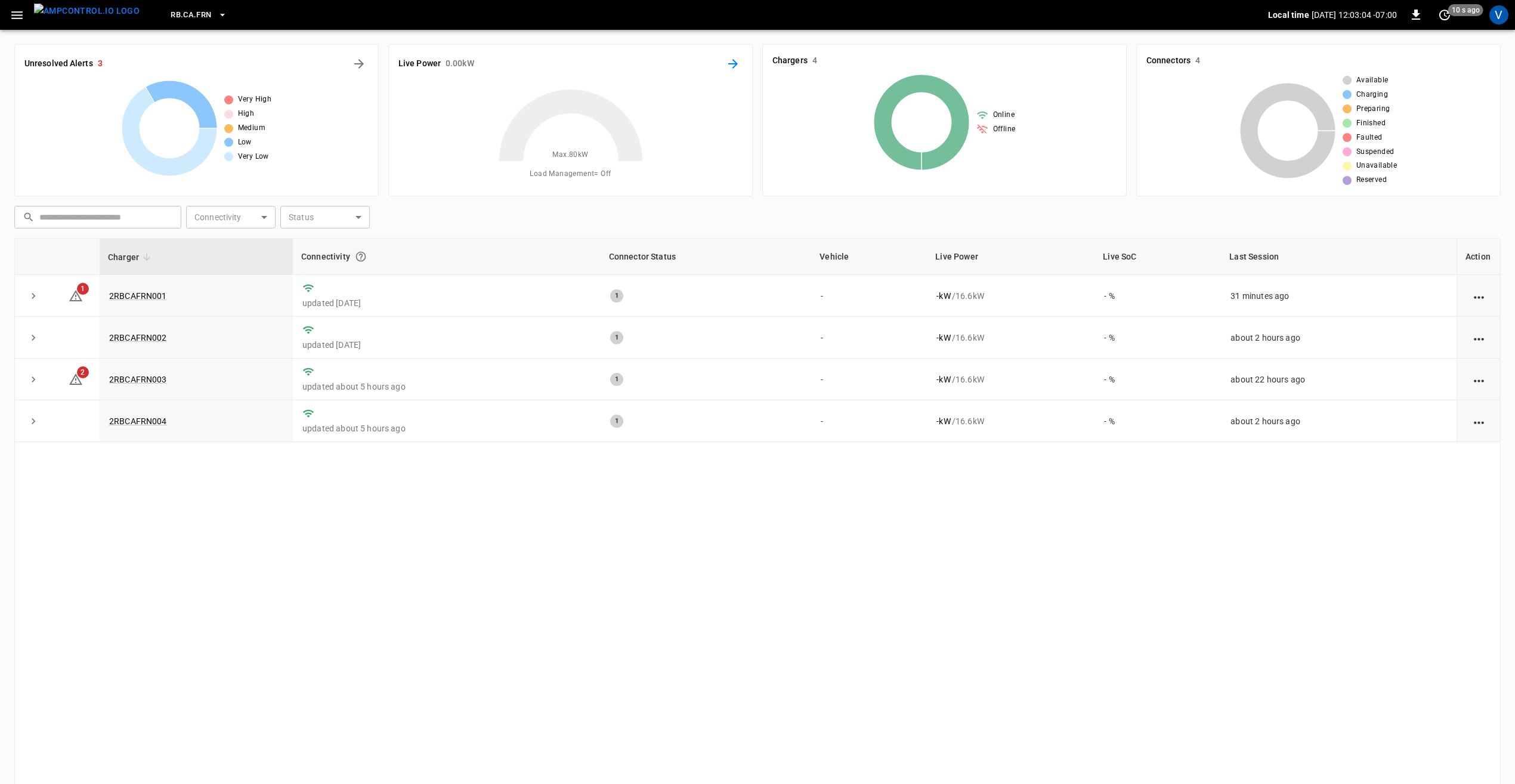
click at [728, 65] on icon "Energy Overview" at bounding box center [733, 64] width 14 height 14
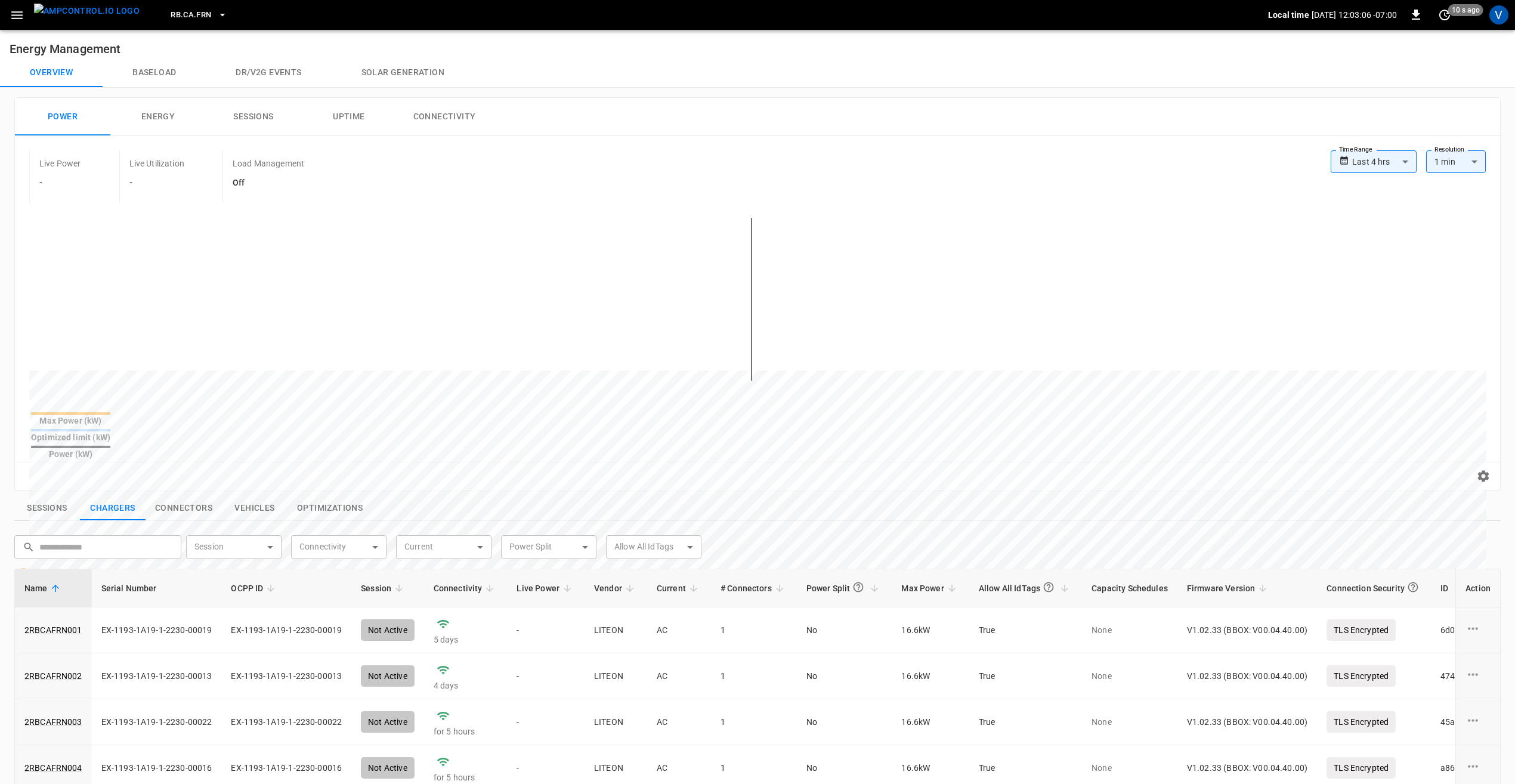
click at [1380, 166] on body "**********" at bounding box center [757, 579] width 1515 height 1159
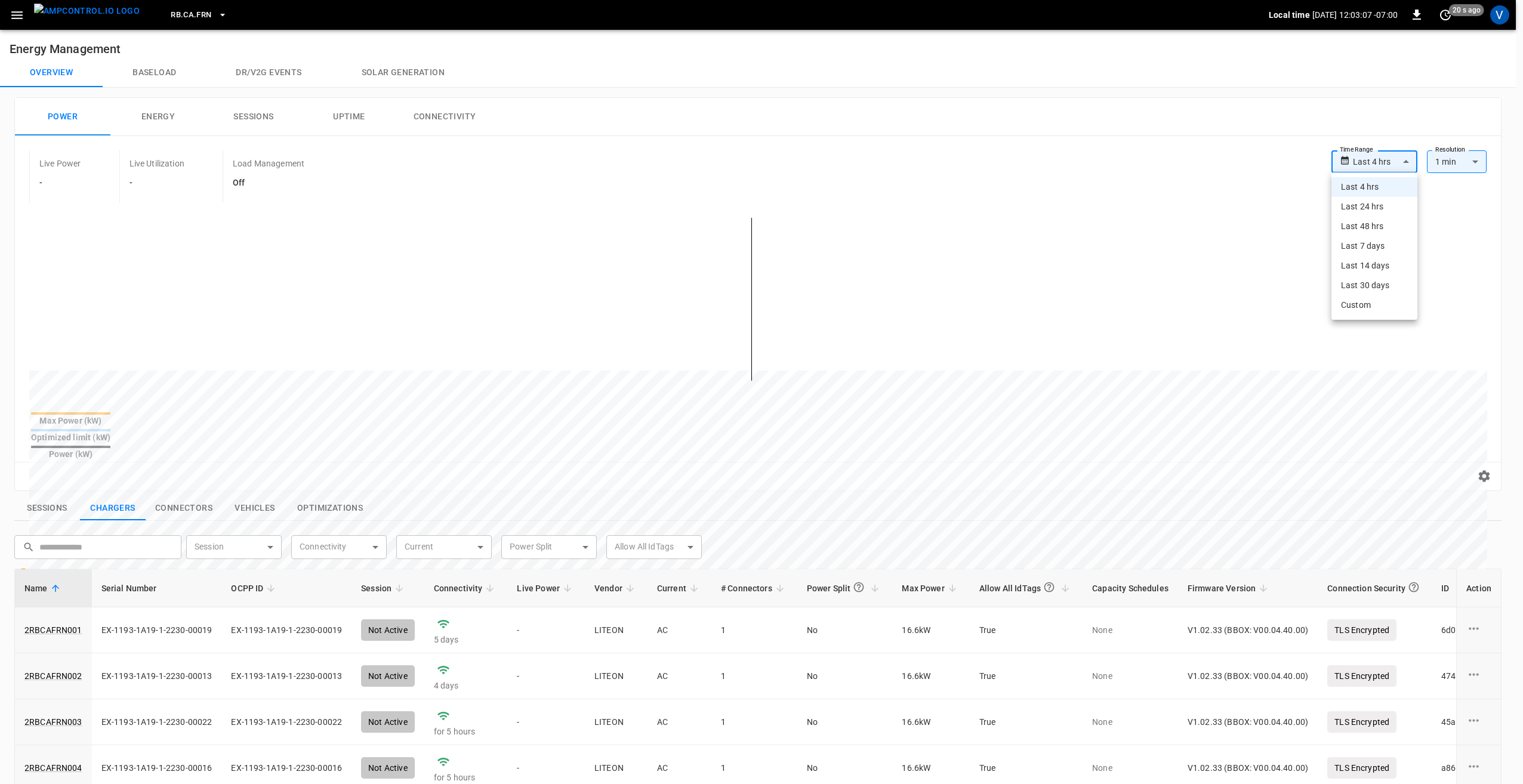
click at [1369, 225] on li "Last 48 hrs" at bounding box center [1375, 226] width 86 height 20
type input "**********"
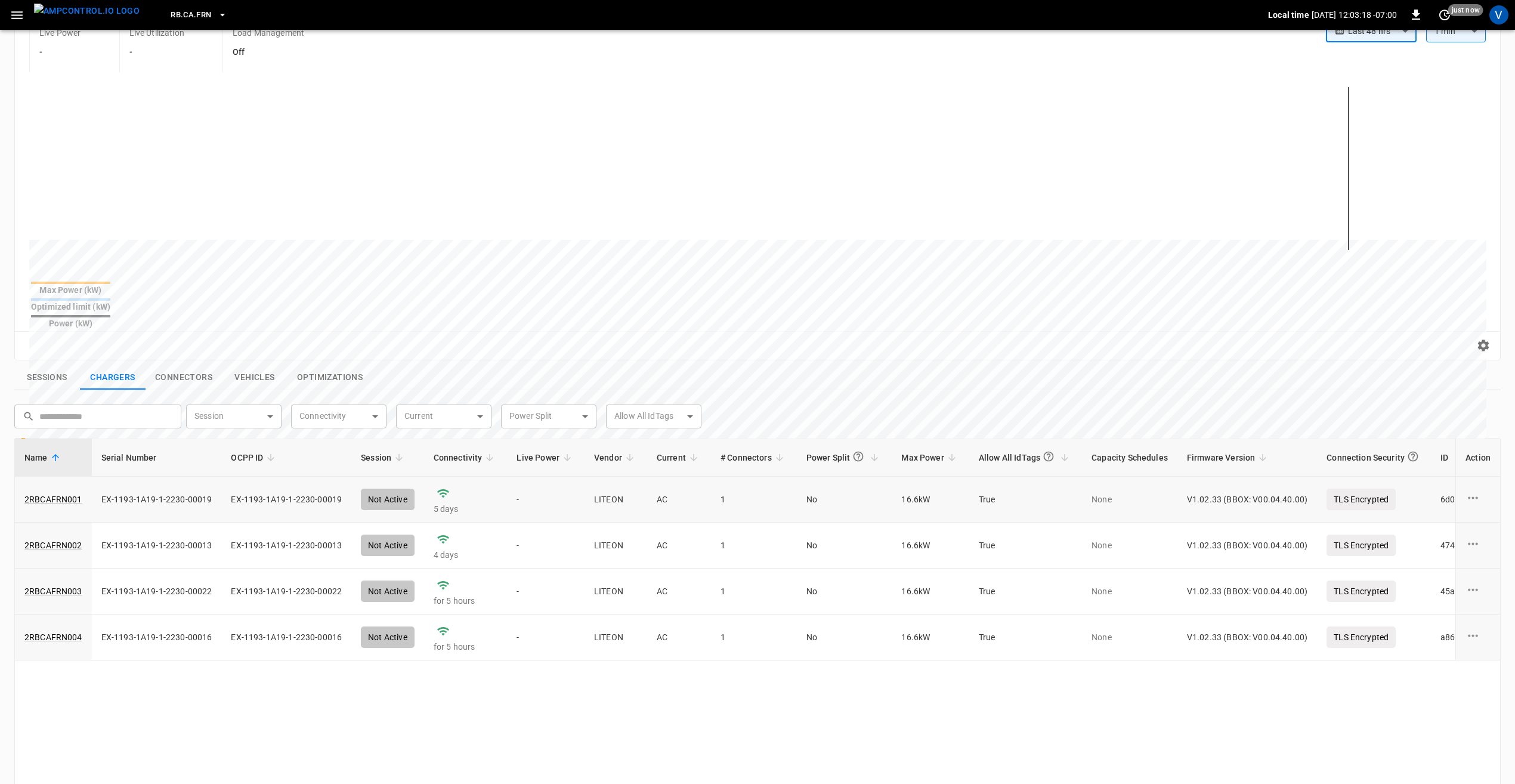
scroll to position [239, 0]
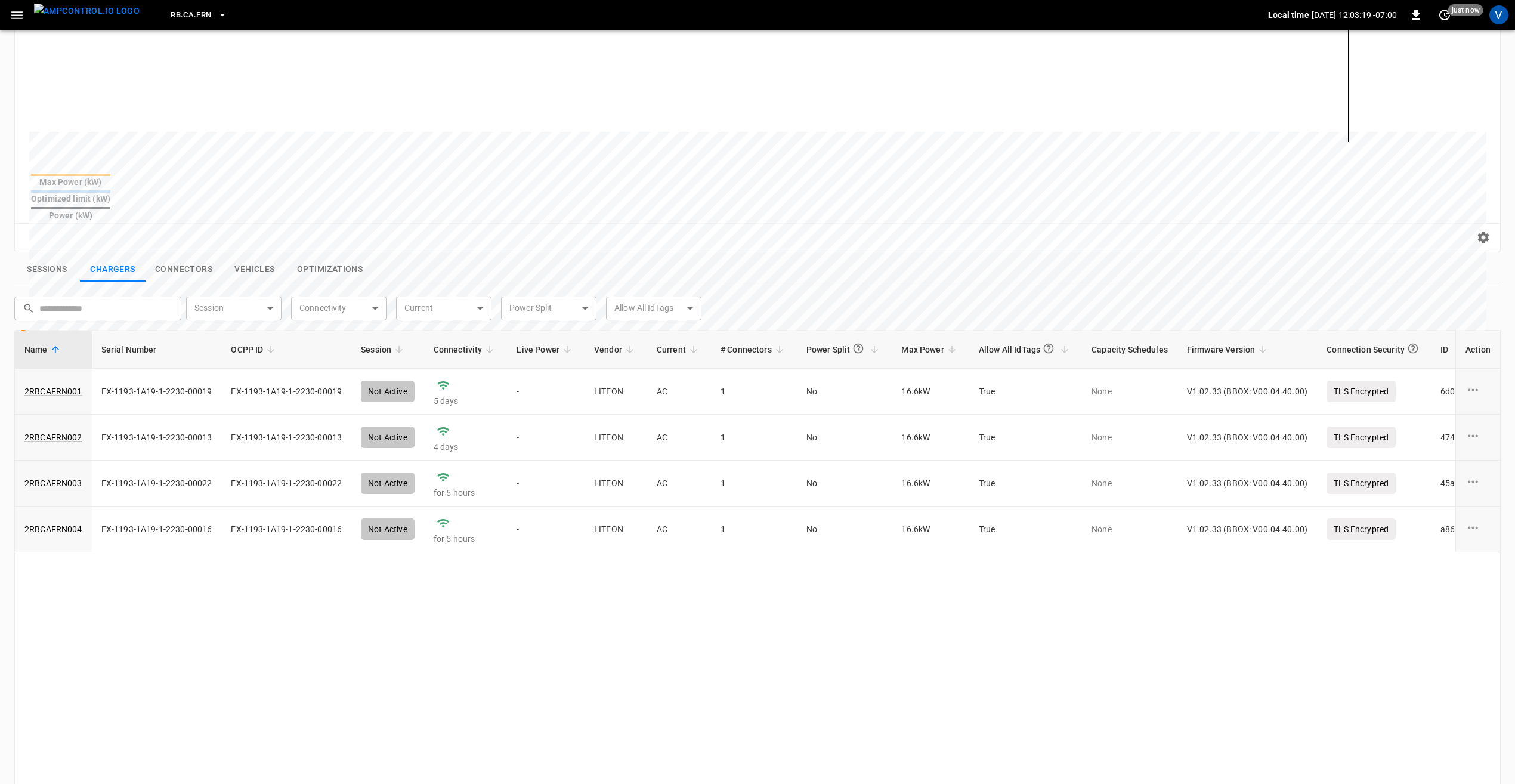
click at [326, 257] on button "Optimizations" at bounding box center [330, 269] width 84 height 25
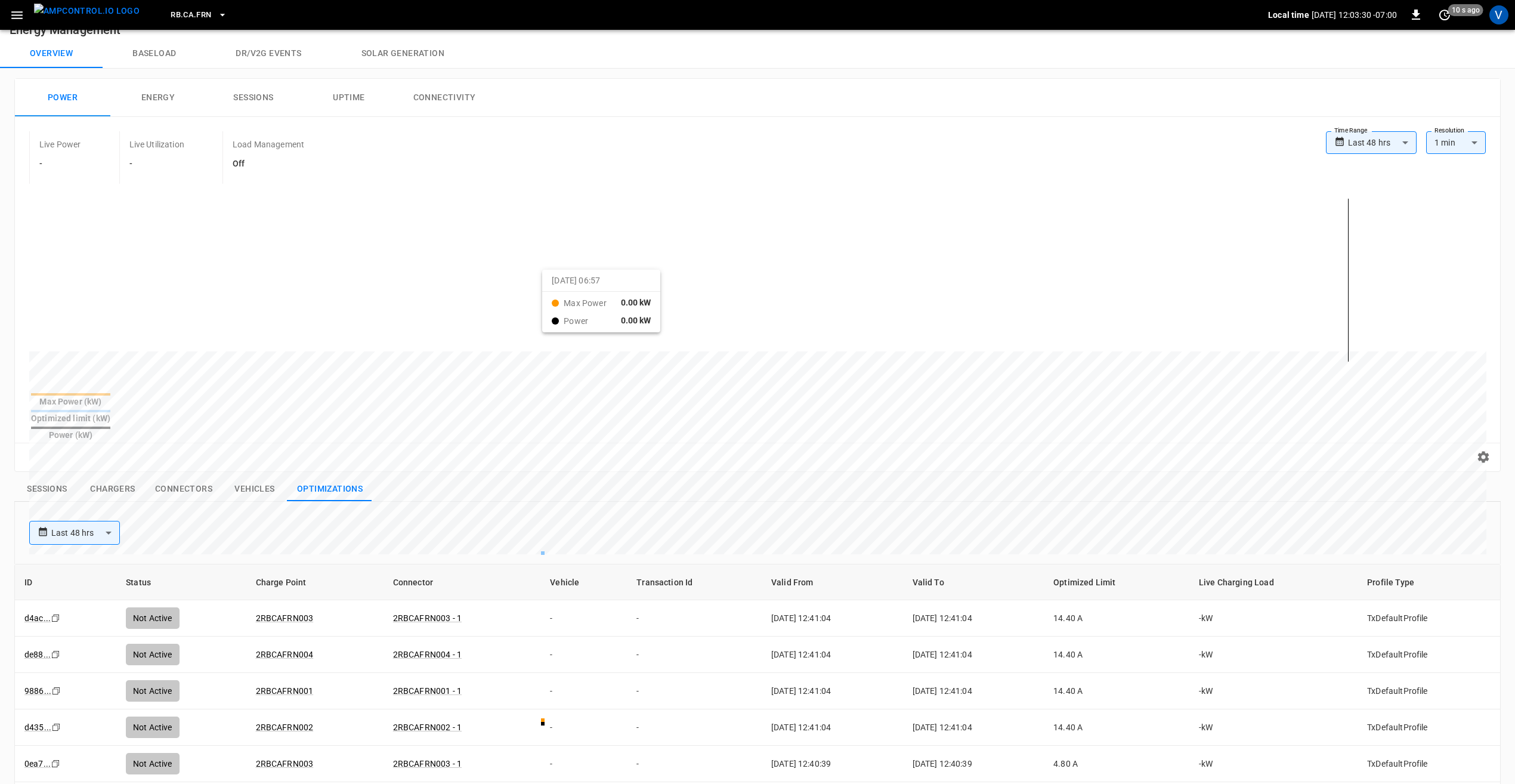
scroll to position [6, 0]
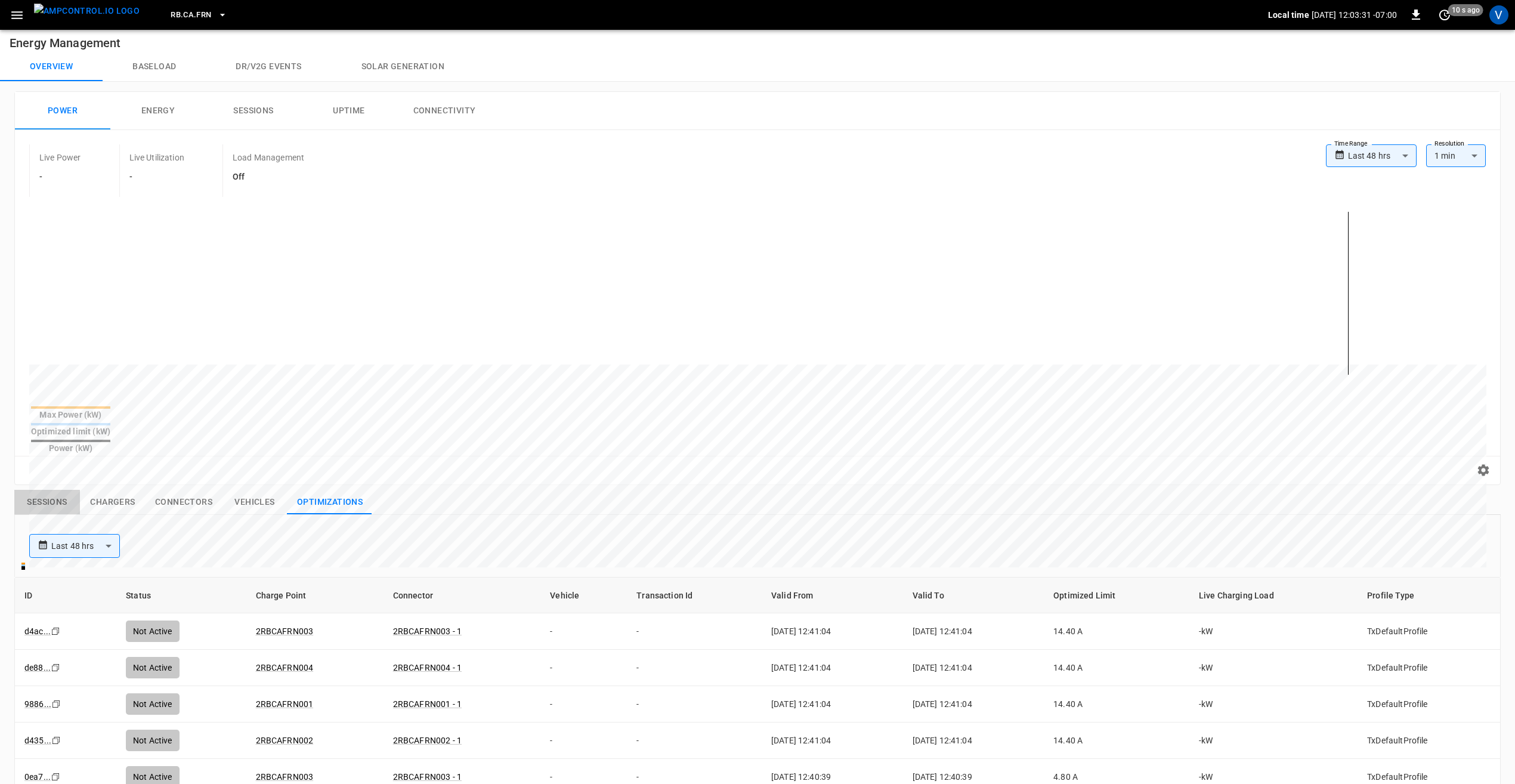
click at [65, 489] on button "Sessions" at bounding box center [47, 502] width 66 height 25
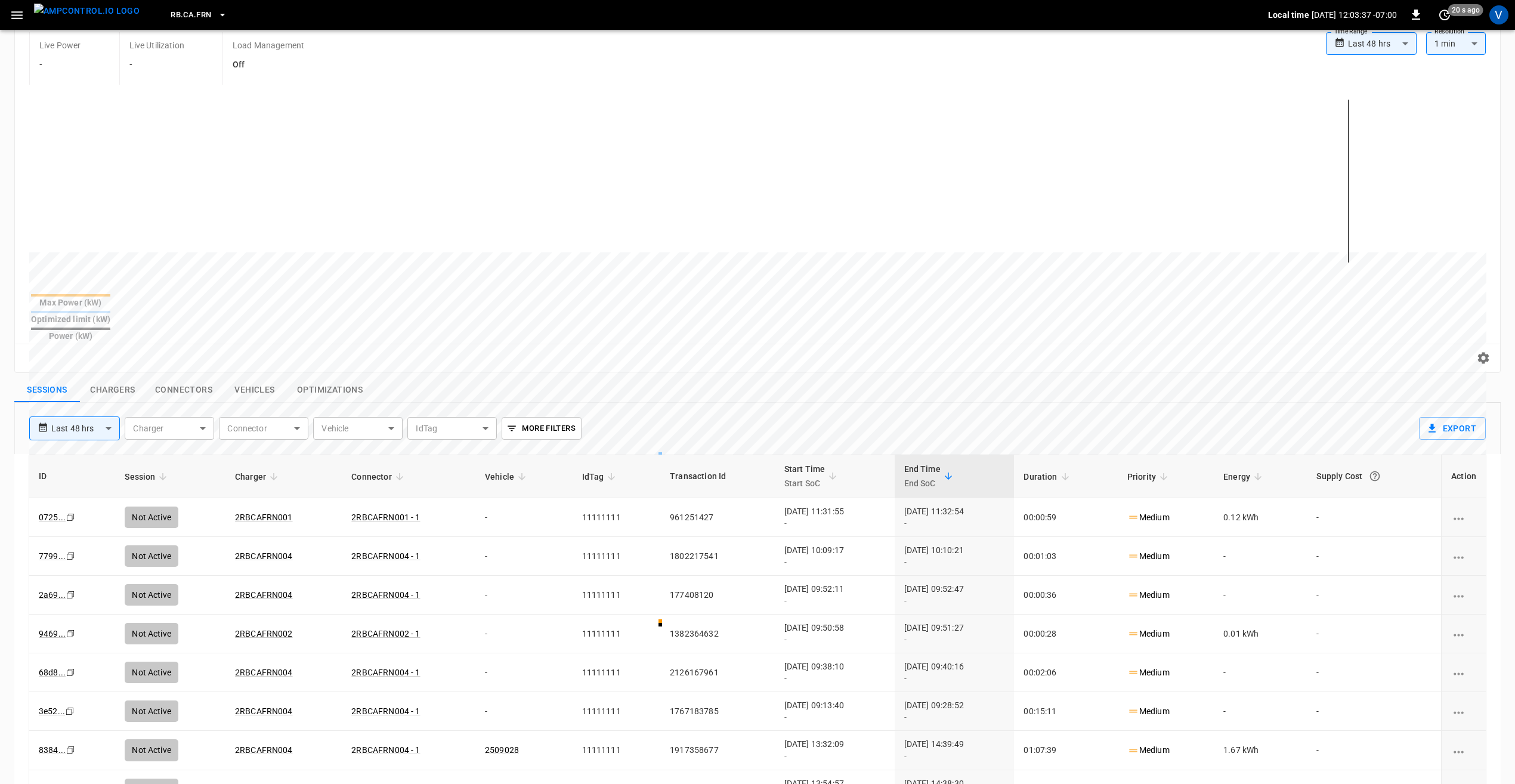
scroll to position [66, 0]
